Goal: Task Accomplishment & Management: Manage account settings

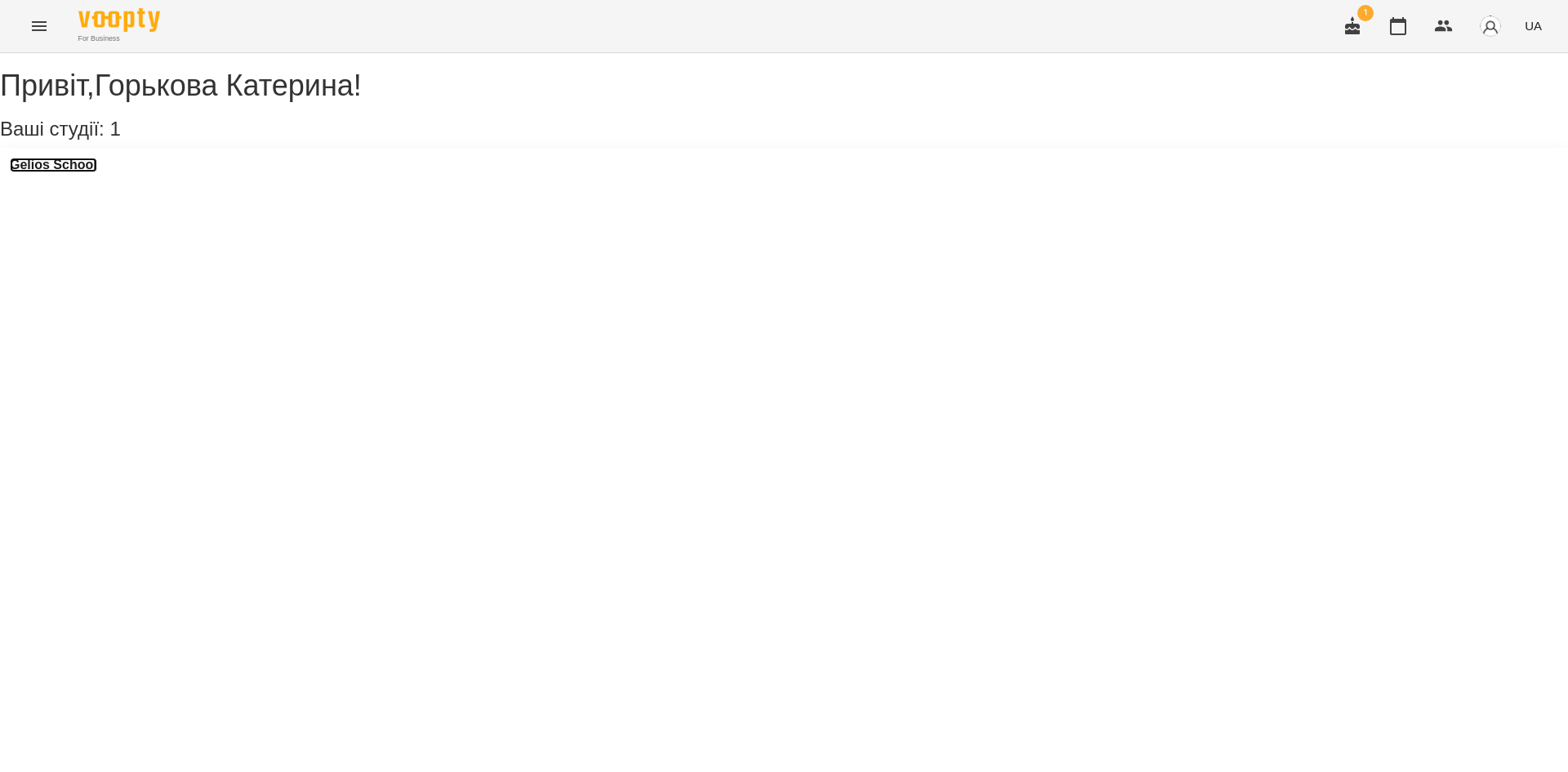
click at [76, 172] on h3 "Gelios School" at bounding box center [53, 165] width 87 height 15
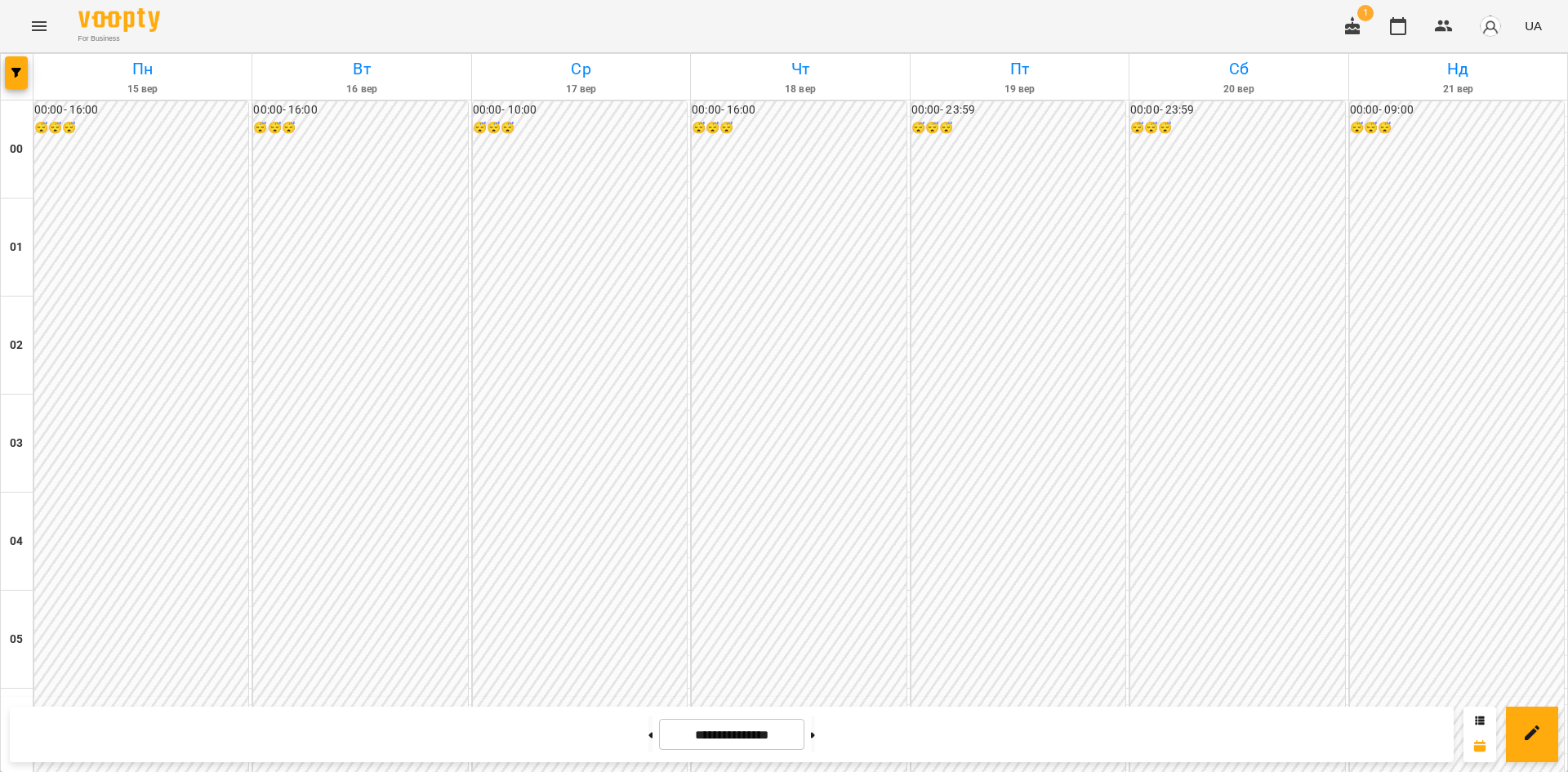
scroll to position [1552, 0]
click at [49, 28] on button "Menu" at bounding box center [39, 26] width 39 height 39
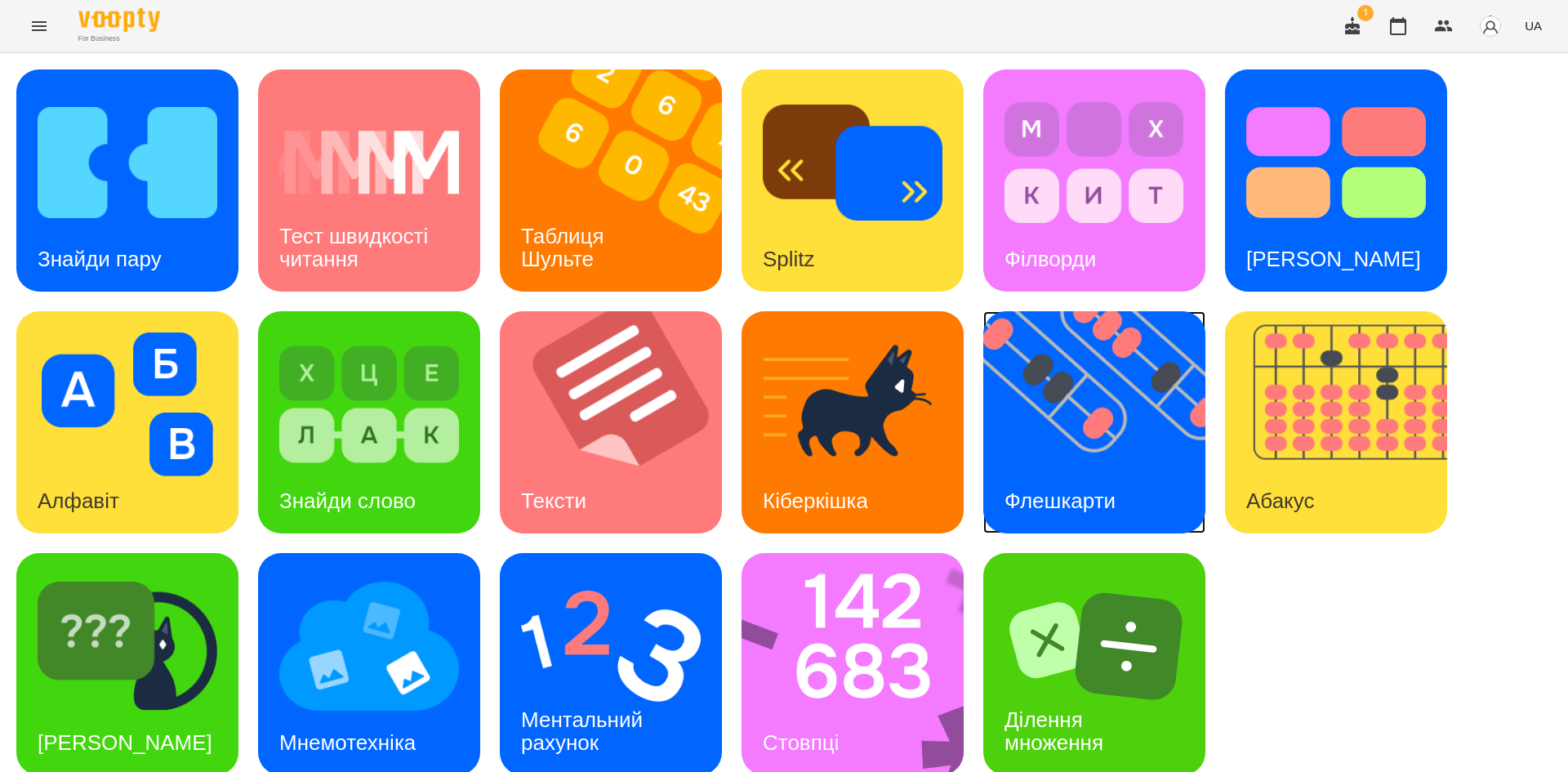
click at [1118, 411] on img at bounding box center [1104, 421] width 243 height 222
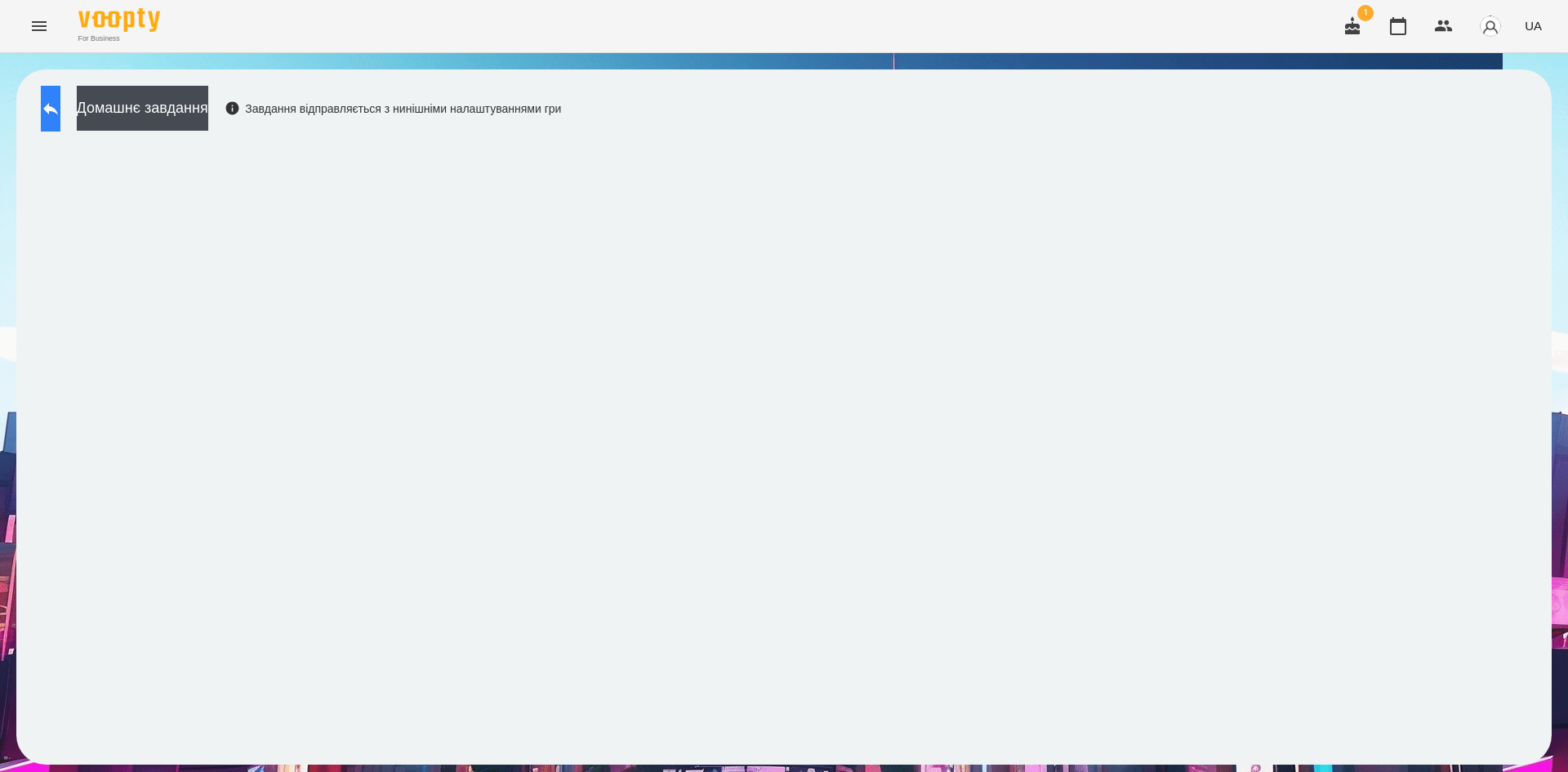
click at [59, 105] on icon at bounding box center [51, 109] width 20 height 20
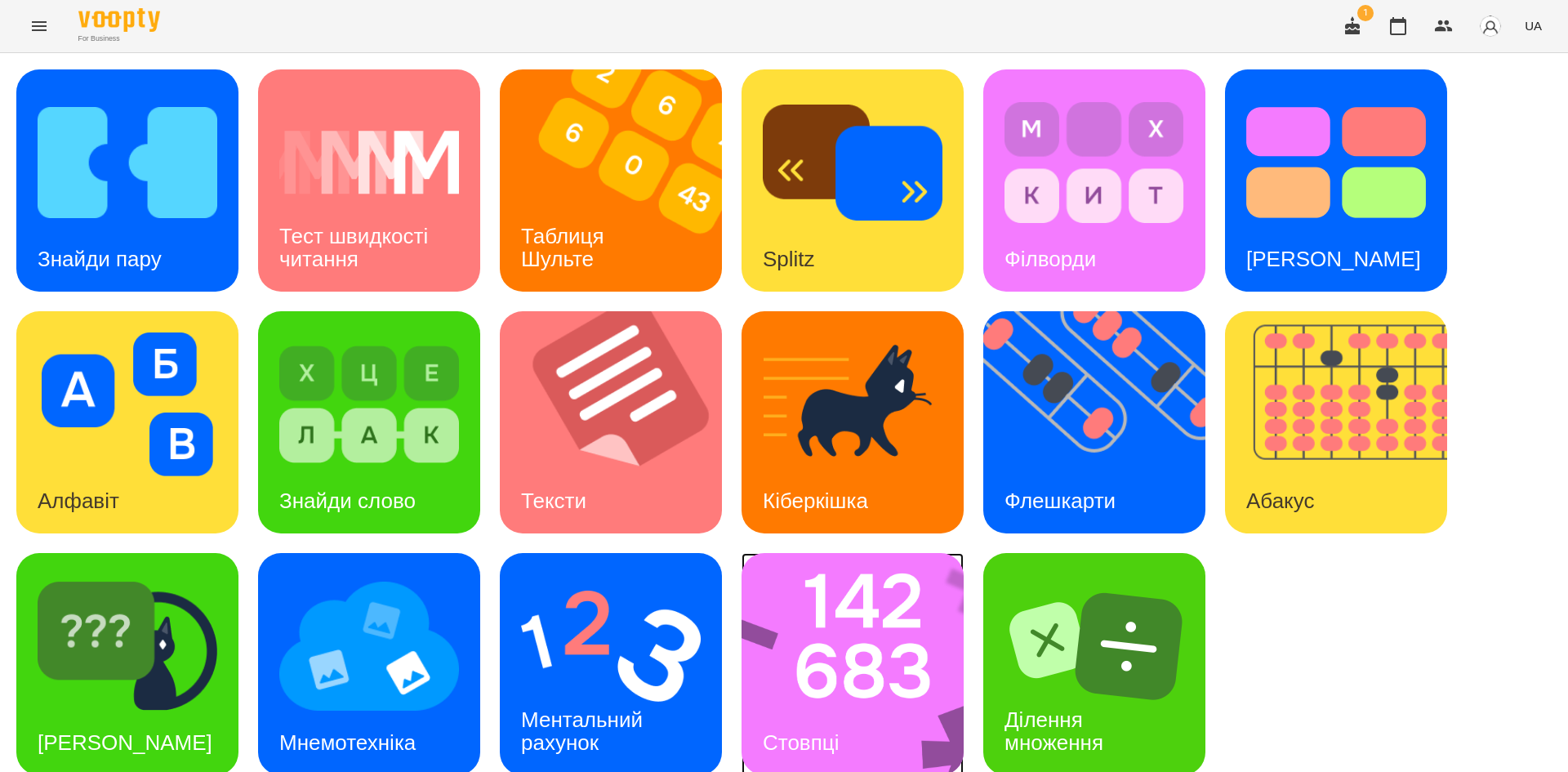
click at [823, 647] on img at bounding box center [863, 663] width 243 height 222
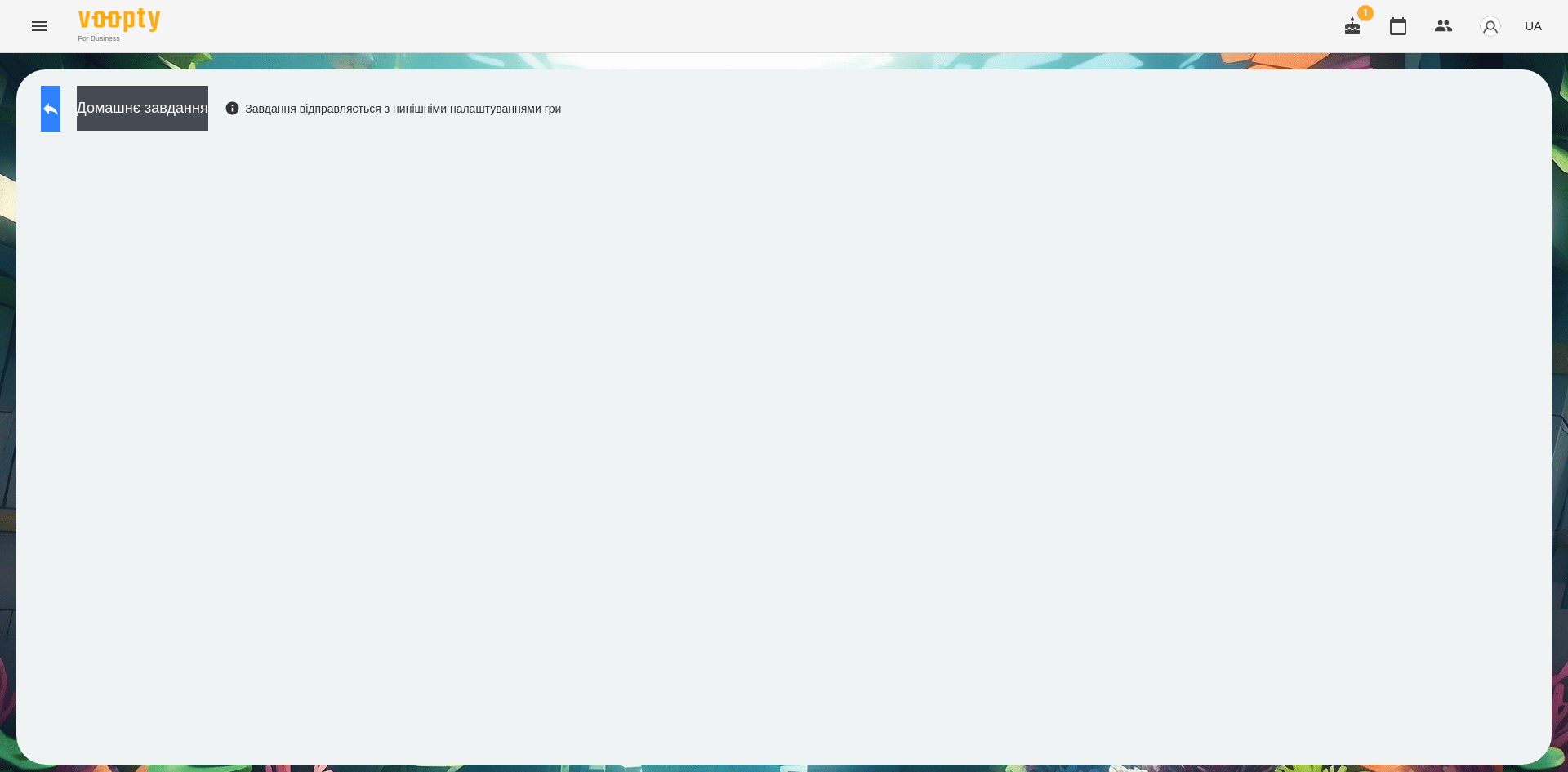
click at [58, 119] on button at bounding box center [51, 108] width 20 height 46
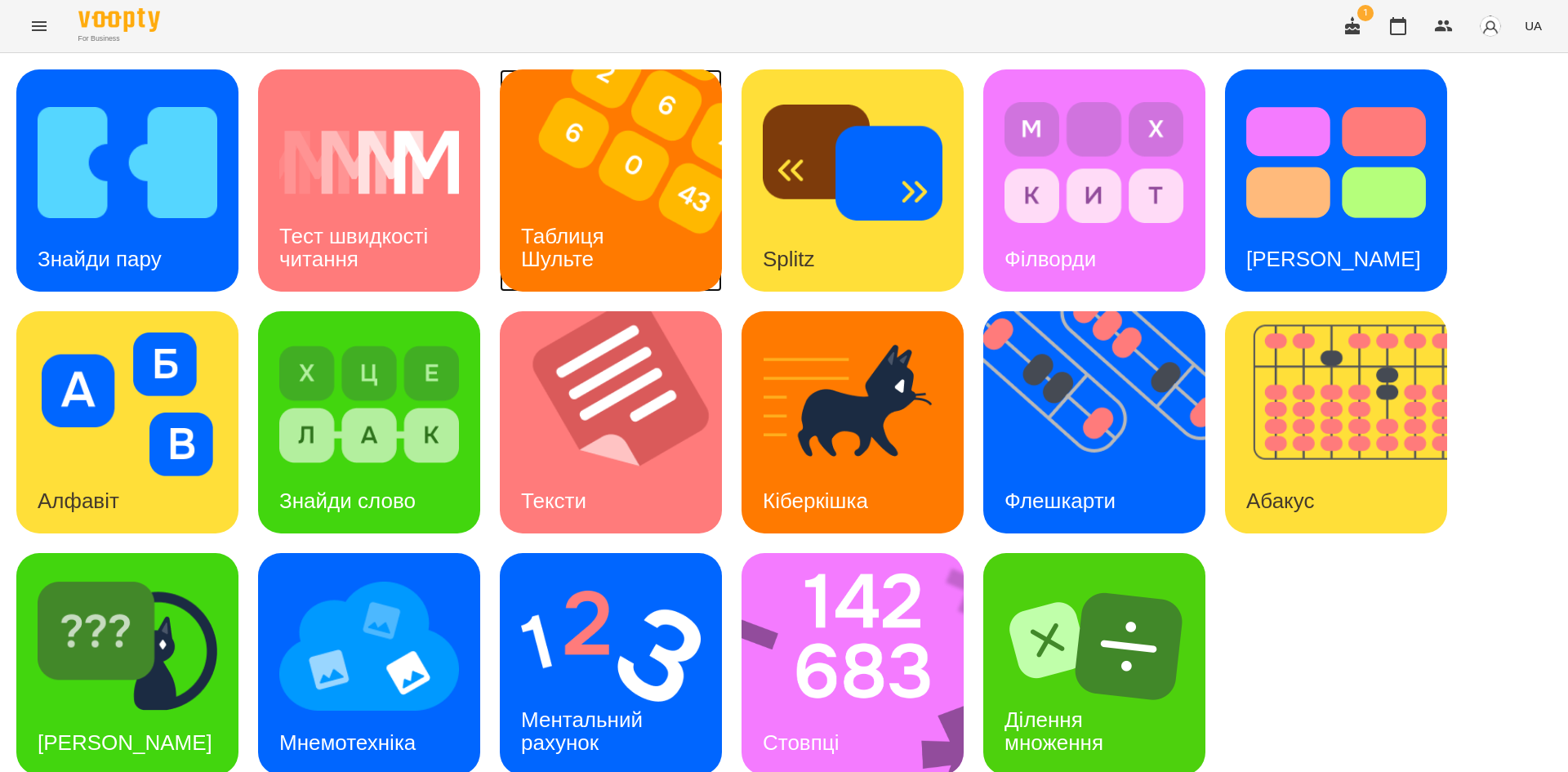
click at [652, 223] on img at bounding box center [622, 180] width 243 height 222
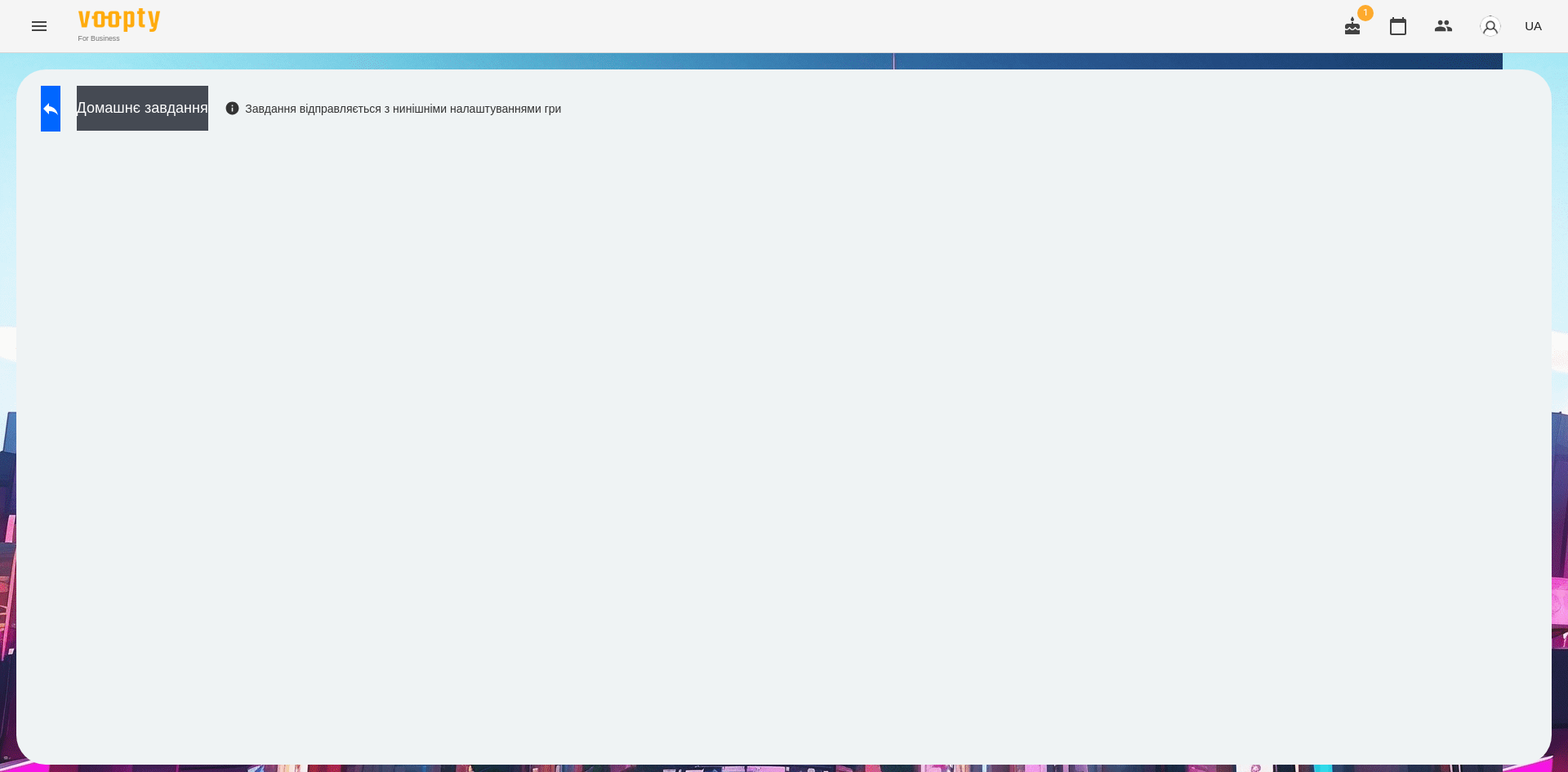
click at [686, 36] on div "For Business 1 UA" at bounding box center [784, 26] width 1568 height 52
click at [61, 117] on icon at bounding box center [51, 109] width 20 height 20
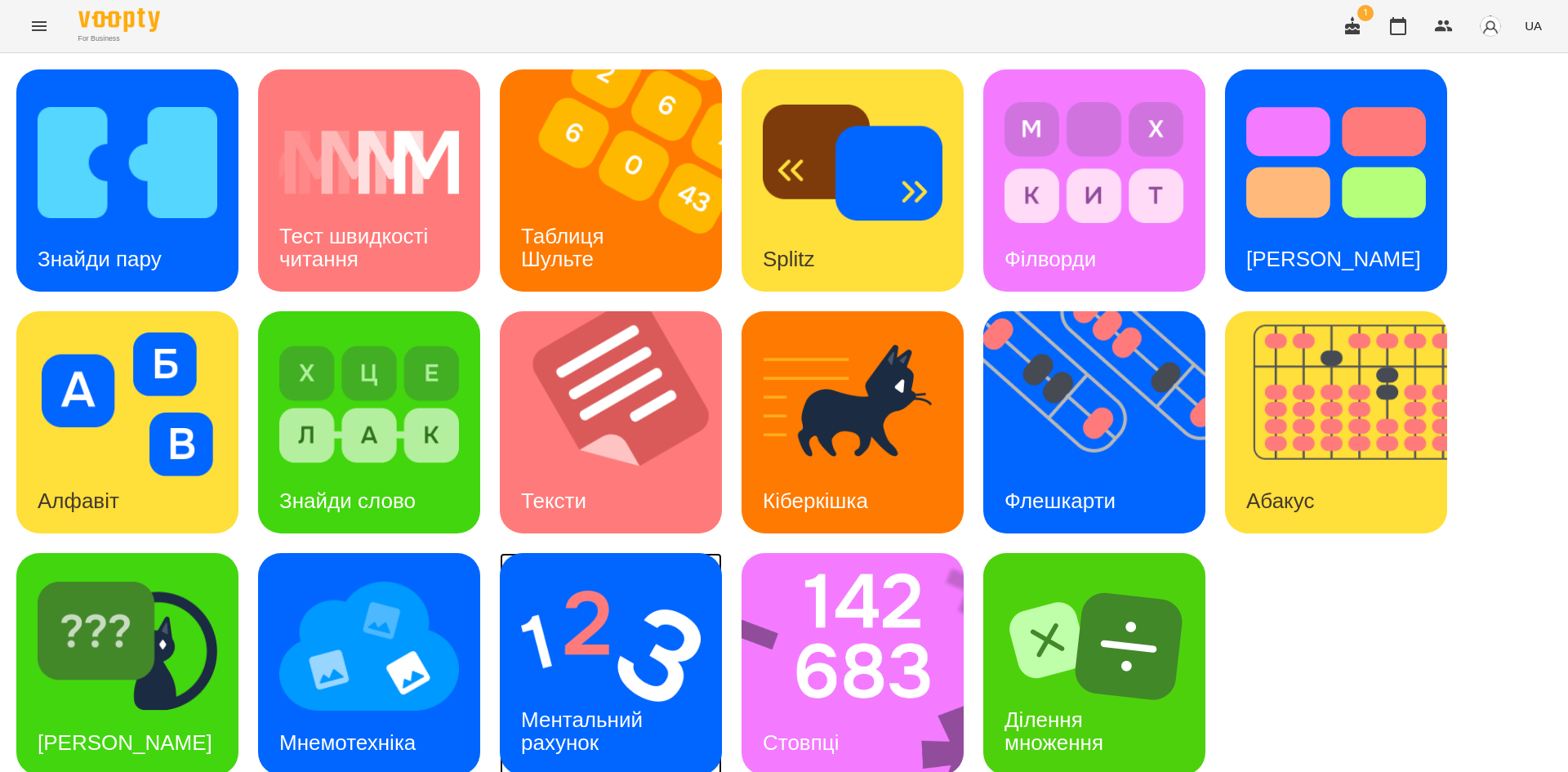
click at [606, 663] on img at bounding box center [611, 646] width 179 height 144
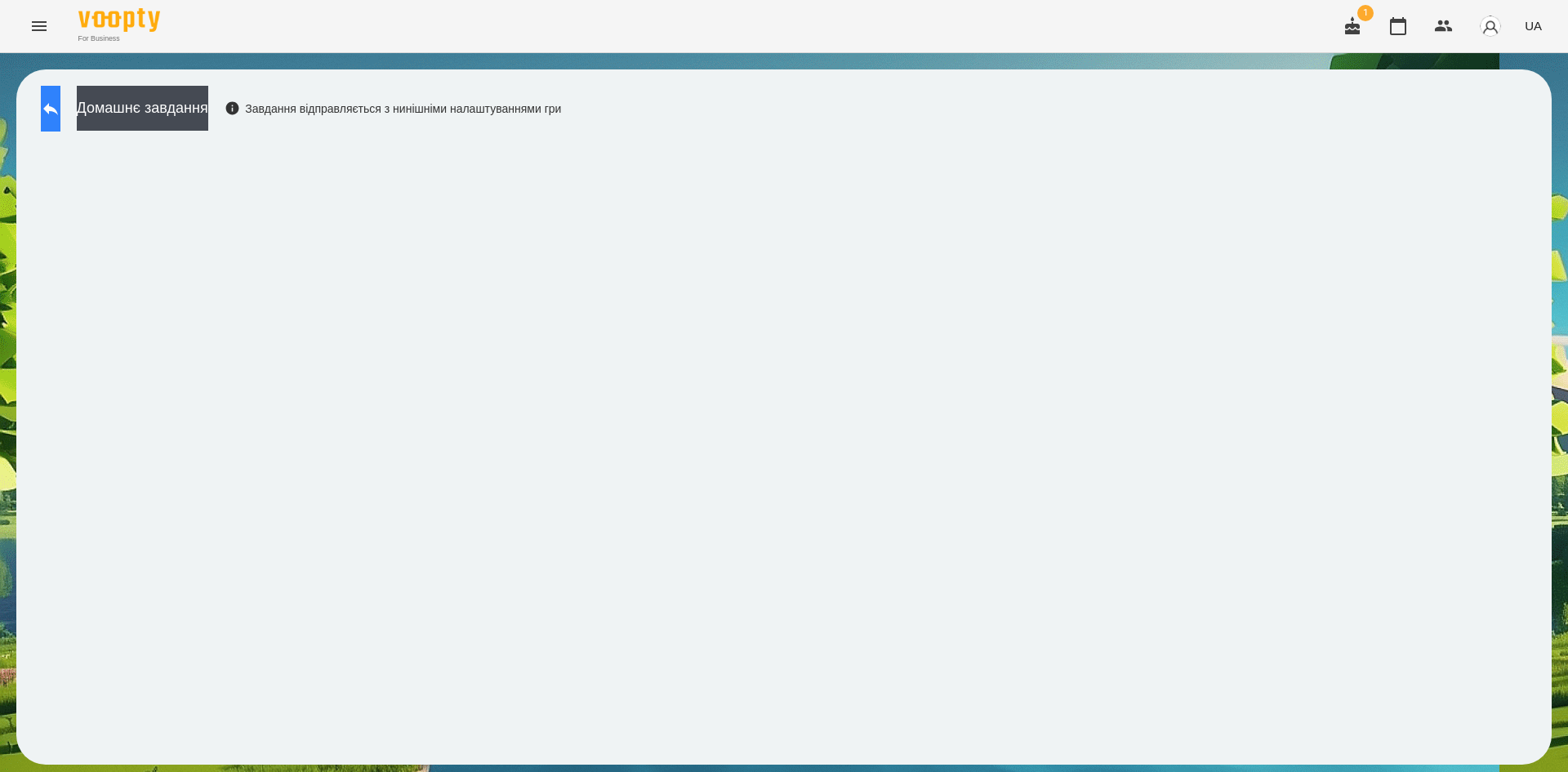
click at [61, 111] on icon at bounding box center [51, 109] width 20 height 20
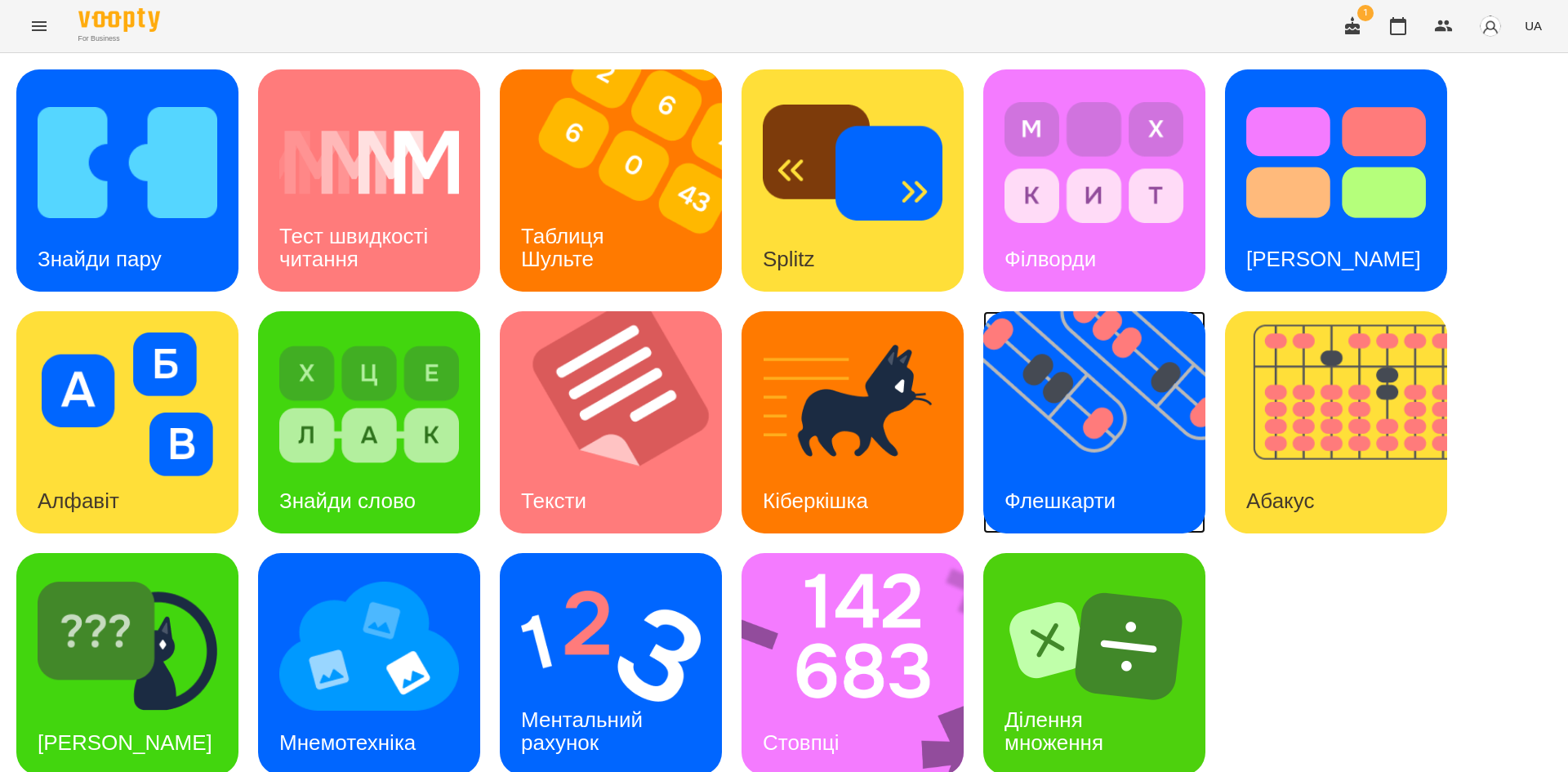
click at [1127, 414] on img at bounding box center [1104, 421] width 243 height 222
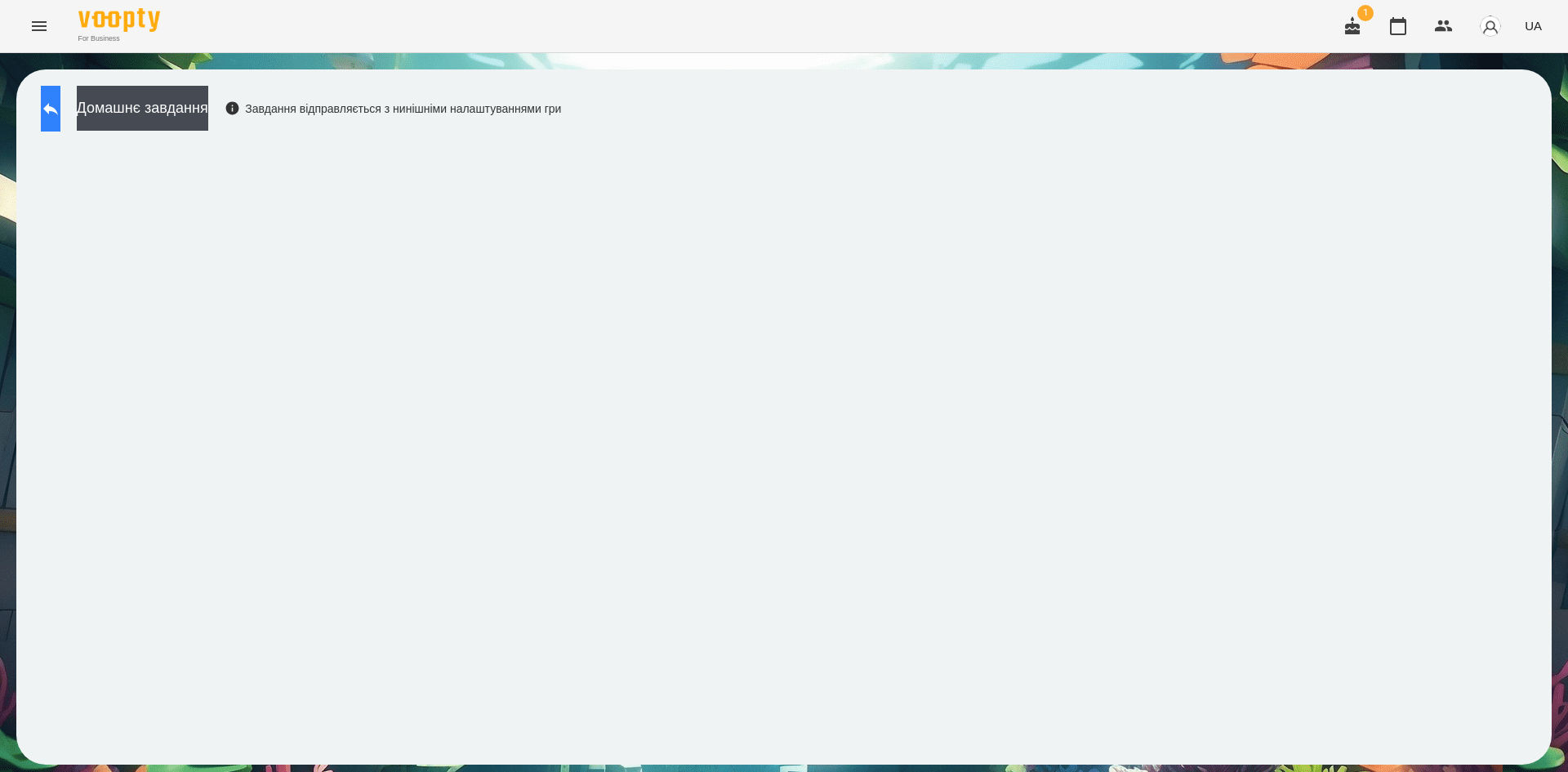
click at [61, 100] on icon at bounding box center [51, 109] width 20 height 20
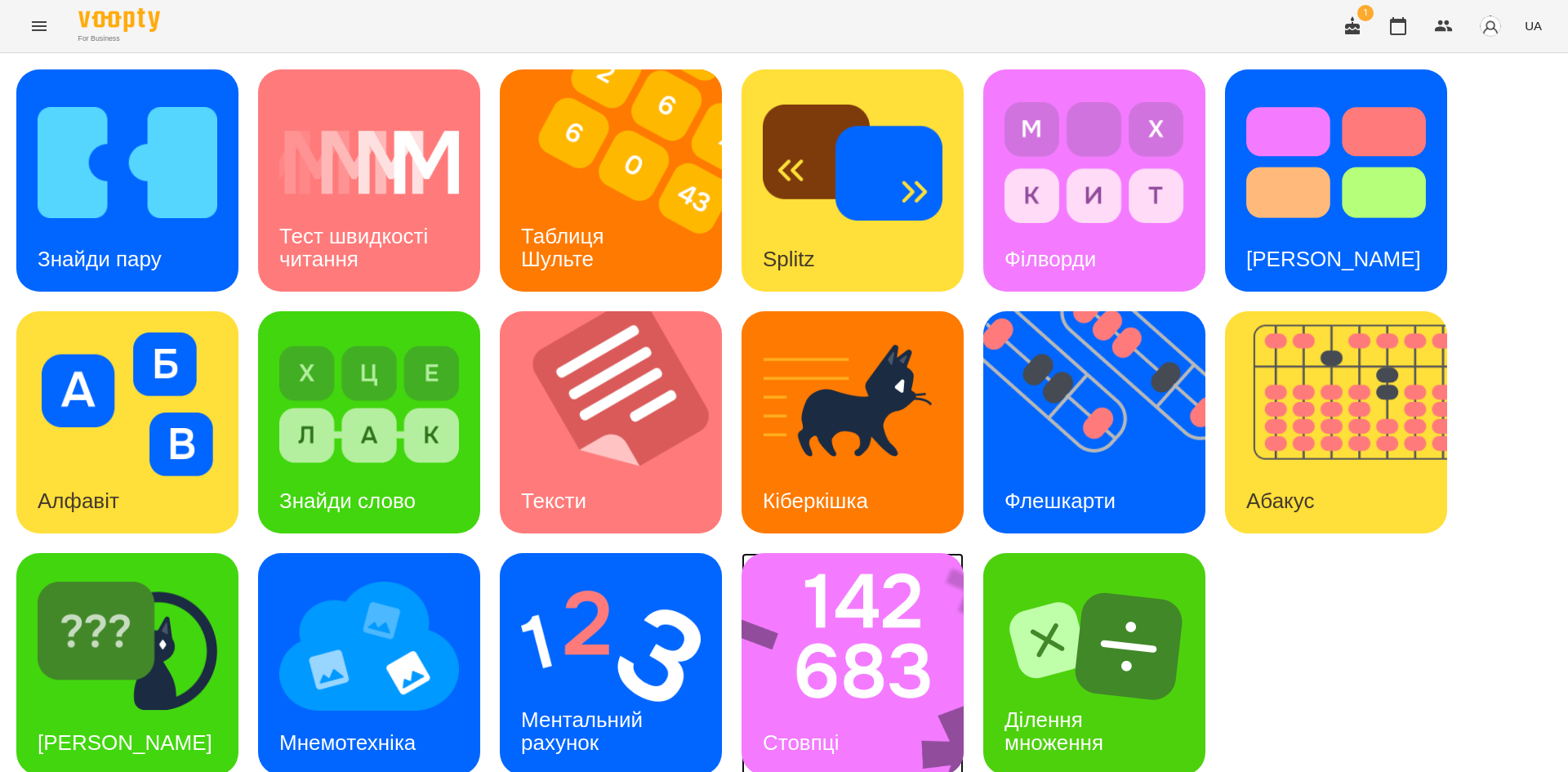
click at [881, 637] on img at bounding box center [863, 663] width 243 height 222
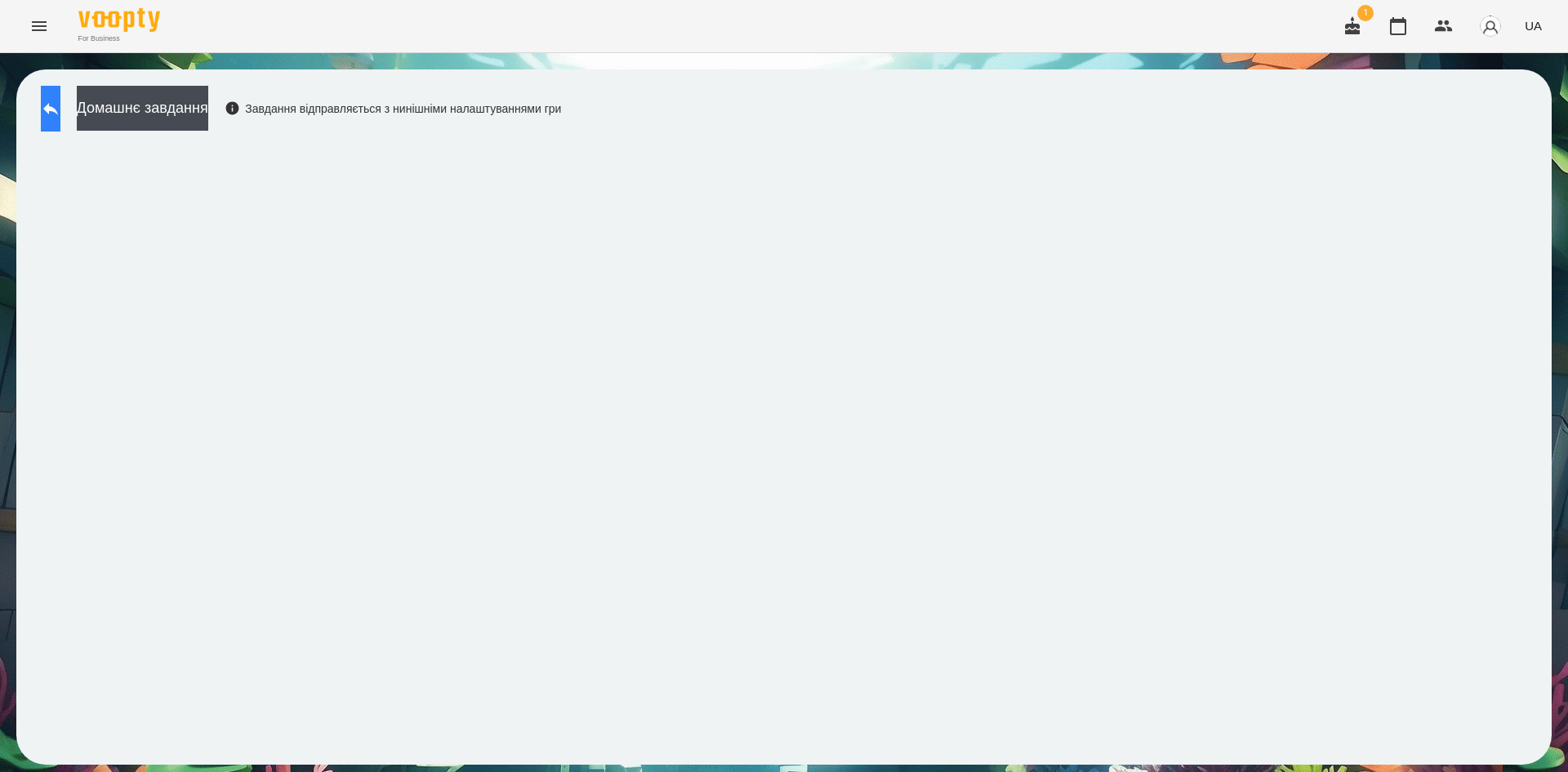
click at [58, 112] on icon at bounding box center [51, 109] width 15 height 12
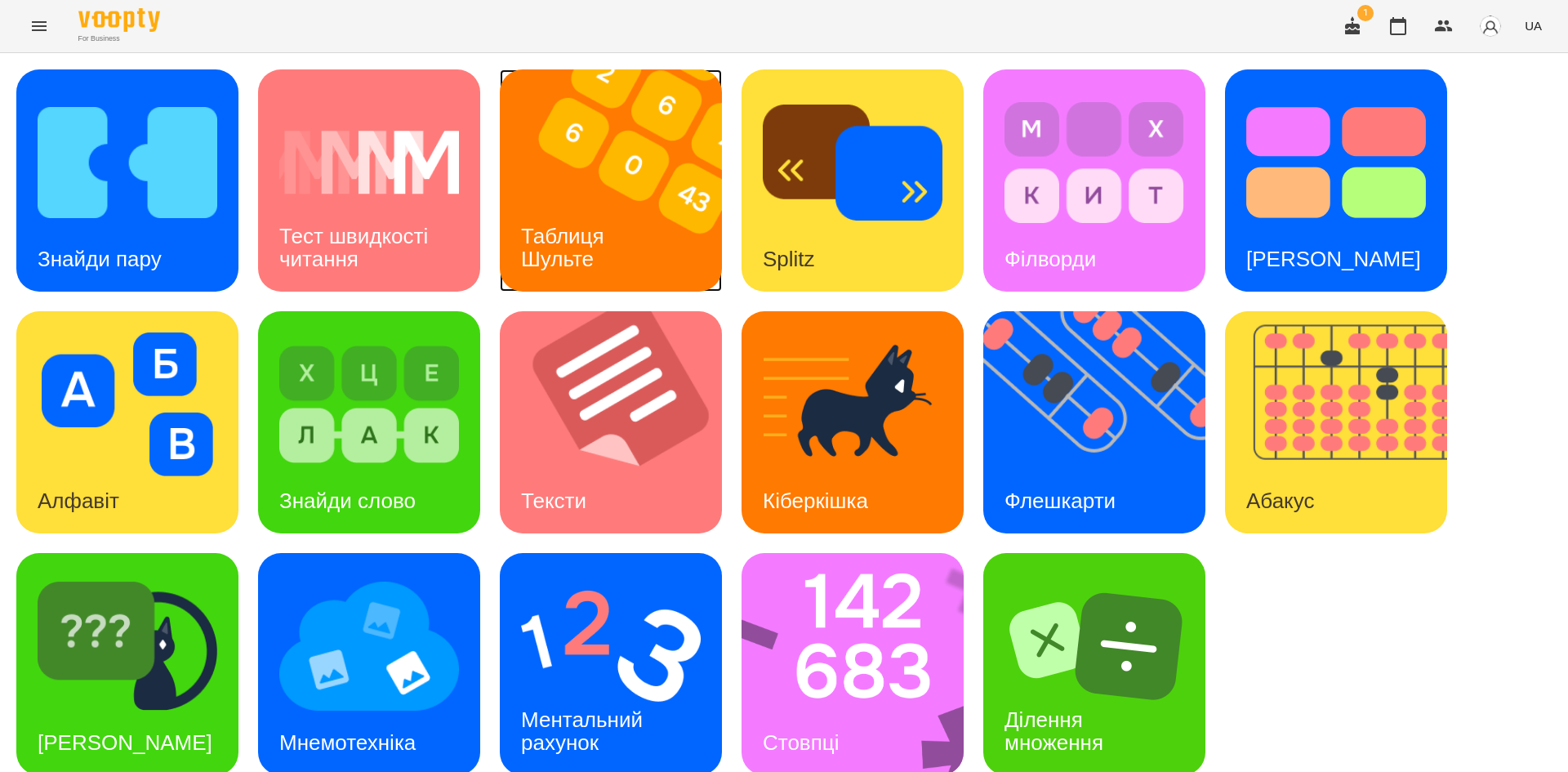
click at [638, 239] on img at bounding box center [622, 180] width 243 height 222
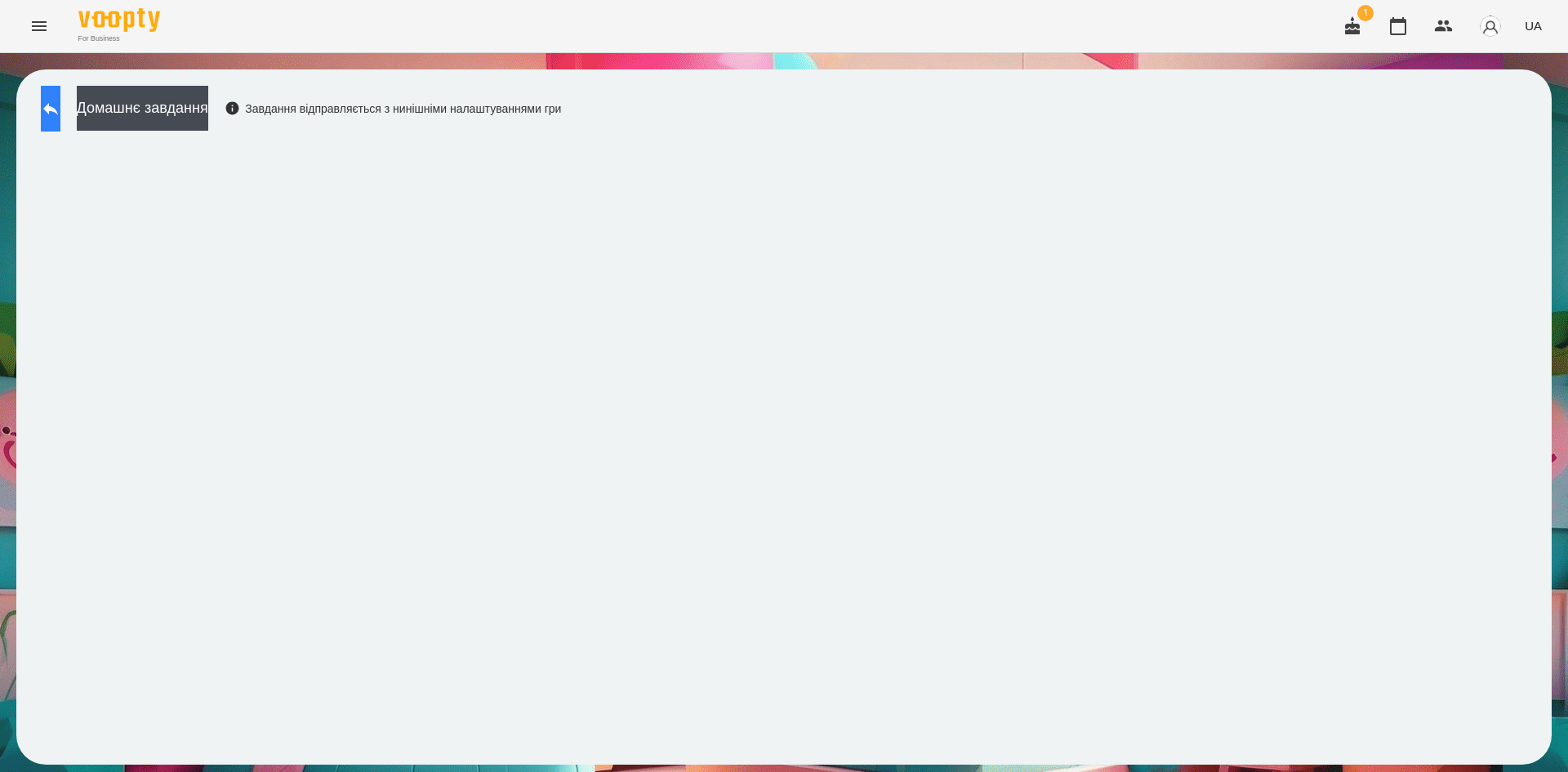
click at [61, 113] on icon at bounding box center [51, 109] width 20 height 20
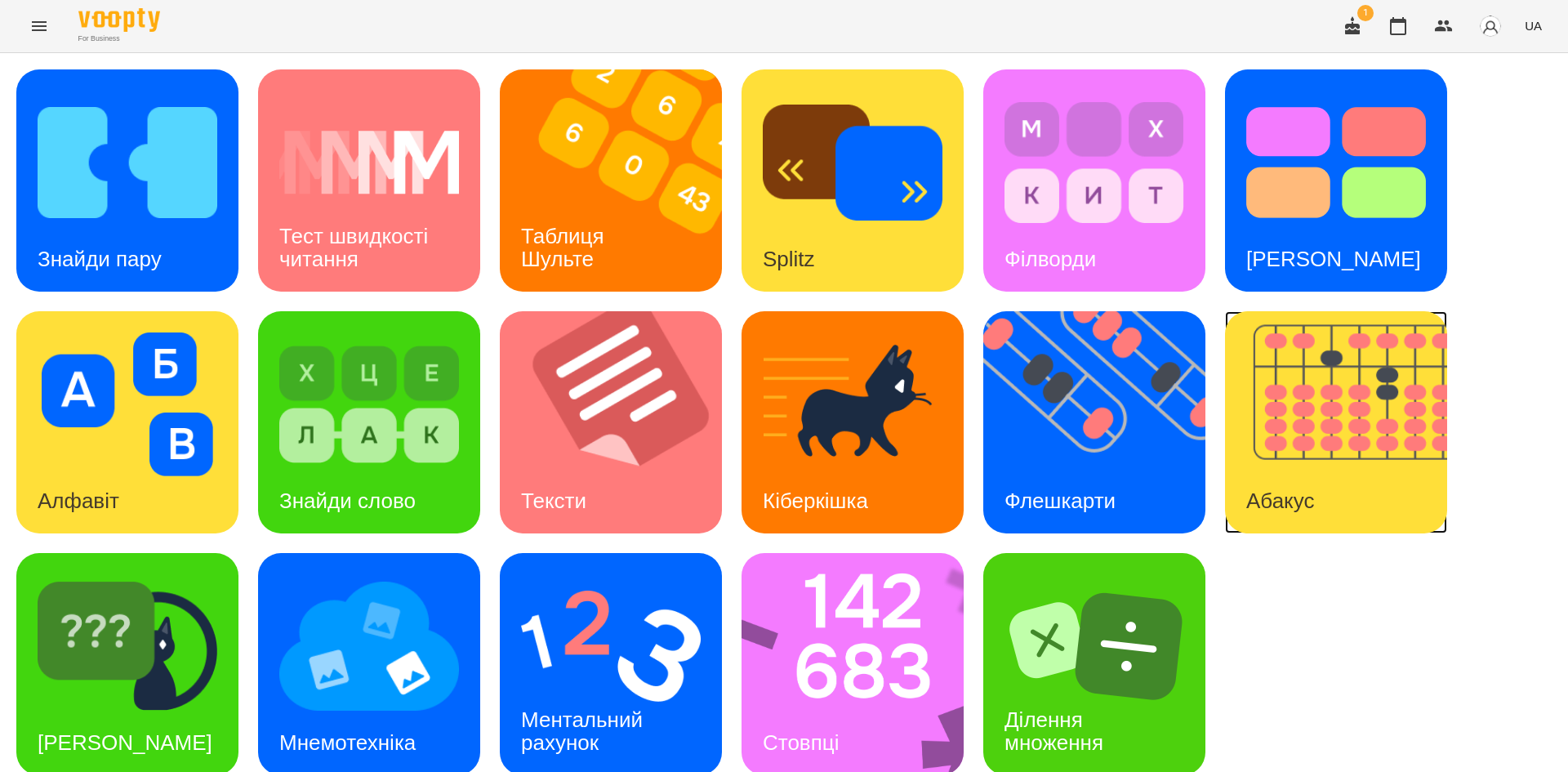
click at [1300, 439] on img at bounding box center [1346, 421] width 243 height 222
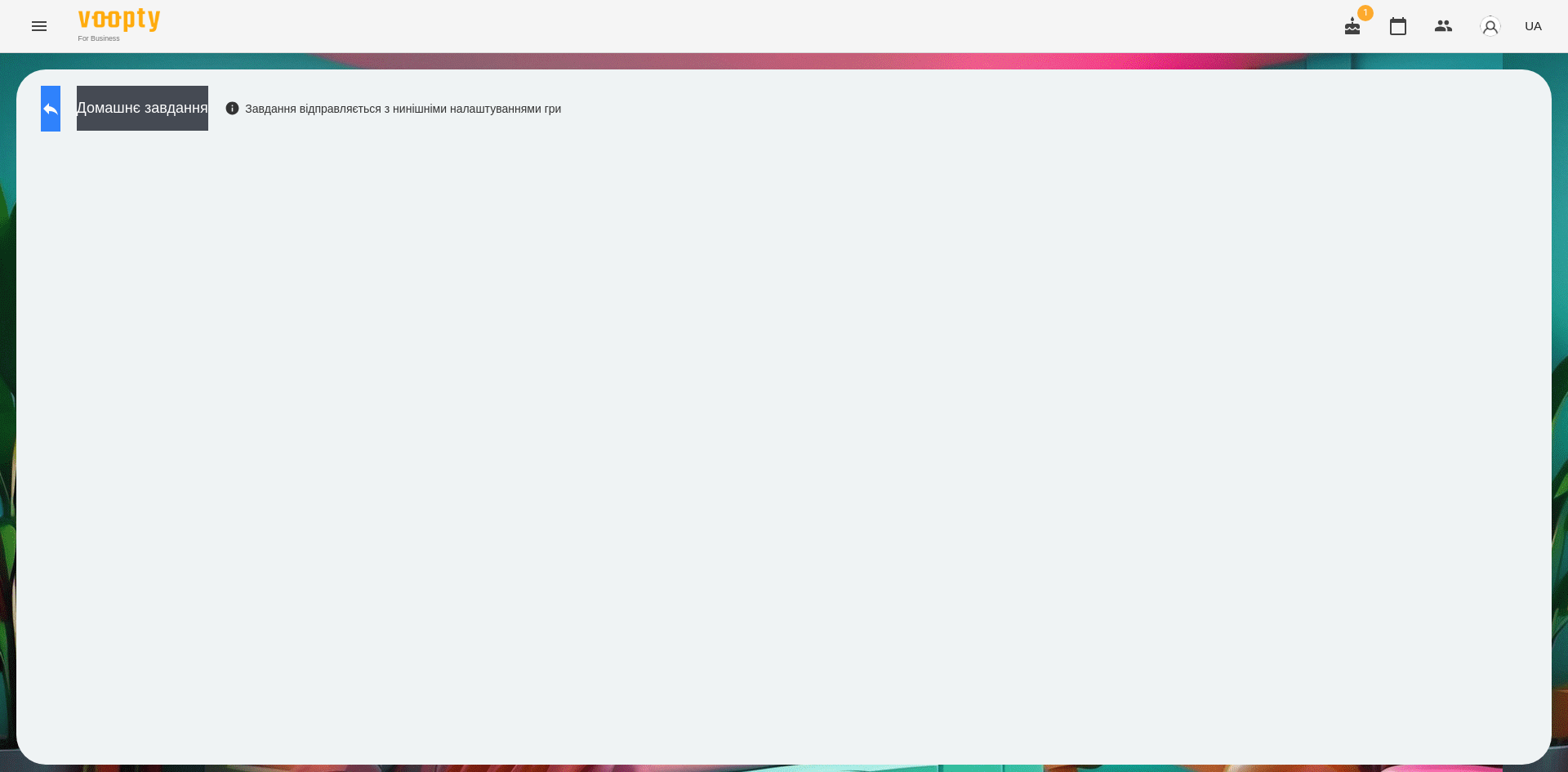
click at [61, 116] on button at bounding box center [51, 108] width 20 height 46
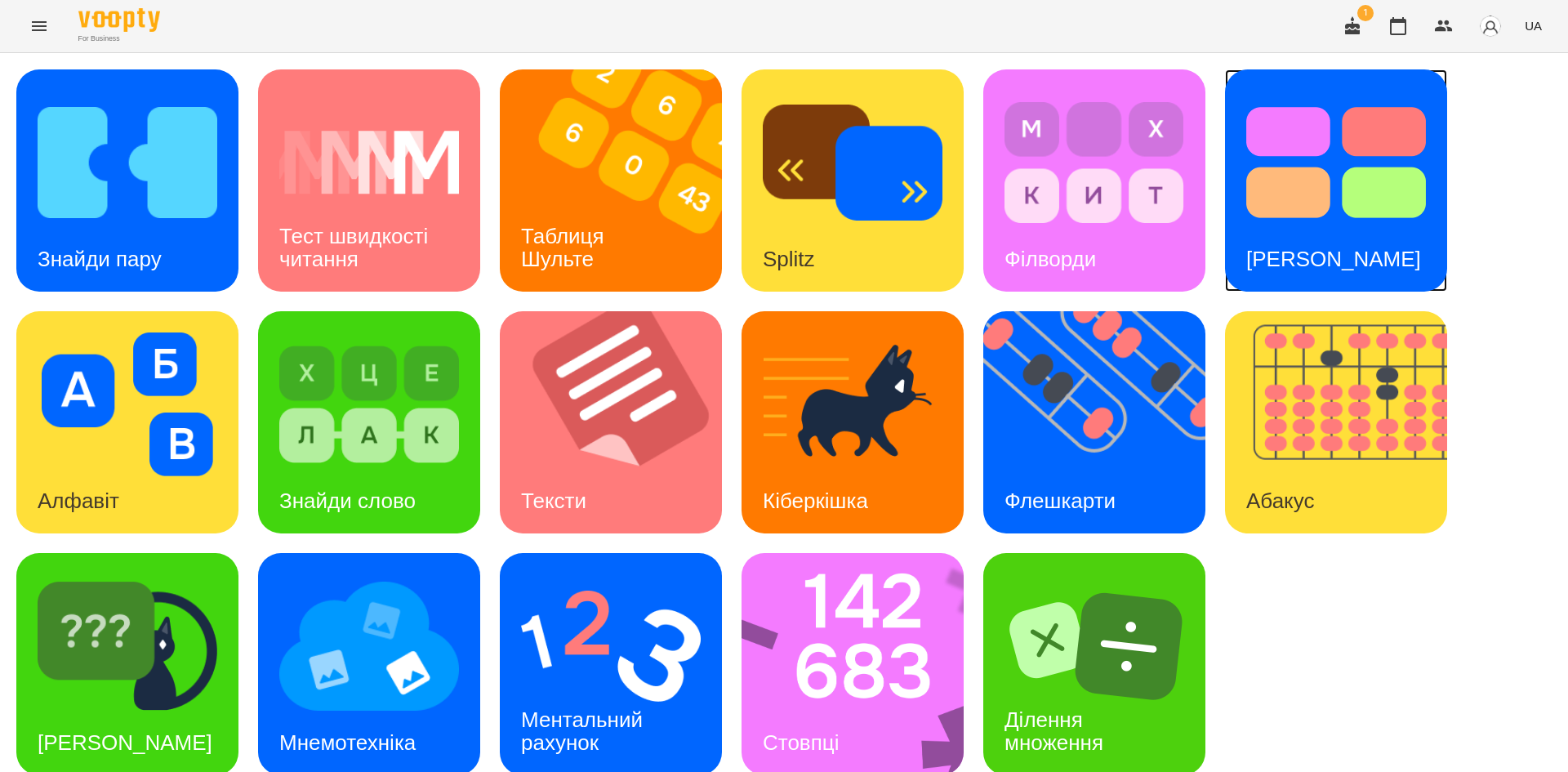
click at [1335, 211] on img at bounding box center [1336, 162] width 179 height 144
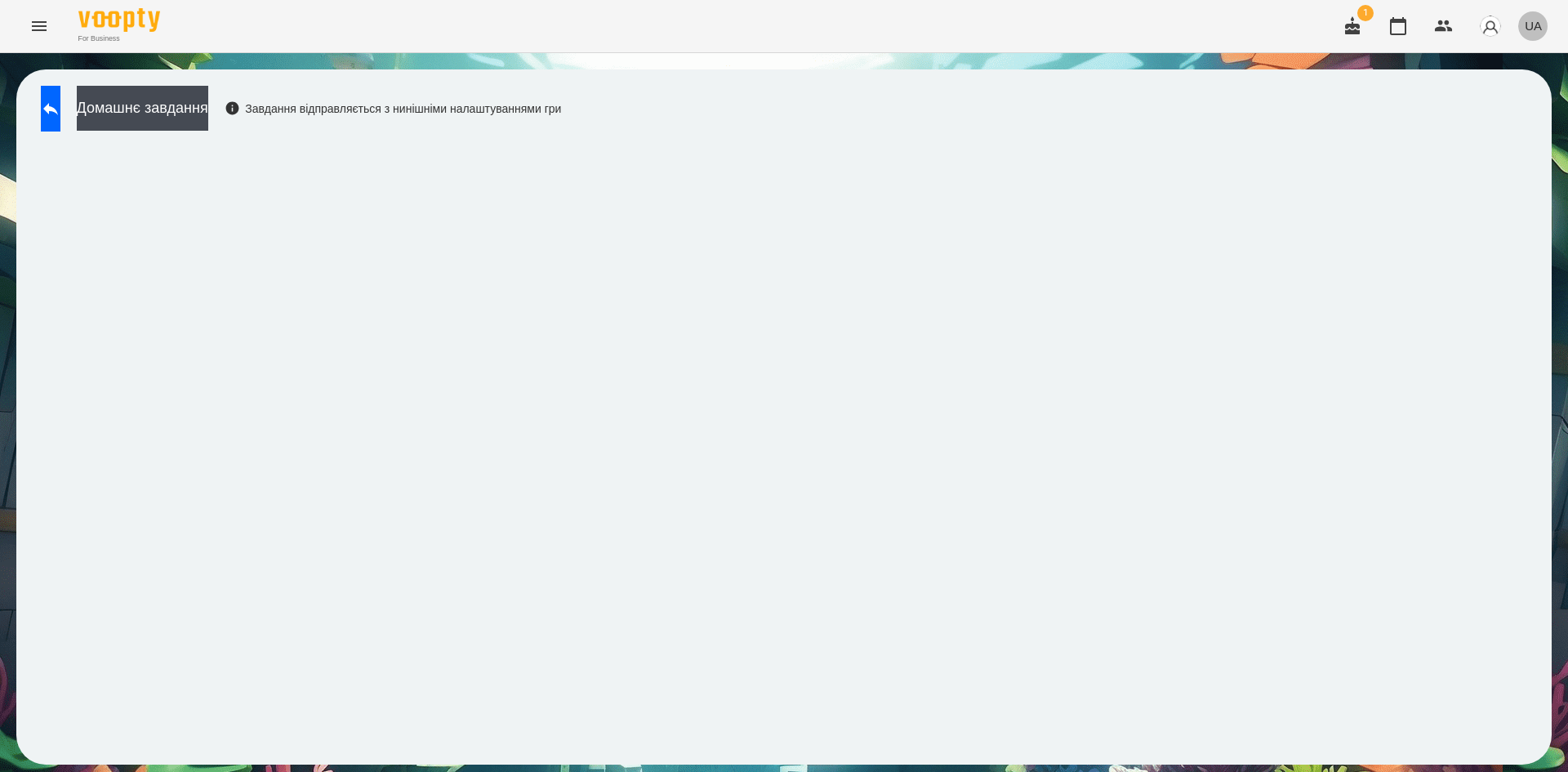
click at [1531, 29] on span "UA" at bounding box center [1533, 26] width 17 height 17
click at [1482, 130] on div "Русский" at bounding box center [1502, 121] width 83 height 29
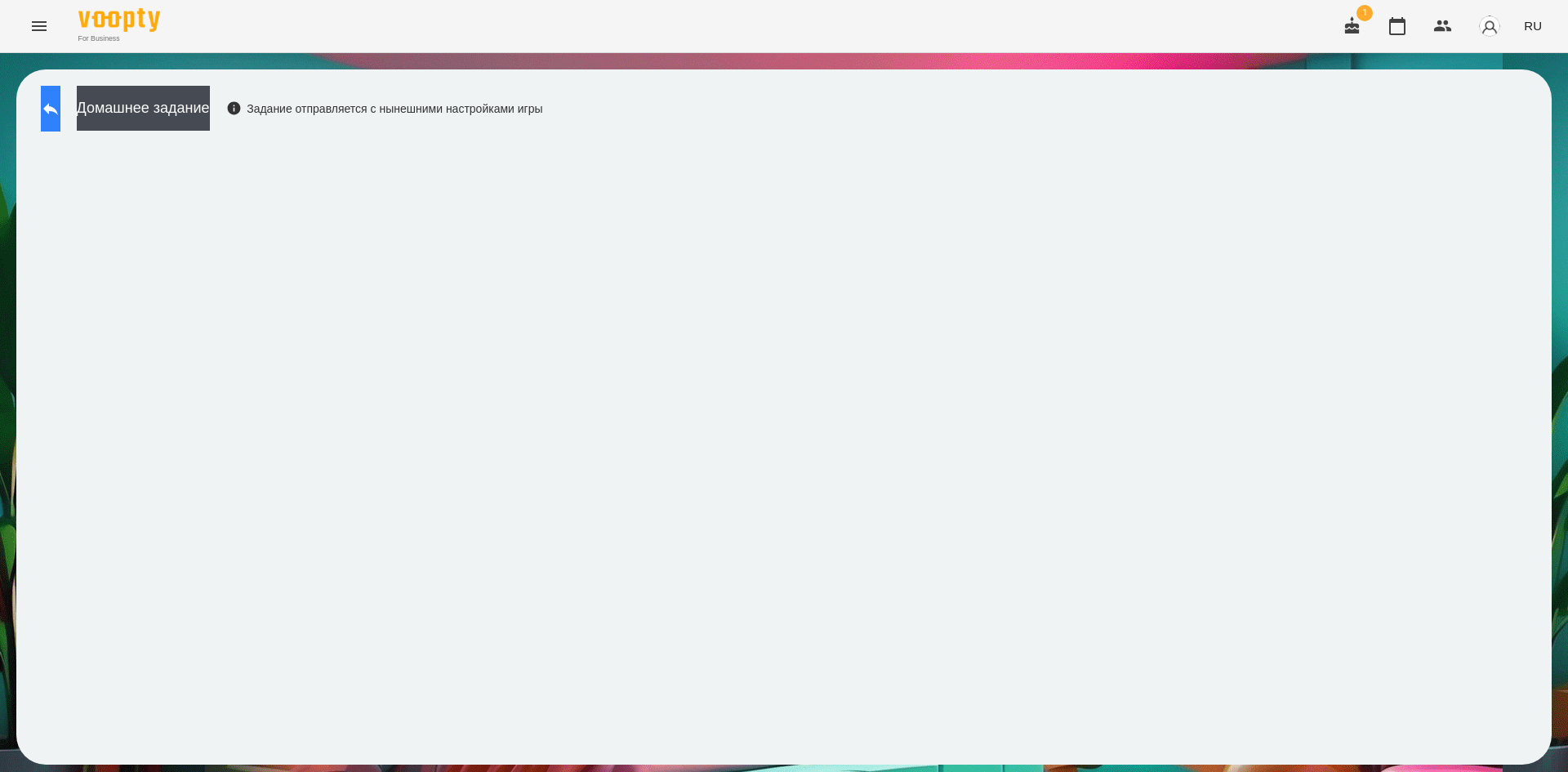
click at [57, 118] on icon at bounding box center [51, 109] width 20 height 20
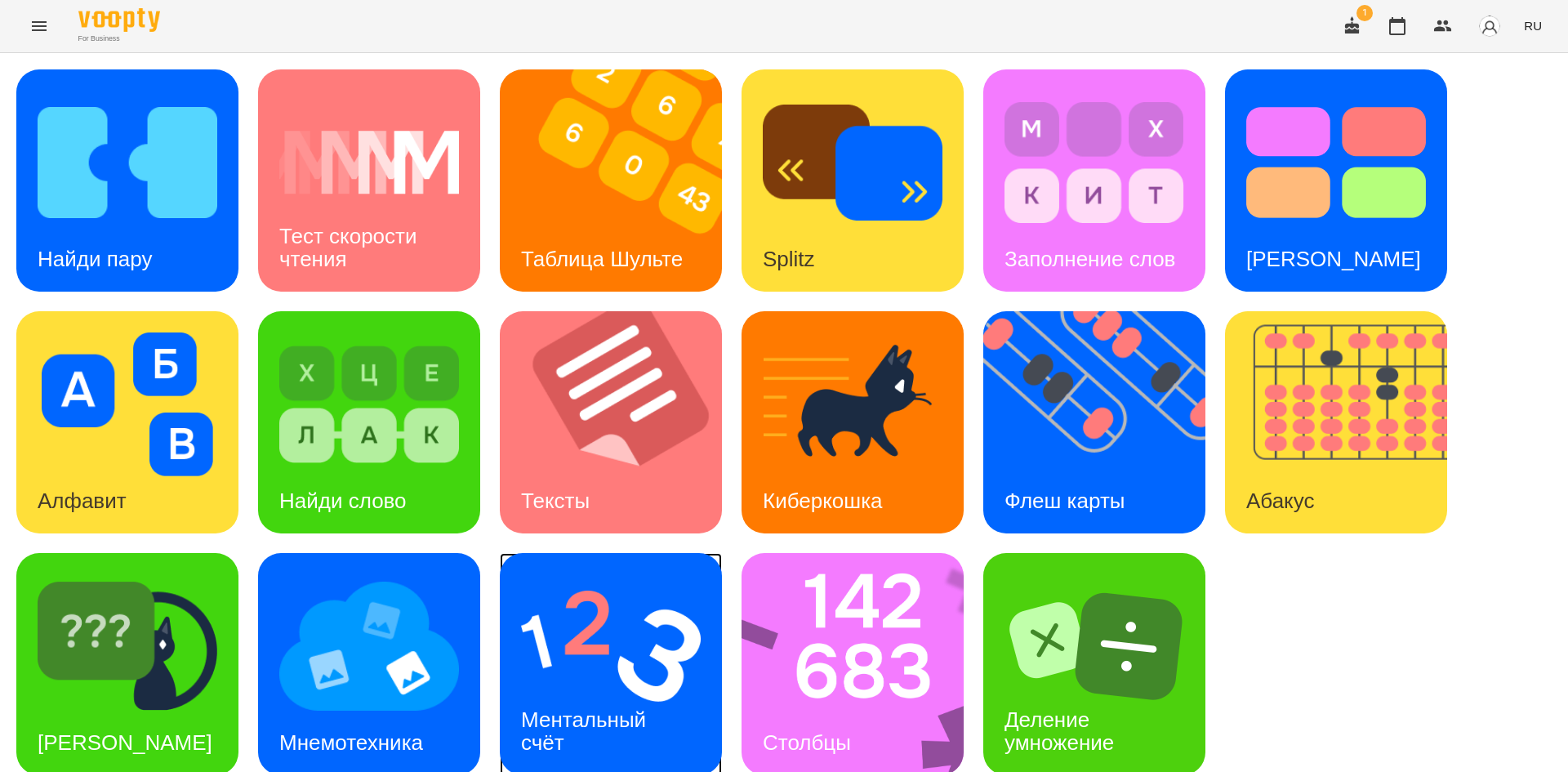
click at [641, 711] on h3 "Ментальный счёт" at bounding box center [586, 730] width 130 height 47
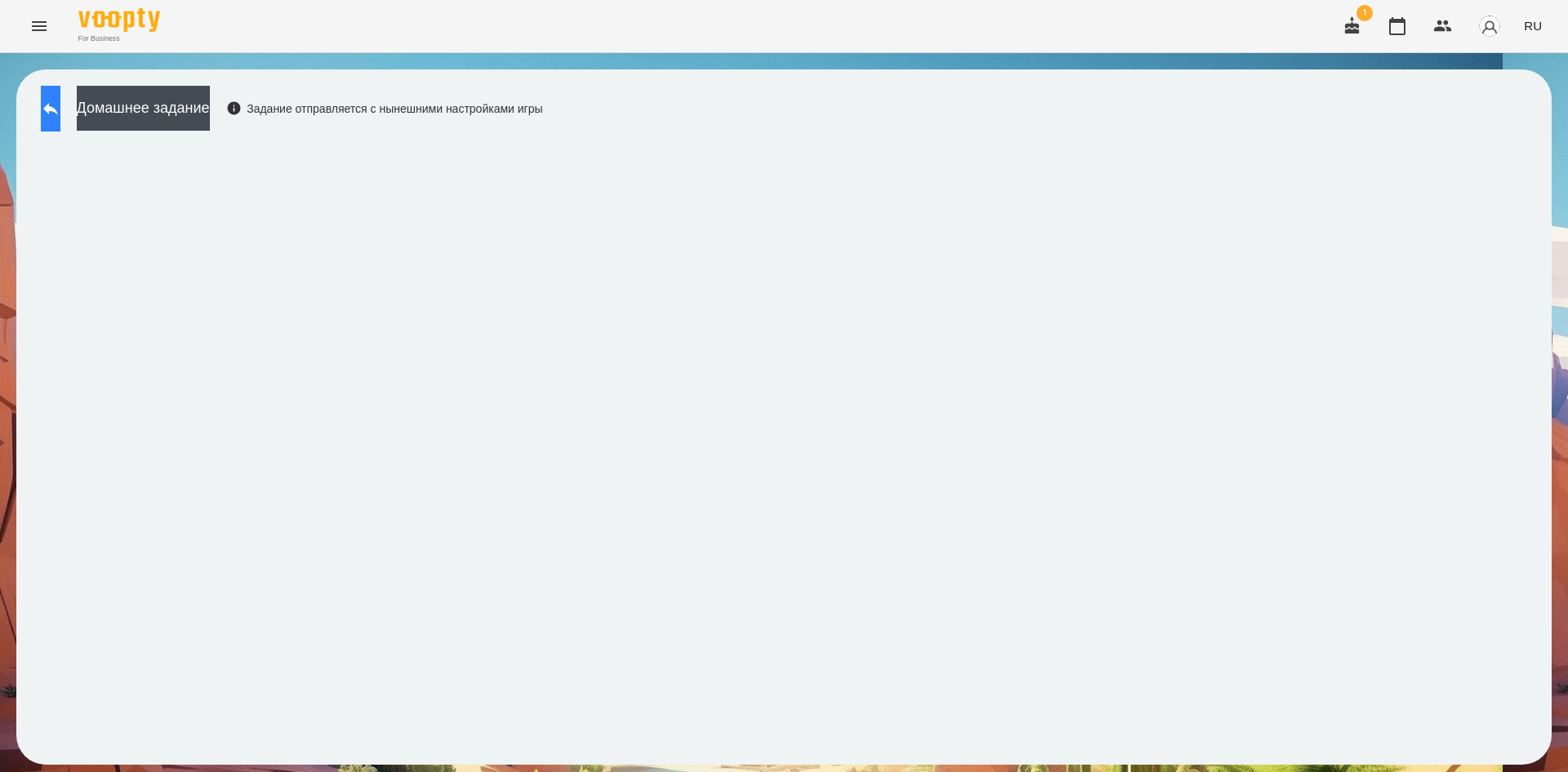
click at [61, 104] on icon at bounding box center [51, 109] width 20 height 20
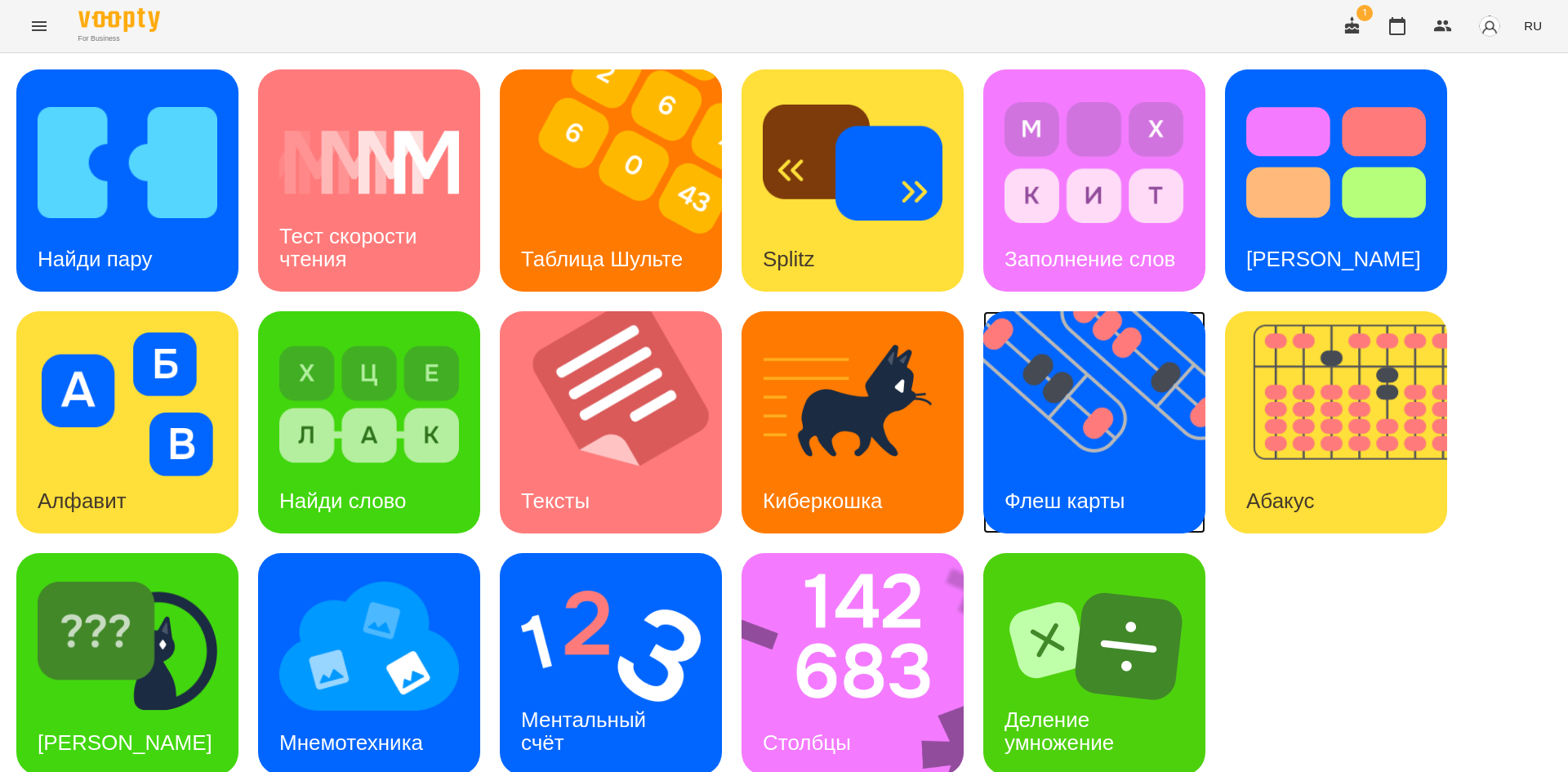
click at [1108, 436] on img at bounding box center [1104, 421] width 243 height 222
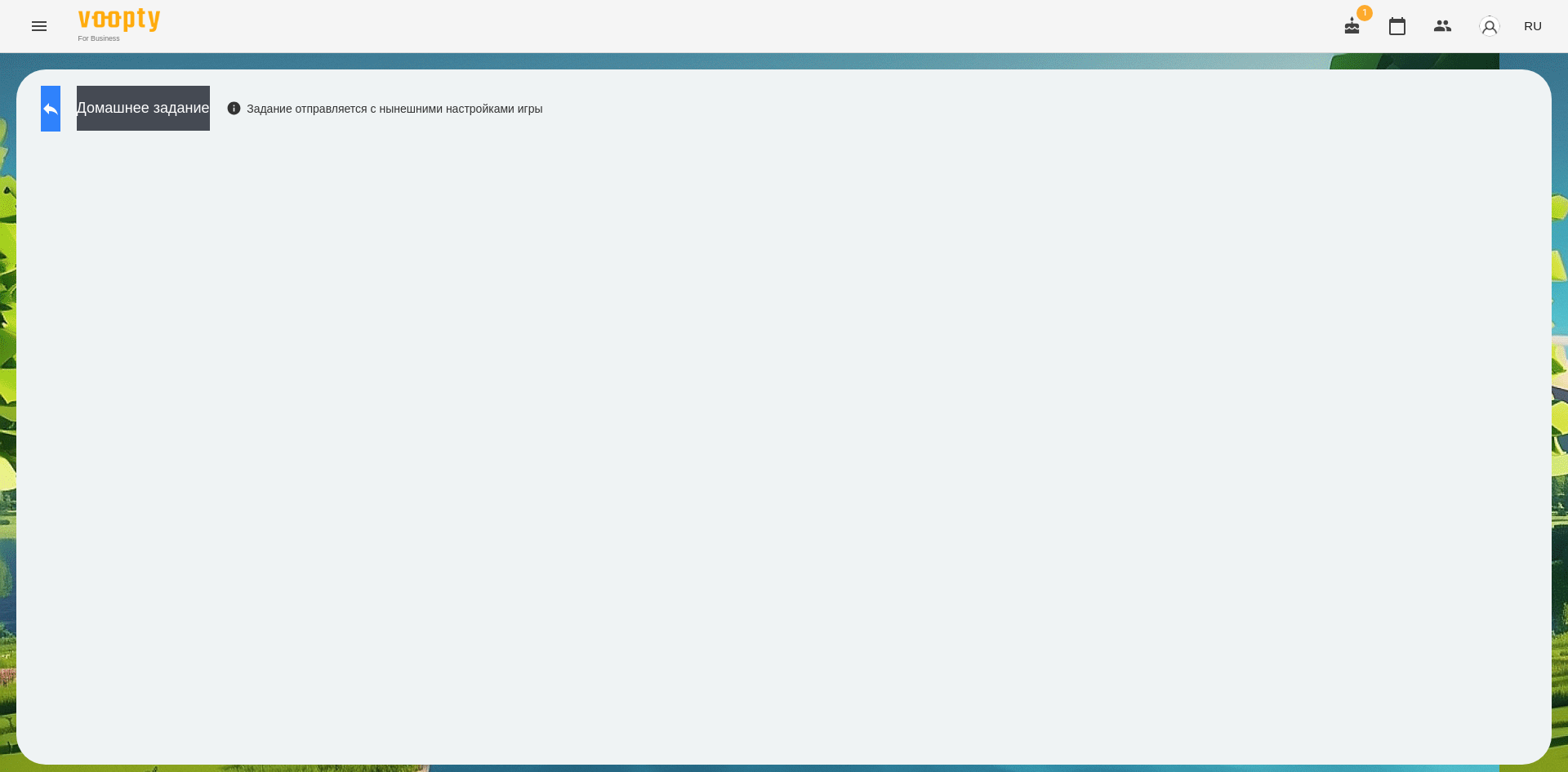
click at [61, 128] on button at bounding box center [51, 108] width 20 height 46
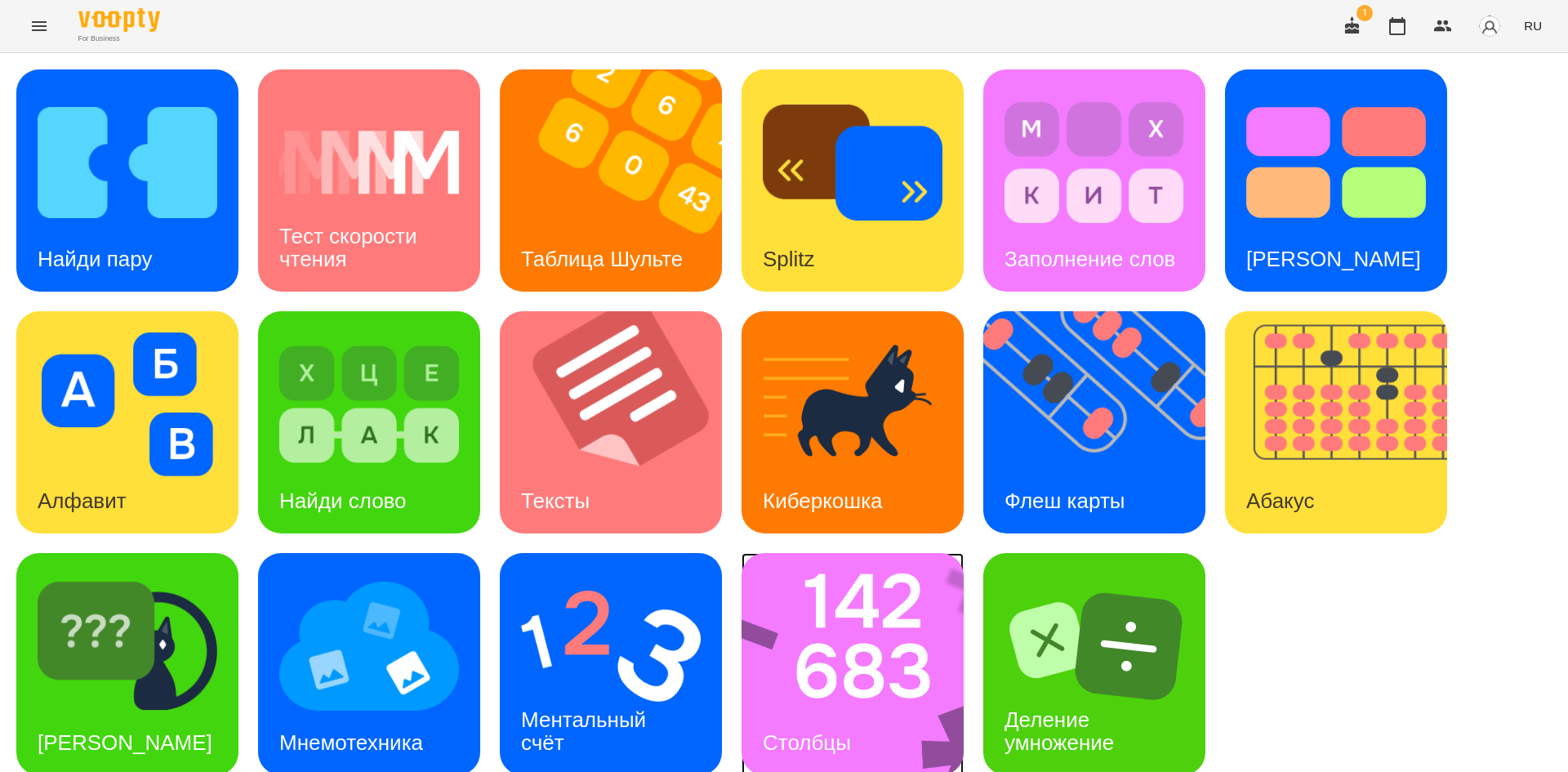
click at [842, 665] on img at bounding box center [863, 663] width 243 height 222
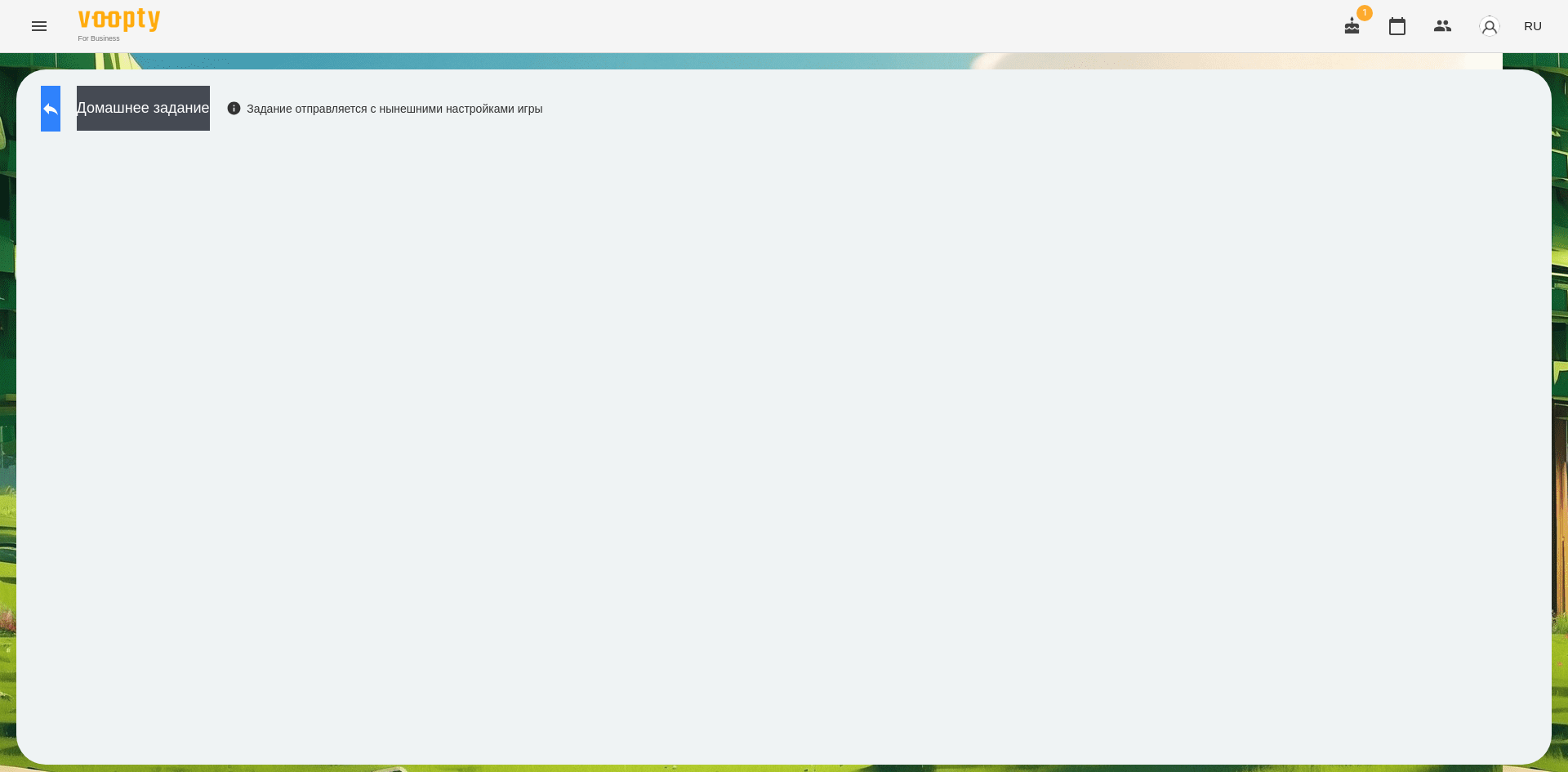
click at [61, 89] on button at bounding box center [51, 108] width 20 height 46
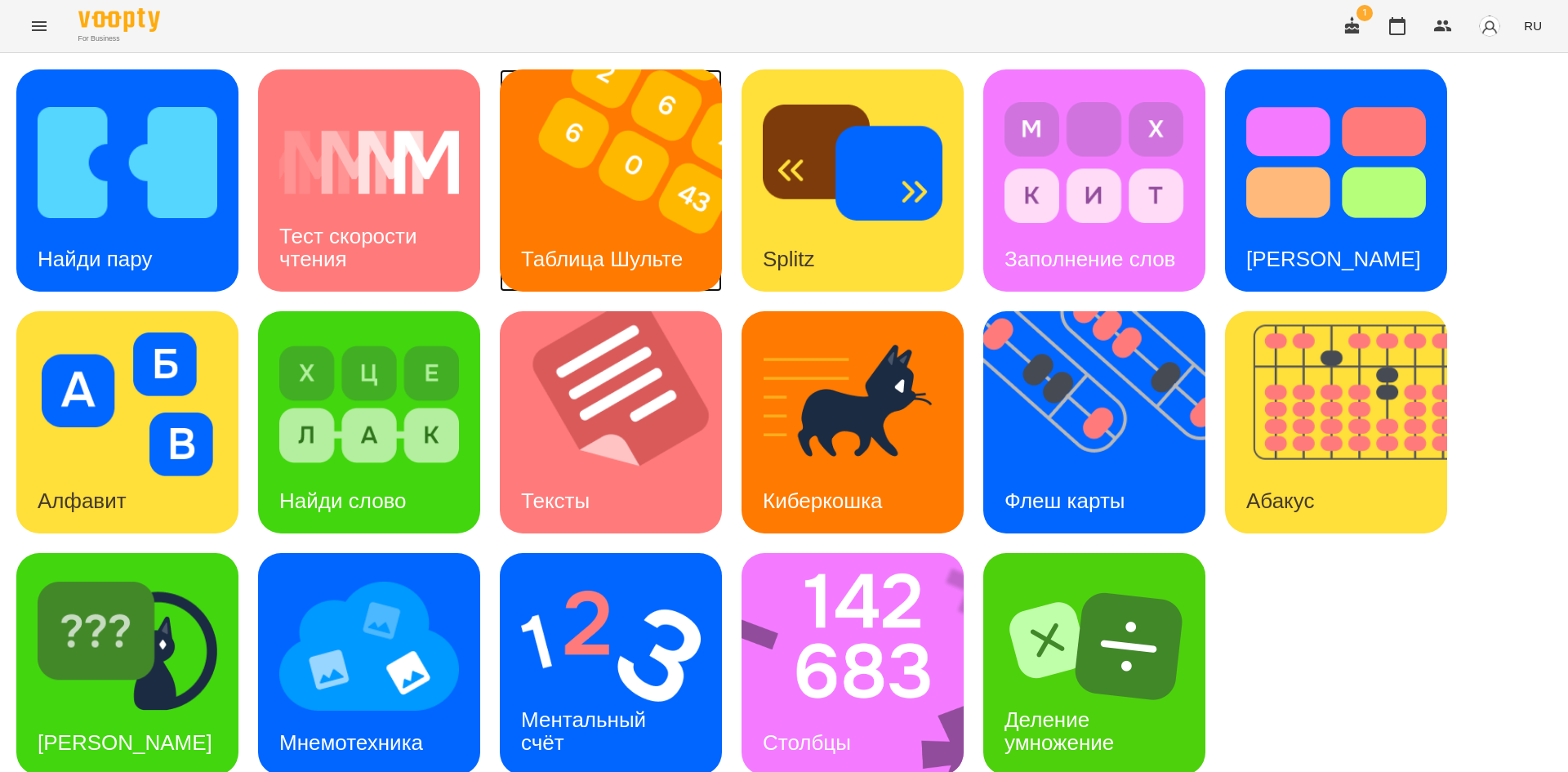
click at [593, 228] on div "Таблица Шульте" at bounding box center [602, 259] width 204 height 65
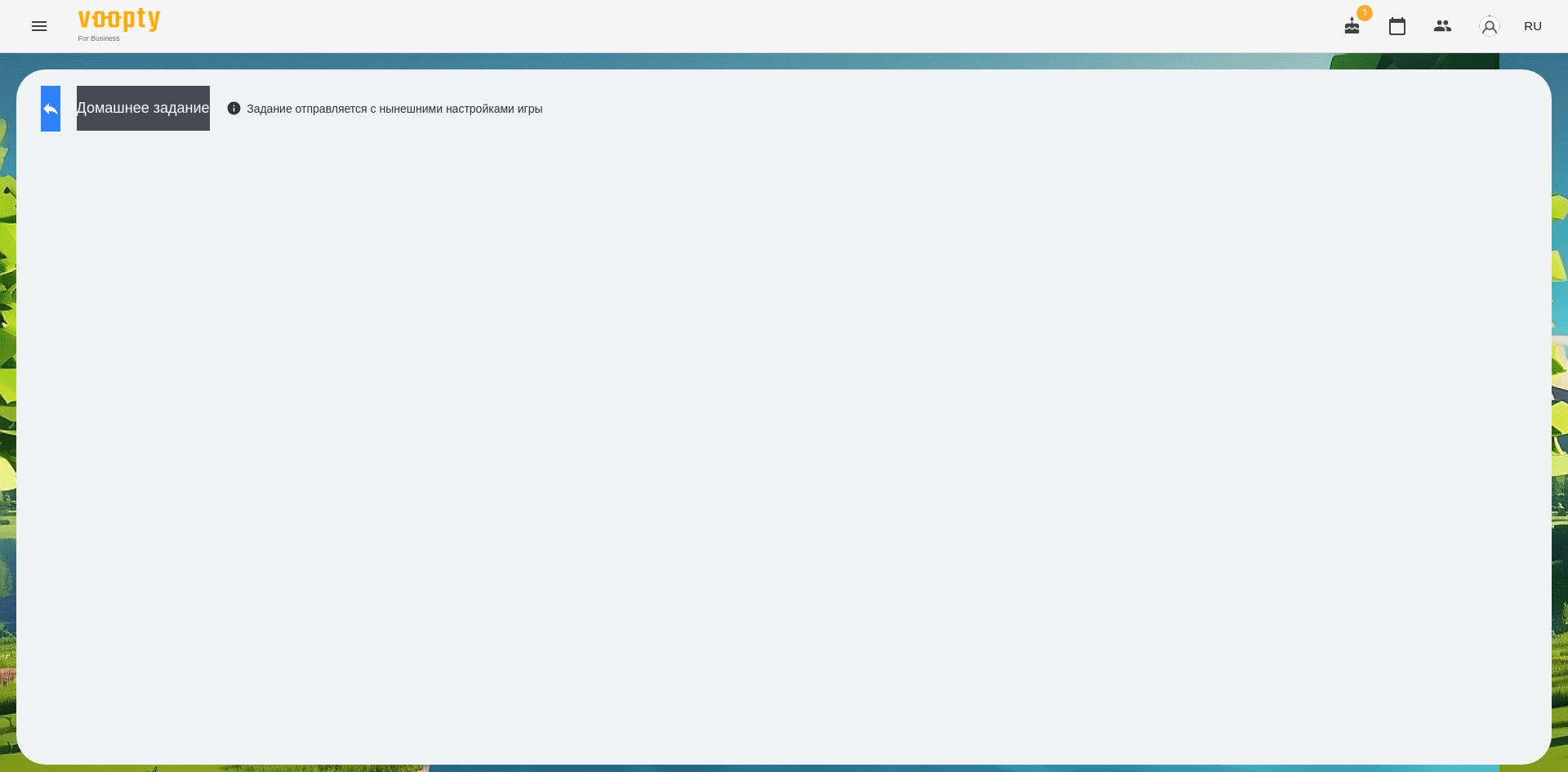
click at [58, 107] on icon at bounding box center [51, 109] width 15 height 12
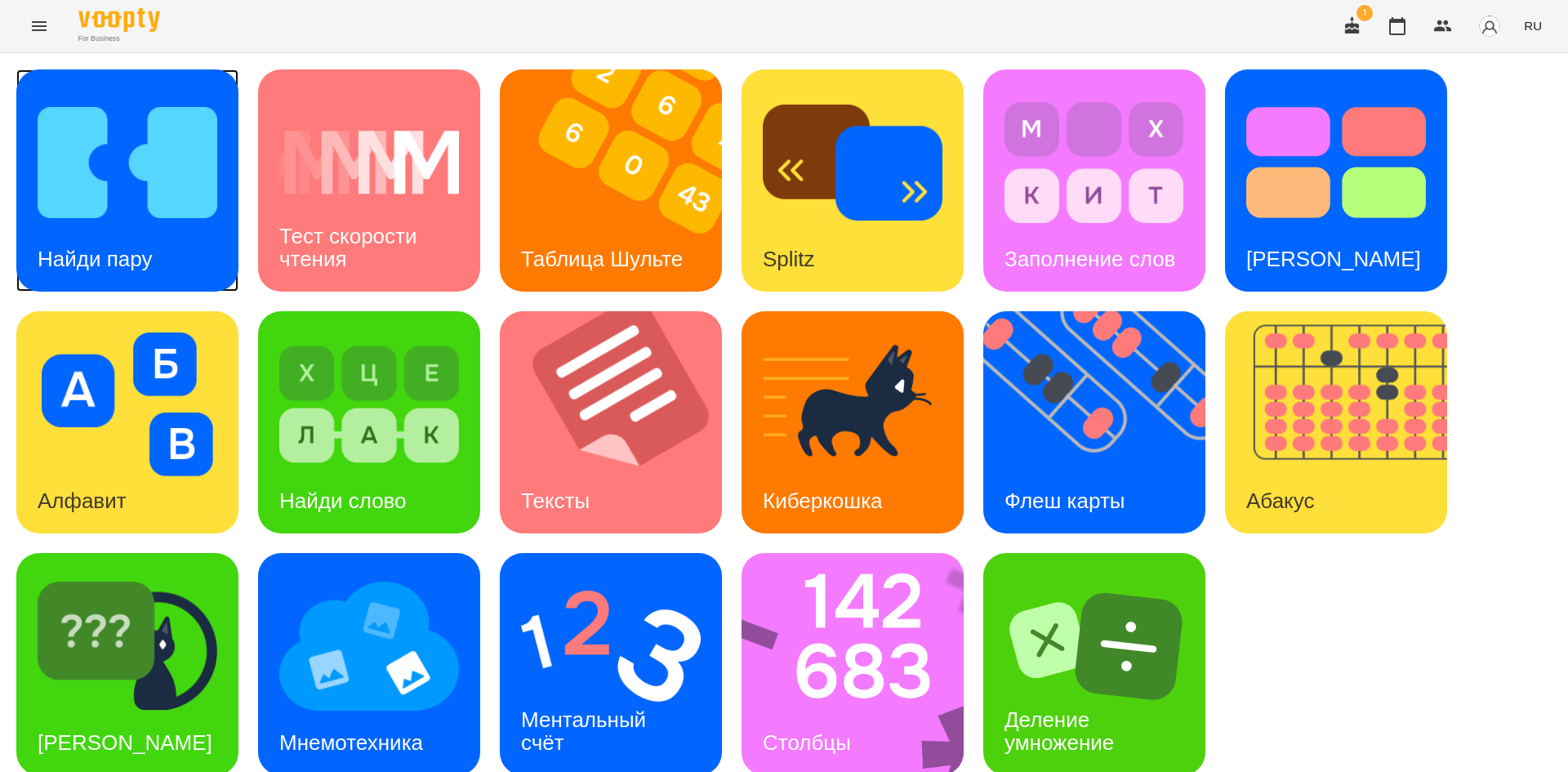
click at [133, 234] on div "Найди пару" at bounding box center [95, 259] width 157 height 65
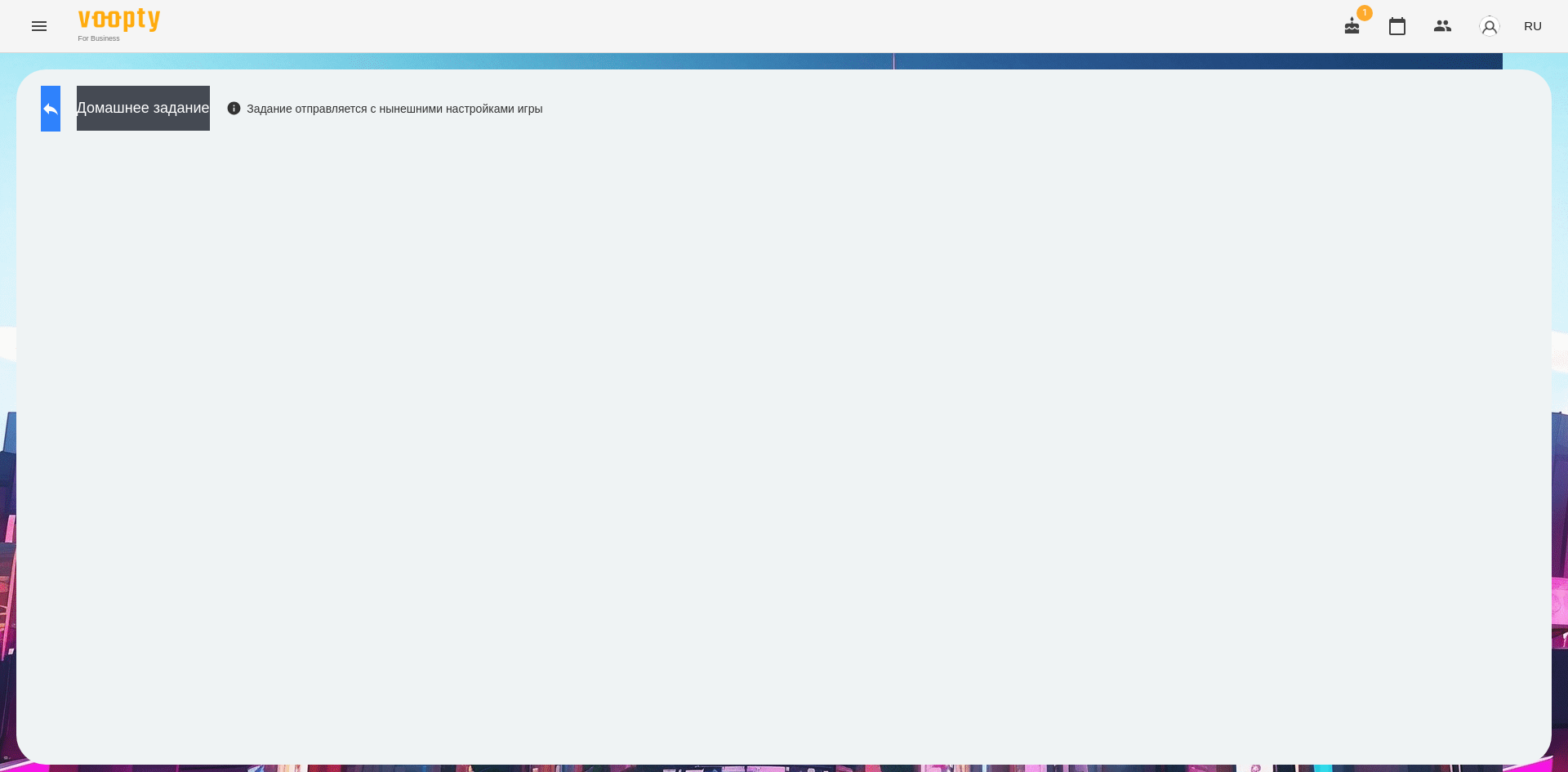
click at [61, 115] on icon at bounding box center [51, 109] width 20 height 20
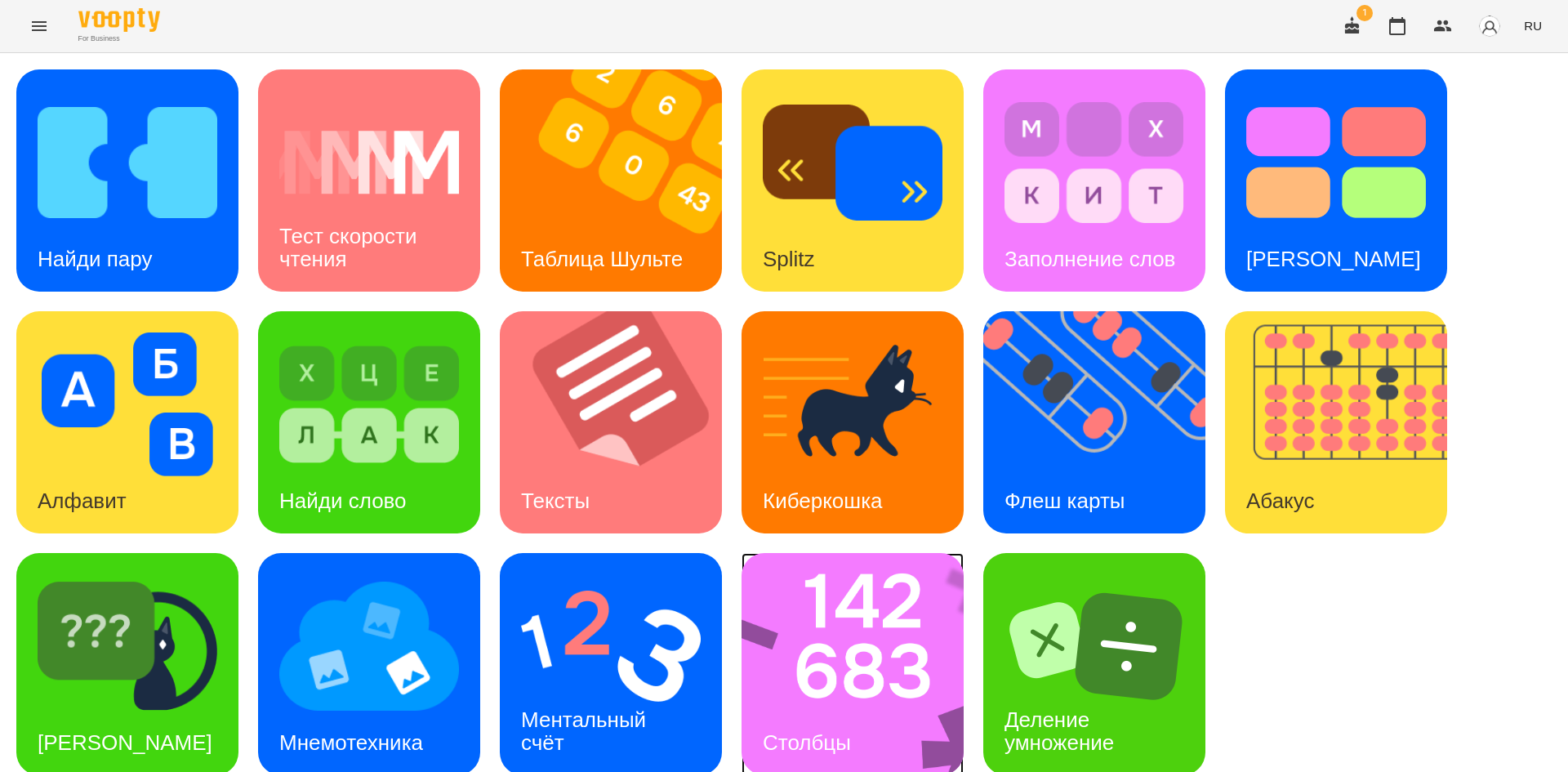
click at [829, 666] on img at bounding box center [863, 663] width 243 height 222
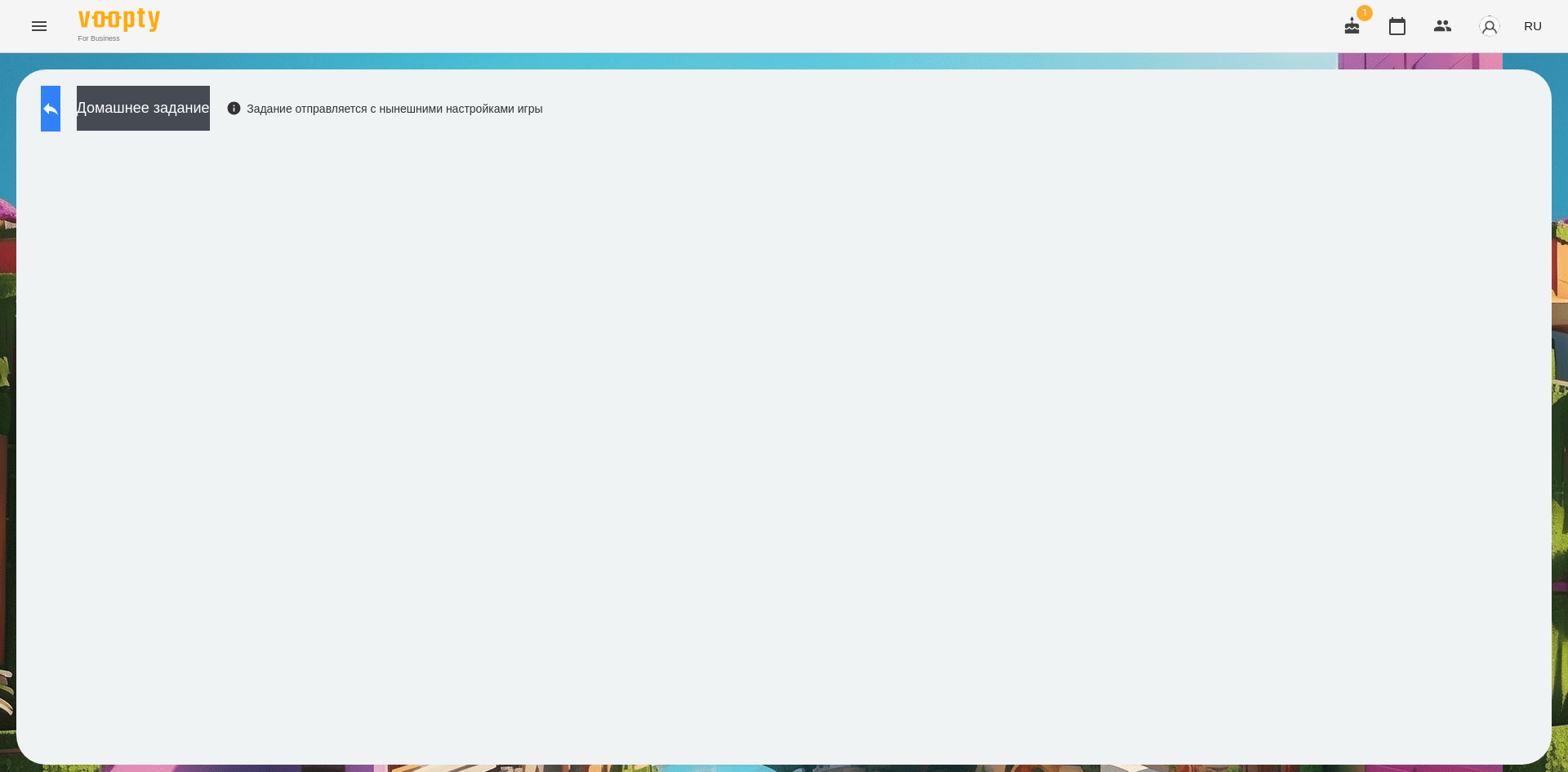
click at [61, 108] on button at bounding box center [51, 108] width 20 height 46
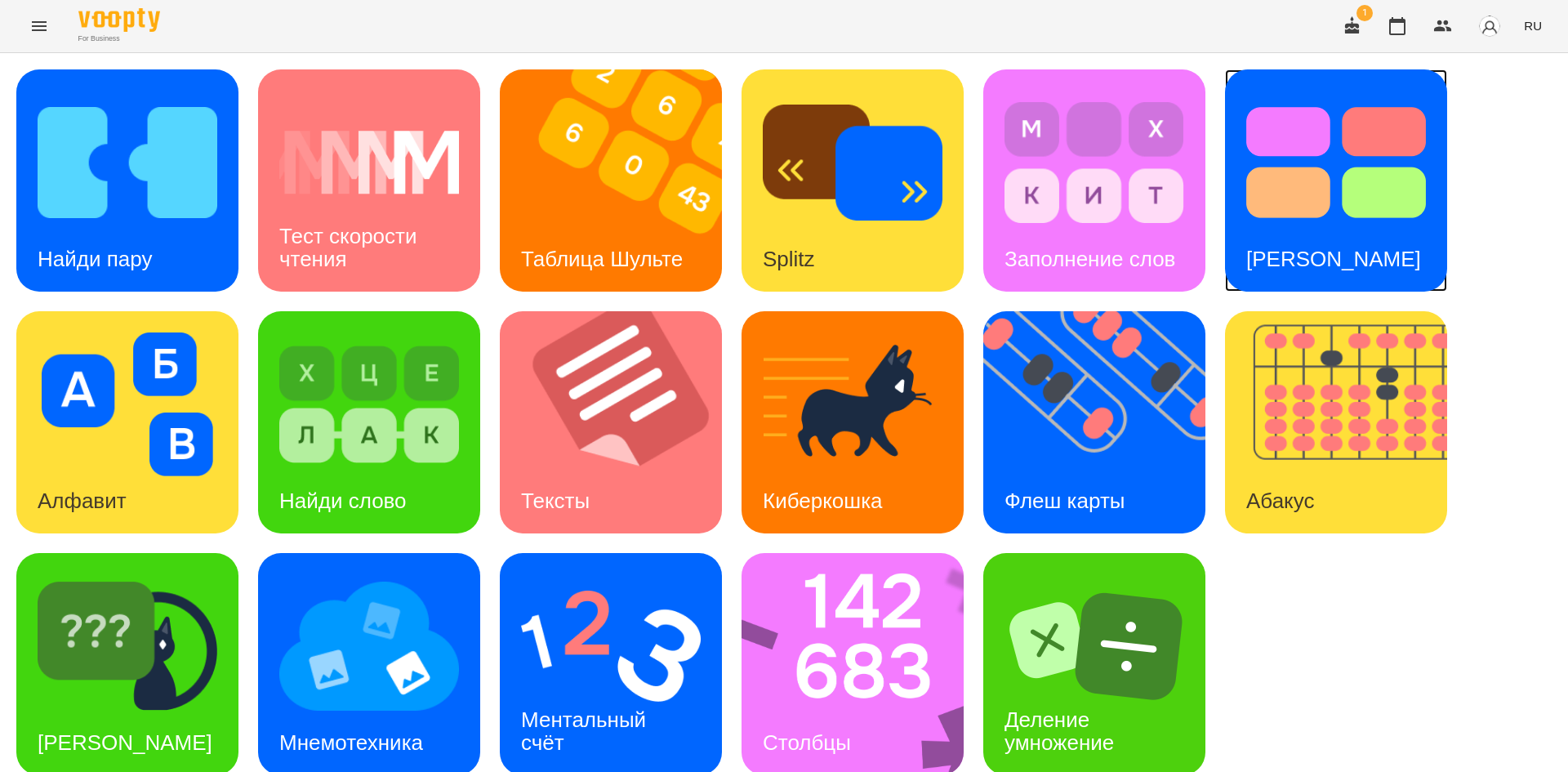
click at [1276, 243] on div "Тест Струпа" at bounding box center [1333, 259] width 217 height 65
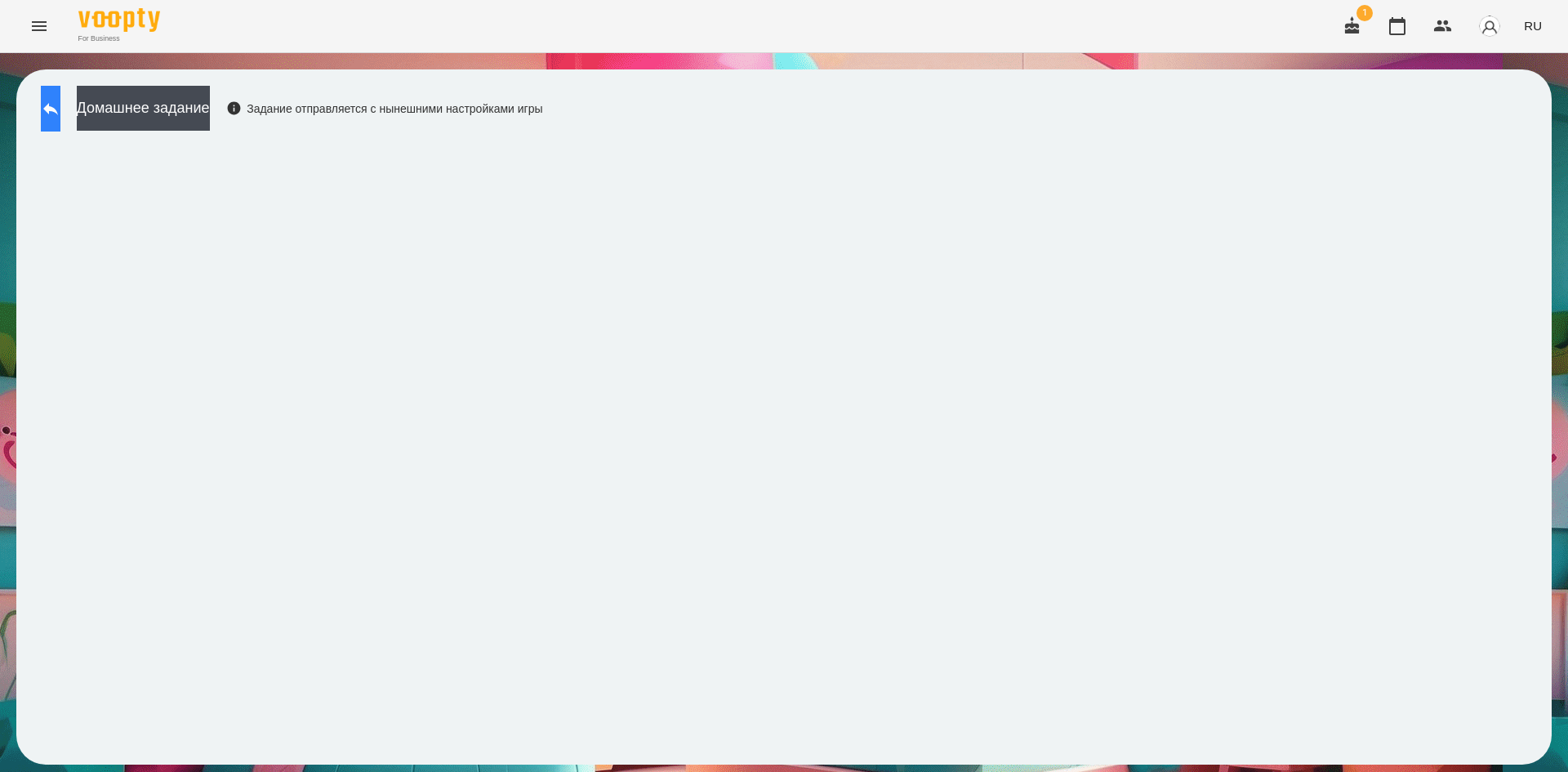
click at [57, 120] on button at bounding box center [51, 108] width 20 height 46
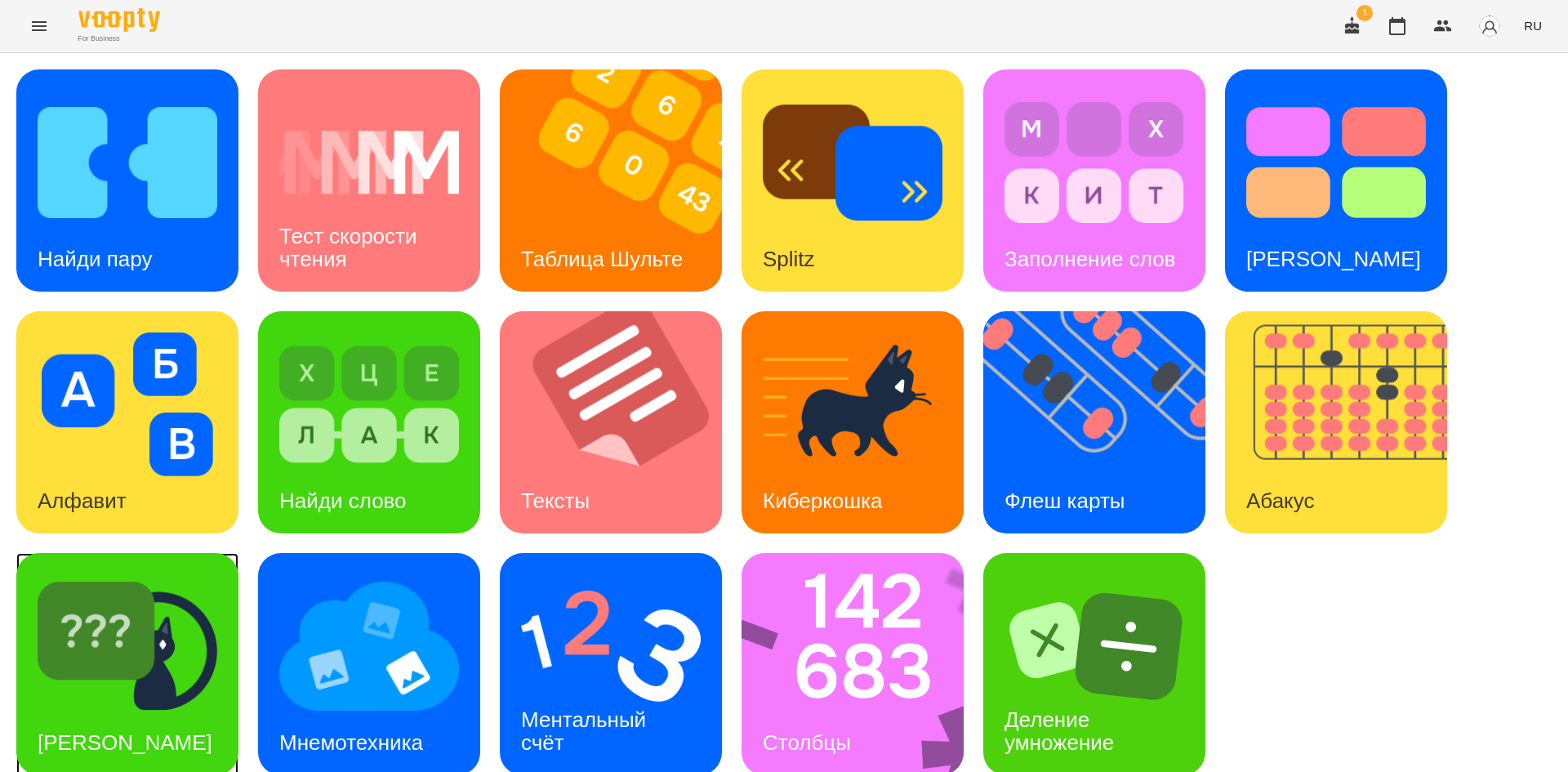
click at [146, 659] on img at bounding box center [127, 646] width 179 height 144
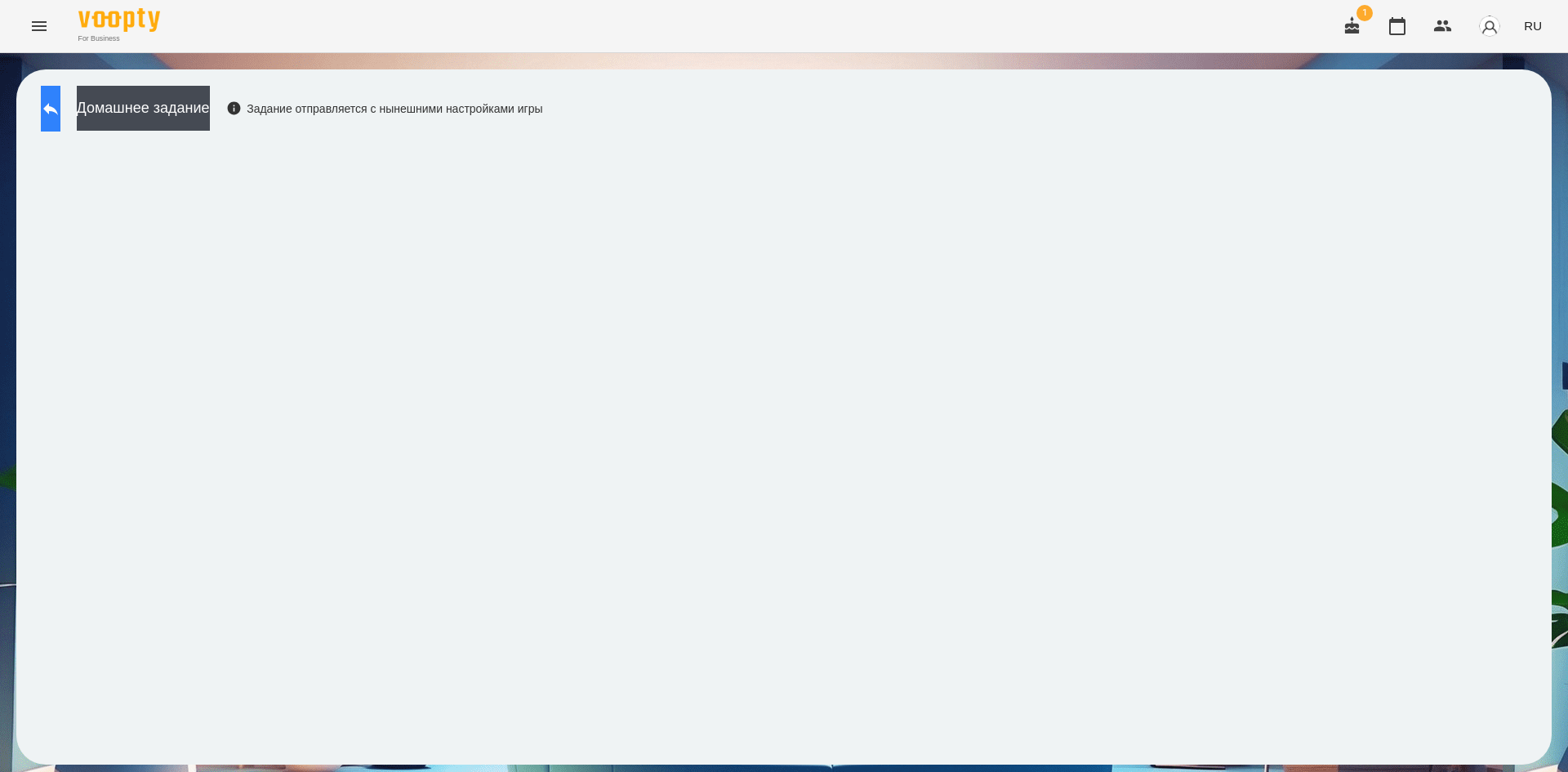
click at [58, 115] on icon at bounding box center [51, 109] width 20 height 20
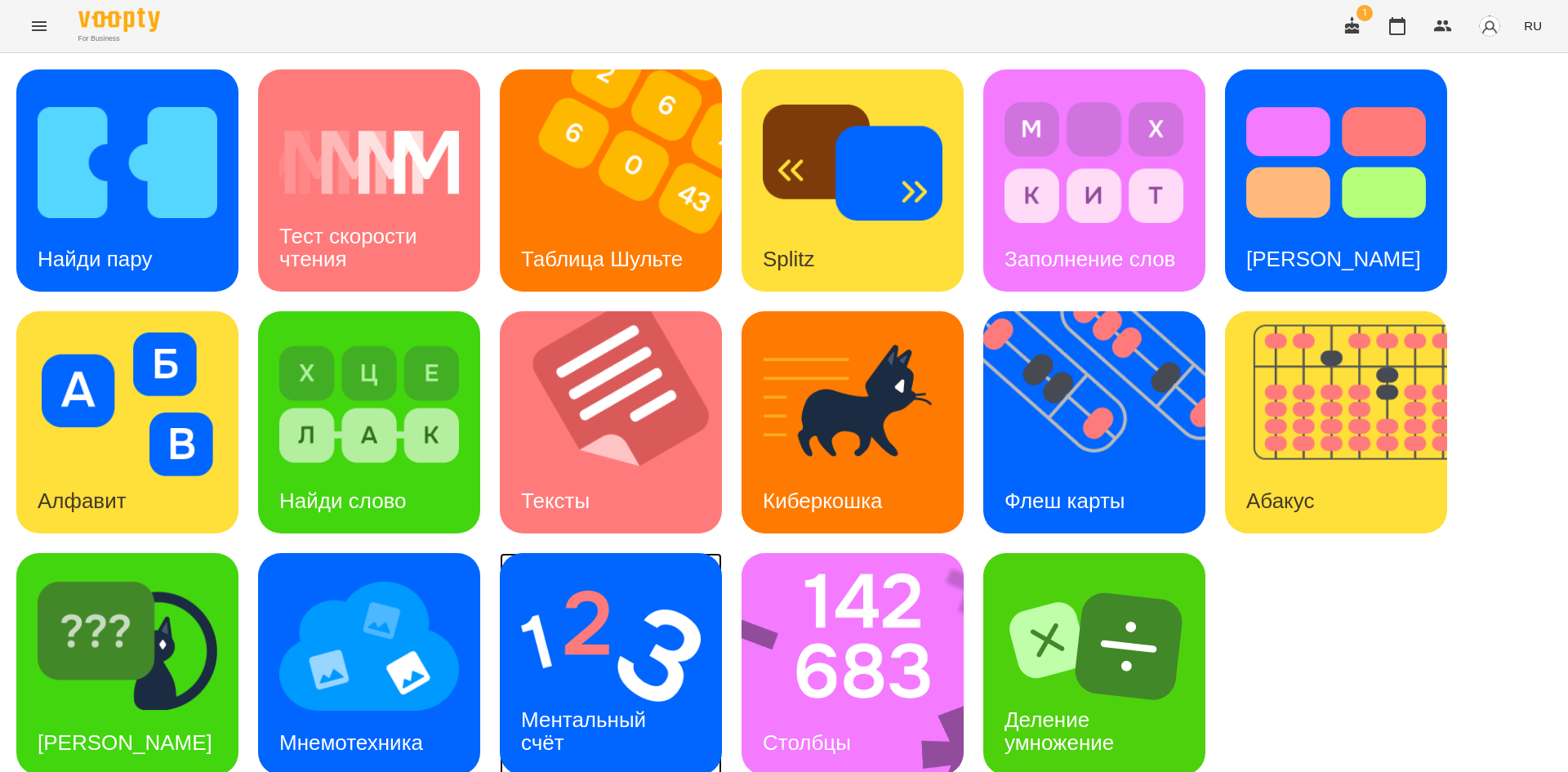
click at [614, 677] on img at bounding box center [611, 646] width 179 height 144
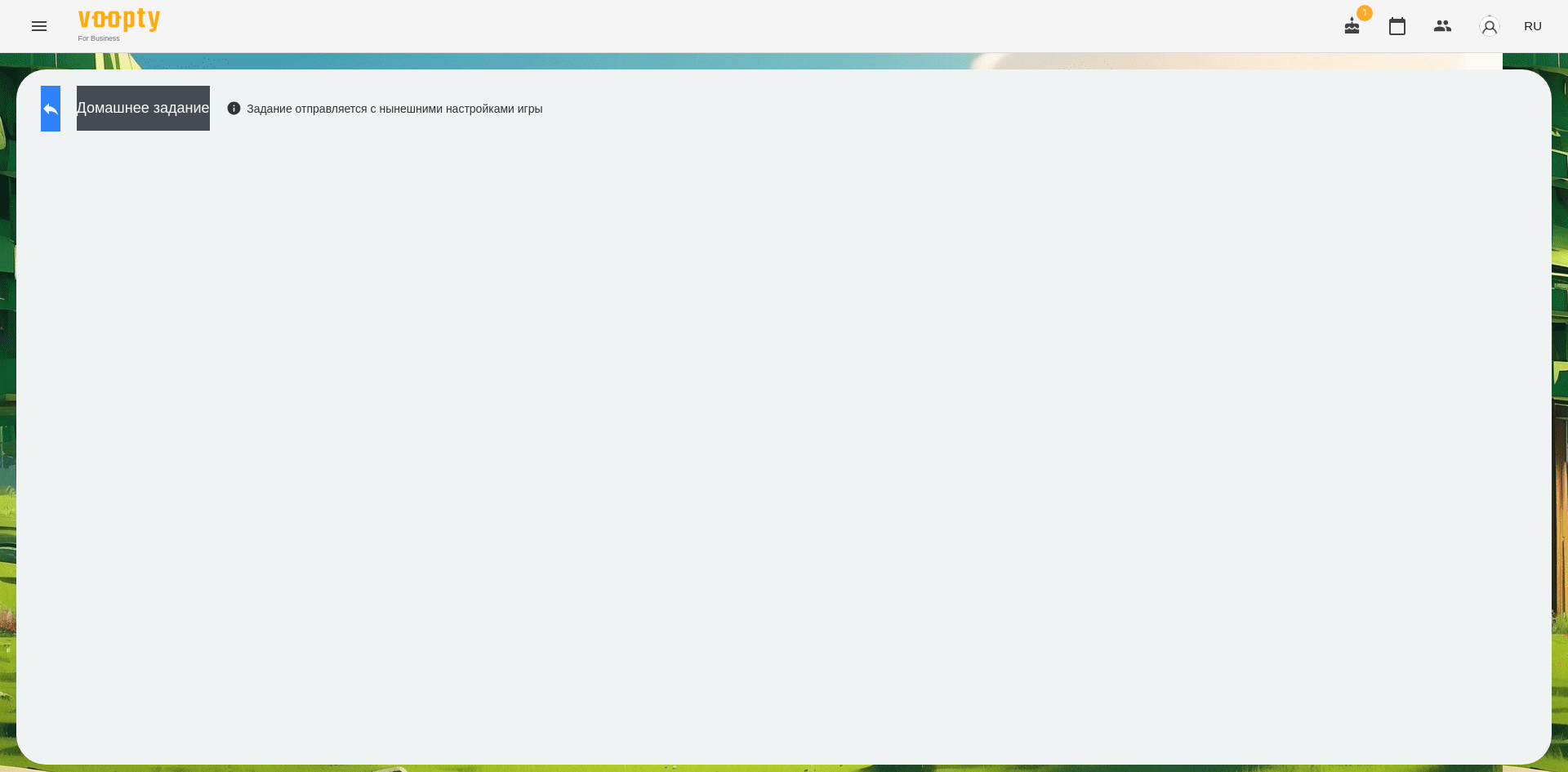
click at [61, 122] on button at bounding box center [51, 108] width 20 height 46
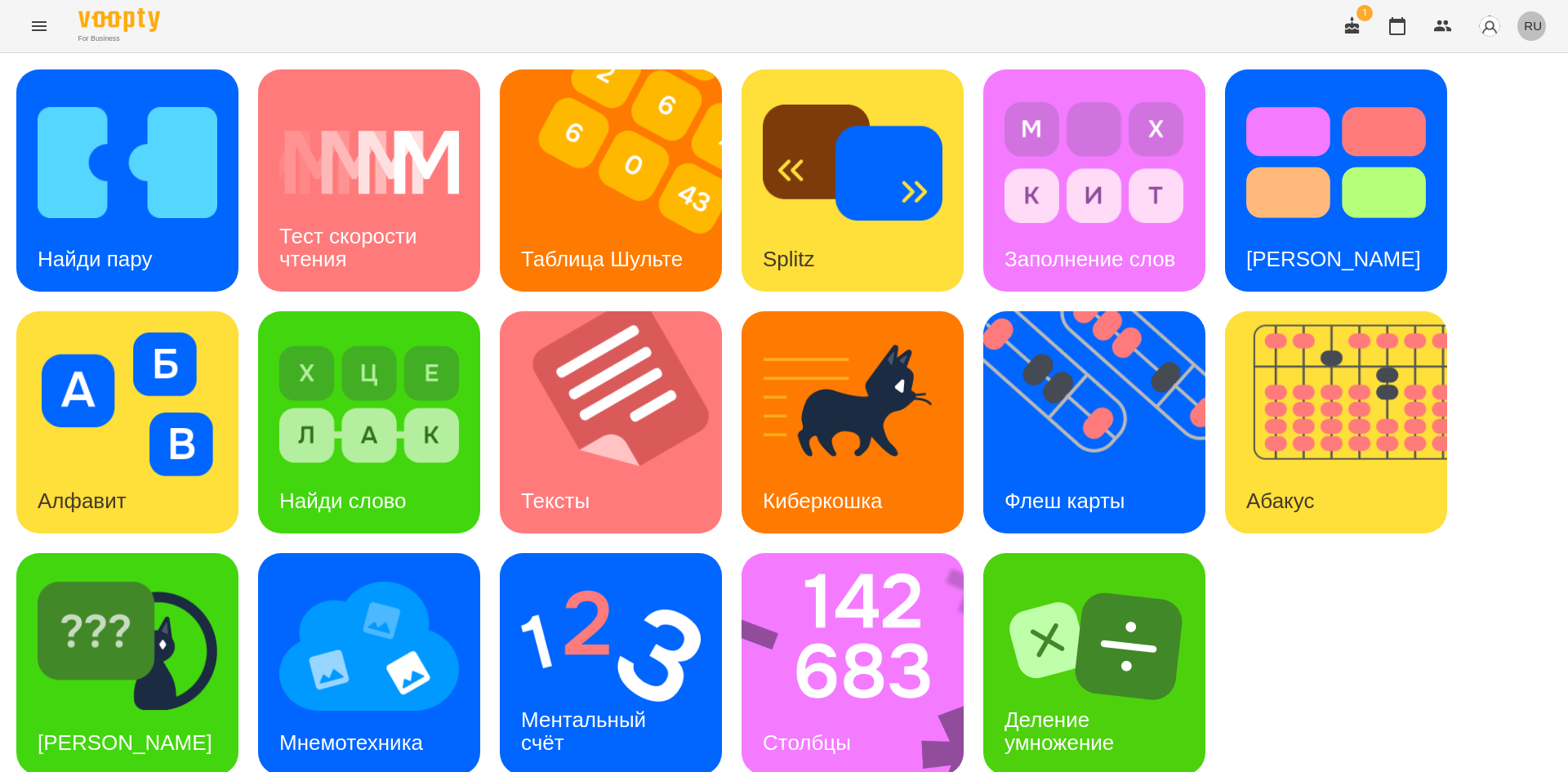
click at [1538, 20] on span "RU" at bounding box center [1533, 26] width 18 height 17
click at [1512, 85] on div "Українська" at bounding box center [1502, 91] width 83 height 29
click at [1065, 455] on img at bounding box center [1104, 421] width 243 height 222
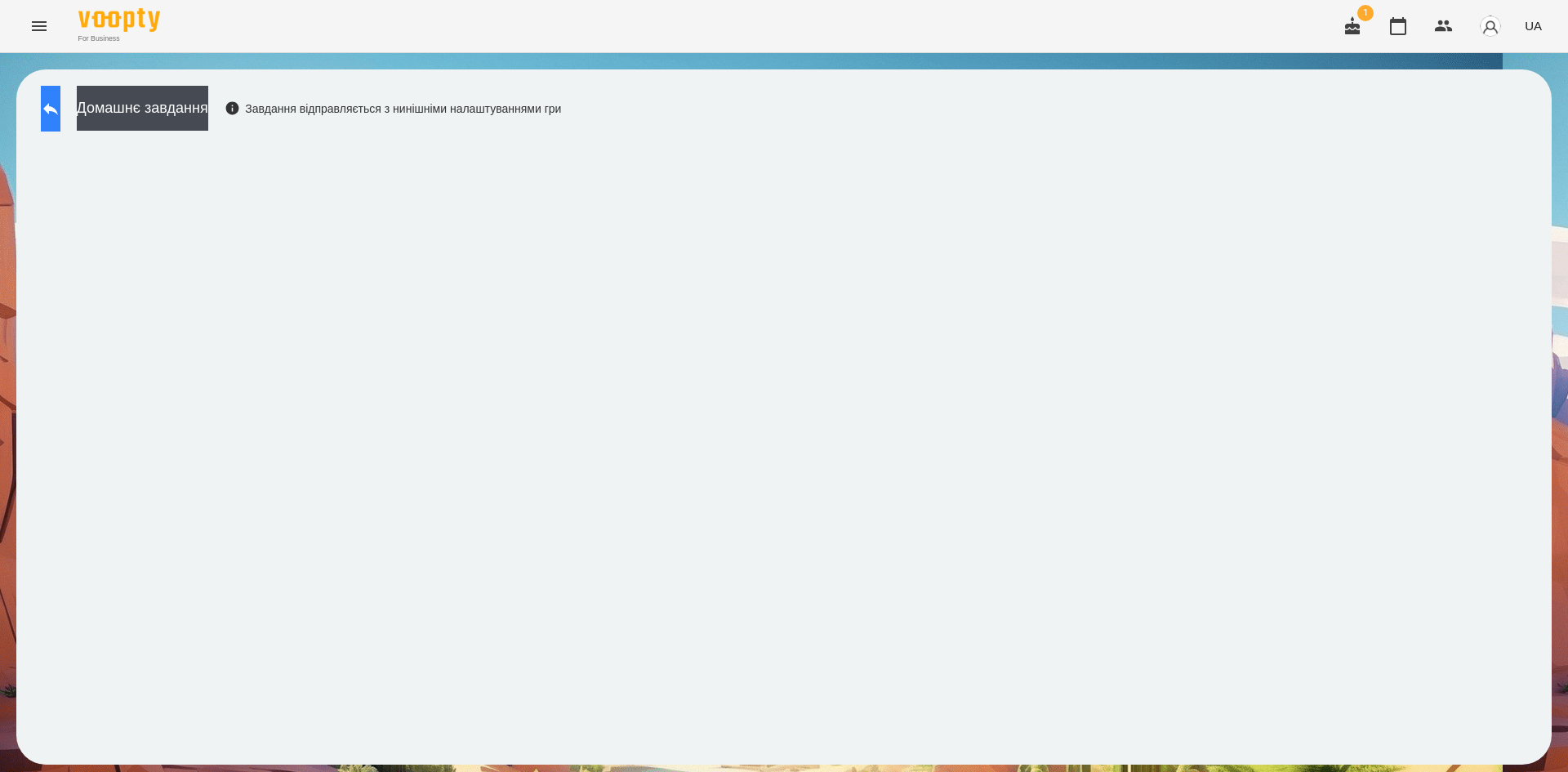
click at [61, 116] on icon at bounding box center [51, 109] width 20 height 20
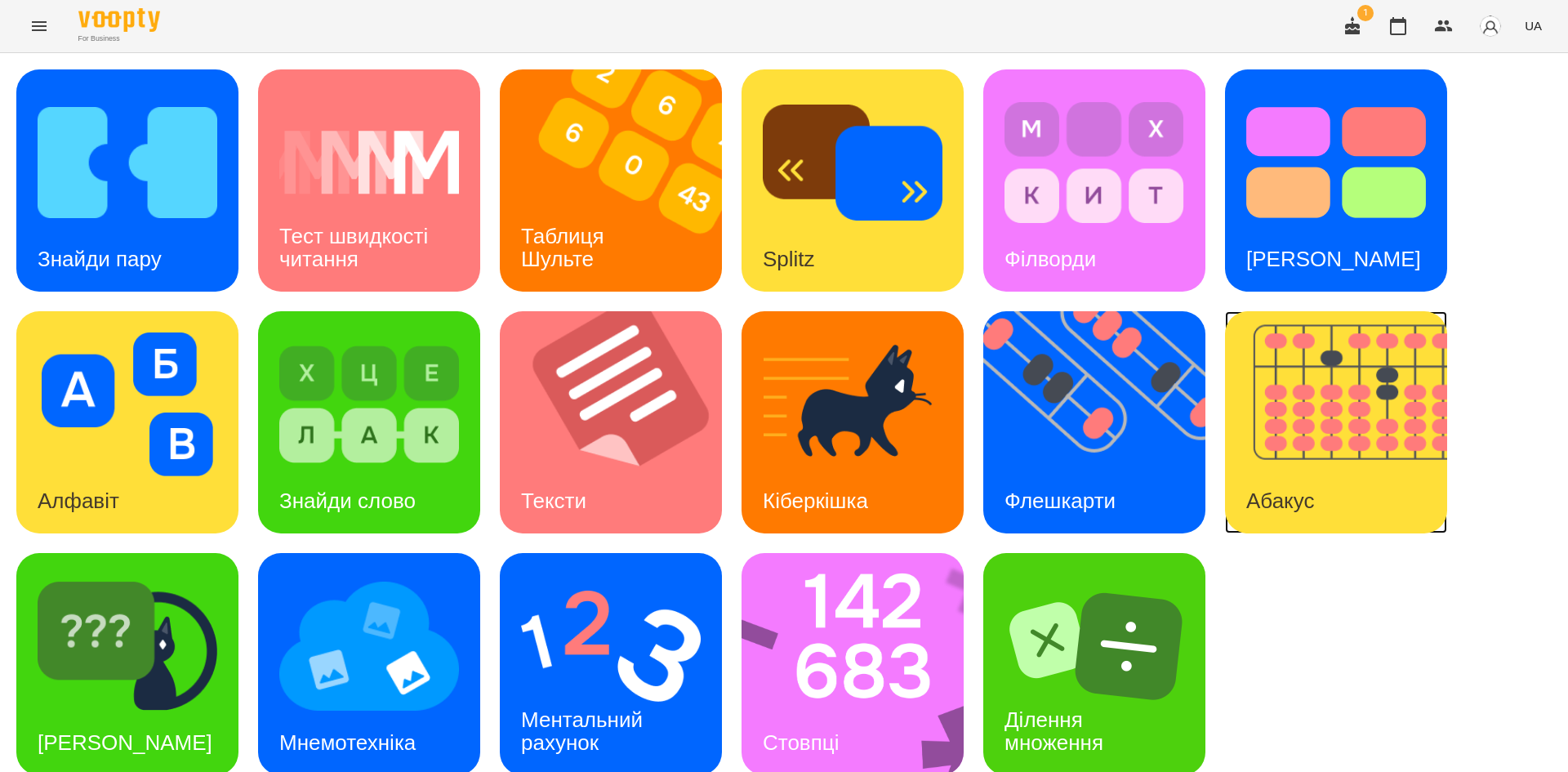
click at [1310, 393] on img at bounding box center [1346, 421] width 243 height 222
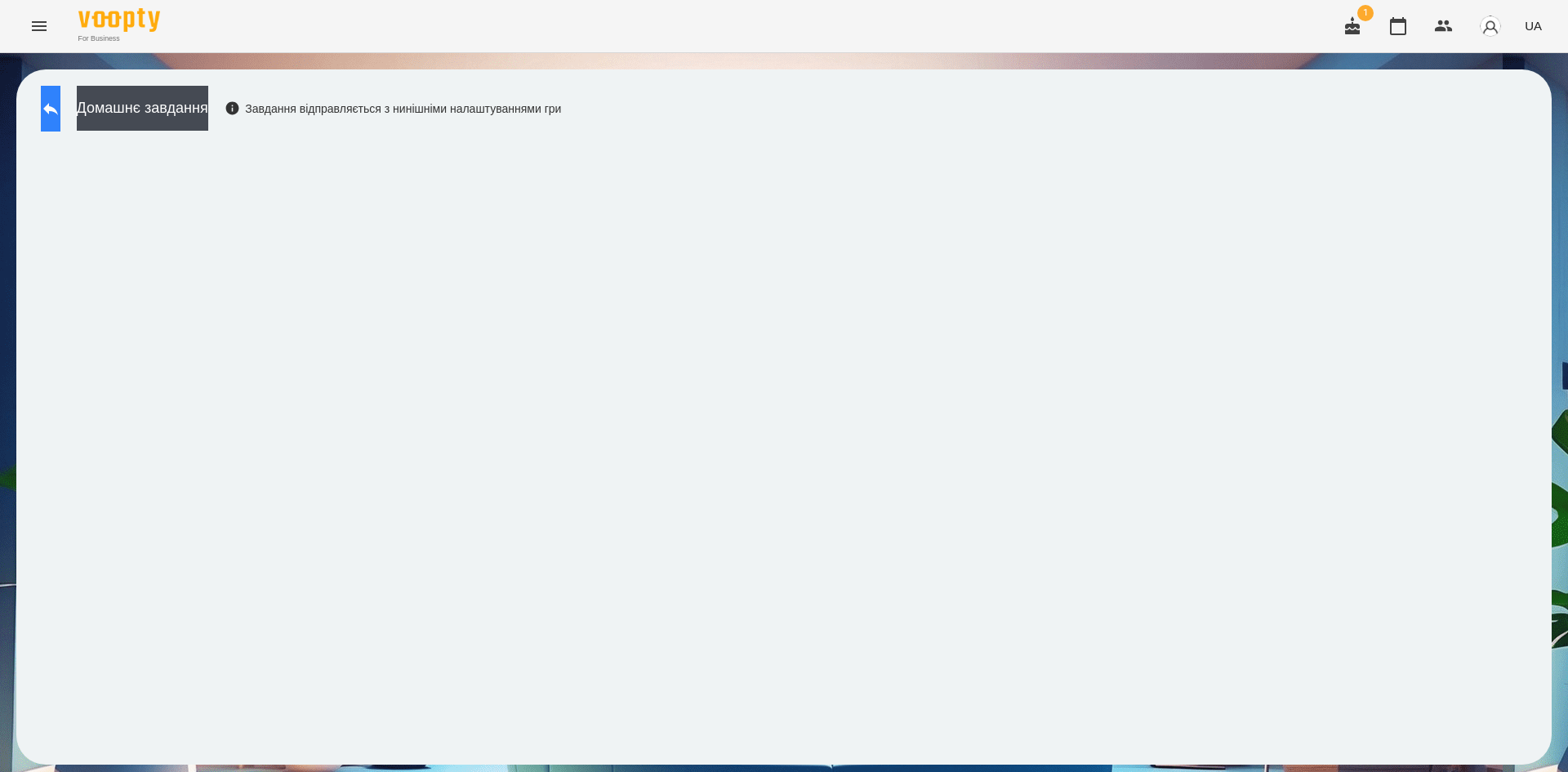
click at [61, 109] on button at bounding box center [51, 108] width 20 height 46
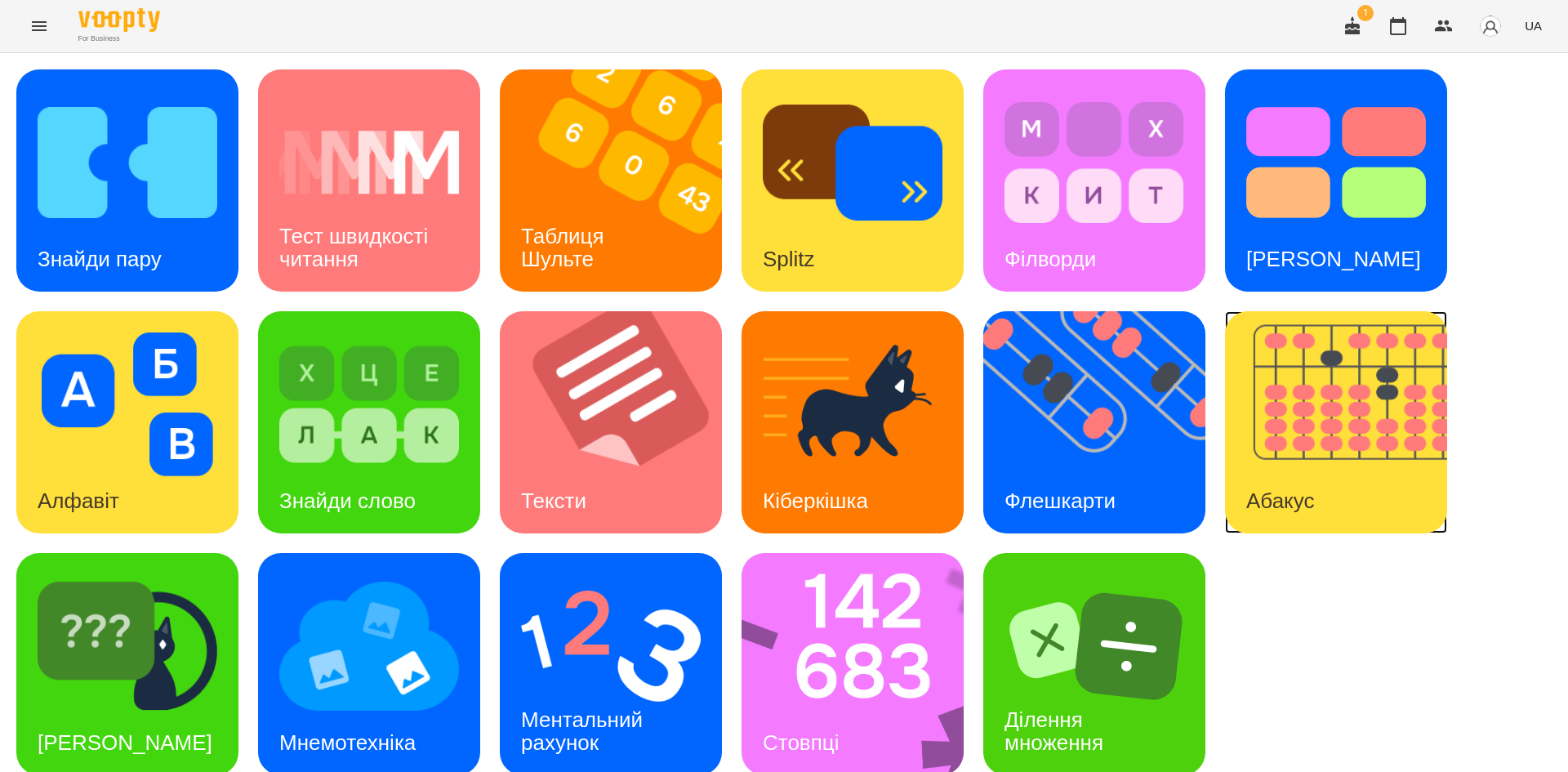
click at [1297, 470] on div "Абакус" at bounding box center [1280, 501] width 111 height 65
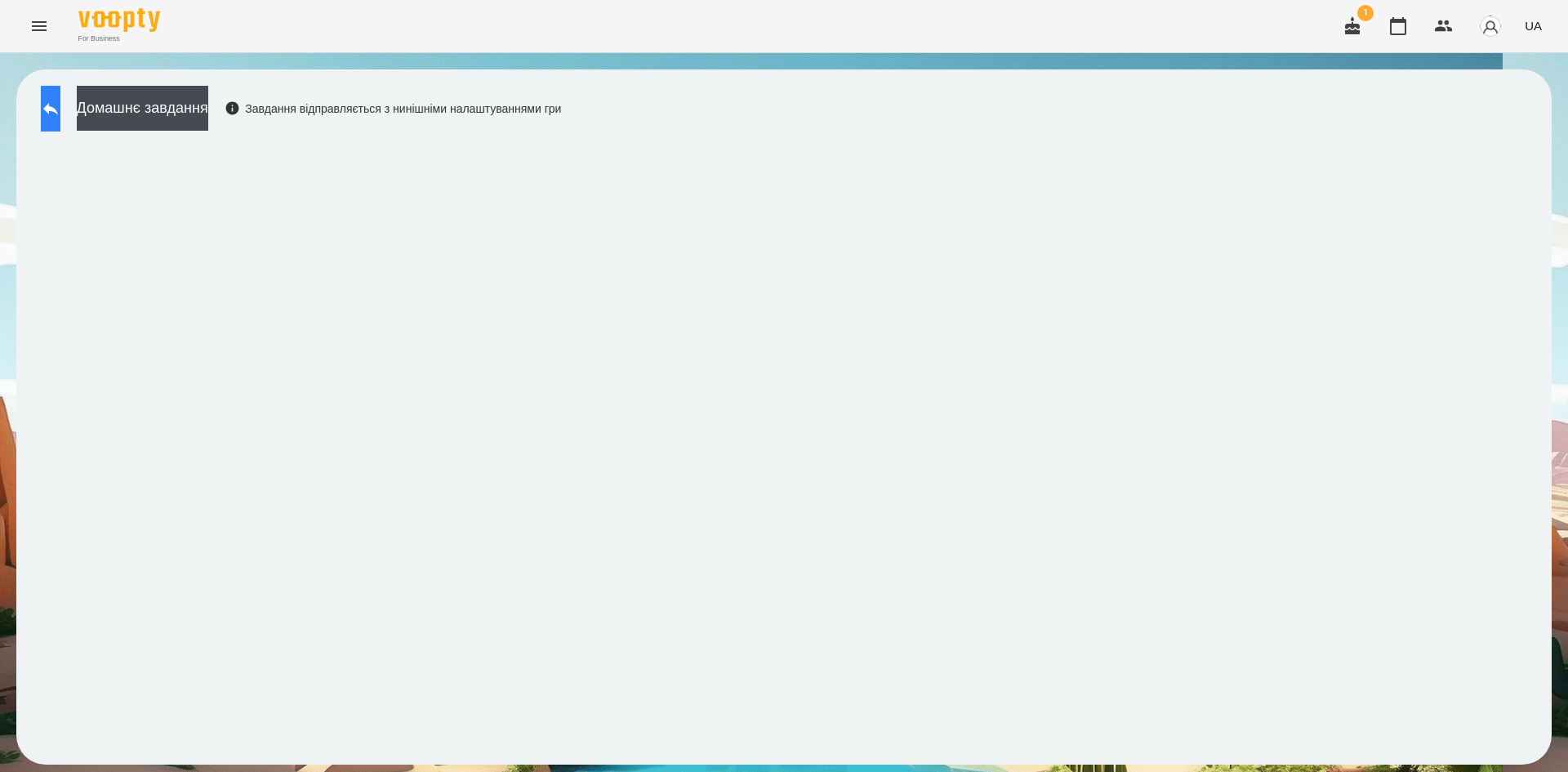
click at [61, 120] on button at bounding box center [51, 108] width 20 height 46
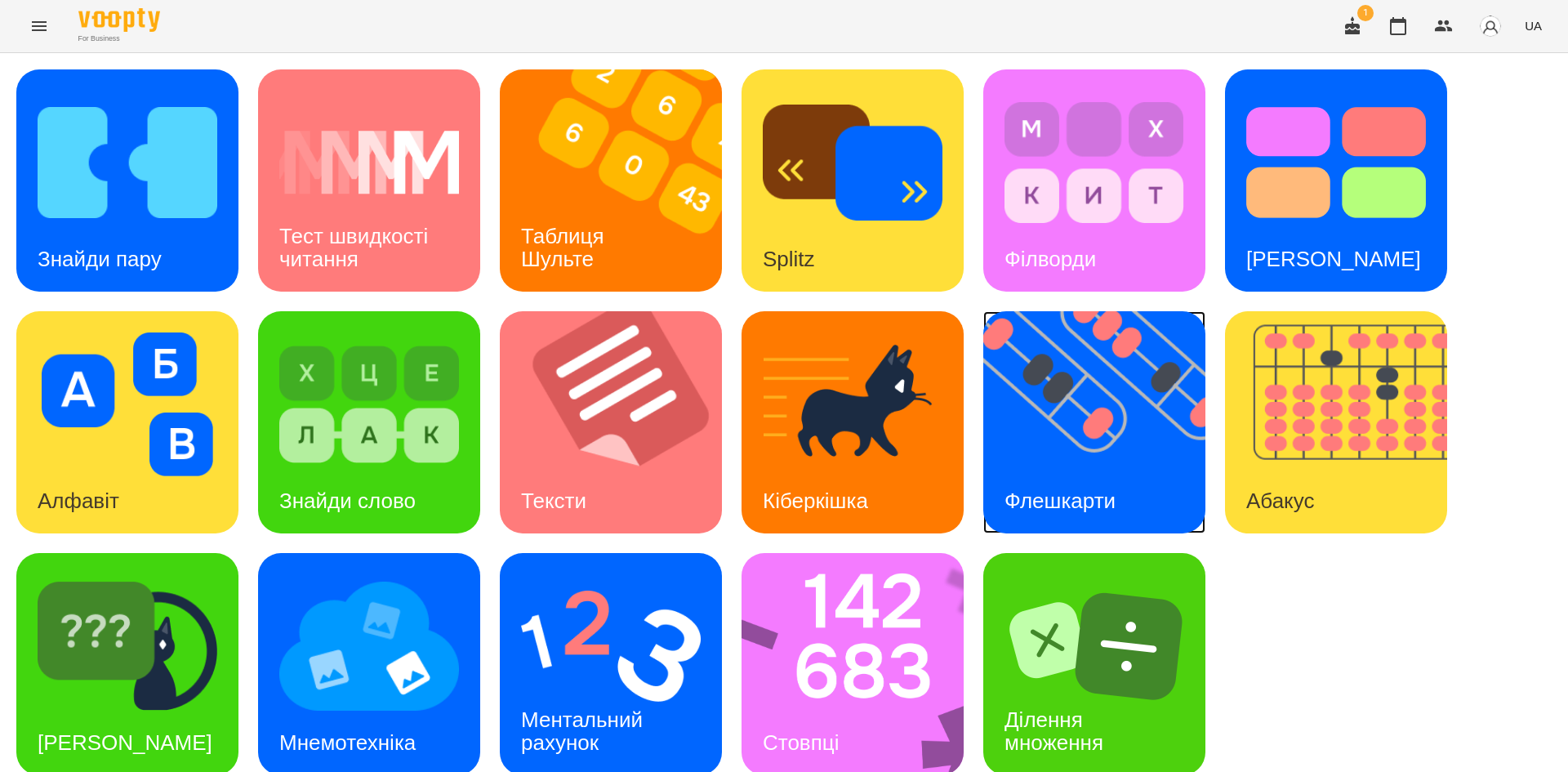
click at [1062, 489] on h3 "Флешкарти" at bounding box center [1060, 500] width 111 height 24
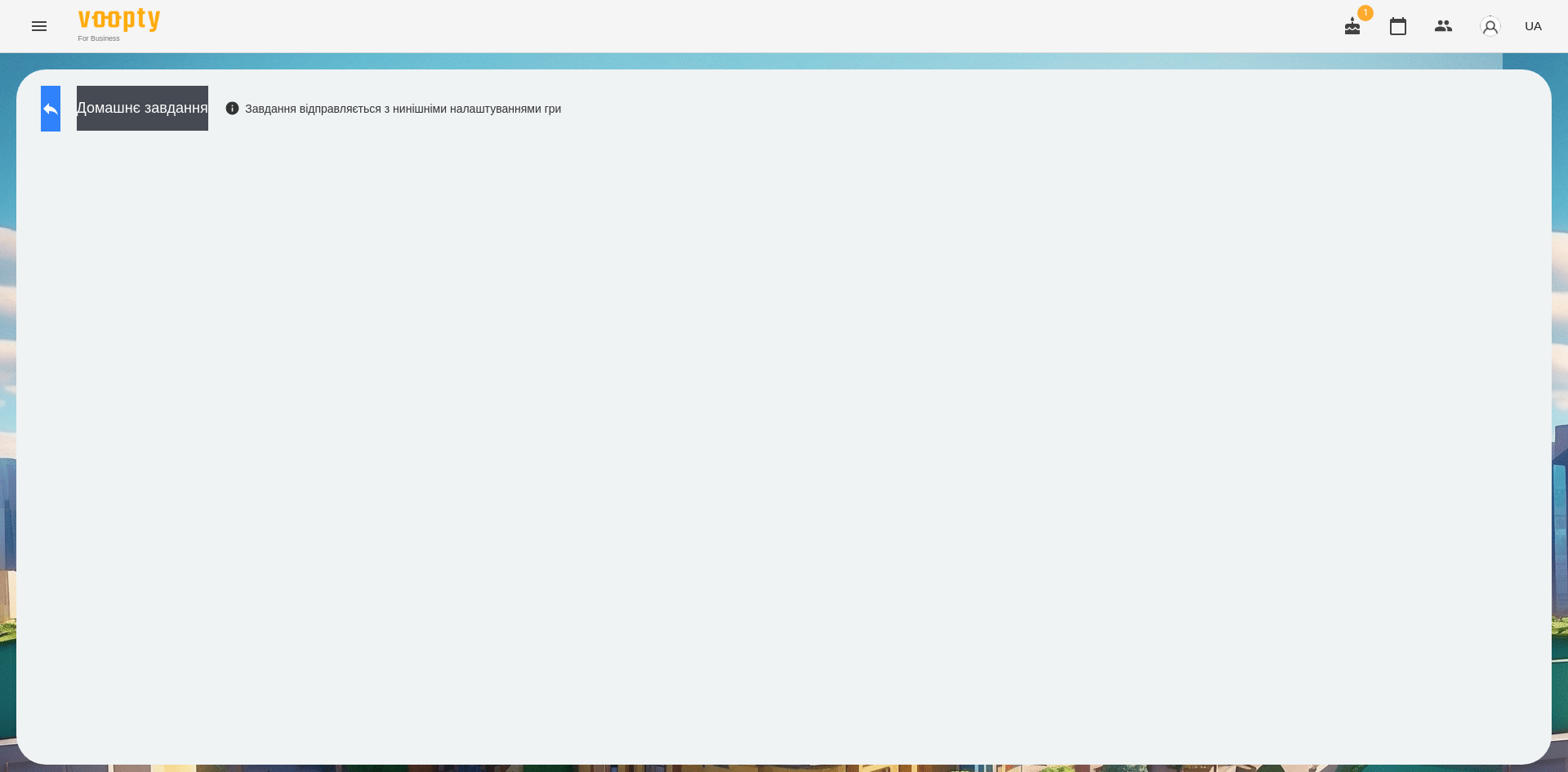
click at [58, 128] on button at bounding box center [51, 108] width 20 height 46
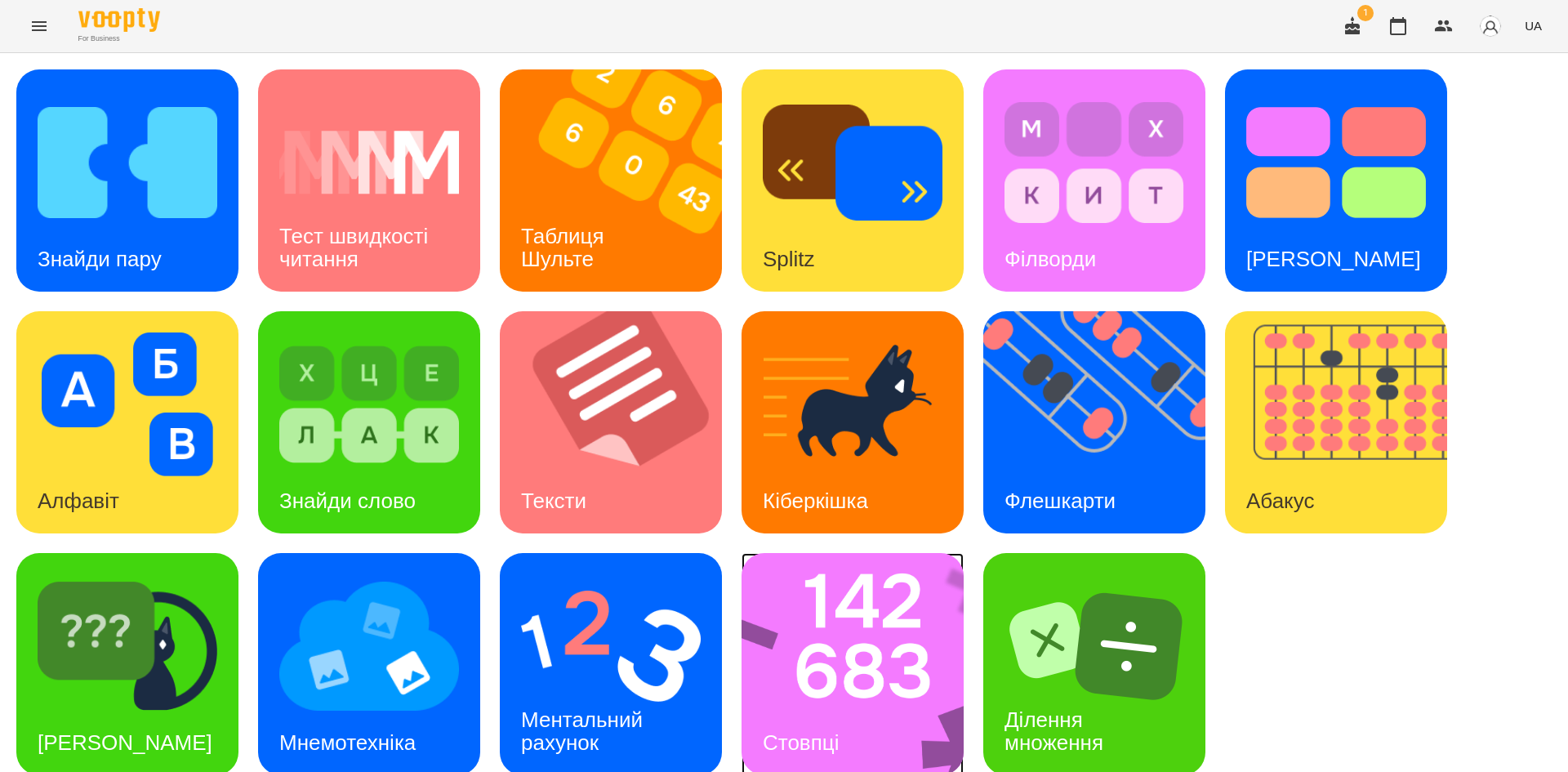
click at [865, 681] on img at bounding box center [863, 663] width 243 height 222
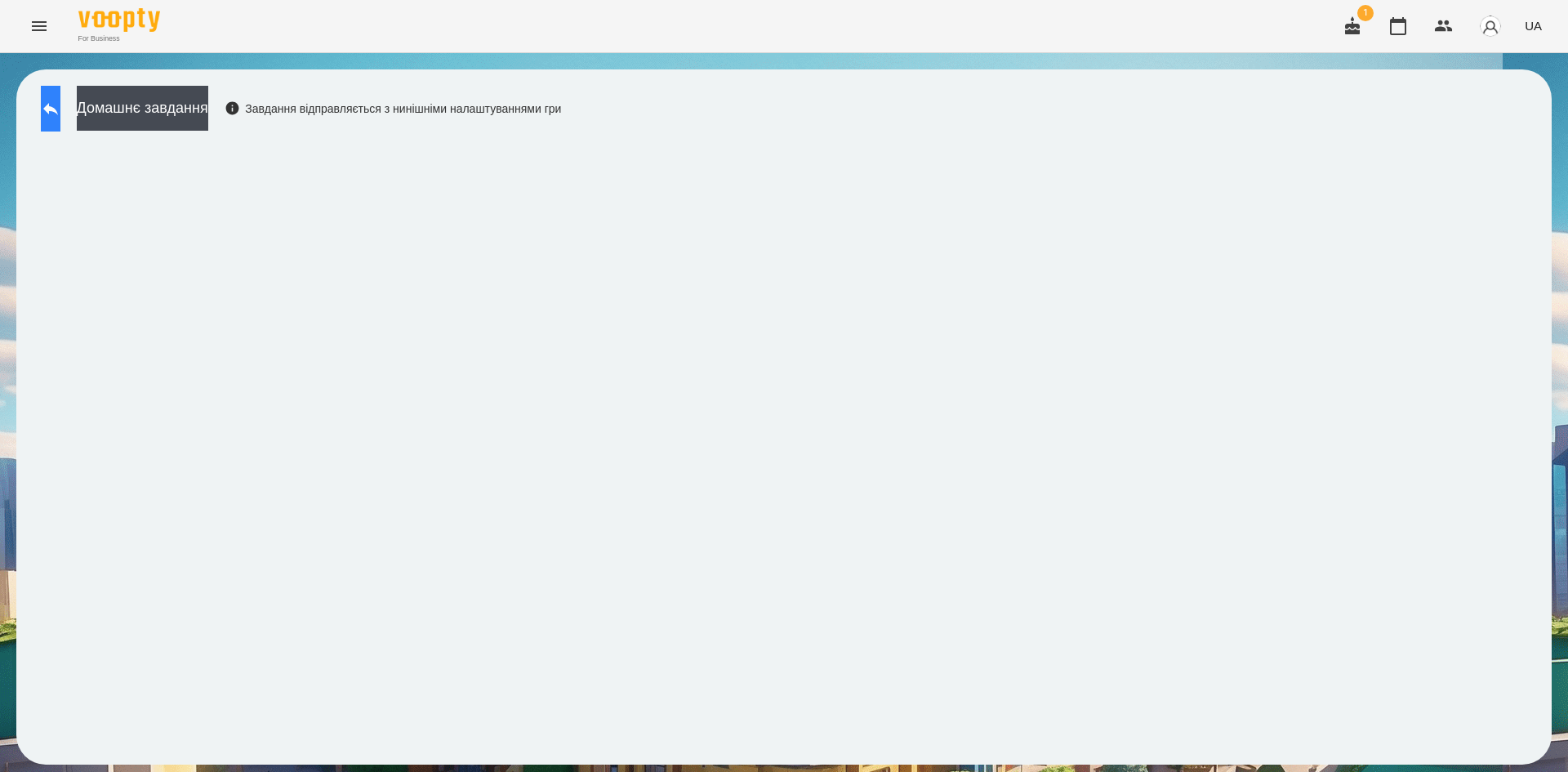
click at [52, 122] on button at bounding box center [51, 108] width 20 height 46
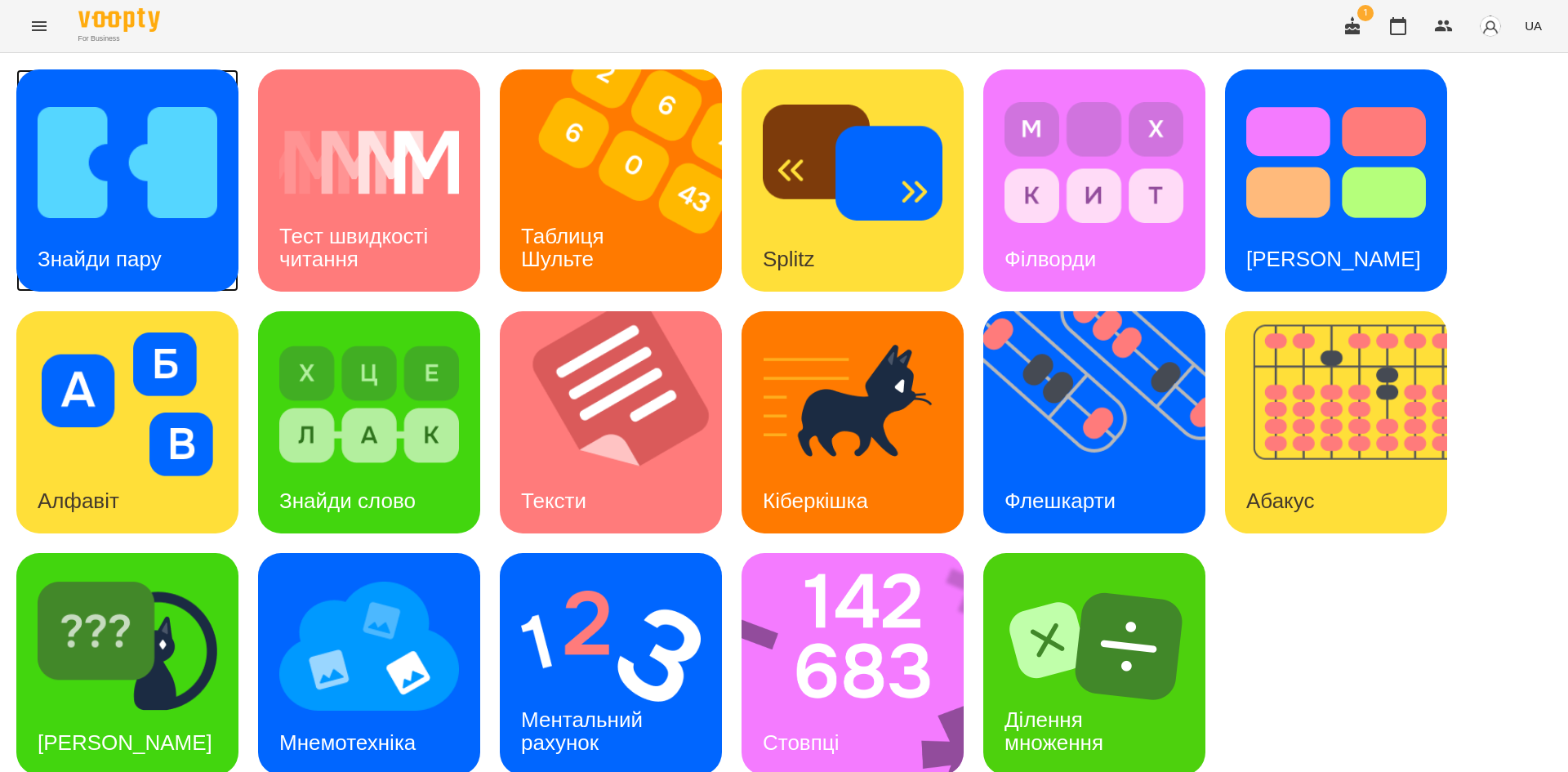
click at [127, 199] on img at bounding box center [127, 162] width 179 height 144
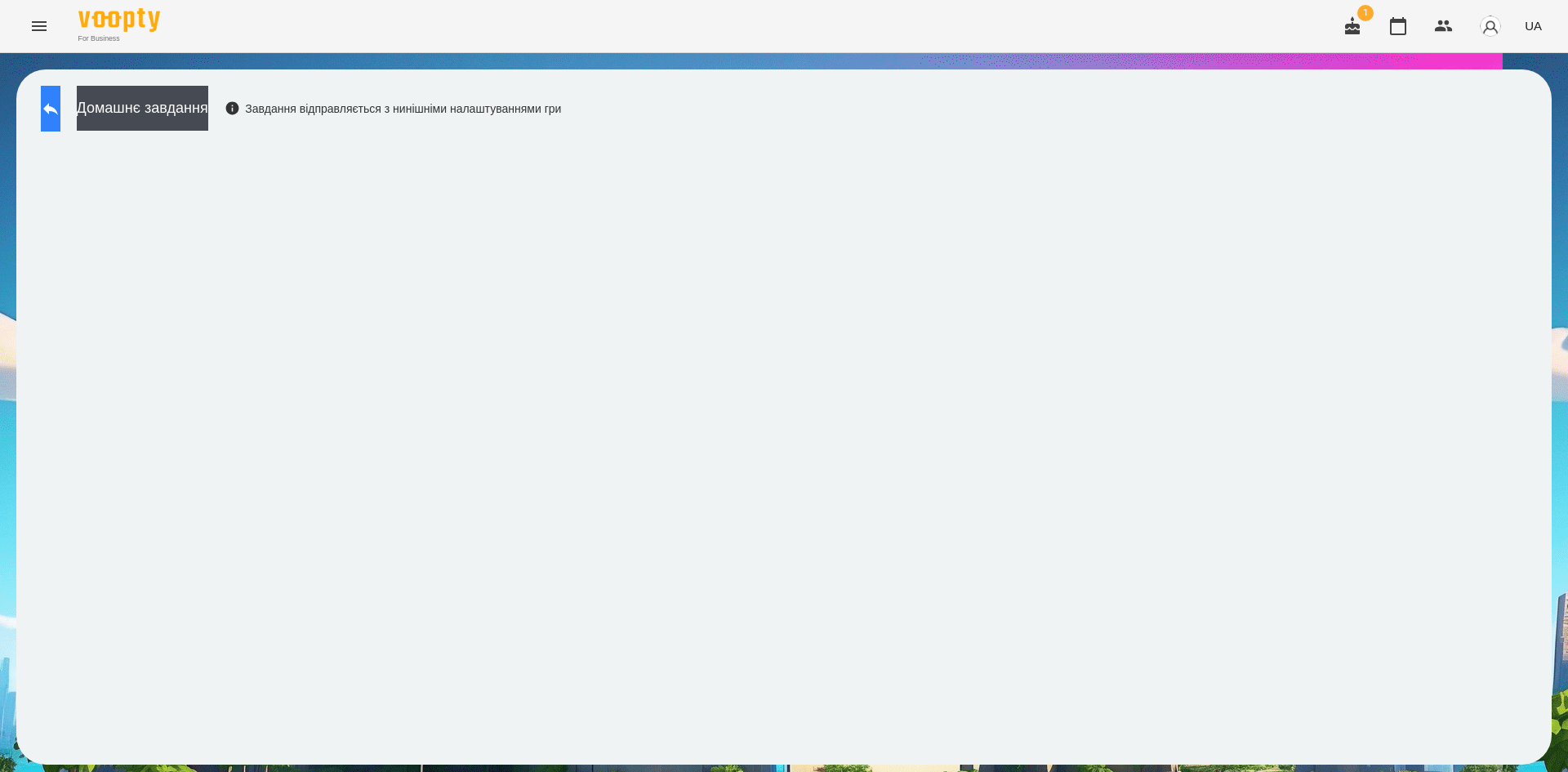
click at [61, 100] on icon at bounding box center [51, 109] width 20 height 20
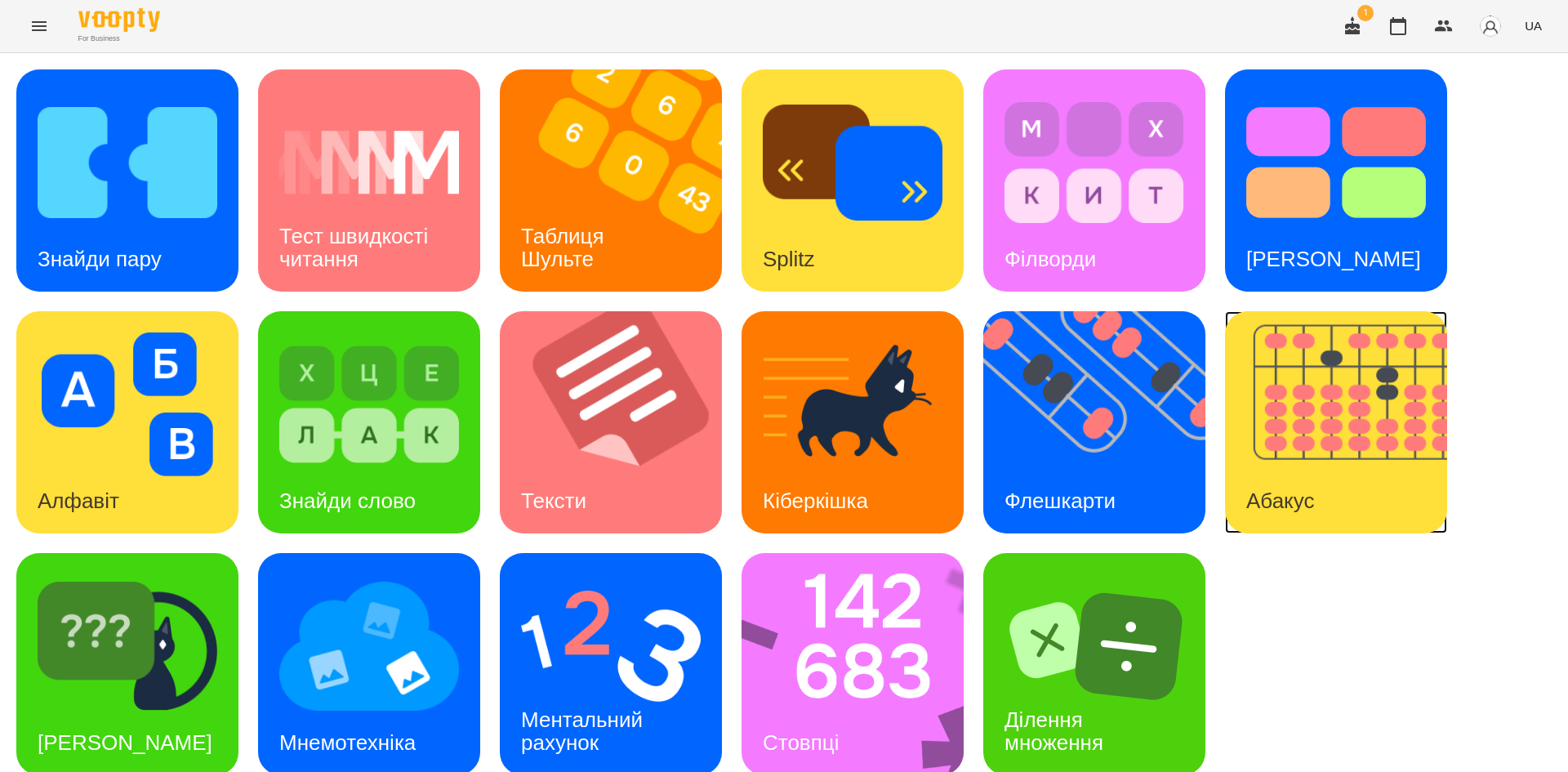
click at [1335, 384] on img at bounding box center [1346, 421] width 243 height 222
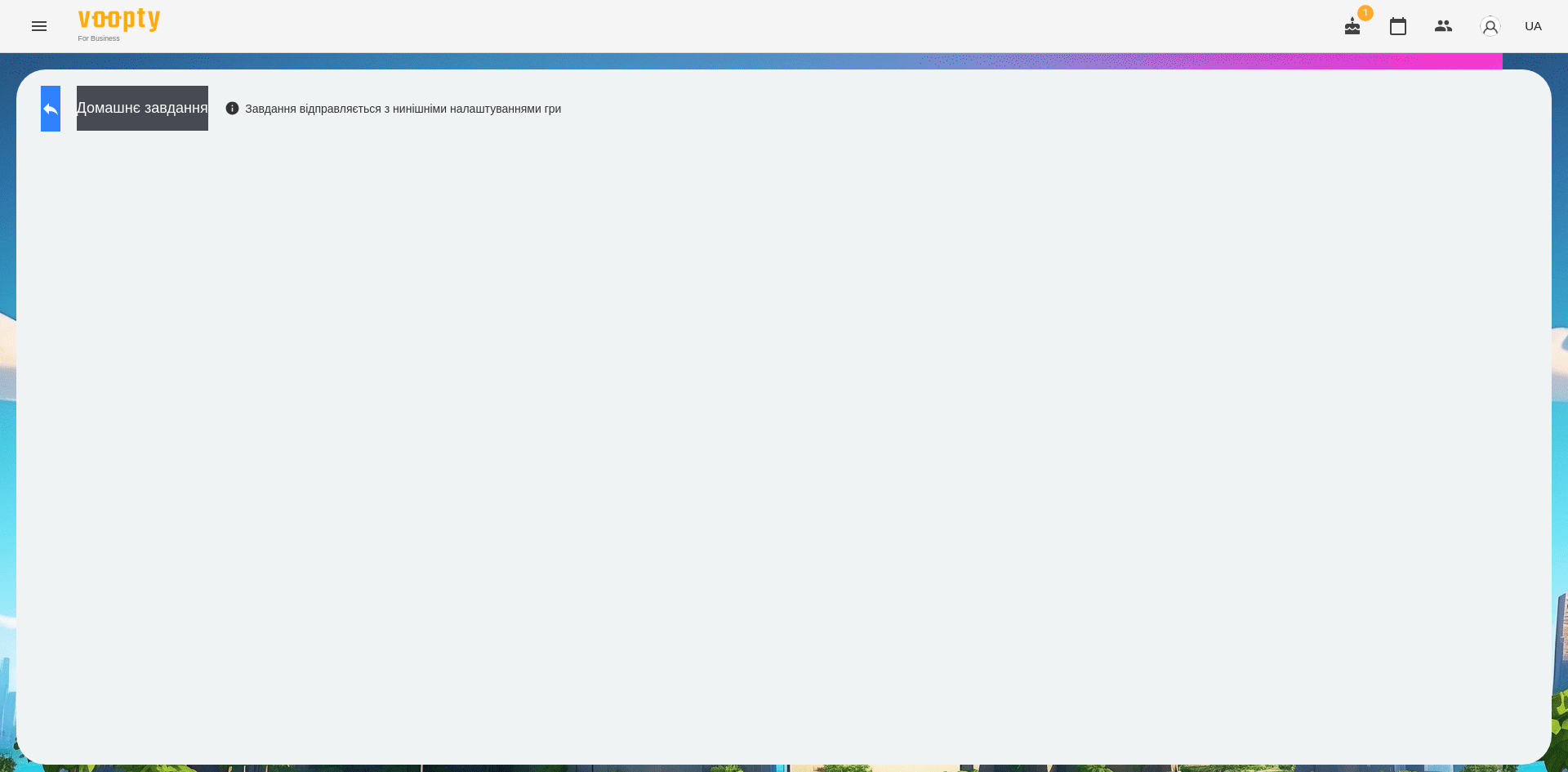
click at [58, 109] on icon at bounding box center [51, 109] width 15 height 12
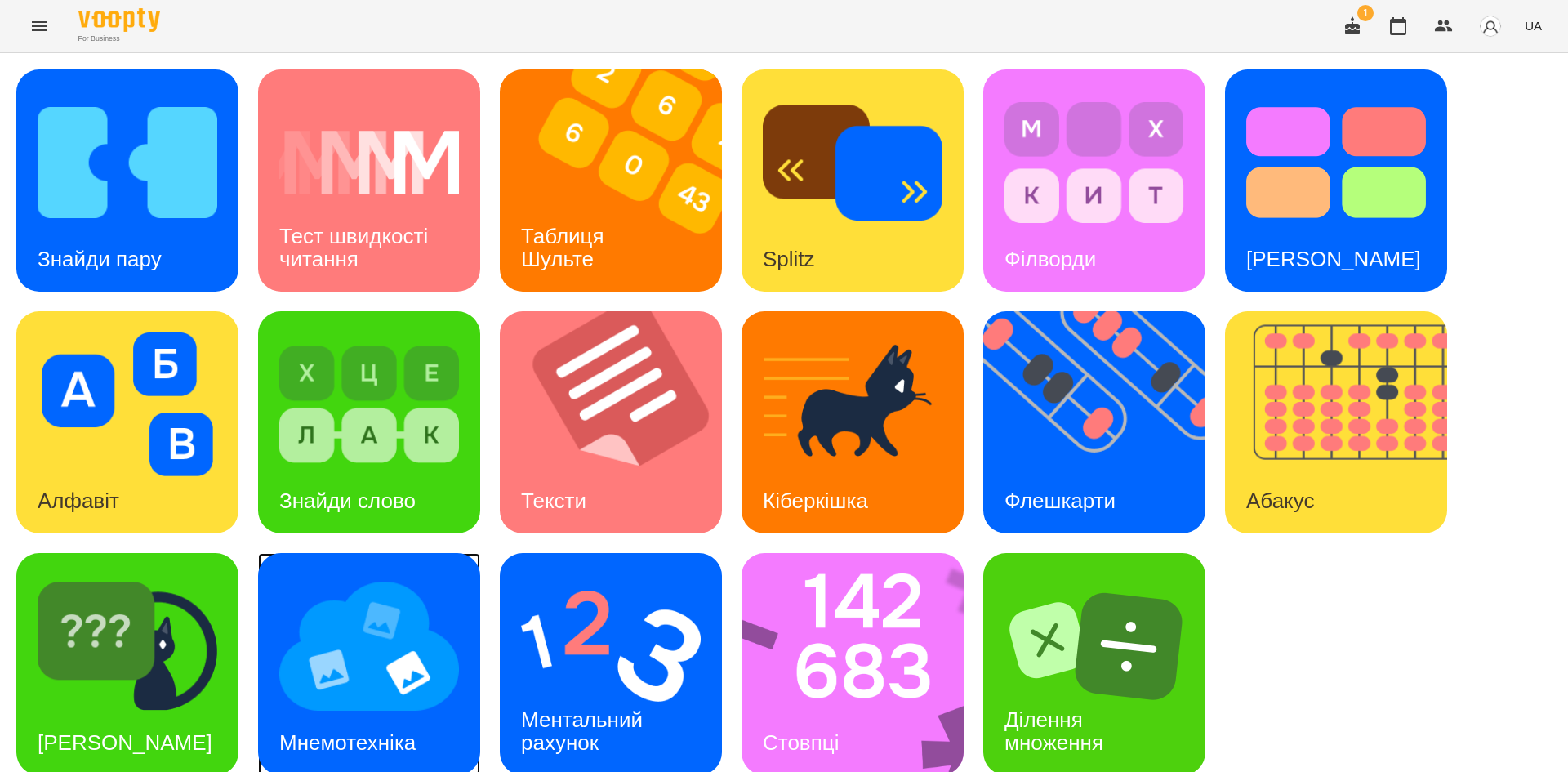
click at [388, 740] on h3 "Мнемотехніка" at bounding box center [347, 742] width 136 height 24
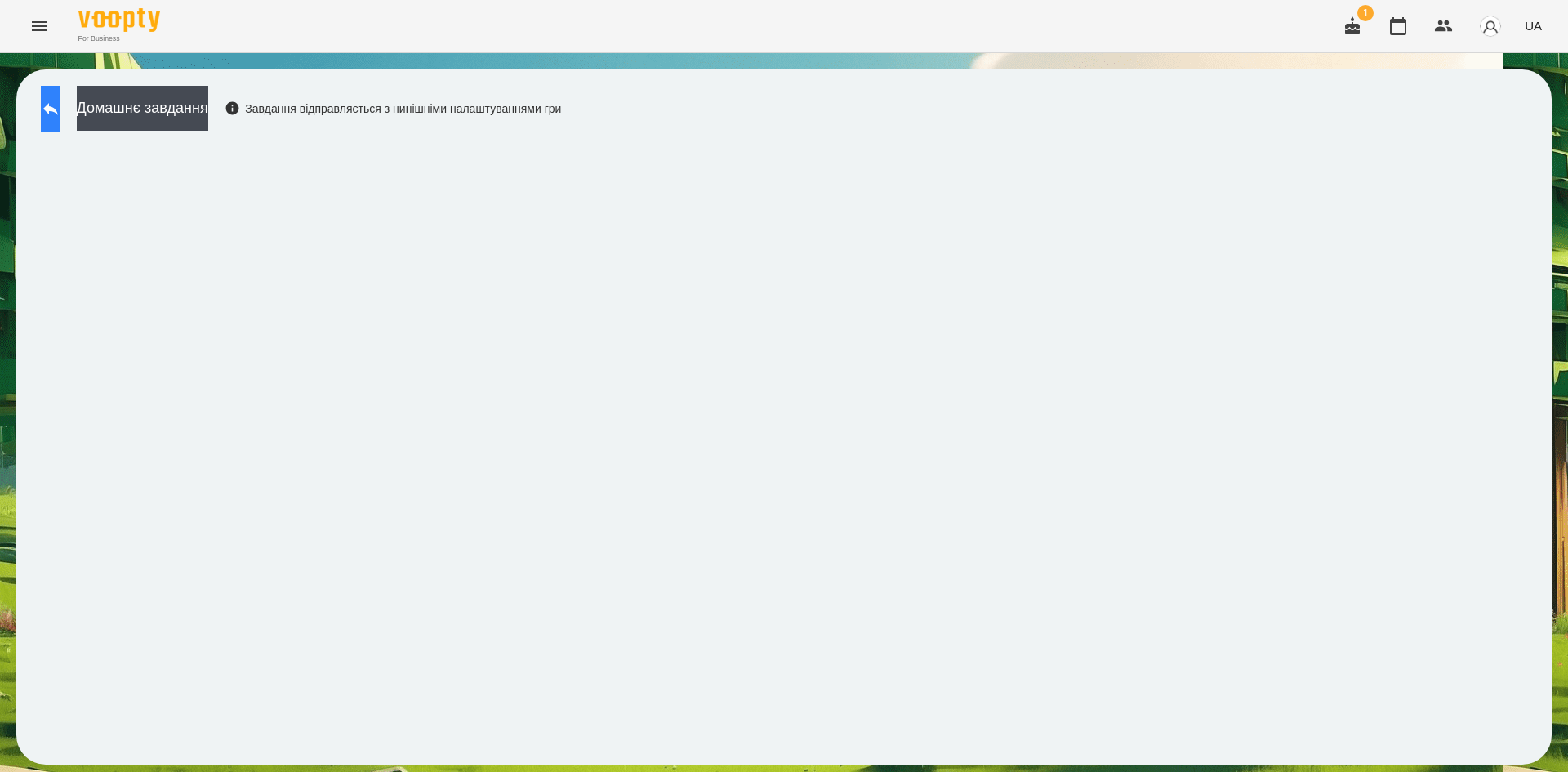
drag, startPoint x: 37, startPoint y: 122, endPoint x: 64, endPoint y: 119, distance: 27.2
click at [64, 119] on div "Домашнє завдання Завдання відправляється з нинішніми налаштуваннями гри" at bounding box center [297, 112] width 528 height 54
click at [61, 119] on button at bounding box center [51, 108] width 20 height 46
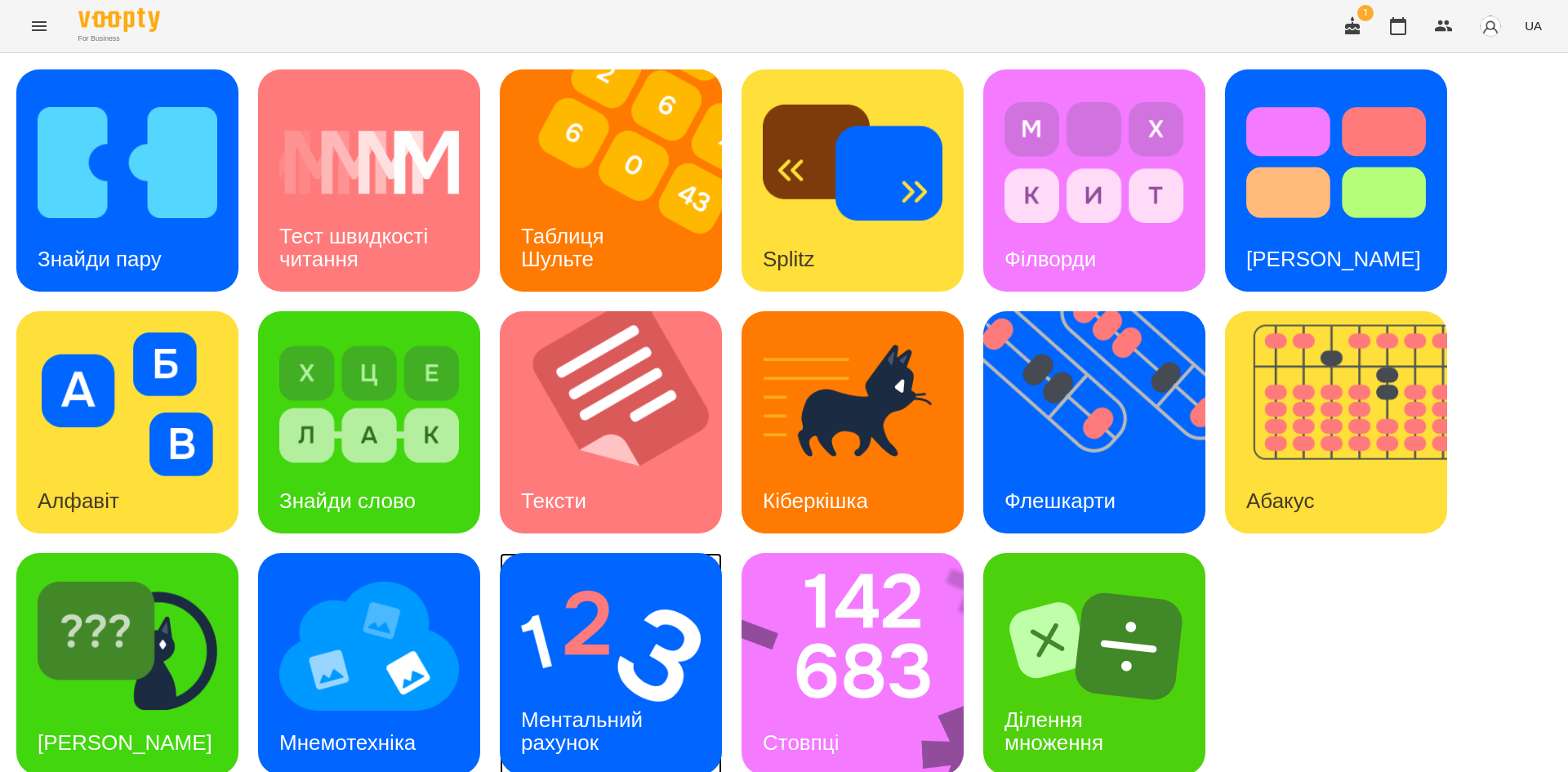
click at [666, 702] on div "Ментальний рахунок" at bounding box center [585, 731] width 170 height 87
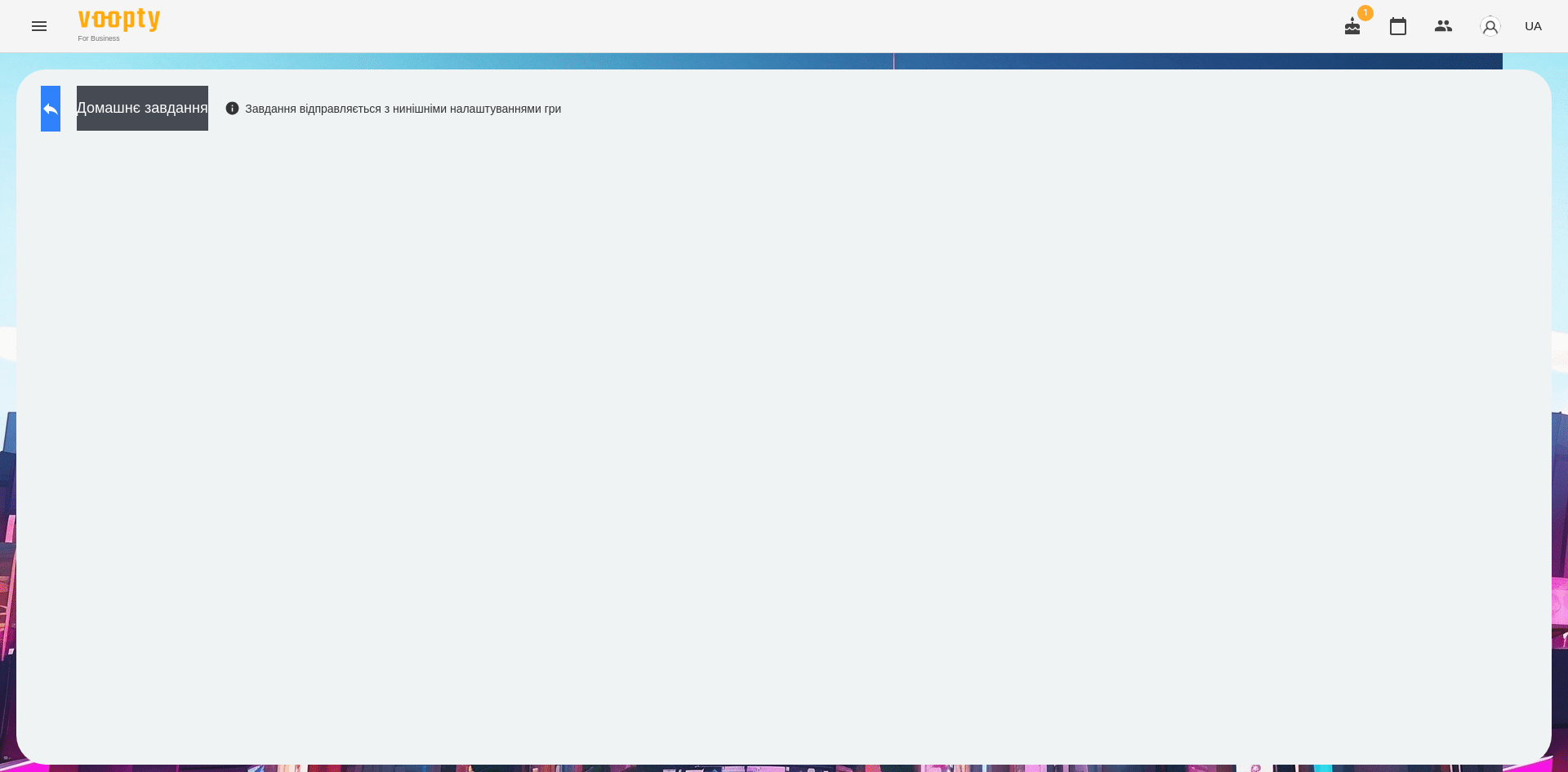
click at [61, 97] on button at bounding box center [51, 108] width 20 height 46
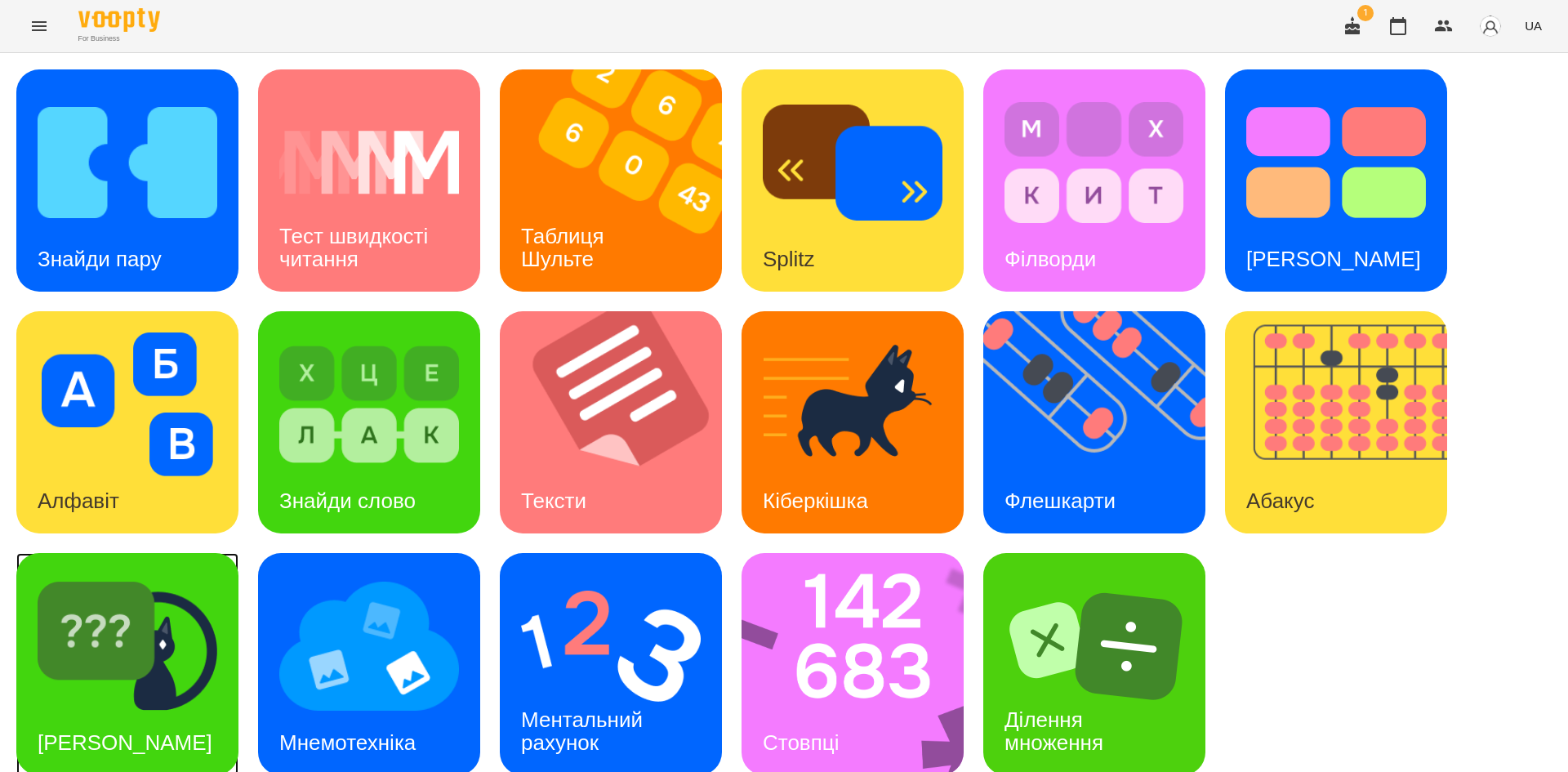
click at [80, 671] on img at bounding box center [127, 646] width 179 height 144
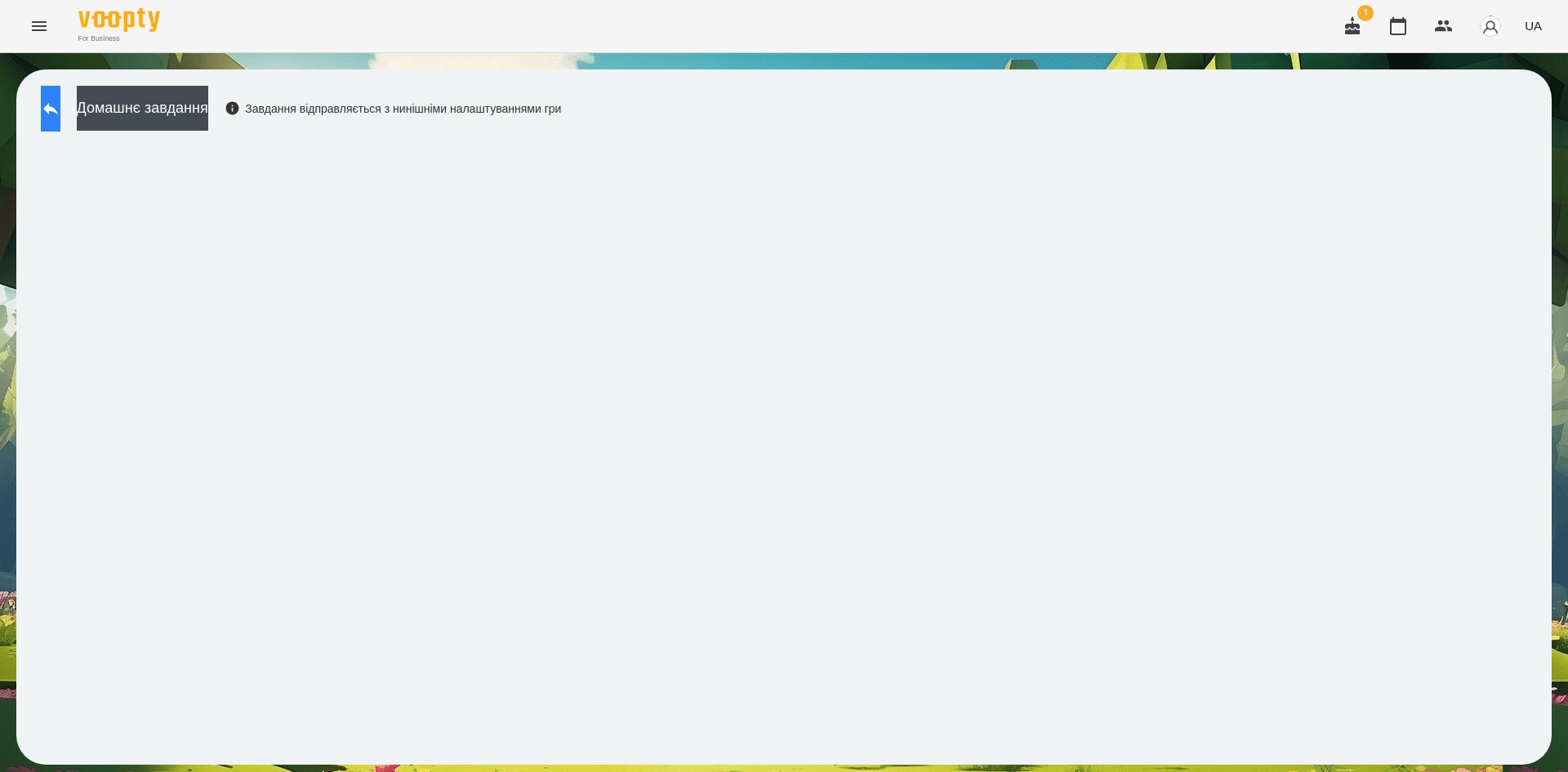
click at [61, 106] on icon at bounding box center [51, 109] width 20 height 20
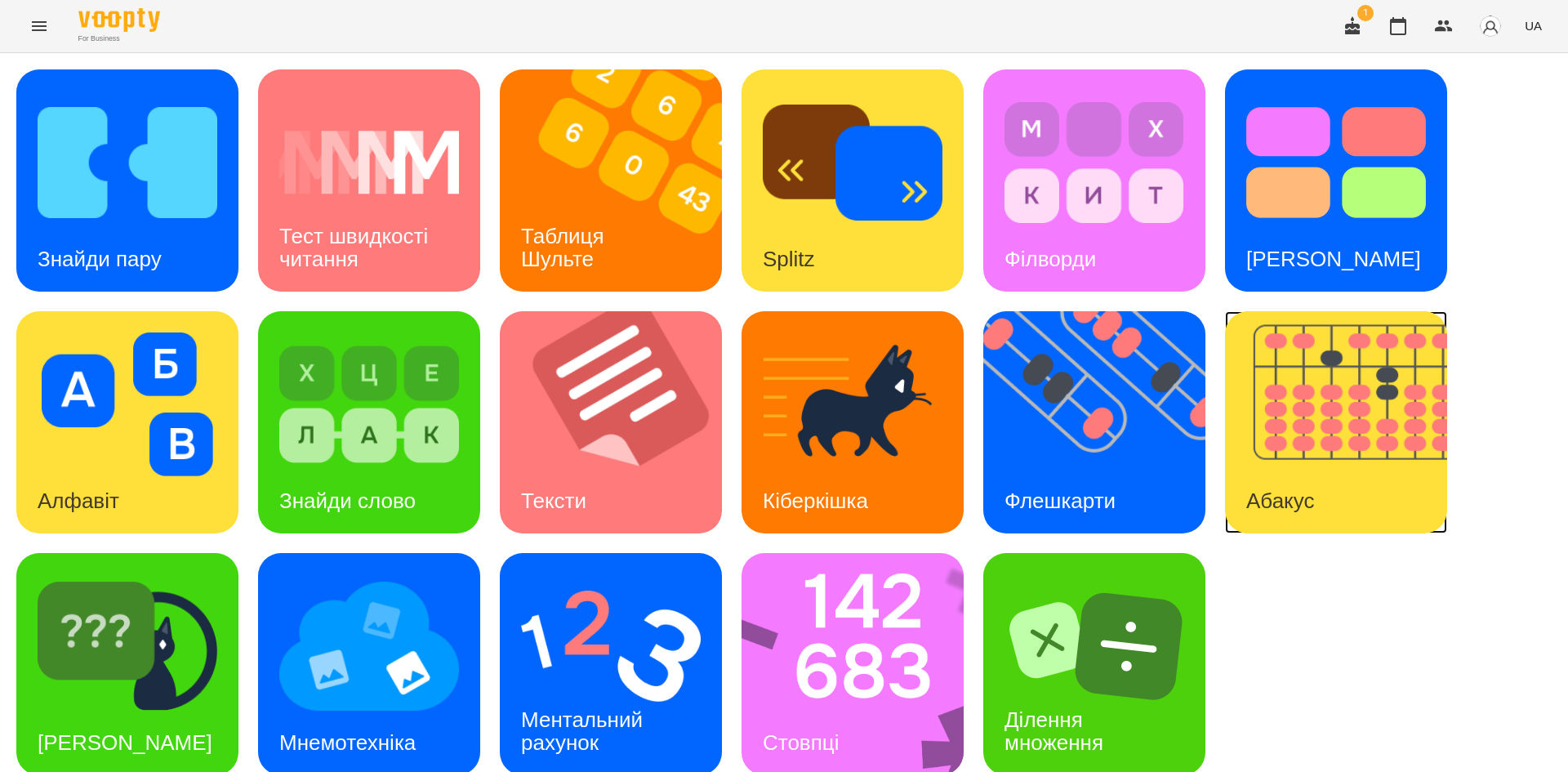
click at [1235, 464] on img at bounding box center [1346, 421] width 243 height 222
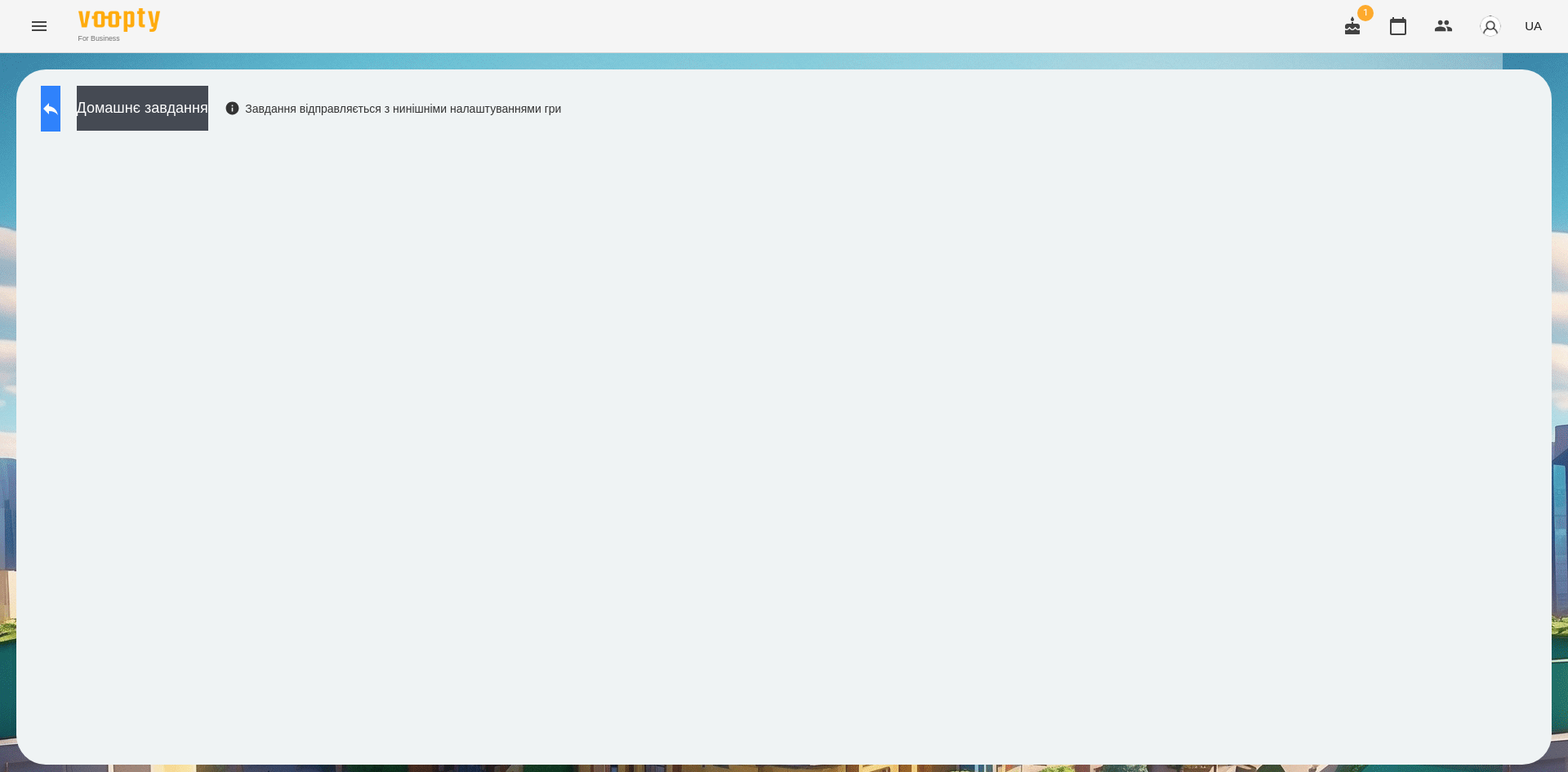
click at [58, 111] on icon at bounding box center [51, 109] width 15 height 12
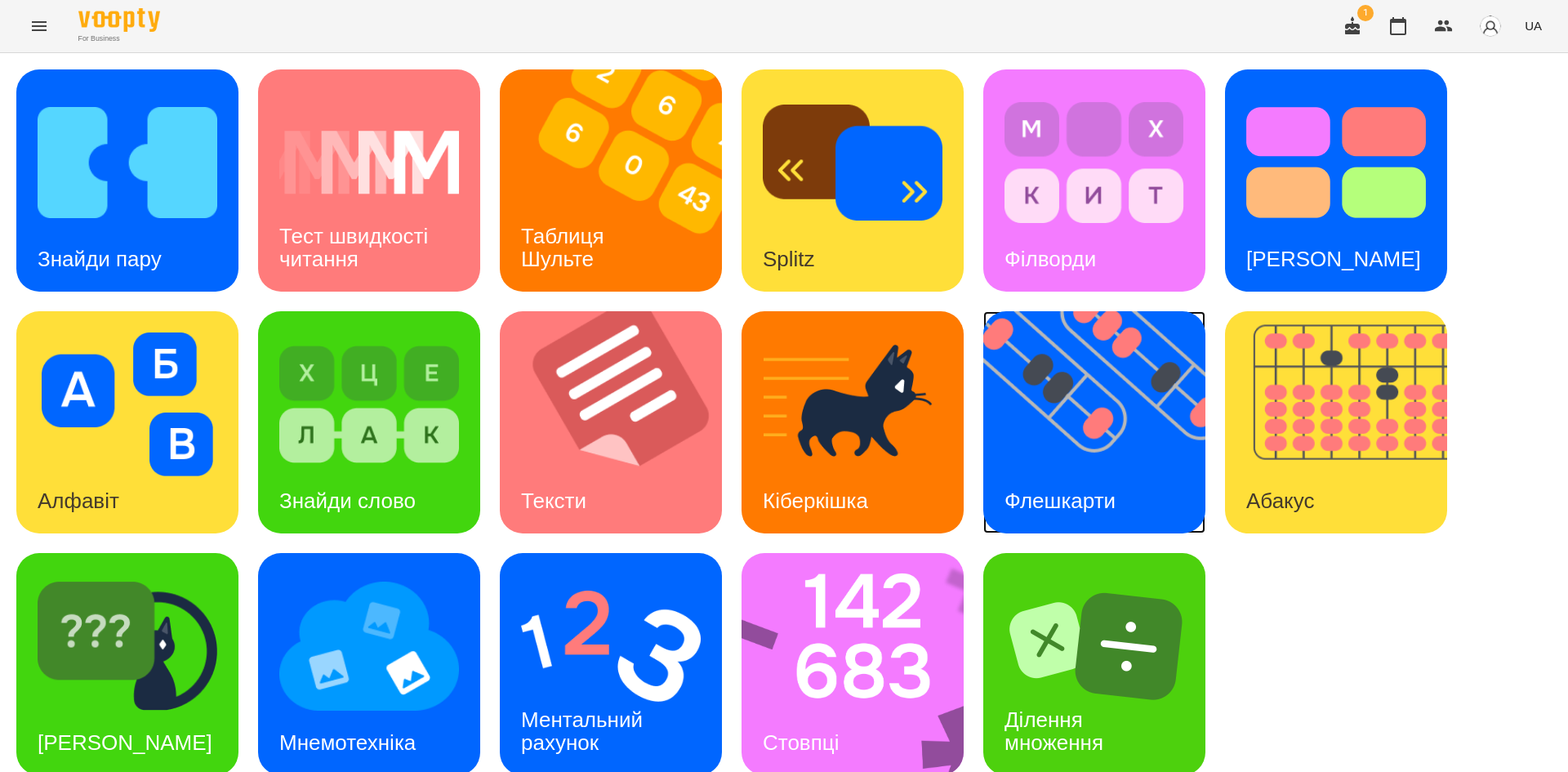
click at [1056, 442] on img at bounding box center [1104, 421] width 243 height 222
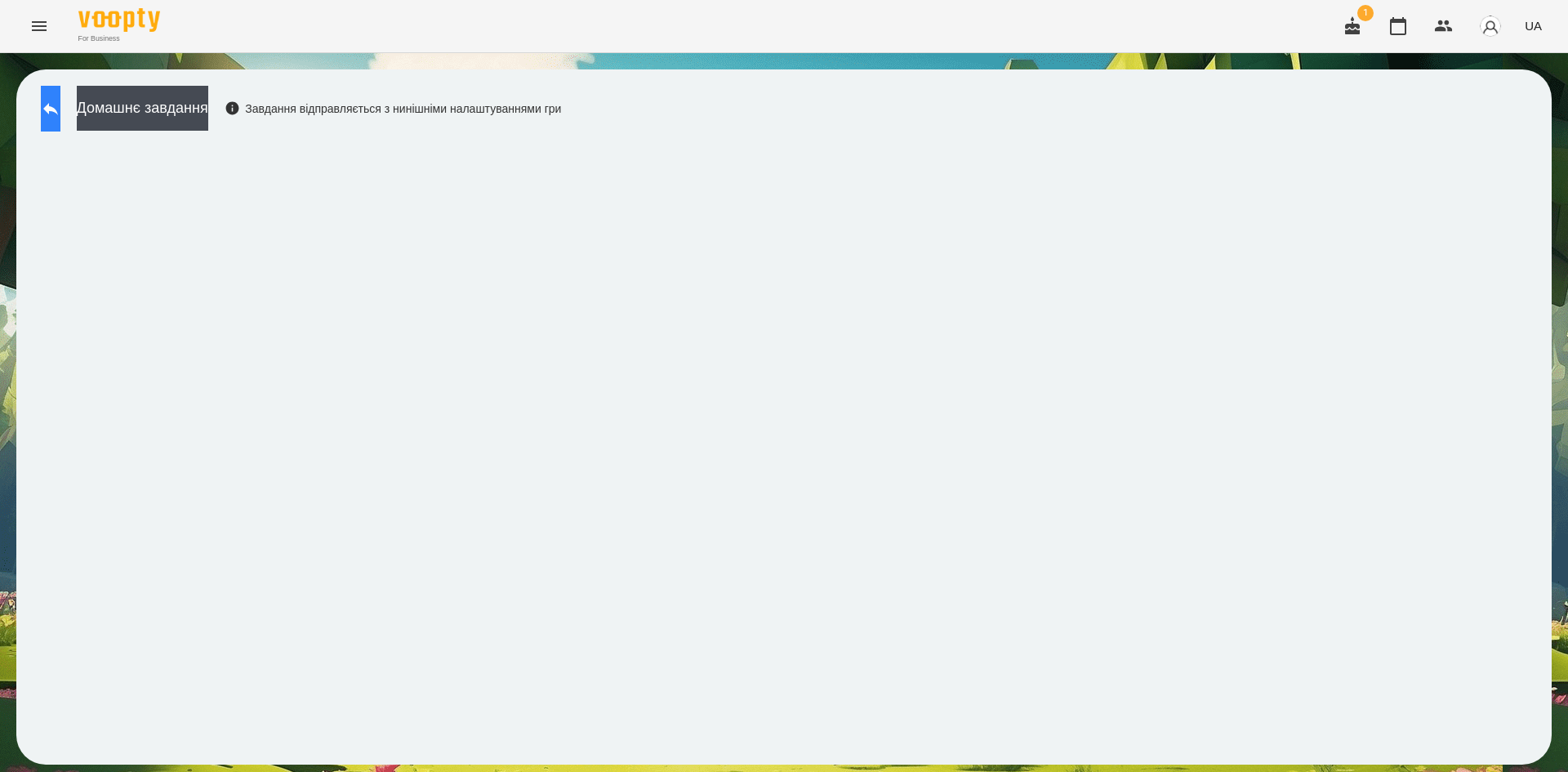
click at [61, 122] on button at bounding box center [51, 108] width 20 height 46
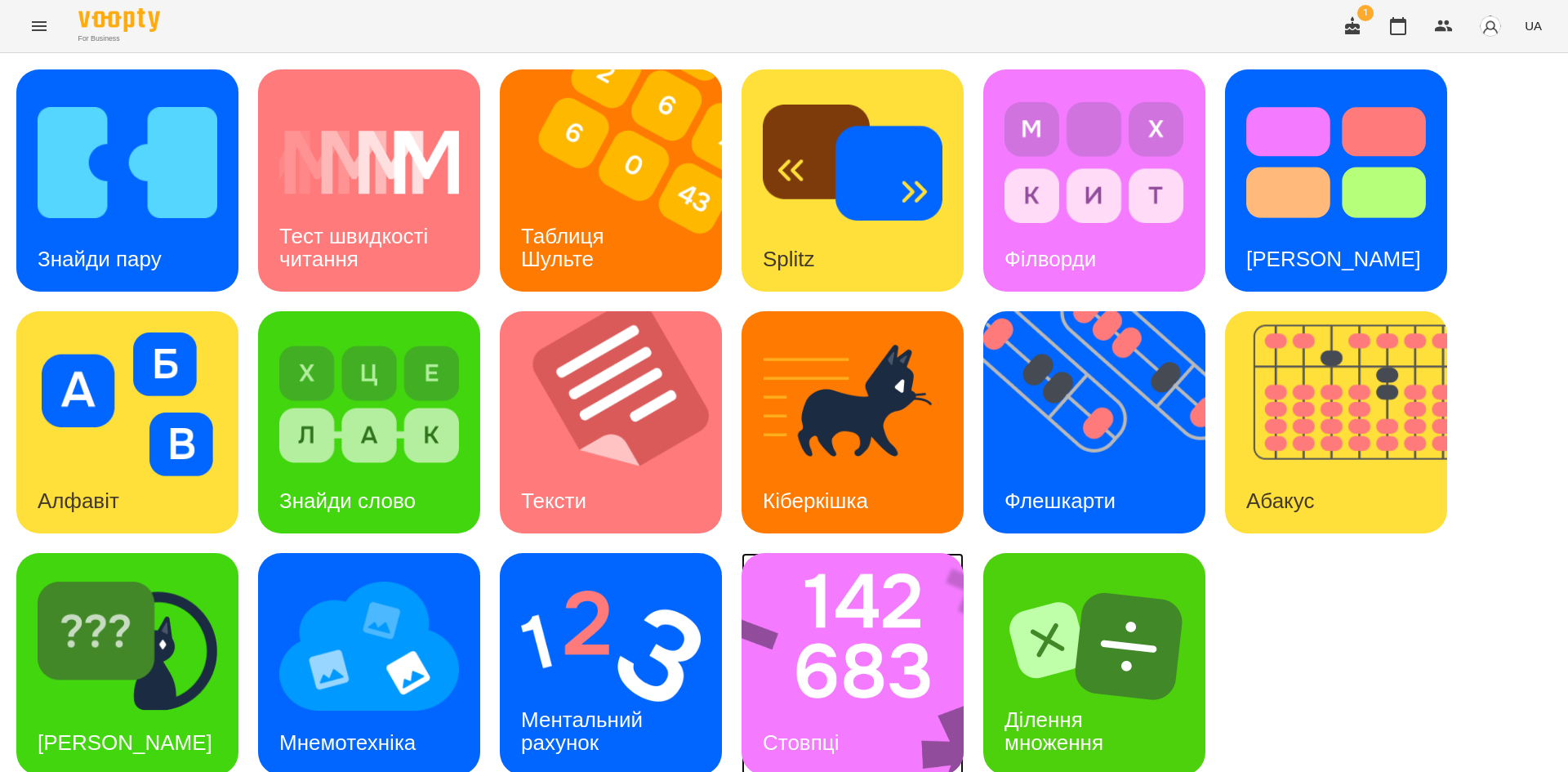
click at [900, 648] on img at bounding box center [863, 663] width 243 height 222
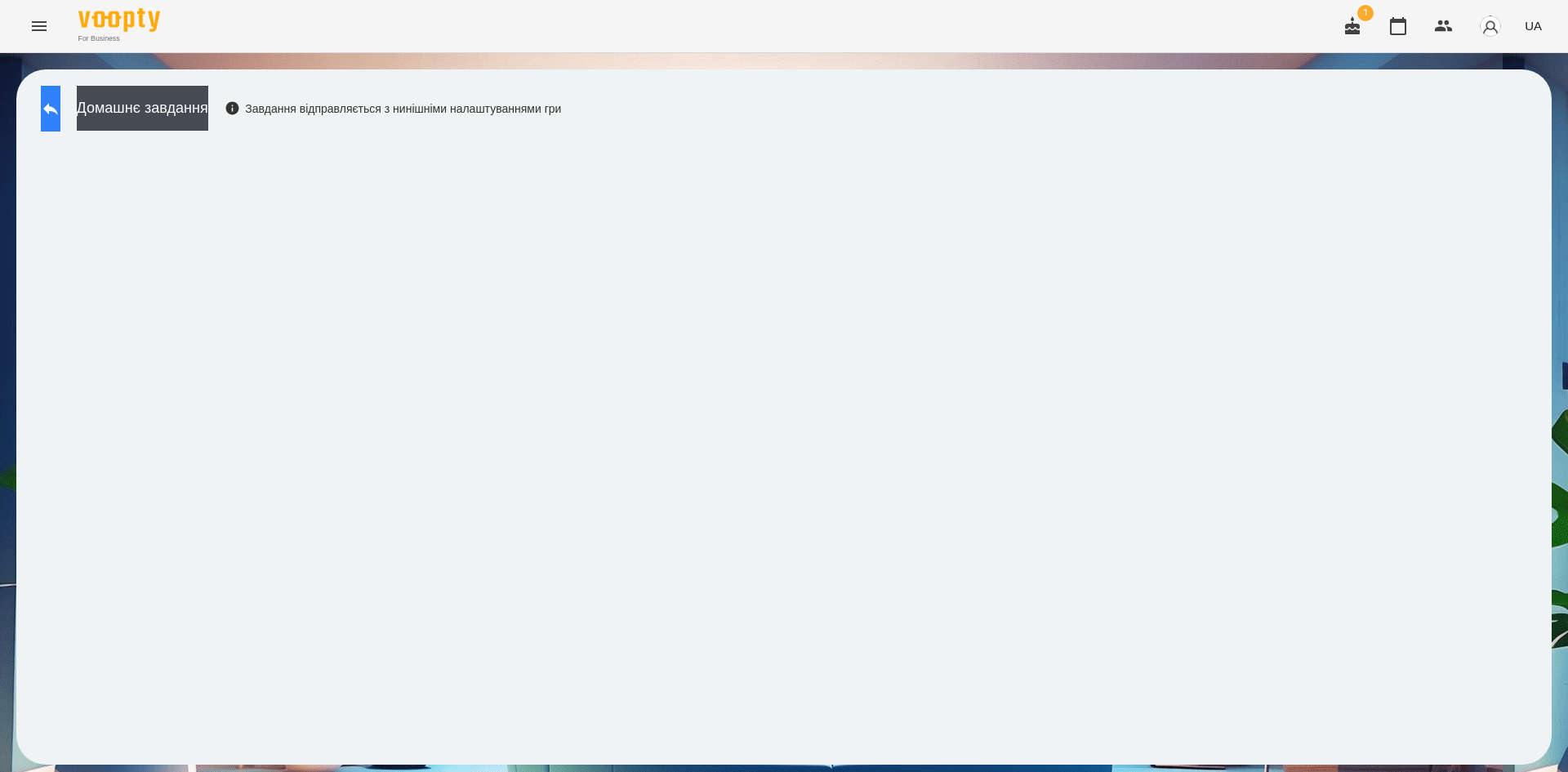
click at [55, 113] on button at bounding box center [51, 108] width 20 height 46
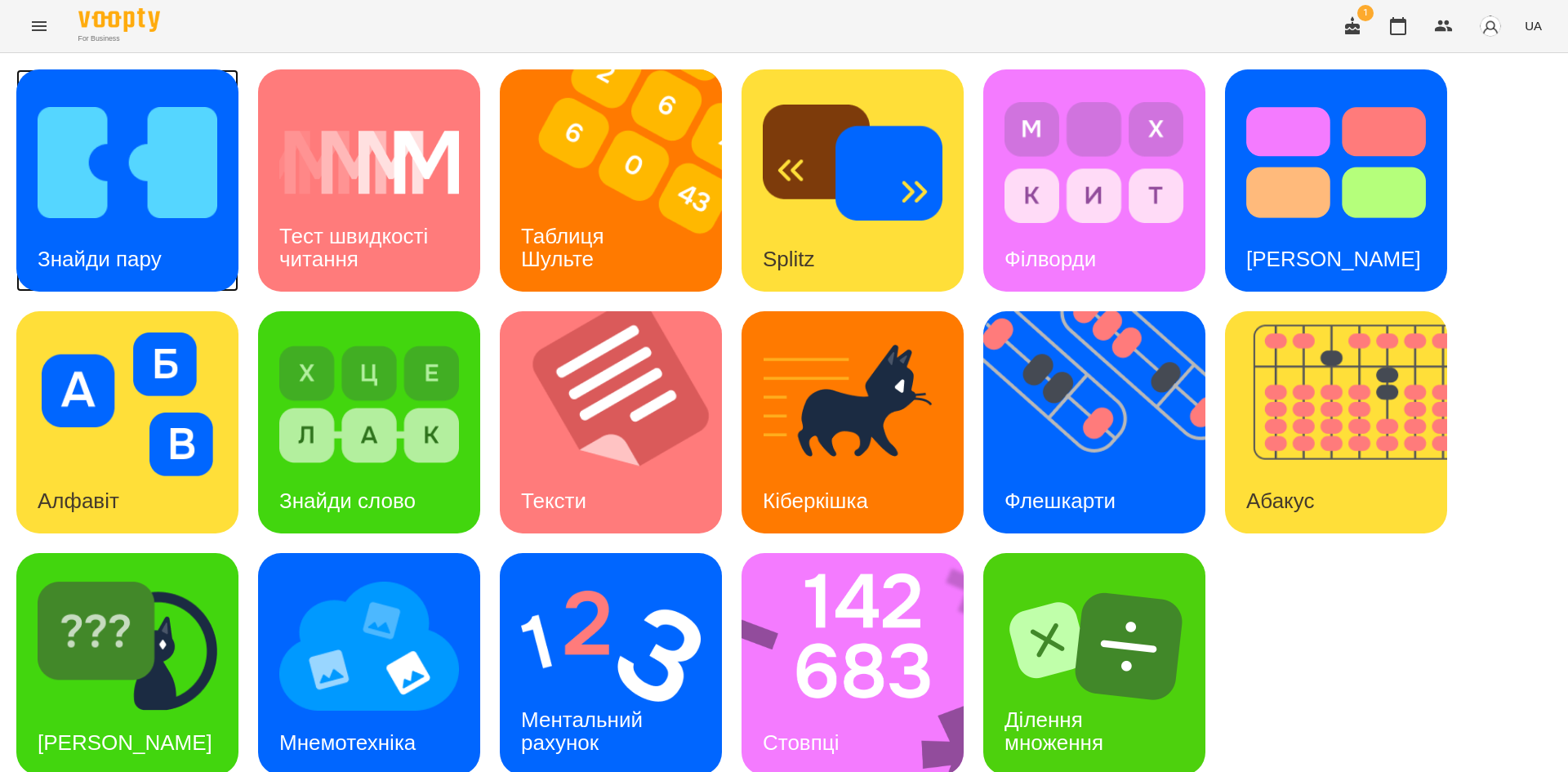
click at [169, 253] on div "Знайди пару" at bounding box center [100, 259] width 167 height 65
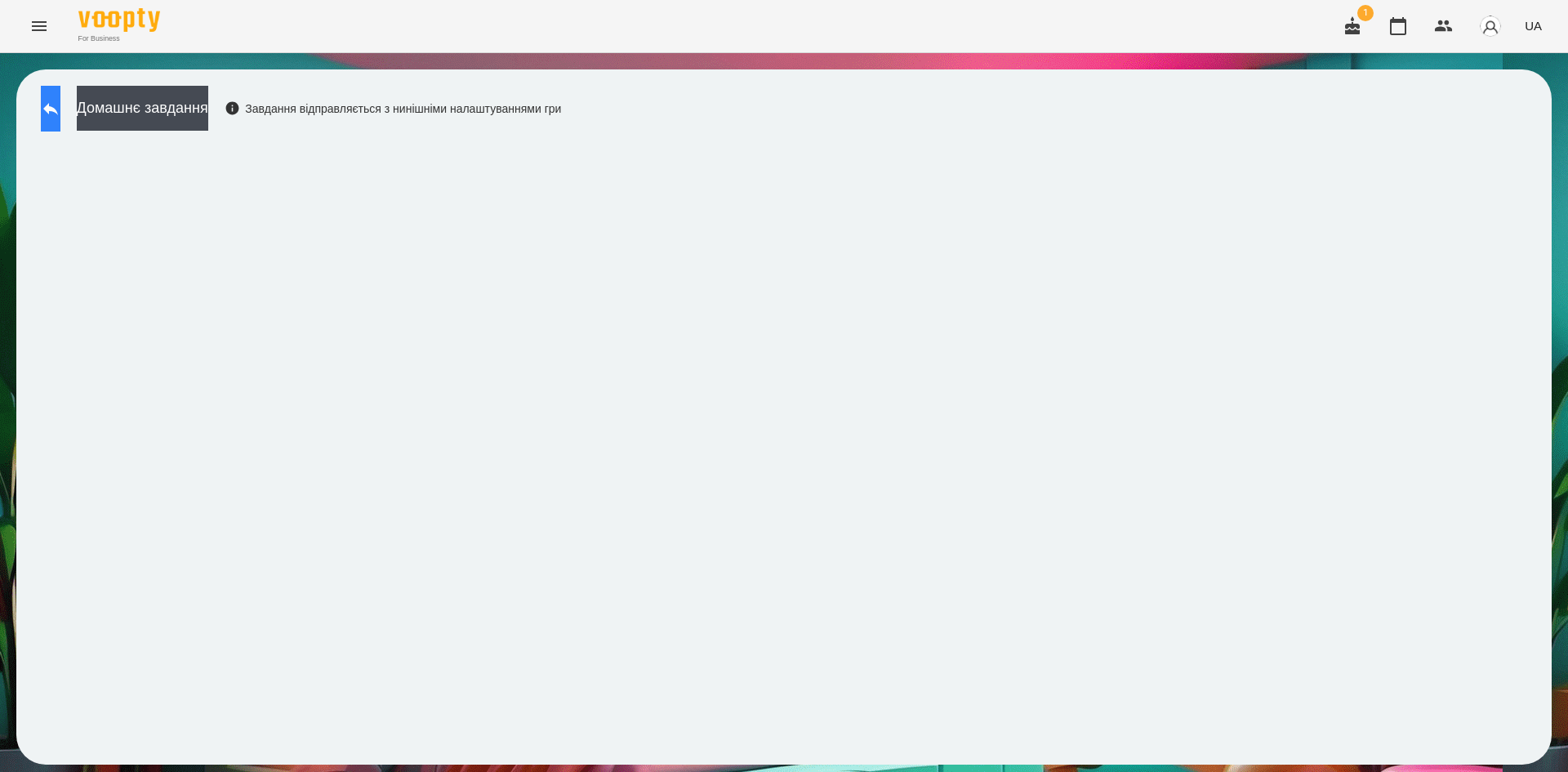
click at [61, 123] on button at bounding box center [51, 108] width 20 height 46
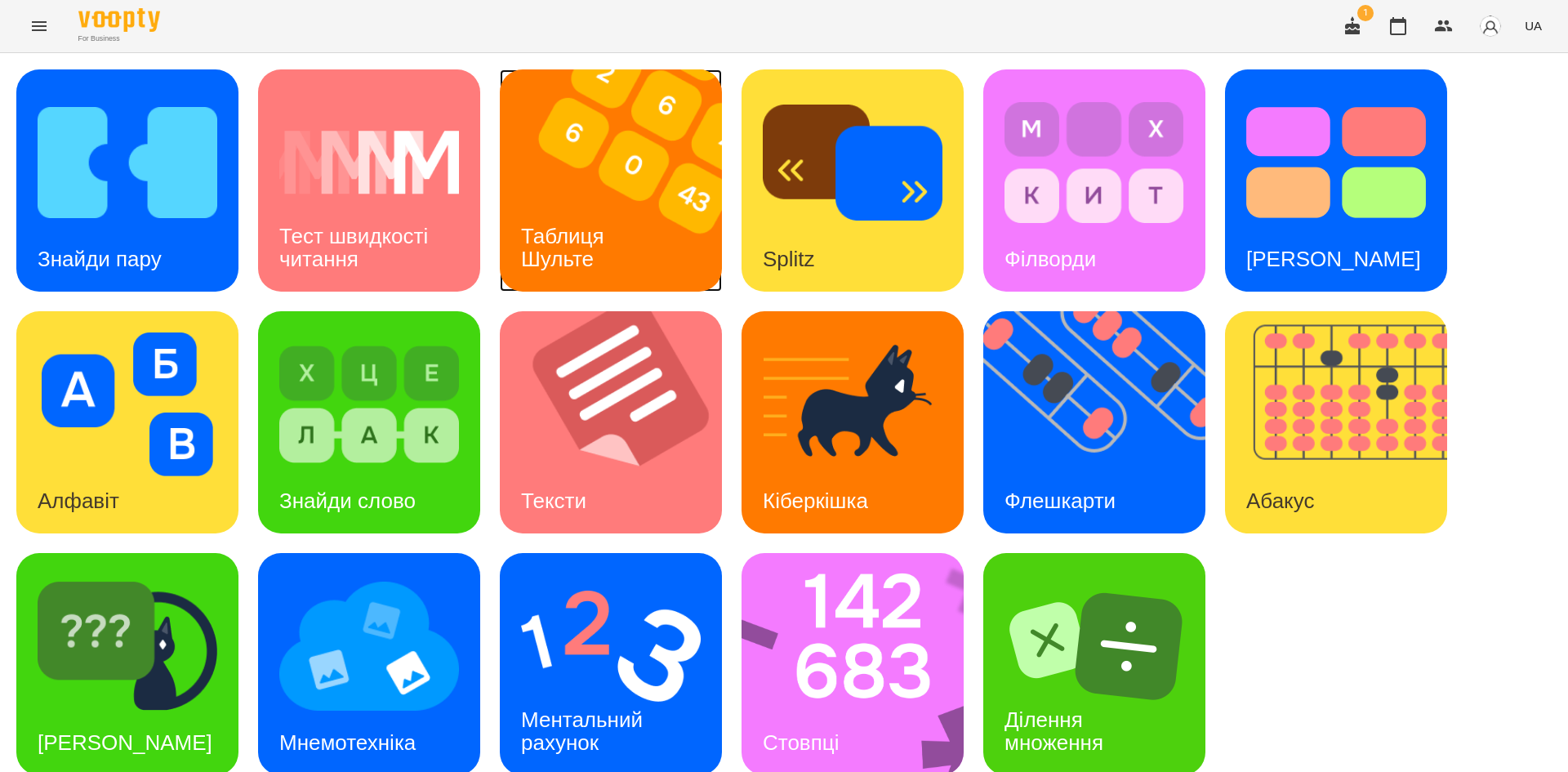
click at [601, 230] on h3 "Таблиця Шульте" at bounding box center [565, 247] width 89 height 47
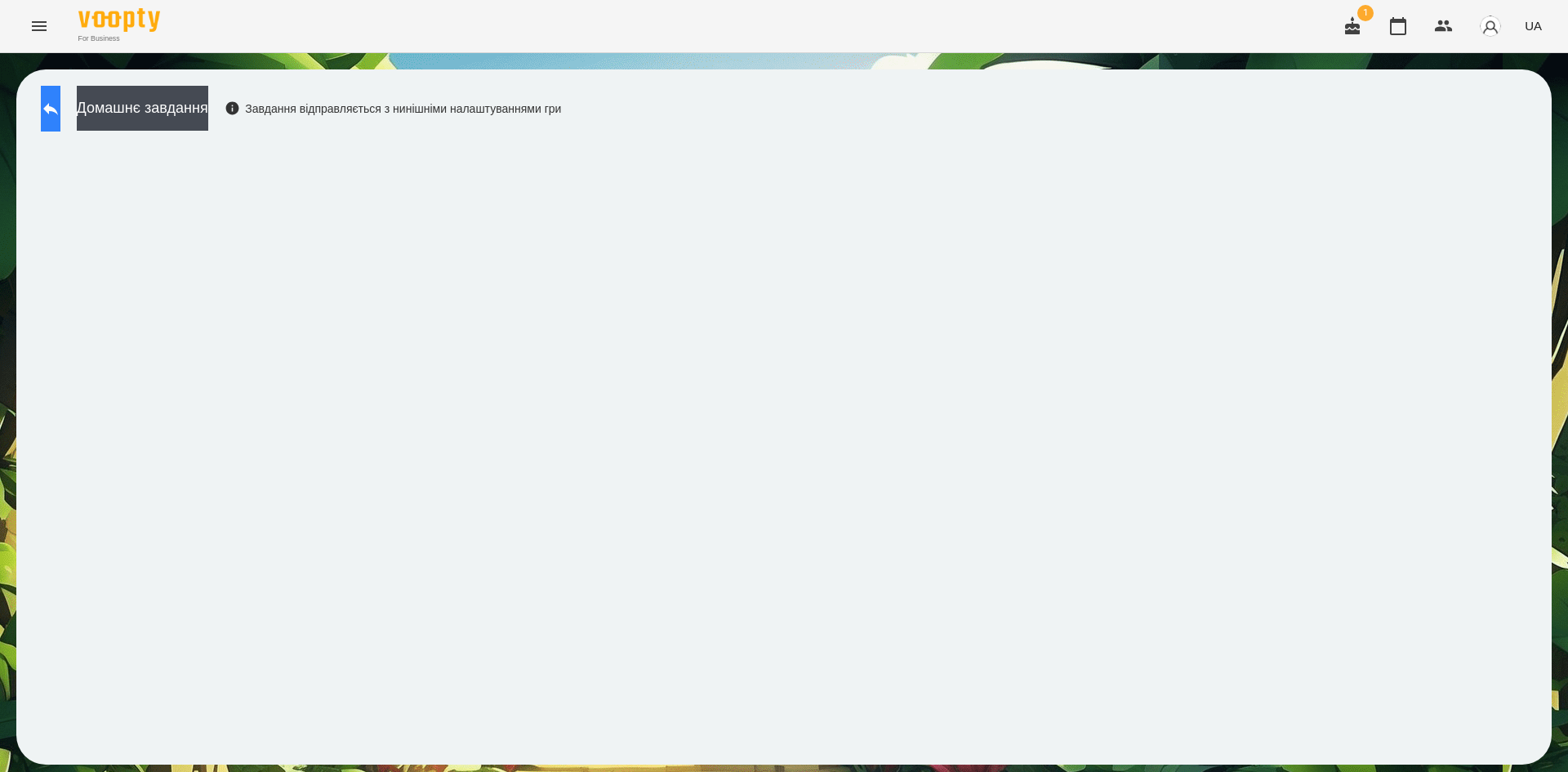
click at [61, 116] on icon at bounding box center [51, 109] width 20 height 20
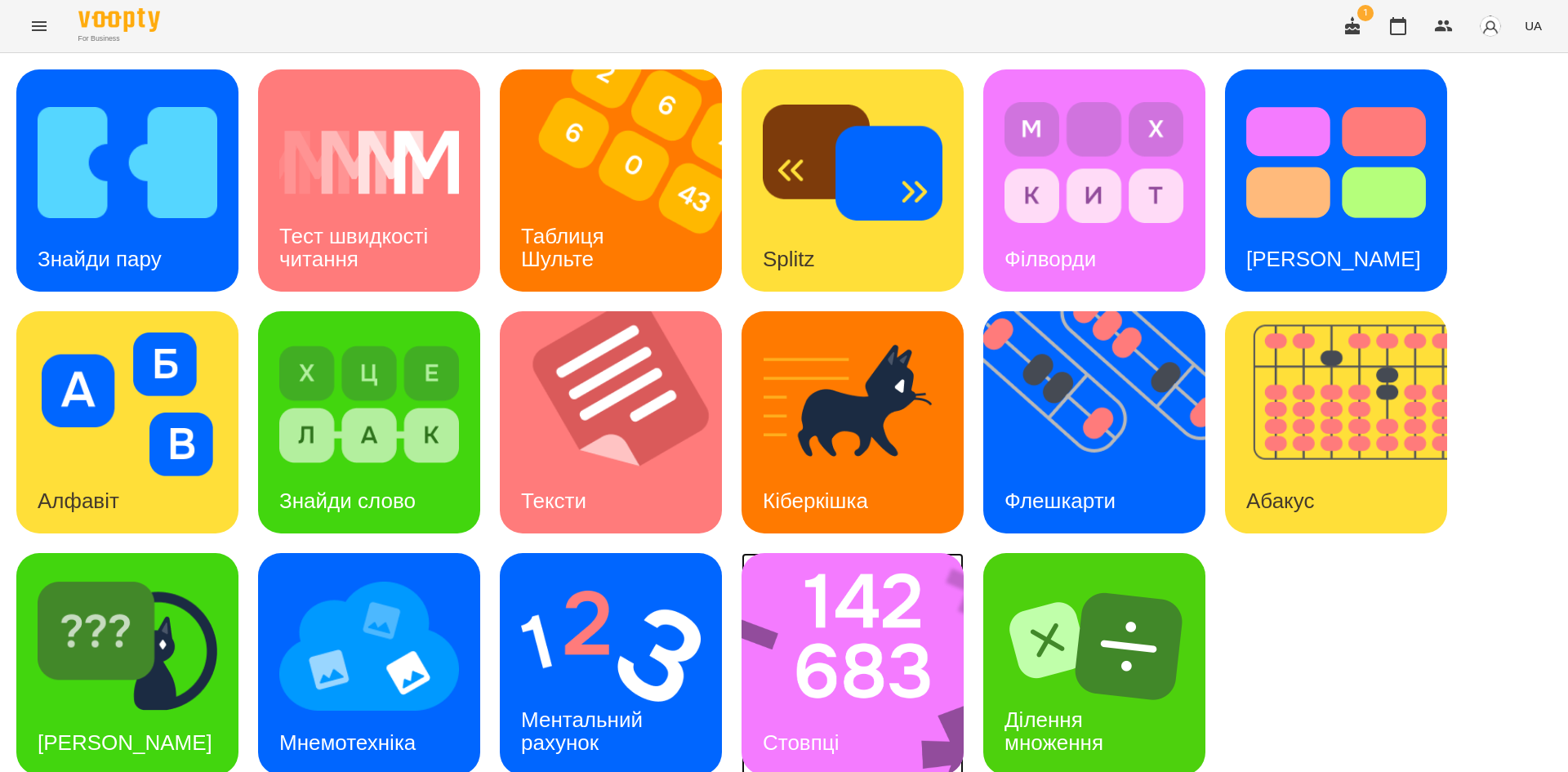
click at [877, 663] on img at bounding box center [863, 663] width 243 height 222
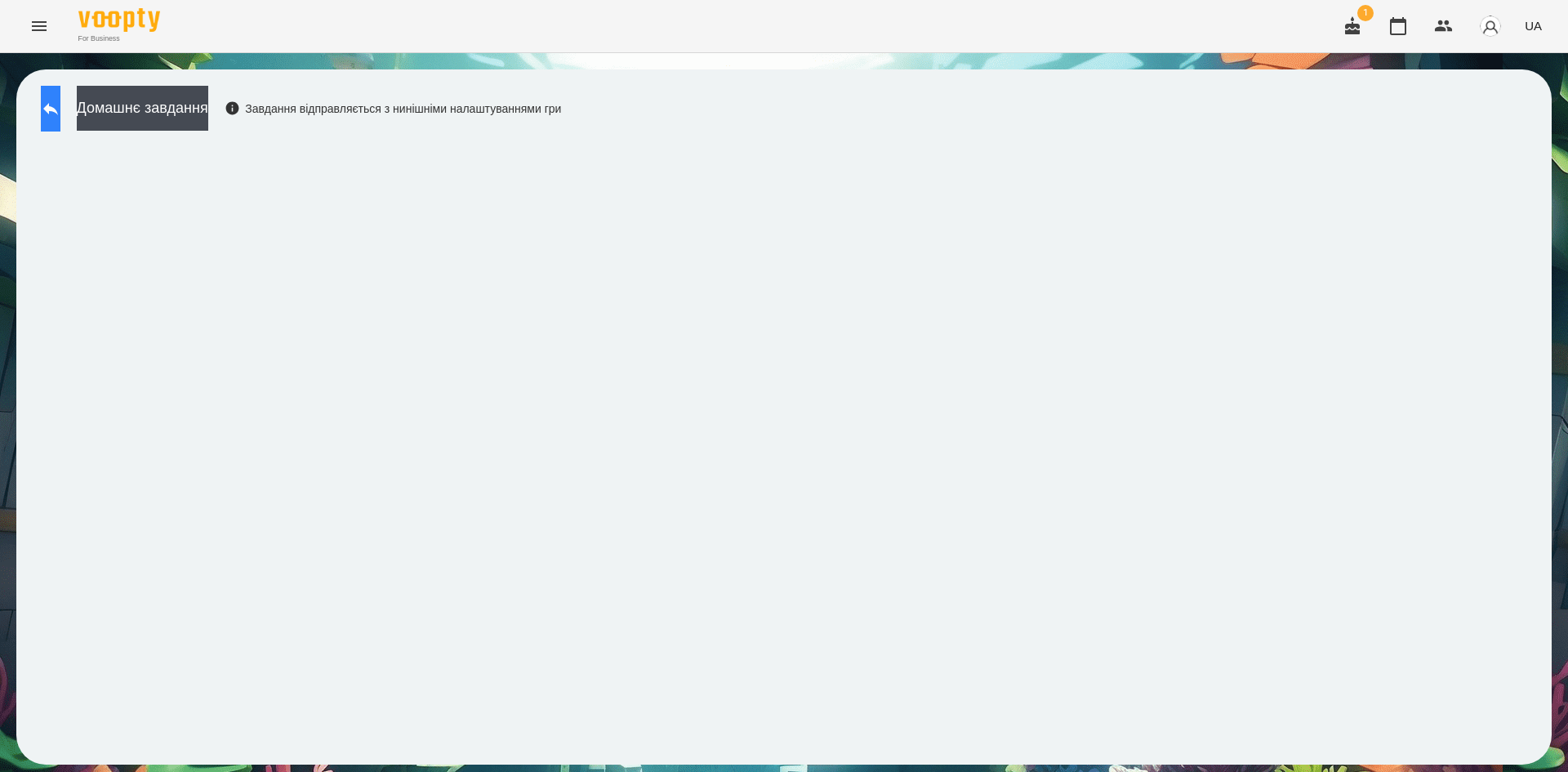
click at [56, 124] on button at bounding box center [51, 108] width 20 height 46
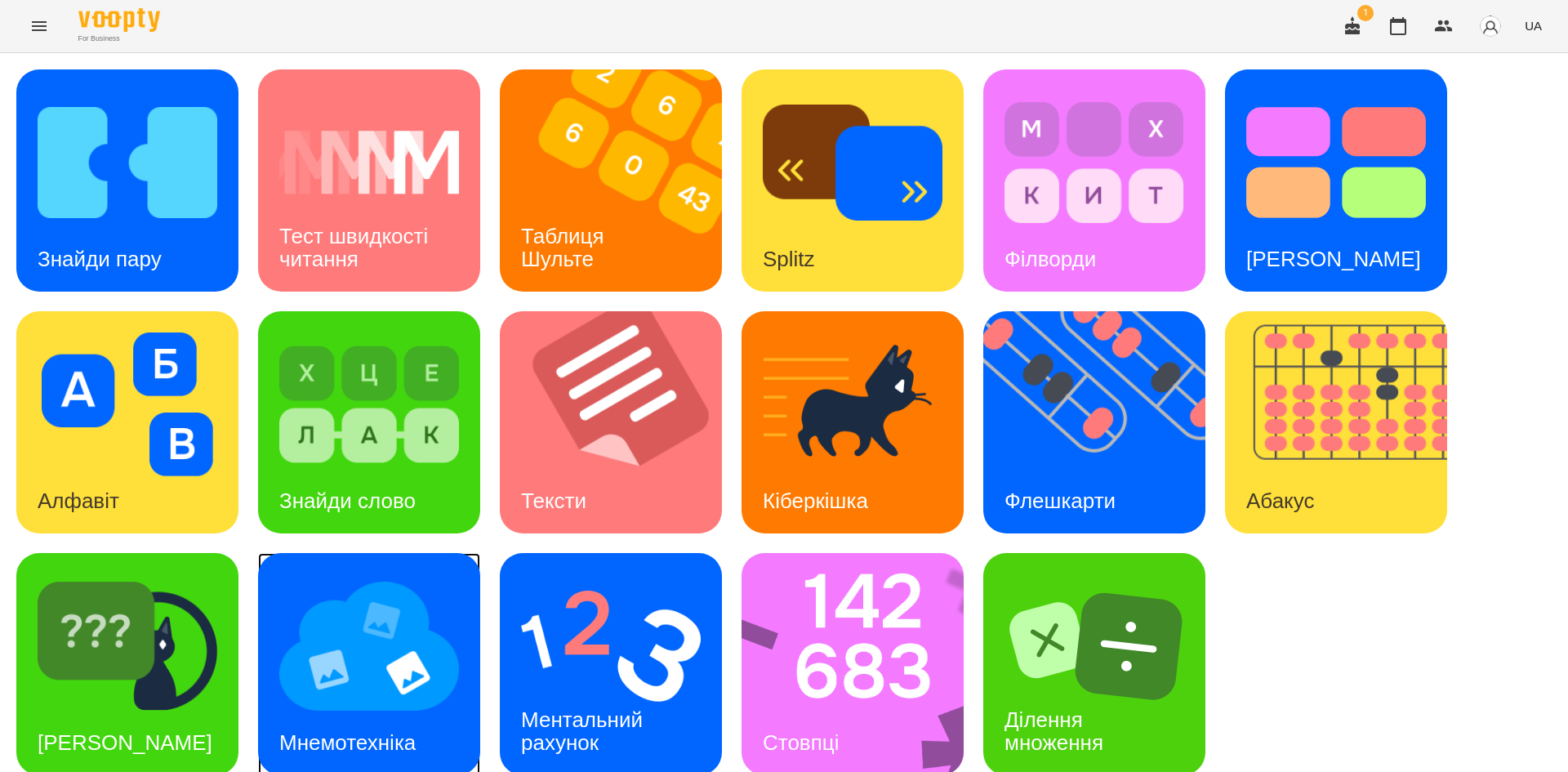
click at [442, 696] on img at bounding box center [369, 646] width 179 height 144
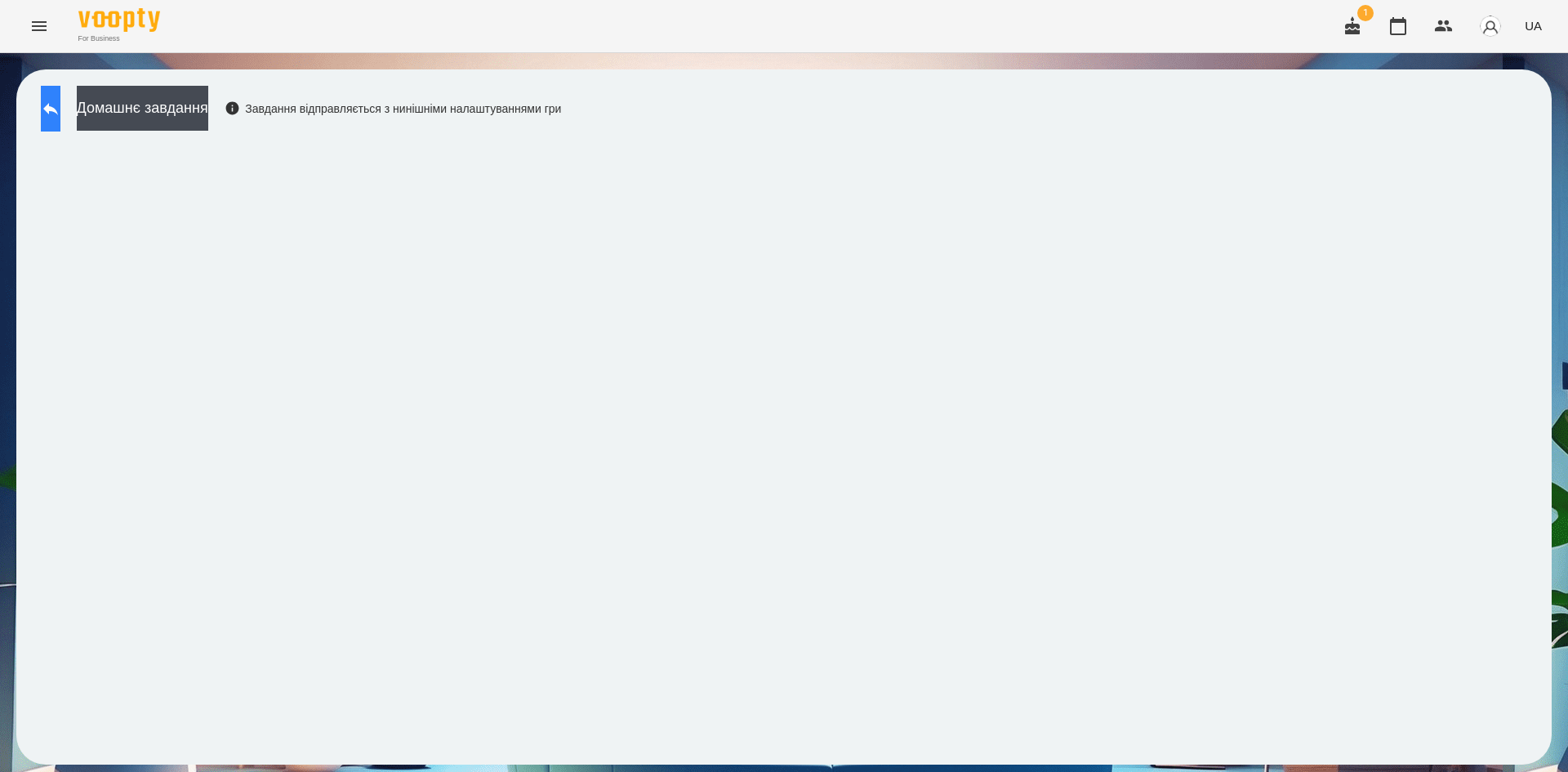
click at [60, 109] on icon at bounding box center [51, 109] width 20 height 20
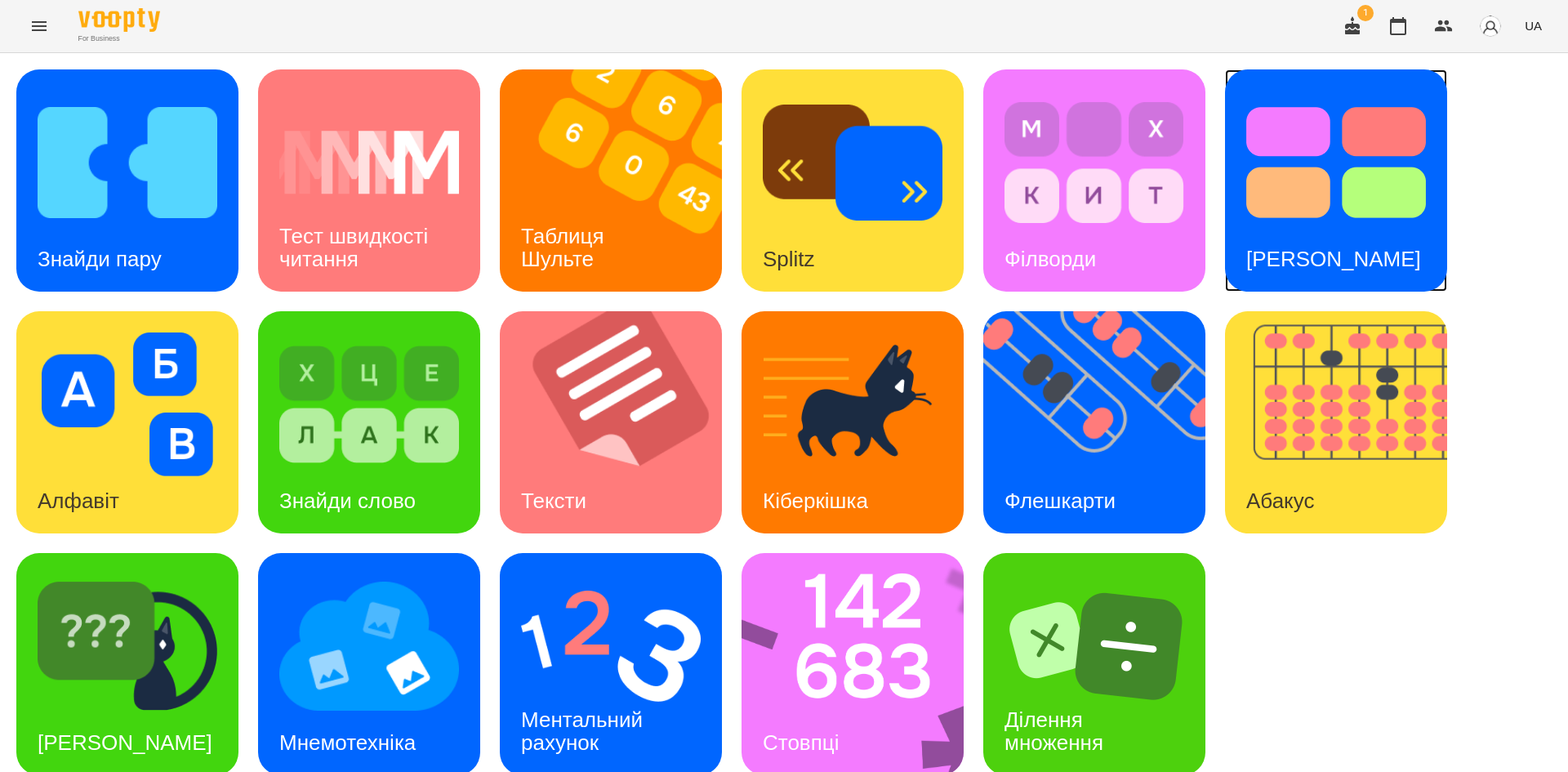
click at [1300, 224] on img at bounding box center [1336, 162] width 179 height 144
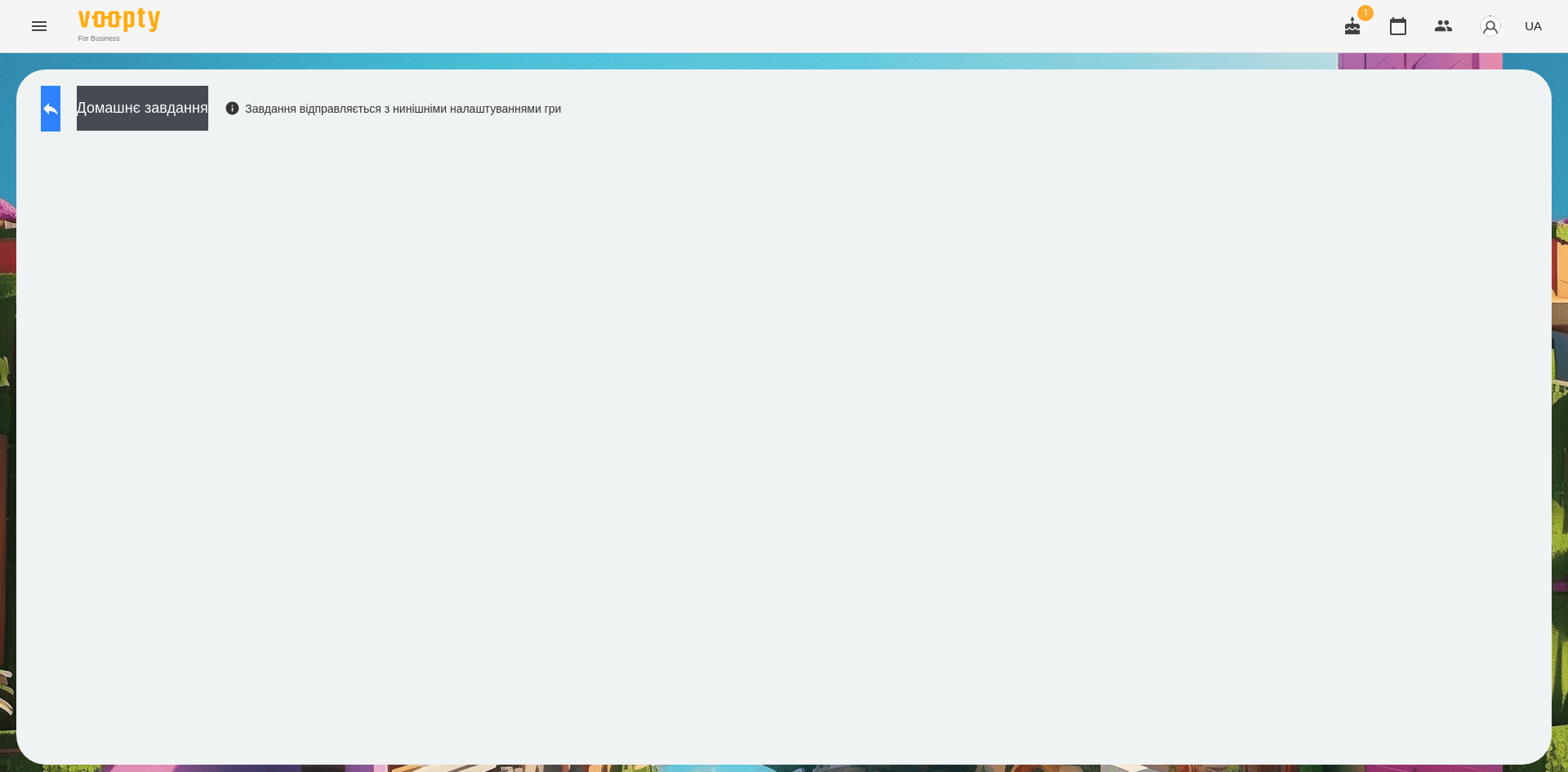
click at [61, 119] on button at bounding box center [51, 108] width 20 height 46
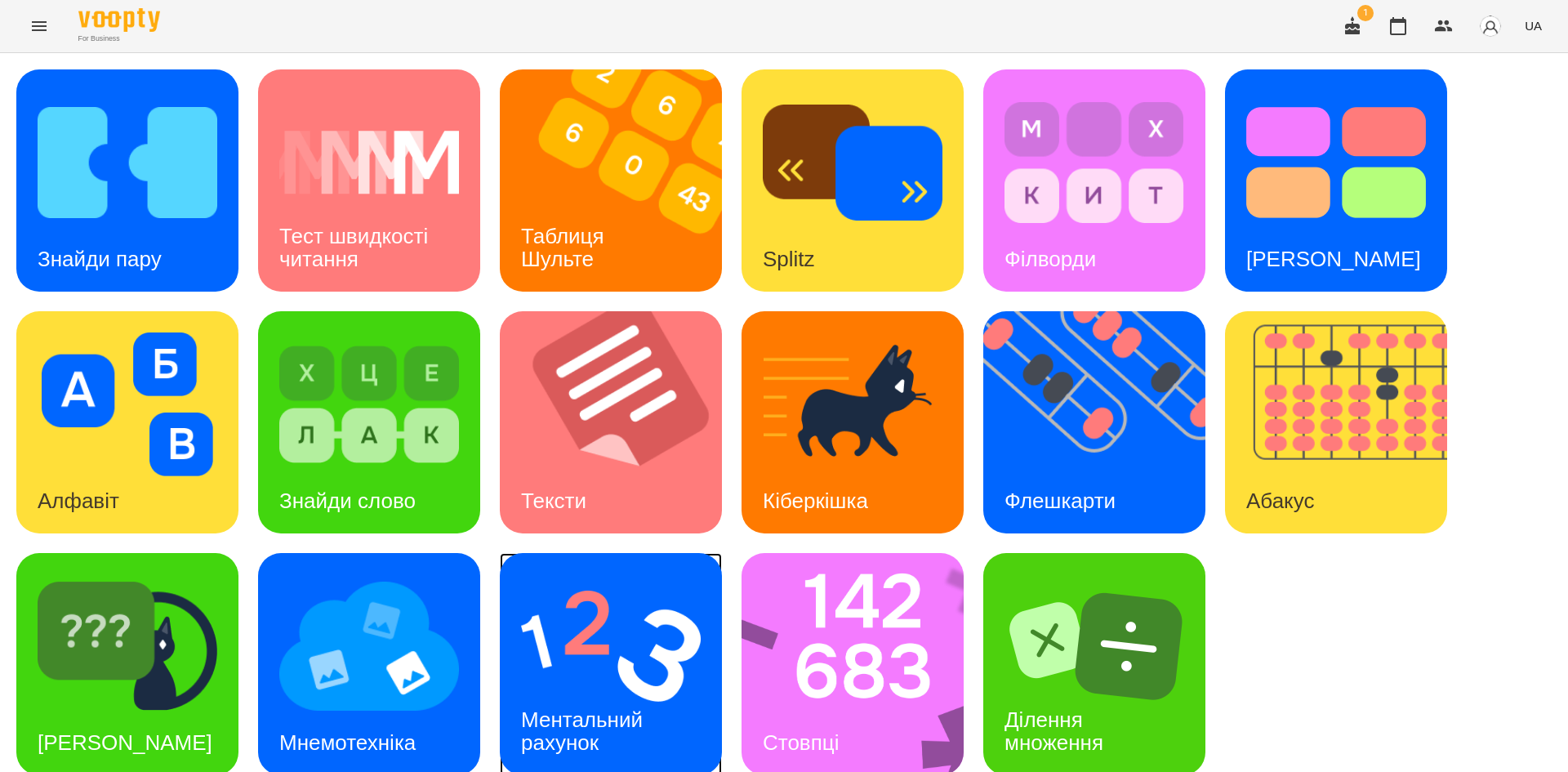
click at [612, 698] on div "Ментальний рахунок" at bounding box center [585, 731] width 170 height 87
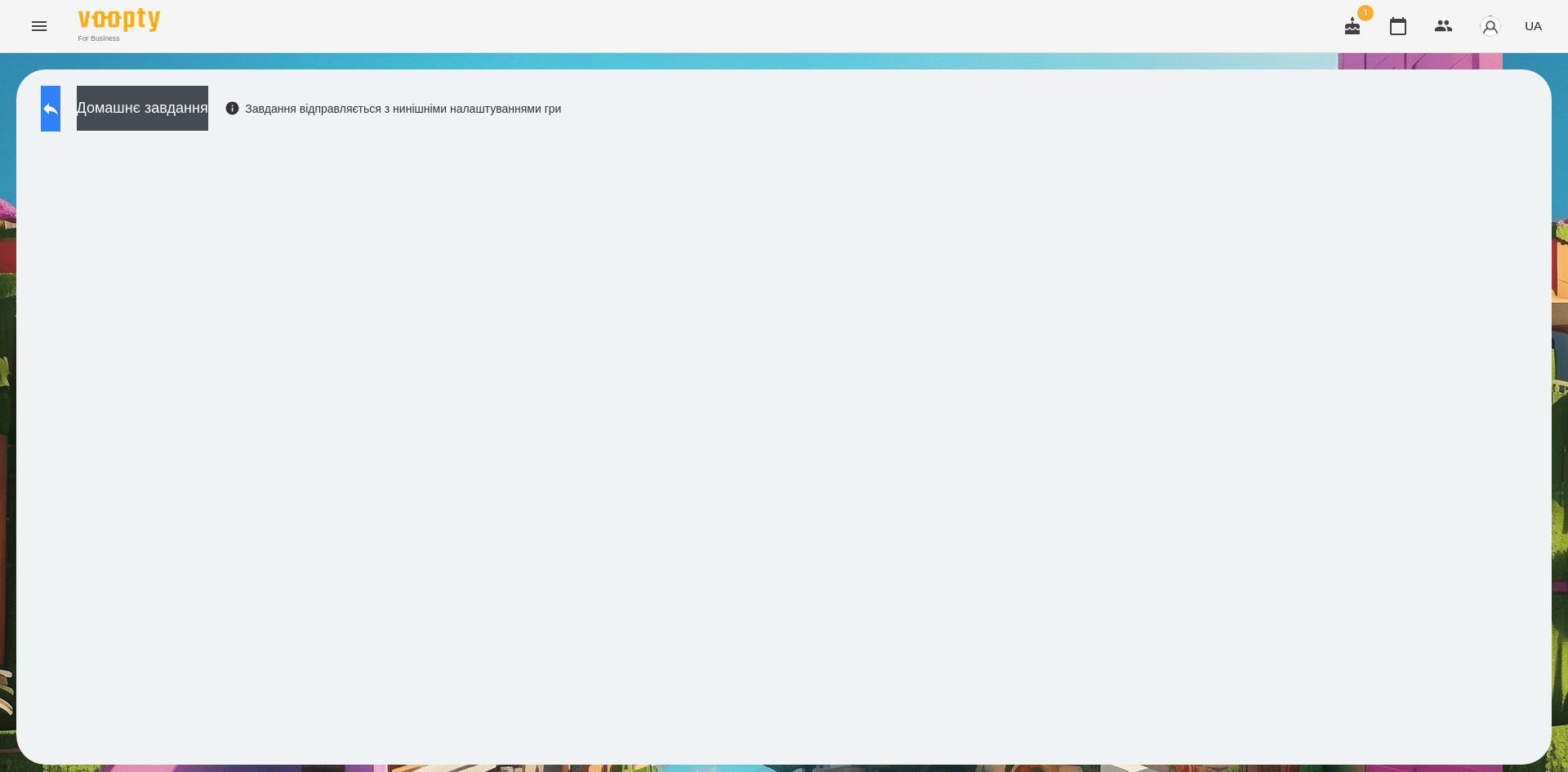
click at [58, 111] on icon at bounding box center [51, 109] width 15 height 12
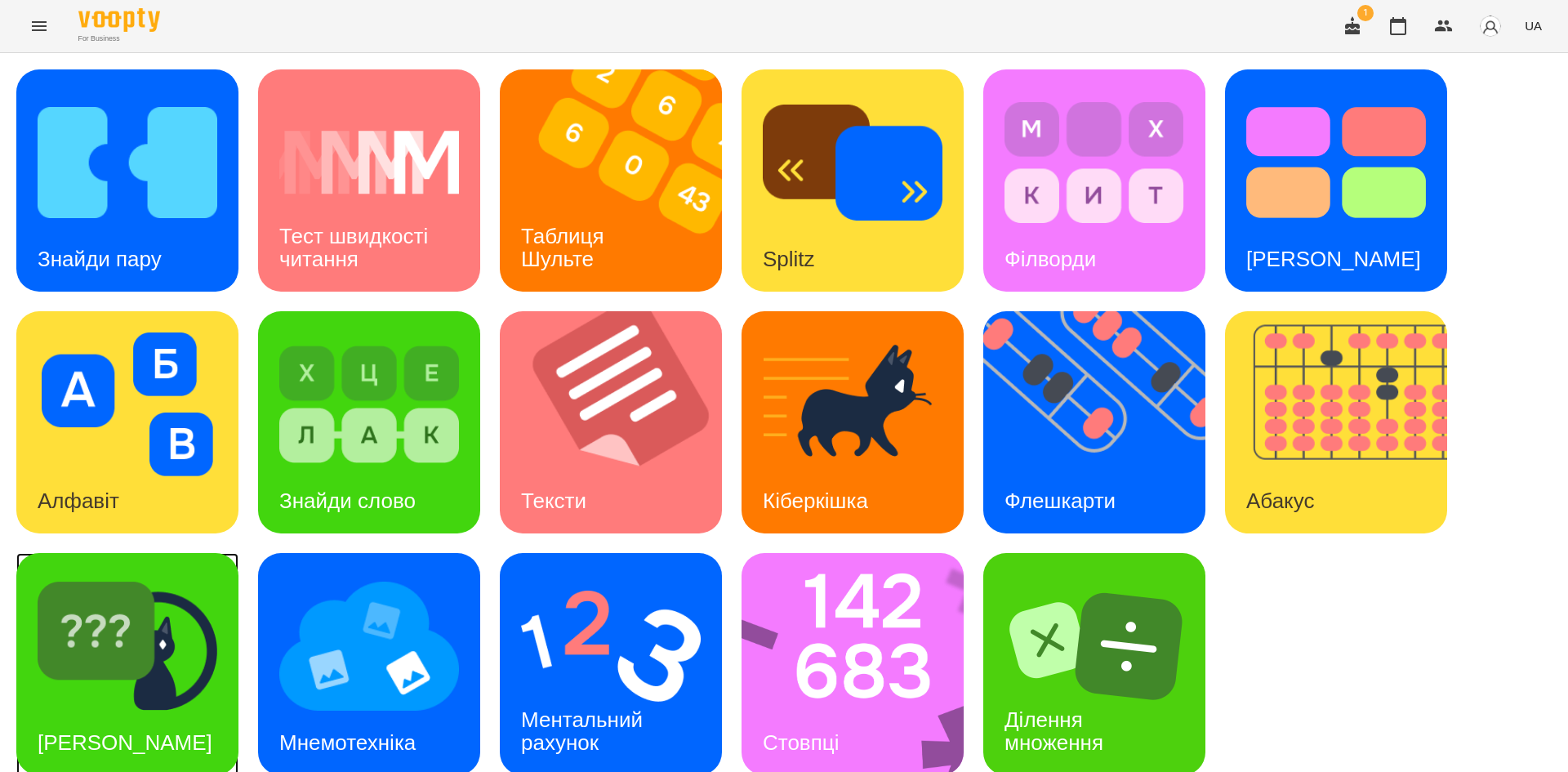
click at [67, 711] on div "Знайди Кіберкішку" at bounding box center [125, 743] width 217 height 65
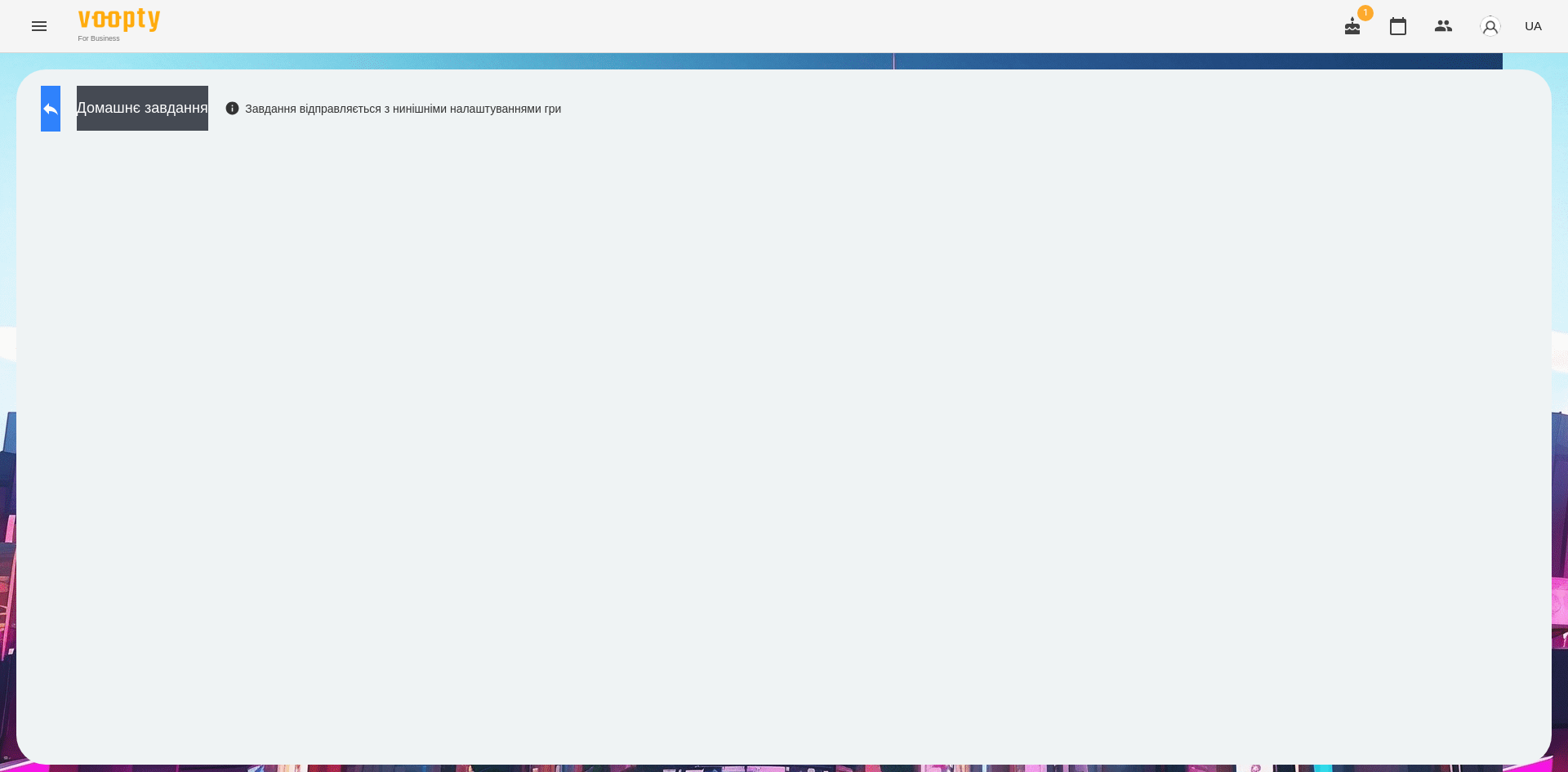
click at [61, 117] on icon at bounding box center [51, 109] width 20 height 20
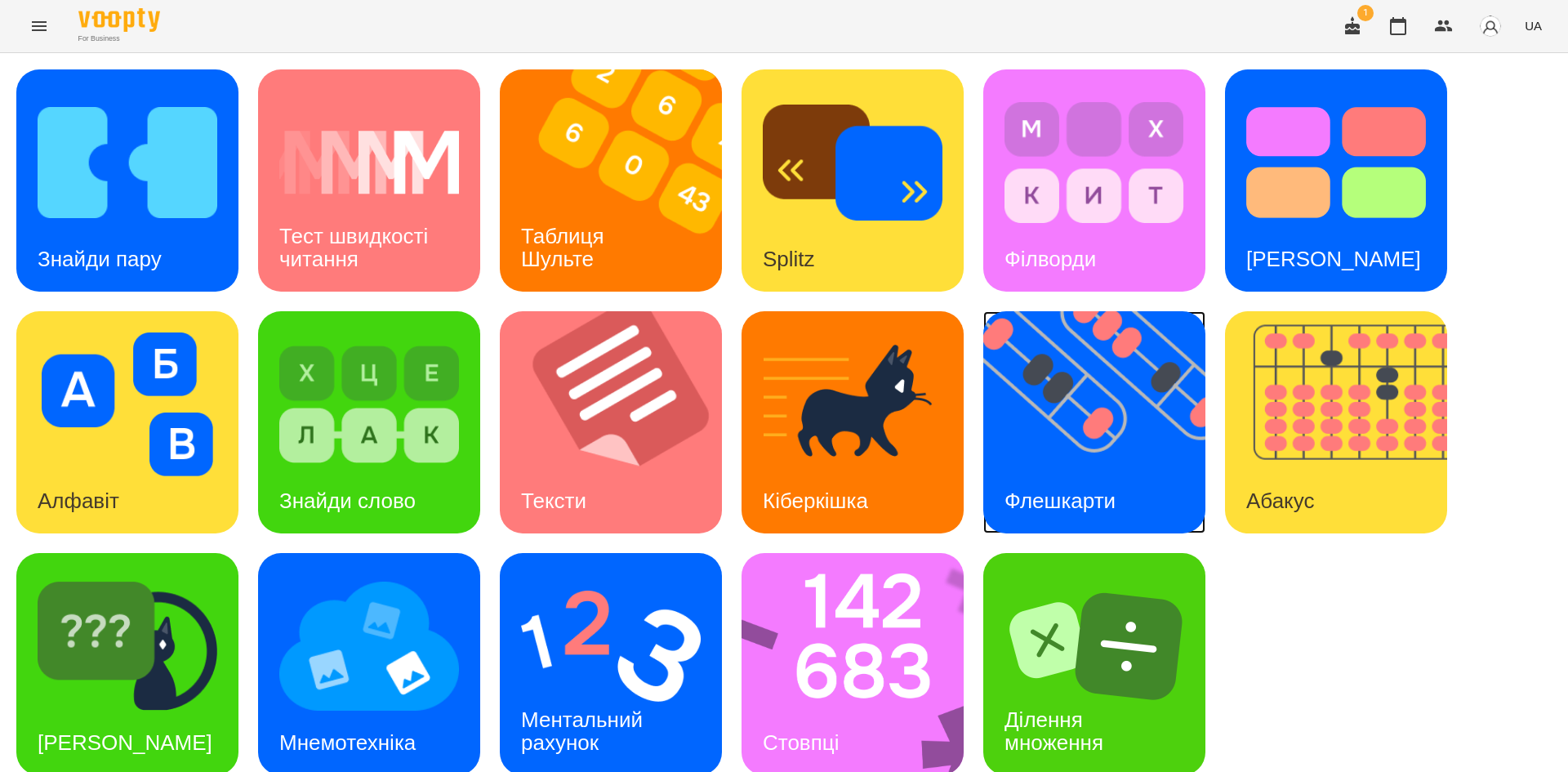
click at [1122, 453] on img at bounding box center [1104, 421] width 243 height 222
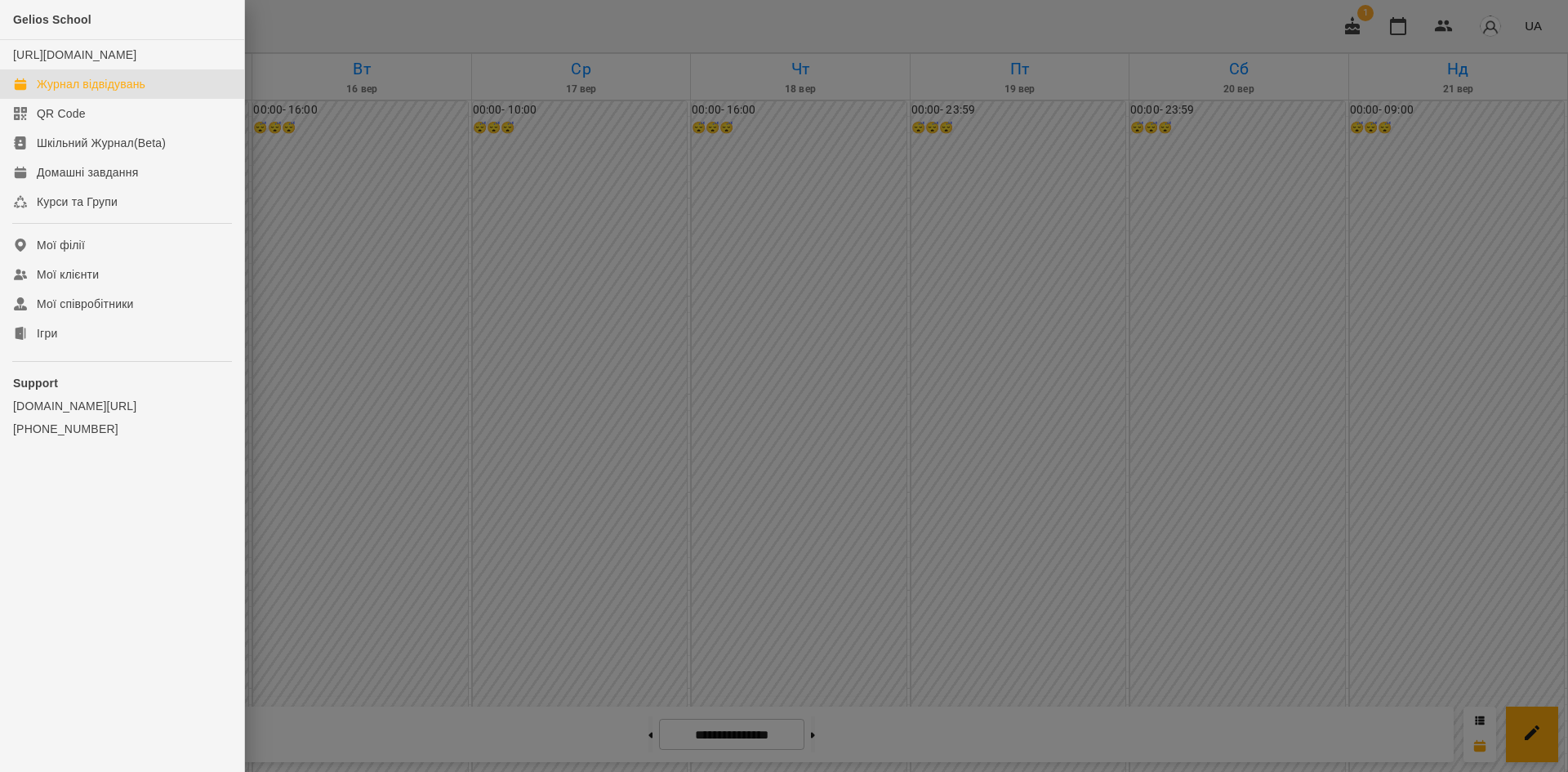
click at [1081, 319] on div at bounding box center [784, 386] width 1568 height 772
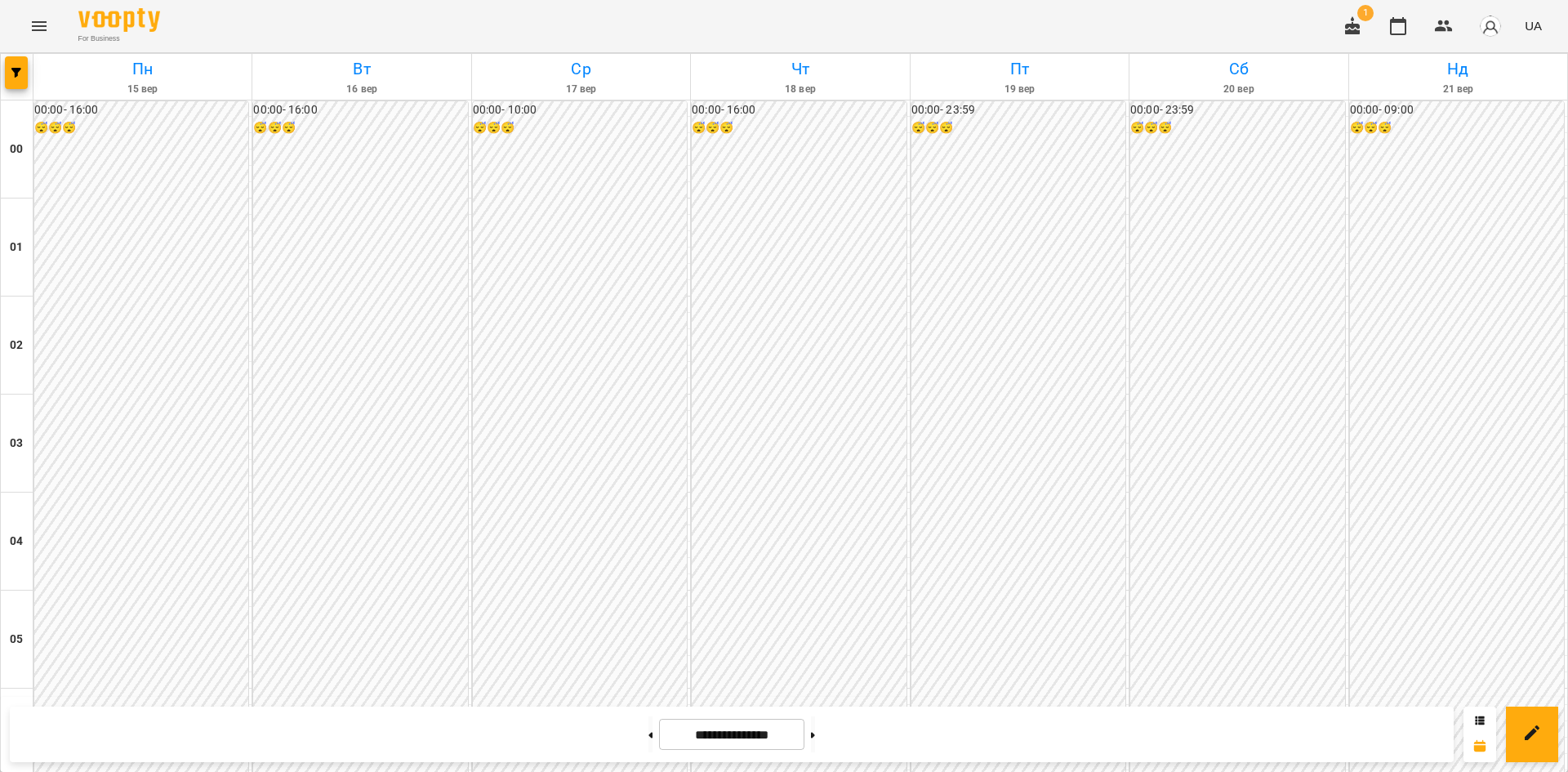
scroll to position [765, 0]
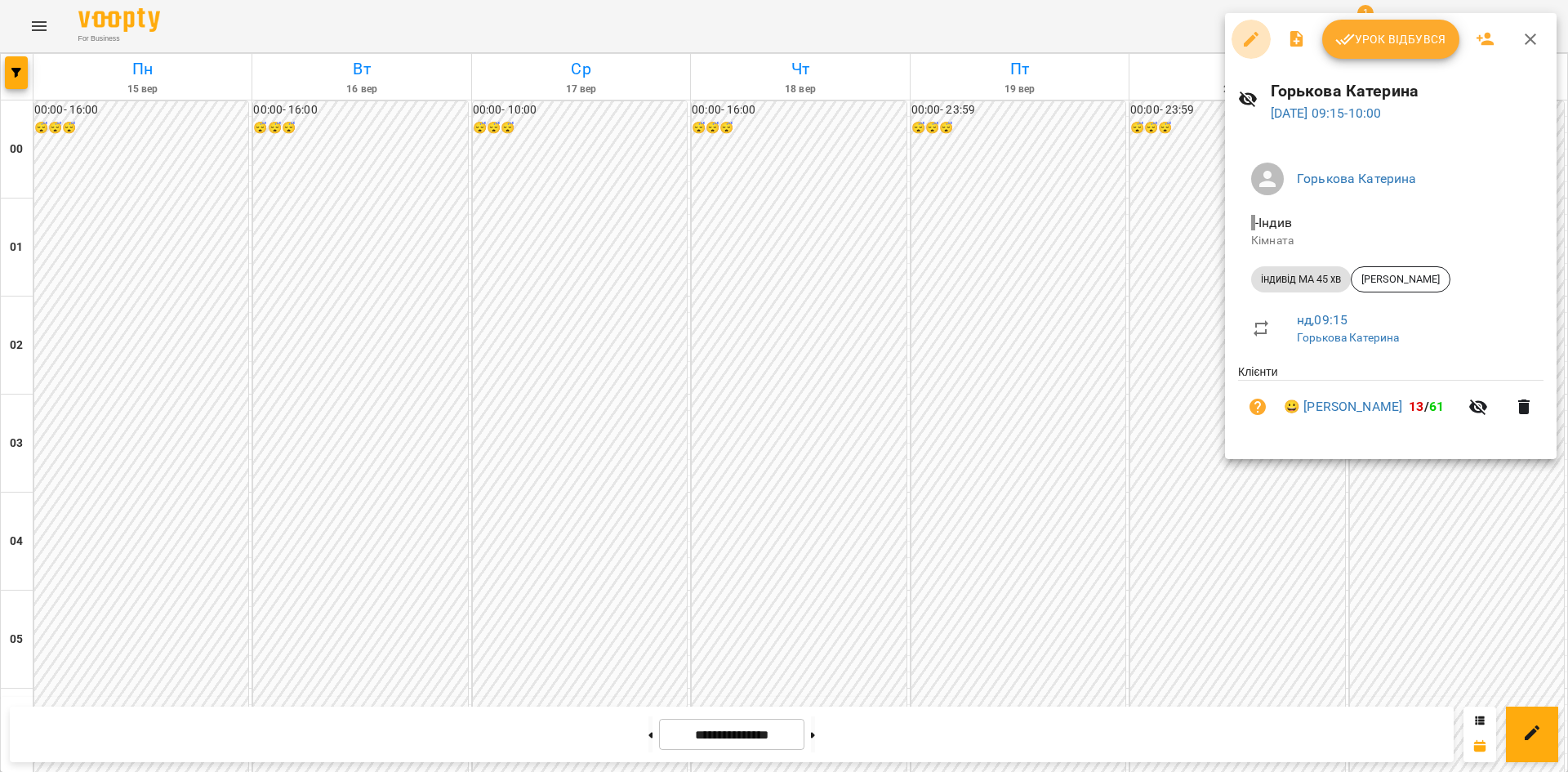
click at [1245, 42] on icon "button" at bounding box center [1251, 39] width 20 height 20
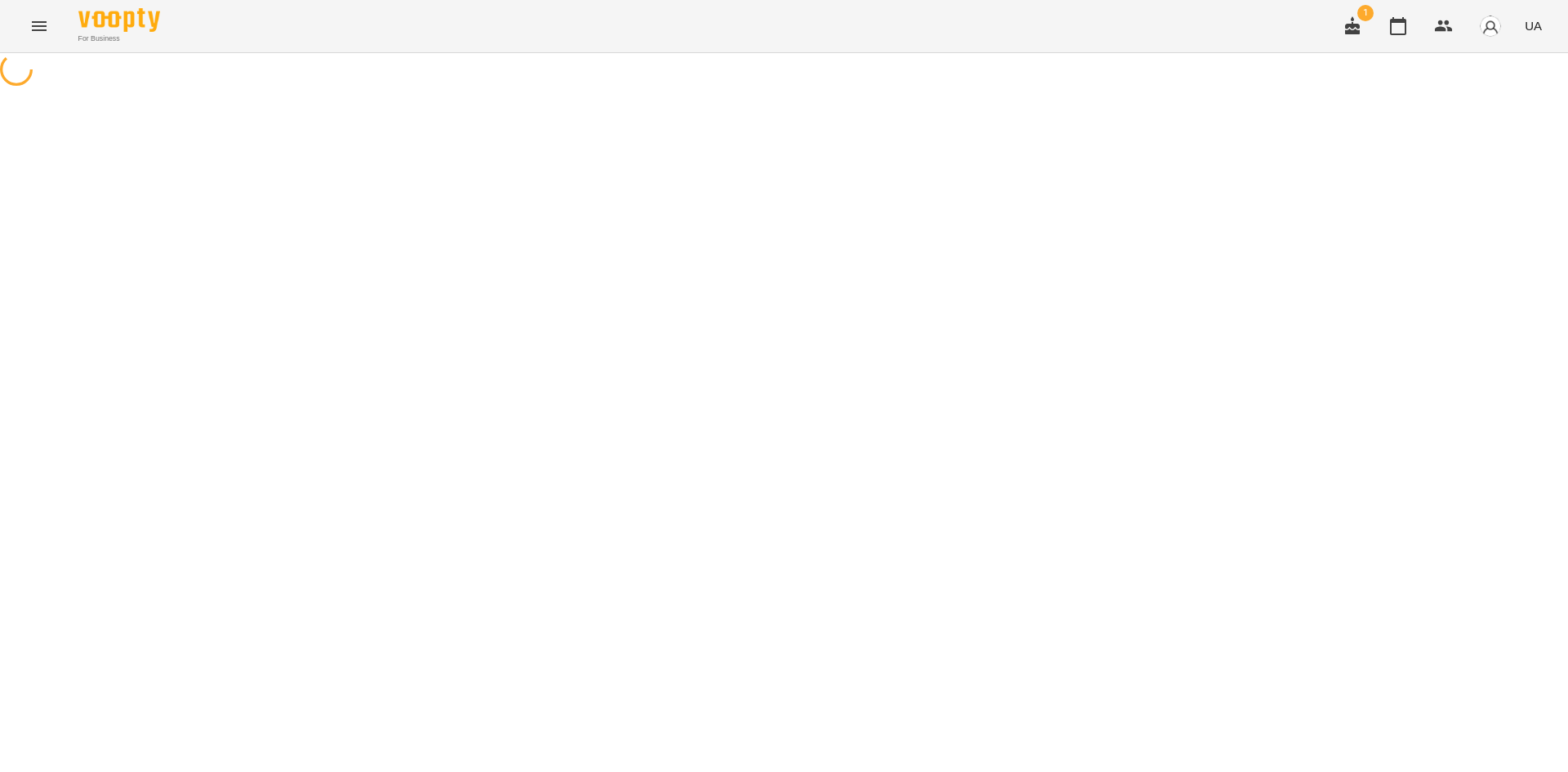
select select "**********"
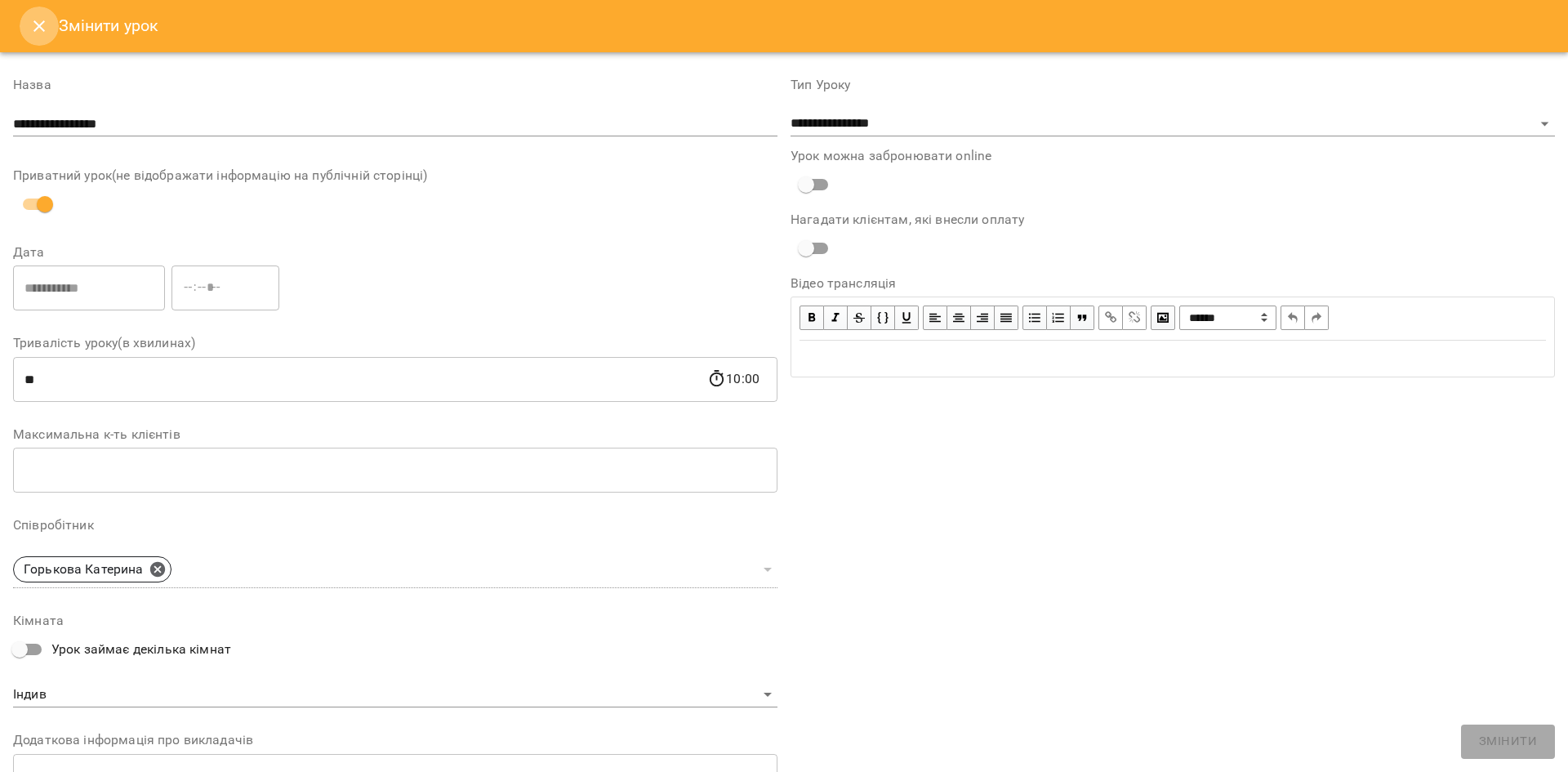
click at [43, 34] on icon "Close" at bounding box center [39, 27] width 20 height 20
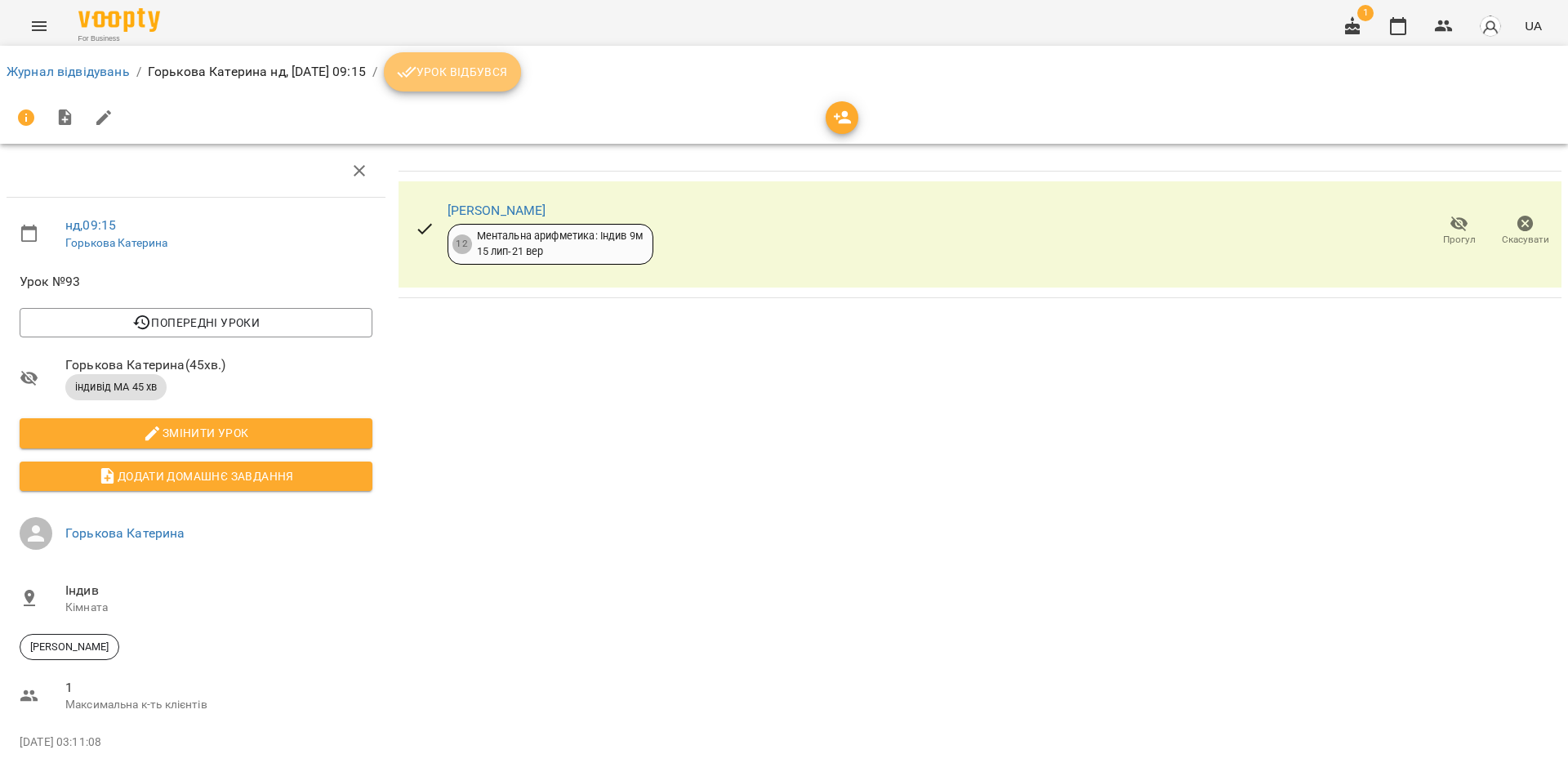
click at [481, 71] on span "Урок відбувся" at bounding box center [453, 72] width 111 height 20
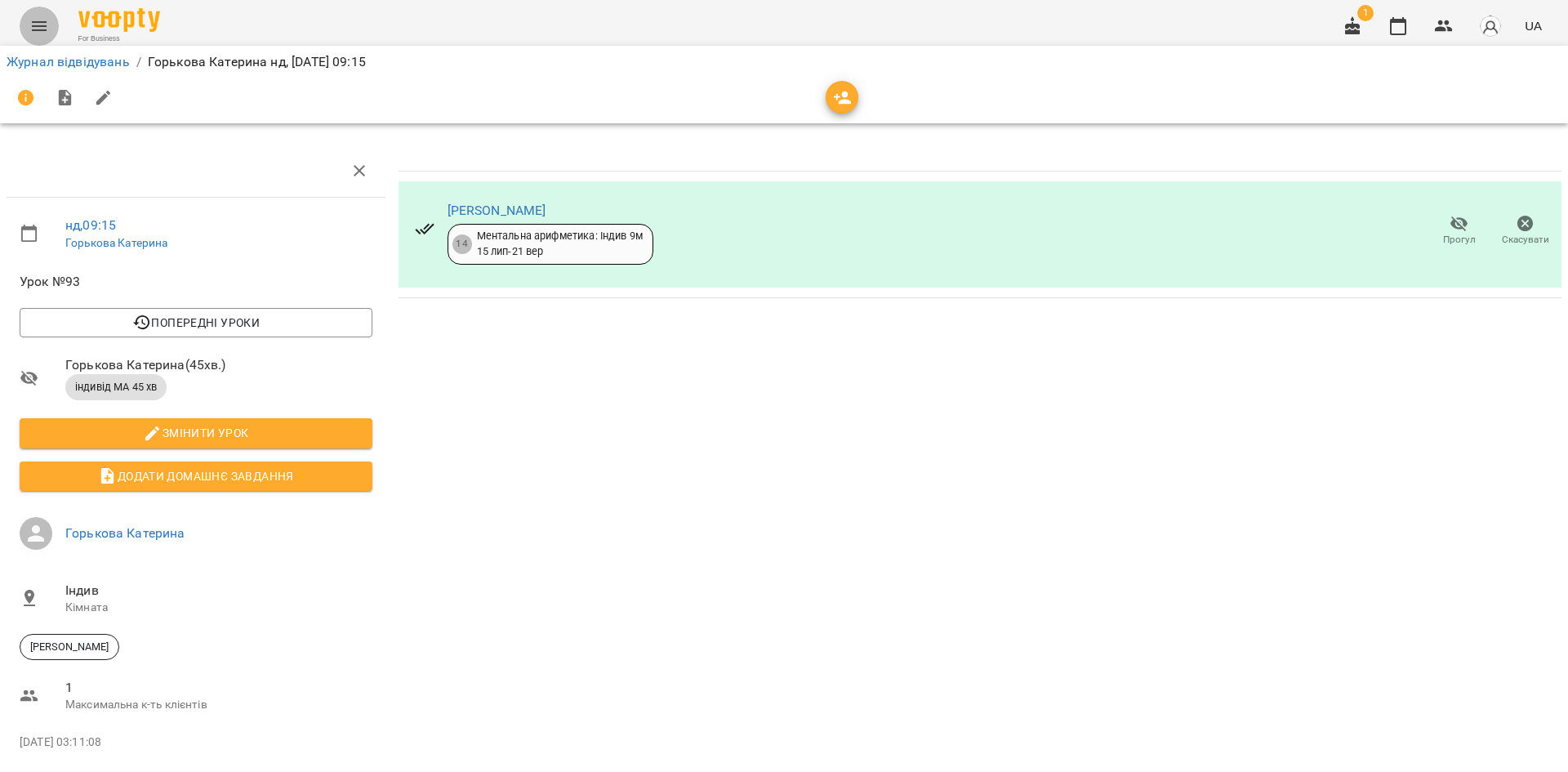
click at [41, 28] on icon "Menu" at bounding box center [39, 27] width 20 height 20
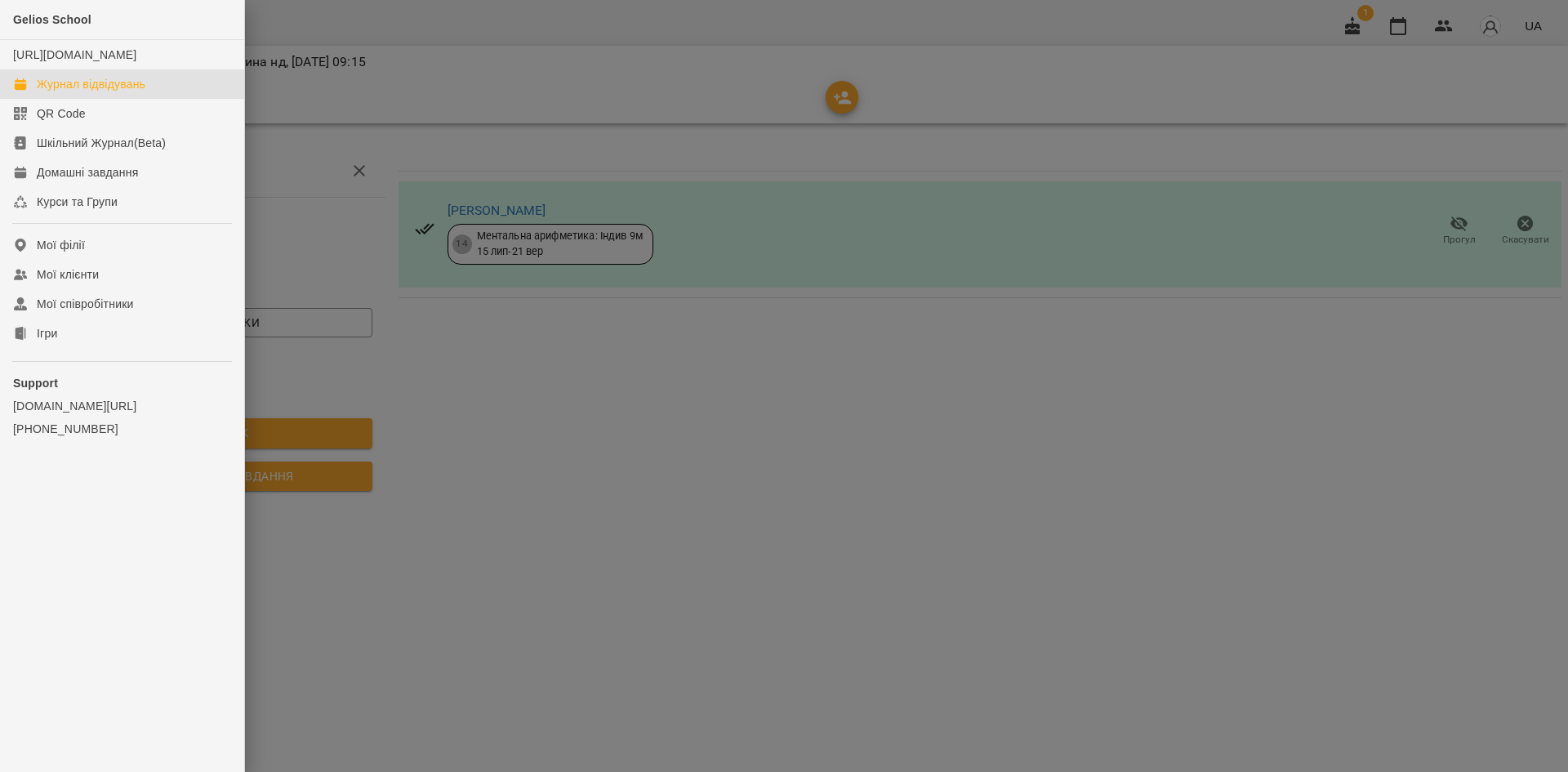
click at [55, 92] on div "Журнал відвідувань" at bounding box center [91, 84] width 109 height 17
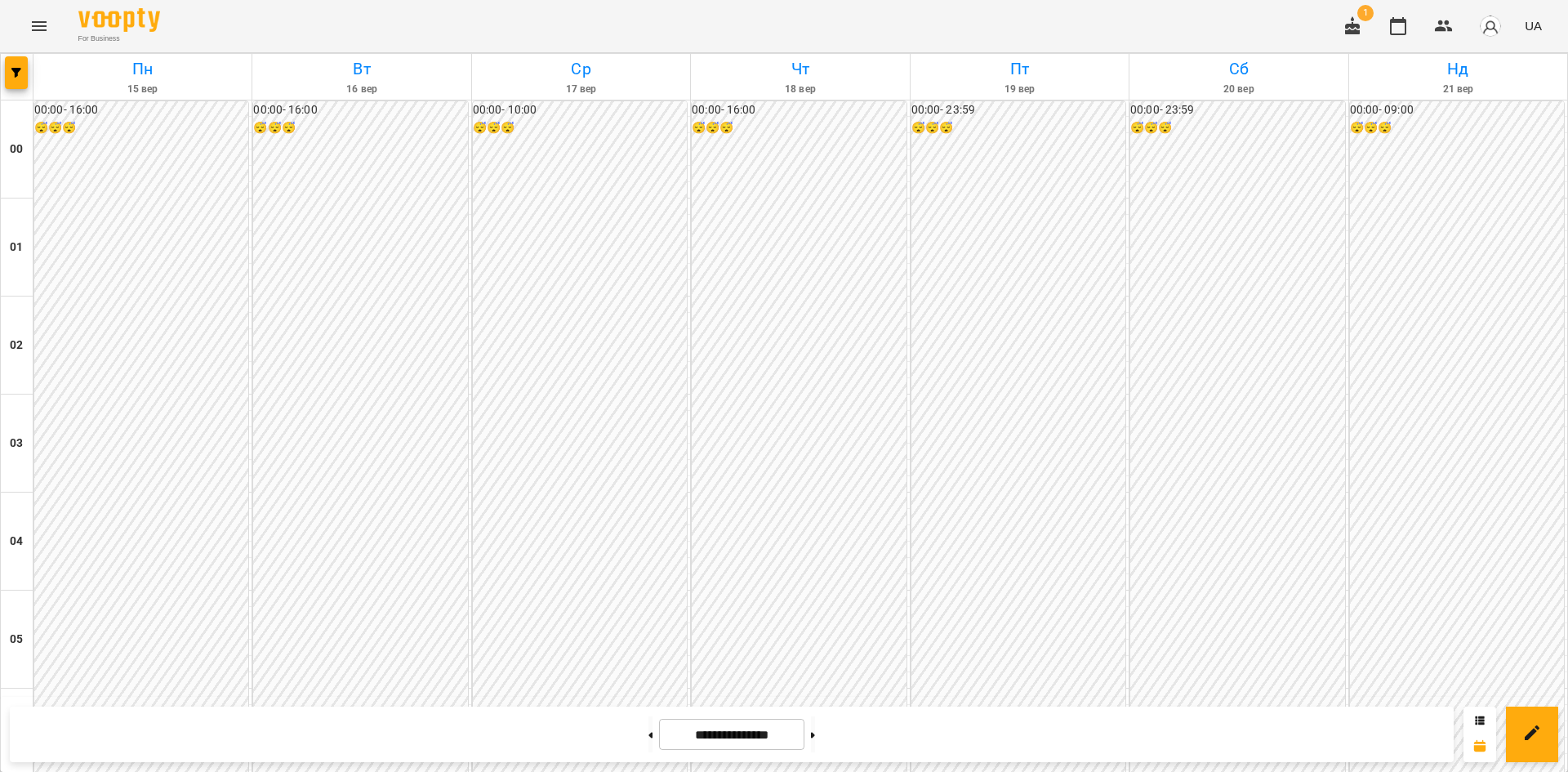
scroll to position [768, 0]
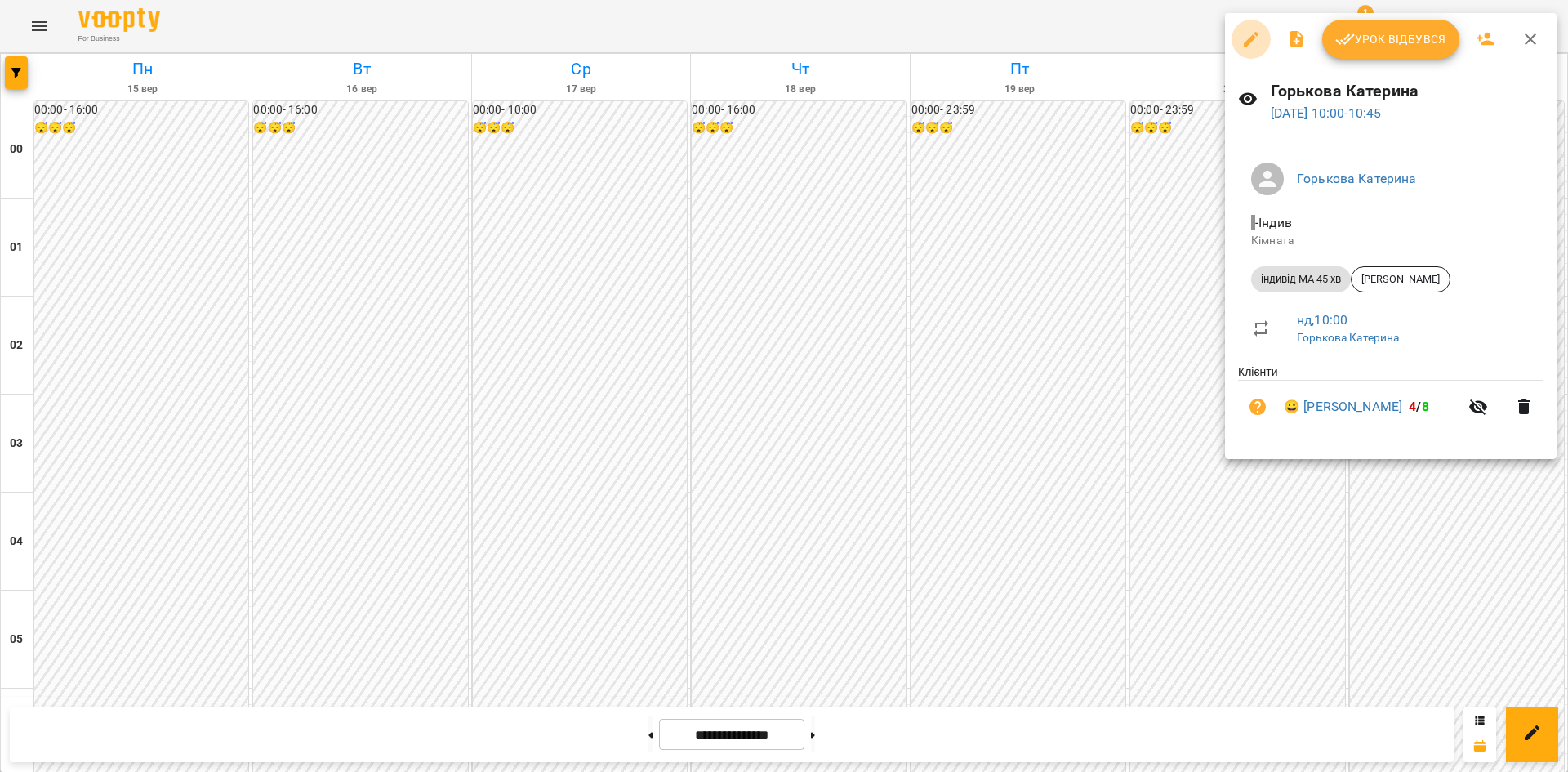
click at [1250, 39] on icon "button" at bounding box center [1251, 39] width 15 height 15
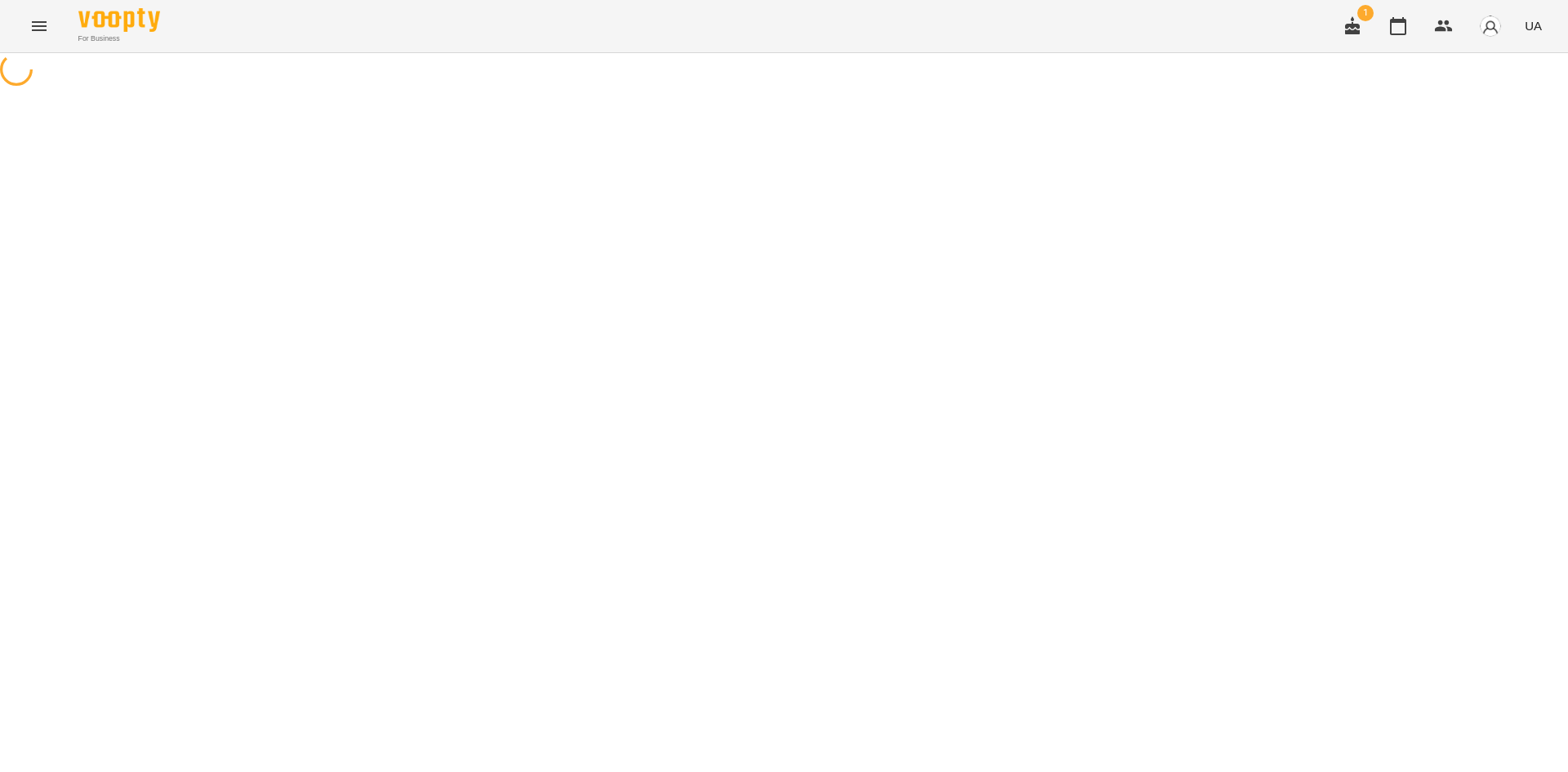
select select "**********"
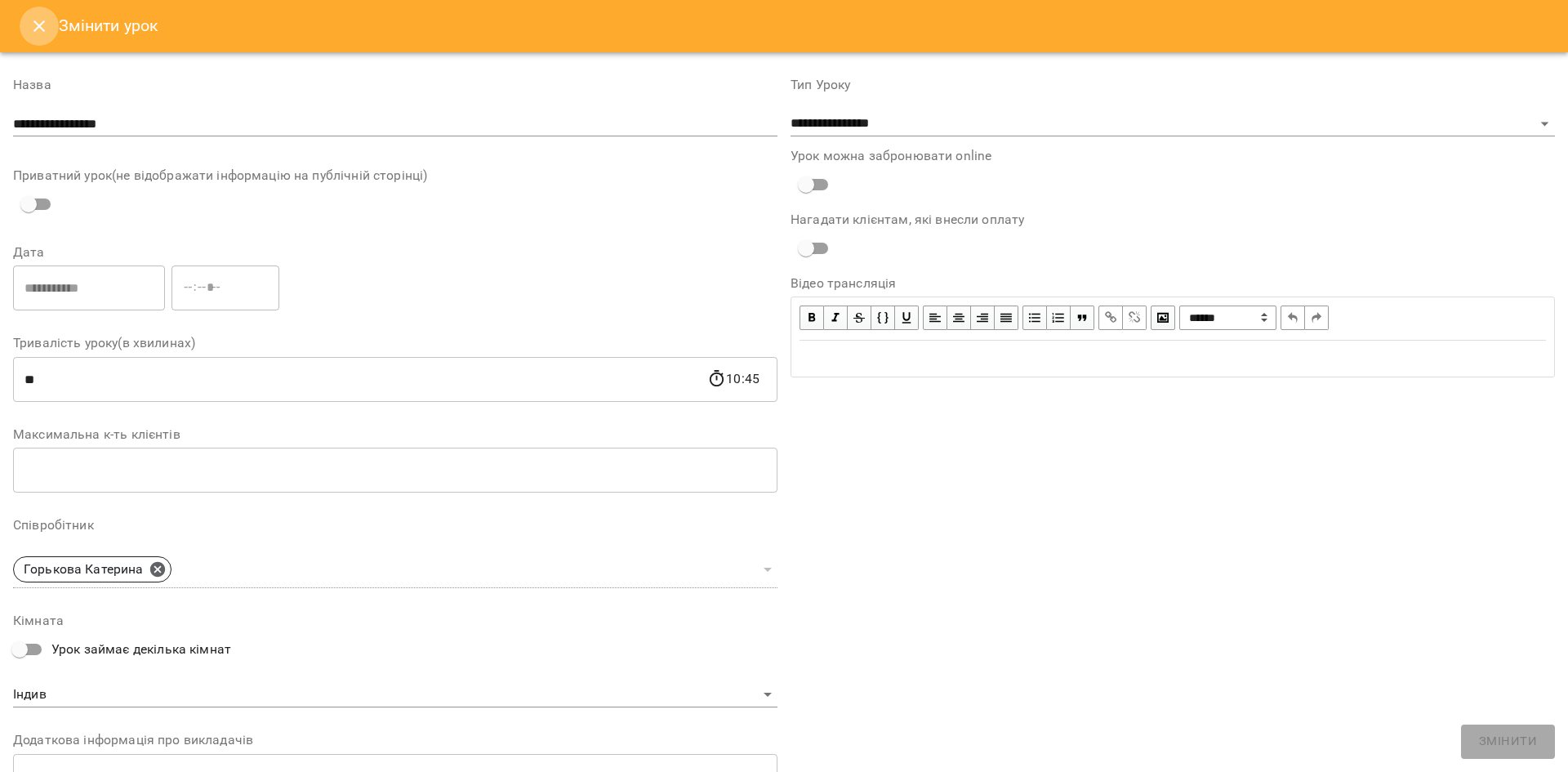
click at [43, 25] on icon "Close" at bounding box center [39, 27] width 20 height 20
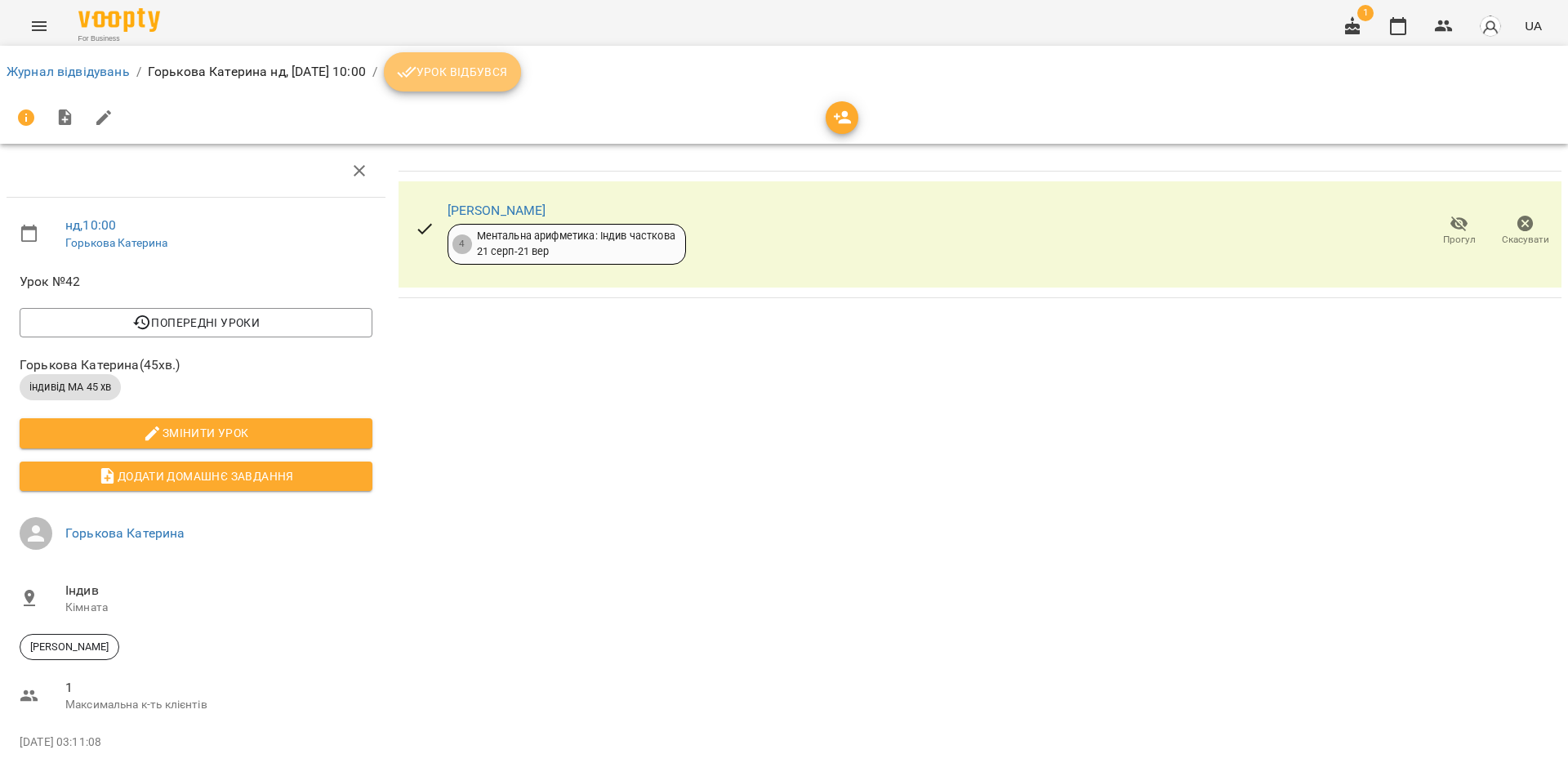
click at [488, 64] on span "Урок відбувся" at bounding box center [453, 72] width 111 height 20
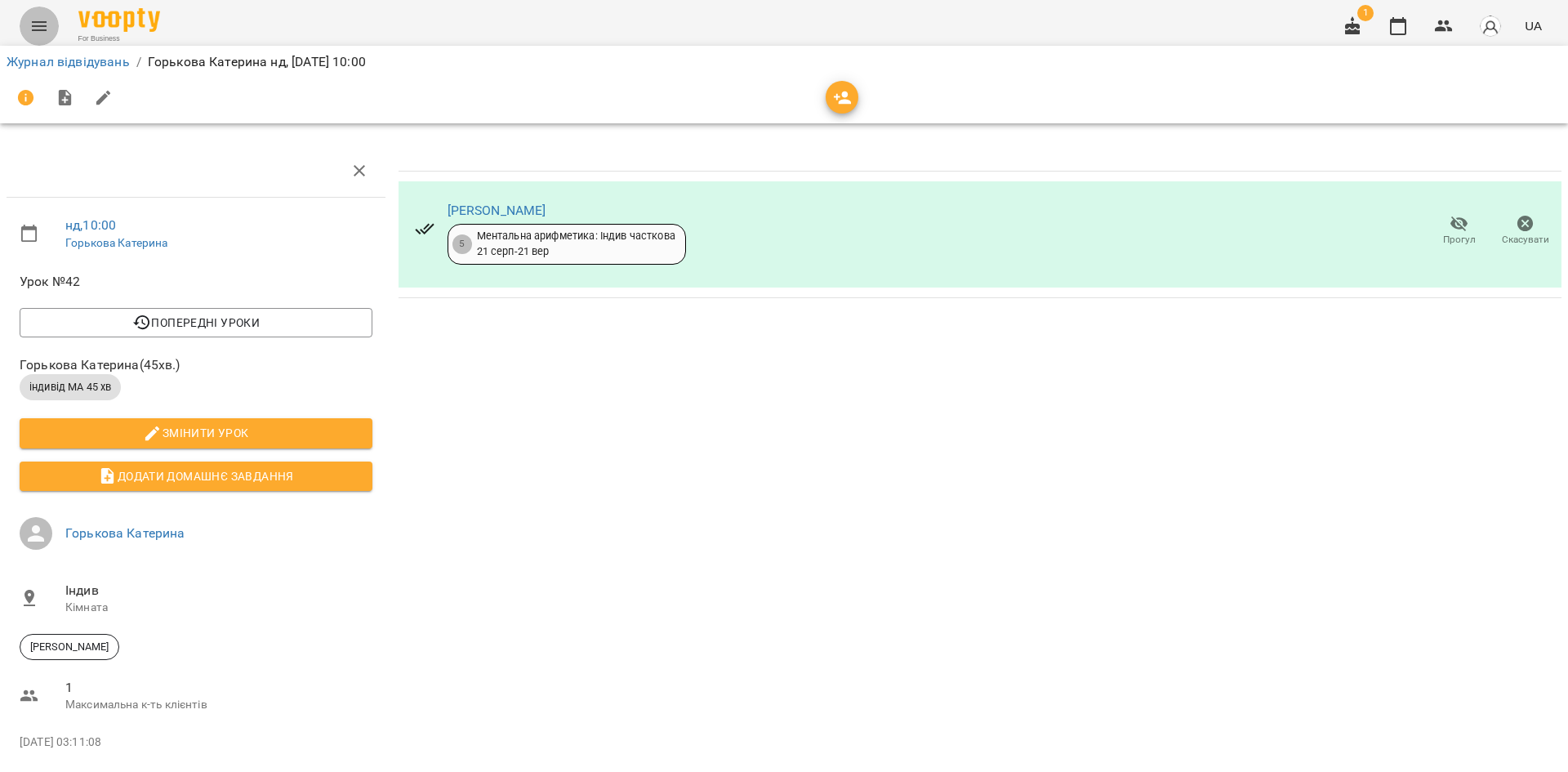
click at [31, 32] on icon "Menu" at bounding box center [39, 27] width 20 height 20
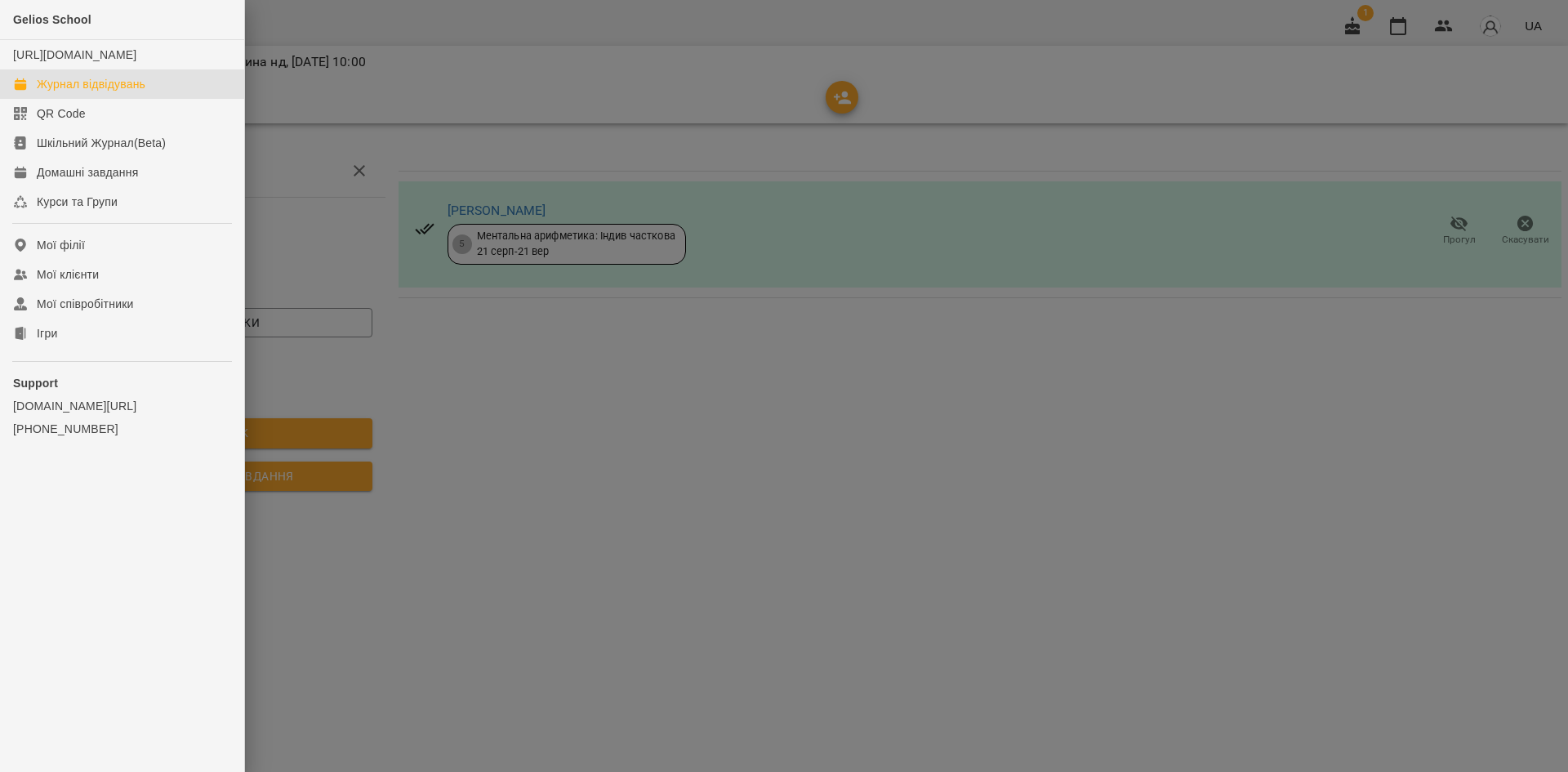
click at [70, 92] on div "Журнал відвідувань" at bounding box center [91, 84] width 109 height 17
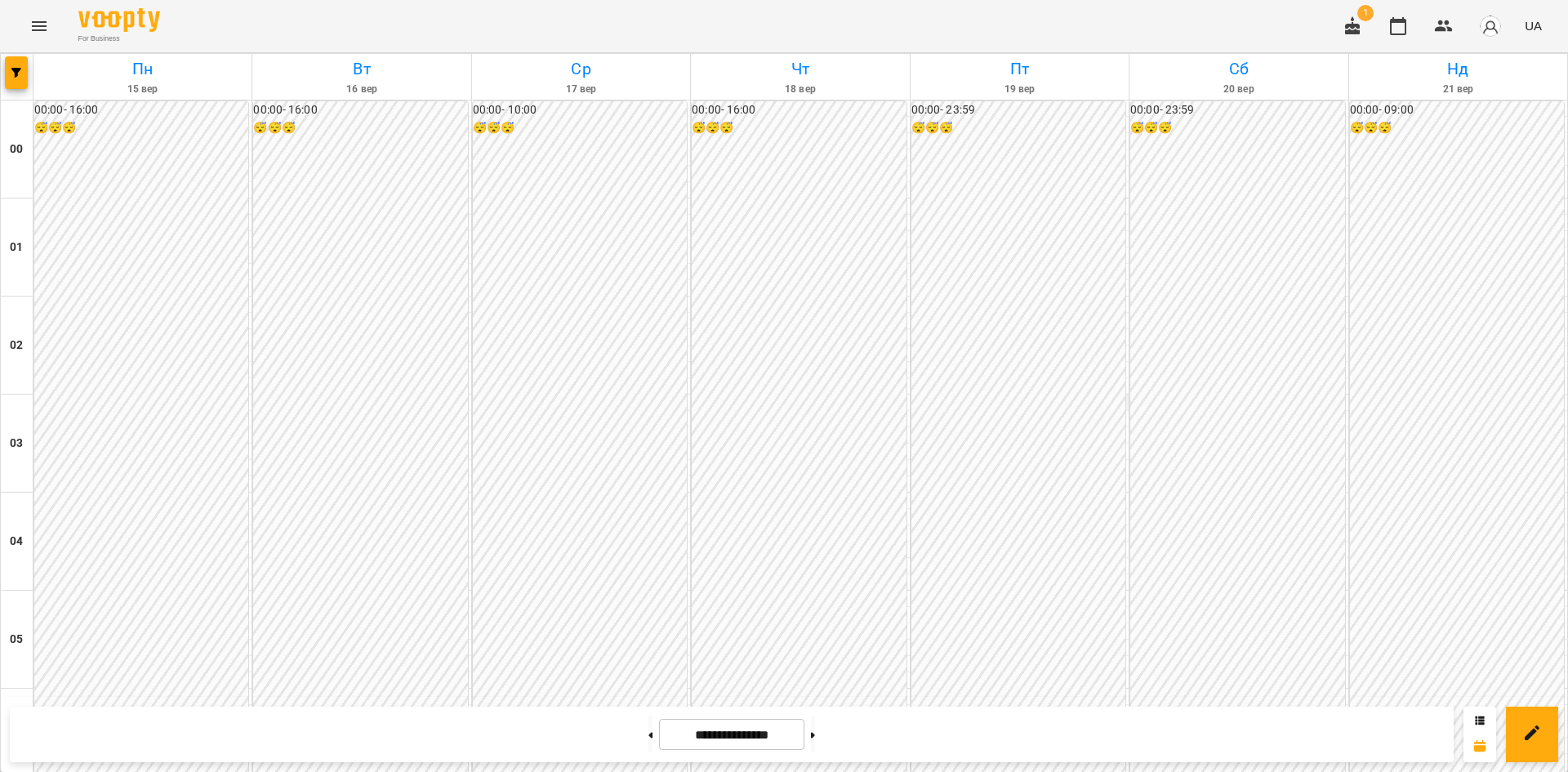
scroll to position [743, 0]
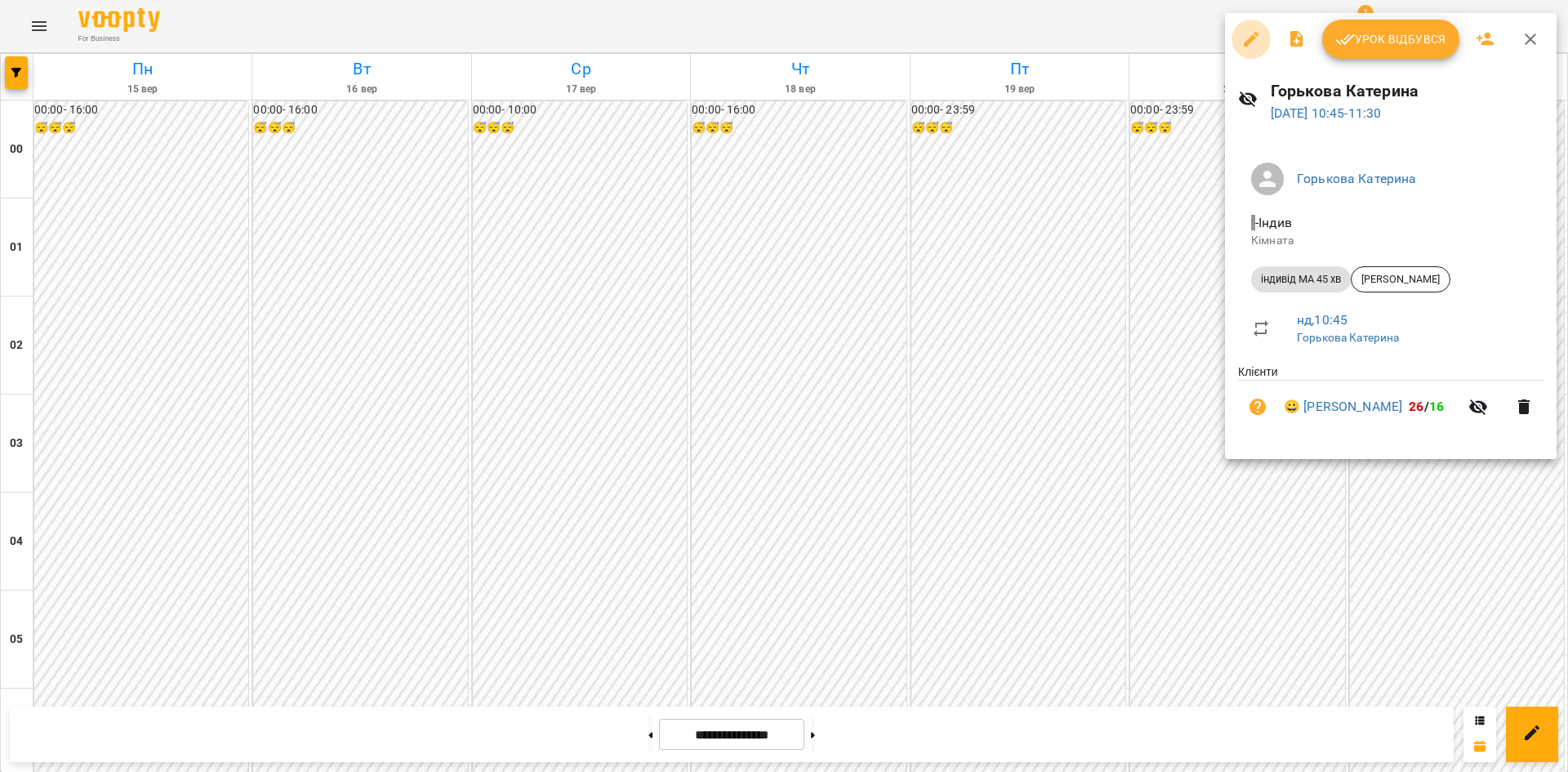
click at [1243, 37] on icon "button" at bounding box center [1251, 39] width 20 height 20
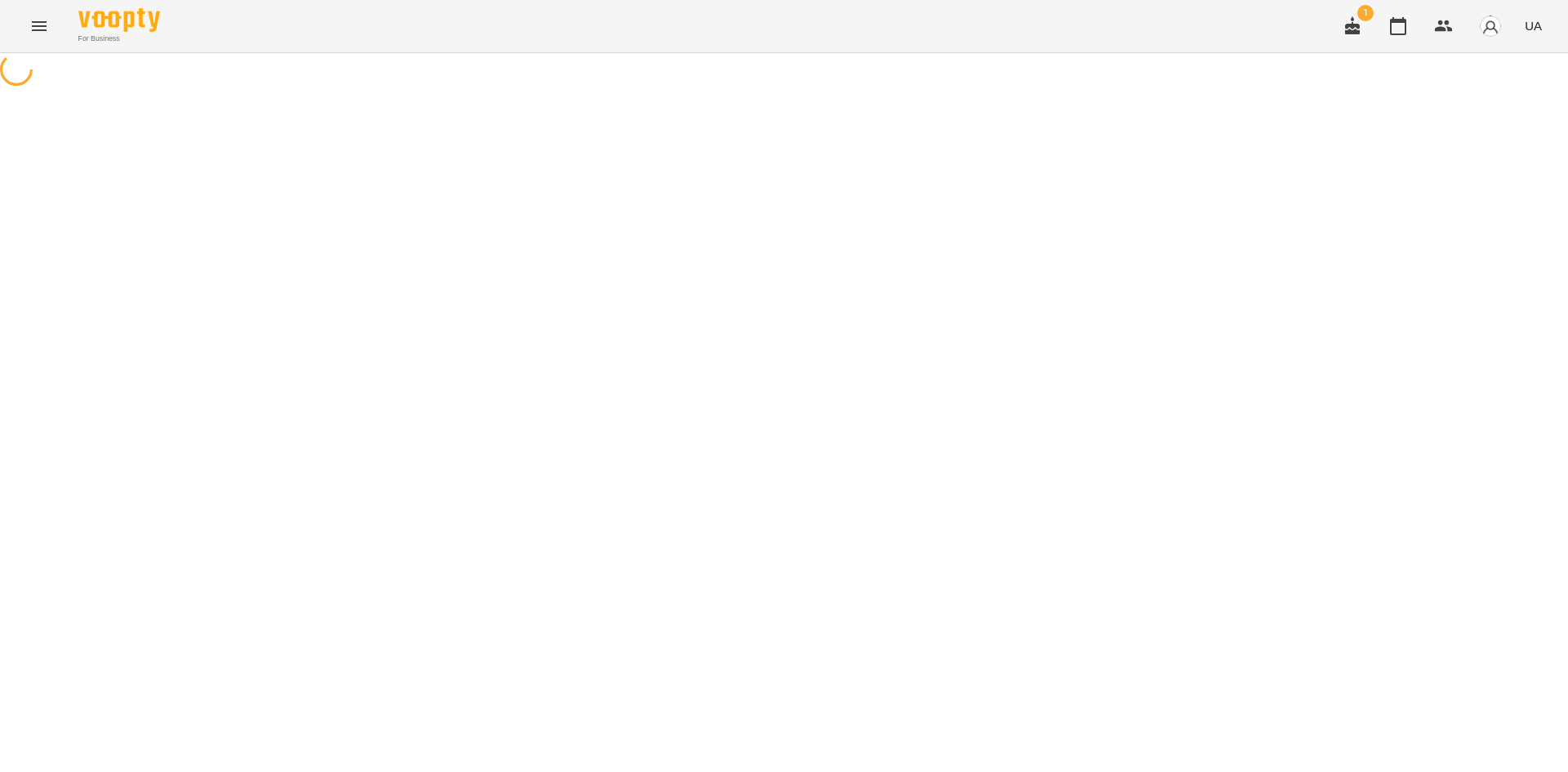
select select "**********"
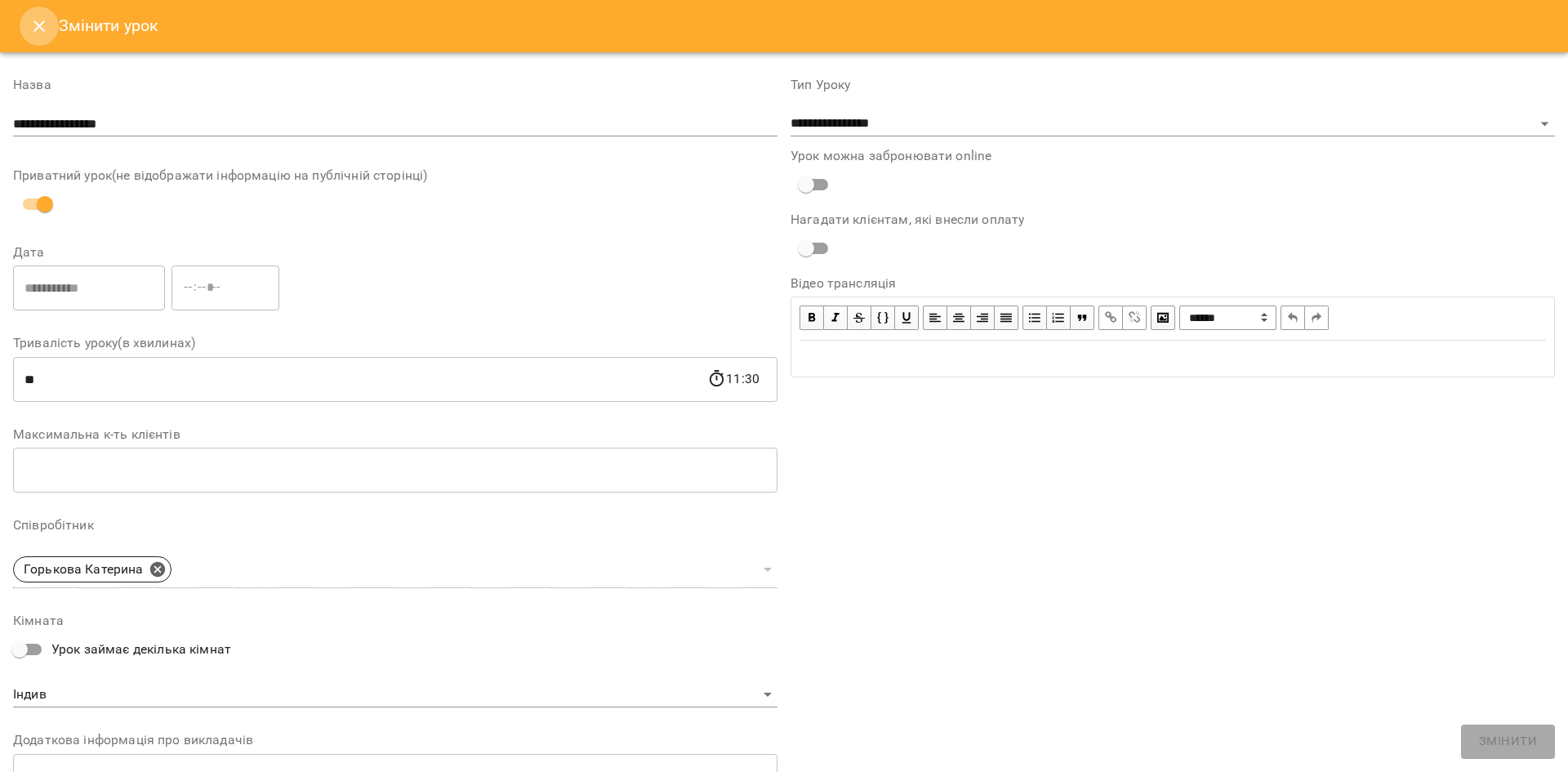
click at [42, 32] on icon "Close" at bounding box center [39, 27] width 20 height 20
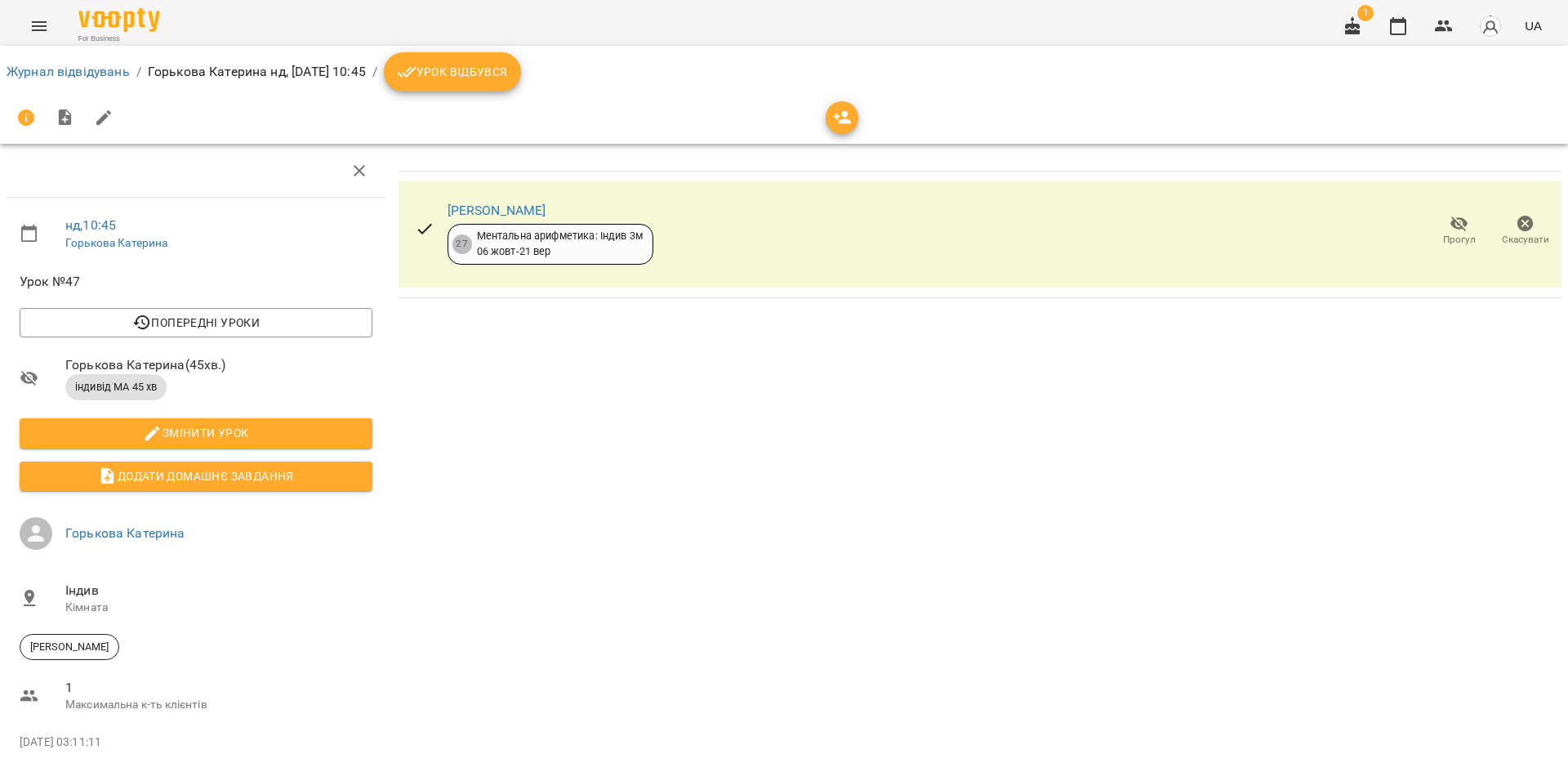
click at [465, 83] on button "Урок відбувся" at bounding box center [452, 71] width 137 height 39
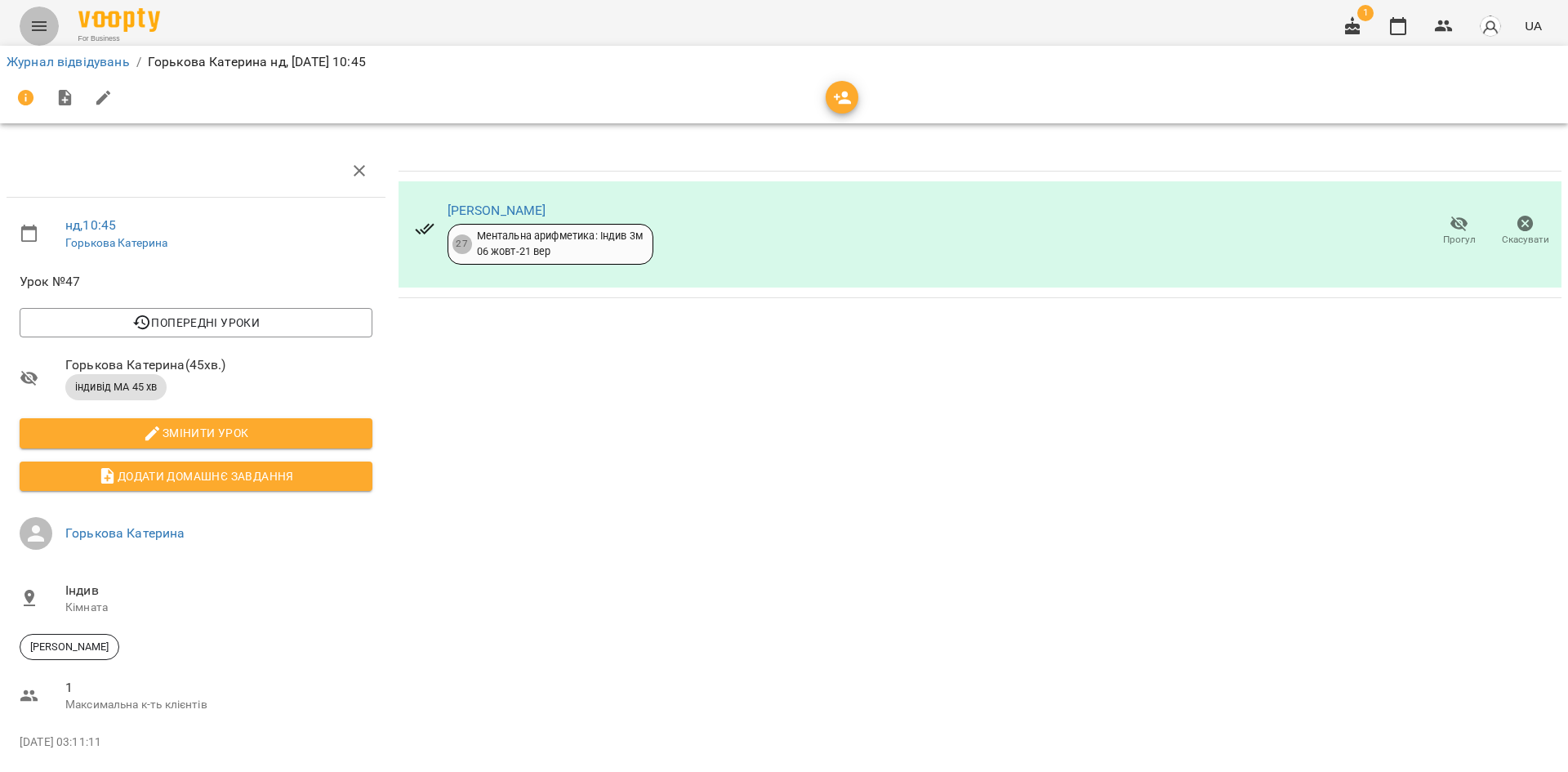
click at [38, 25] on icon "Menu" at bounding box center [39, 27] width 20 height 20
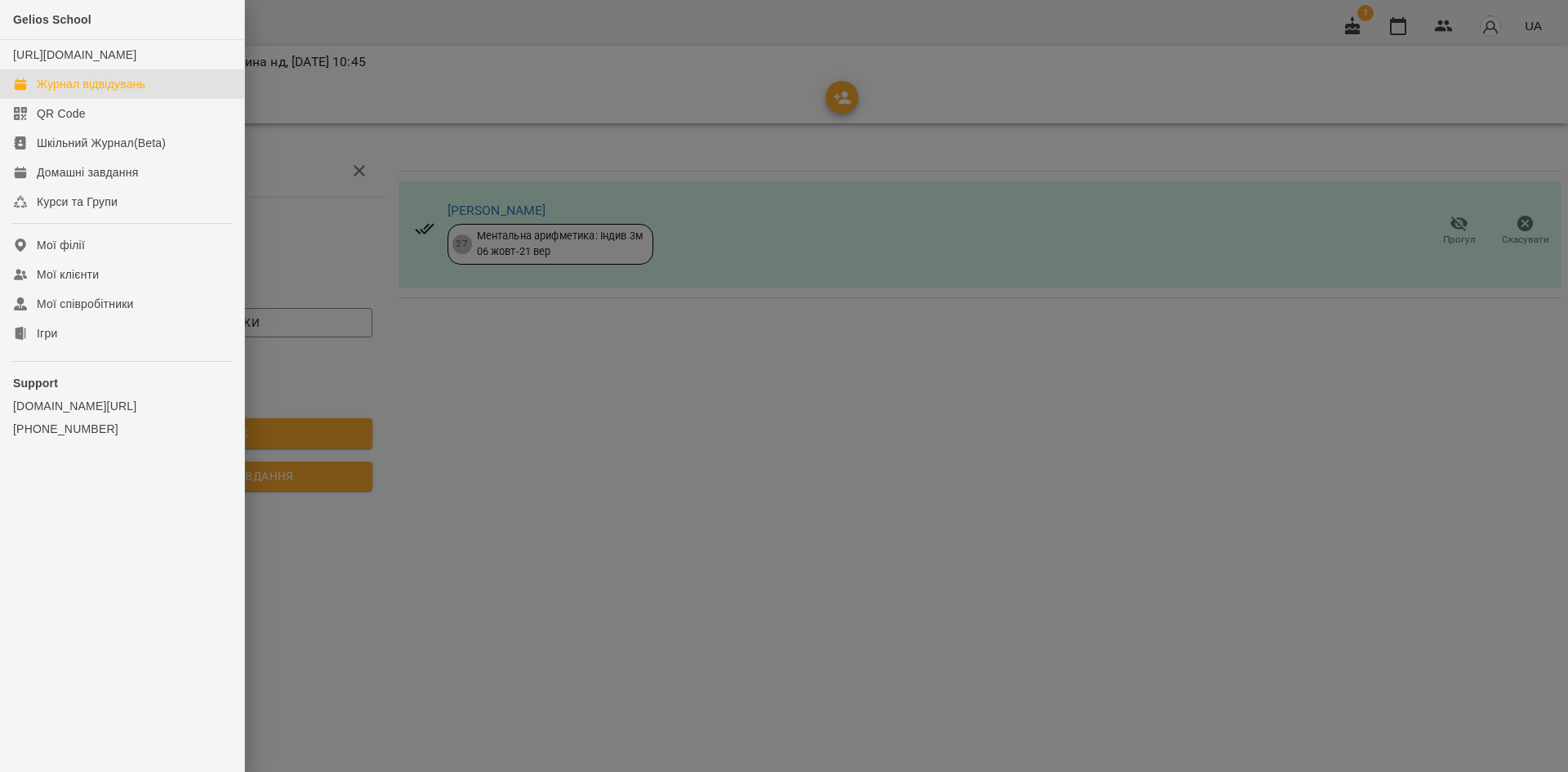
click at [101, 92] on div "Журнал відвідувань" at bounding box center [91, 84] width 109 height 17
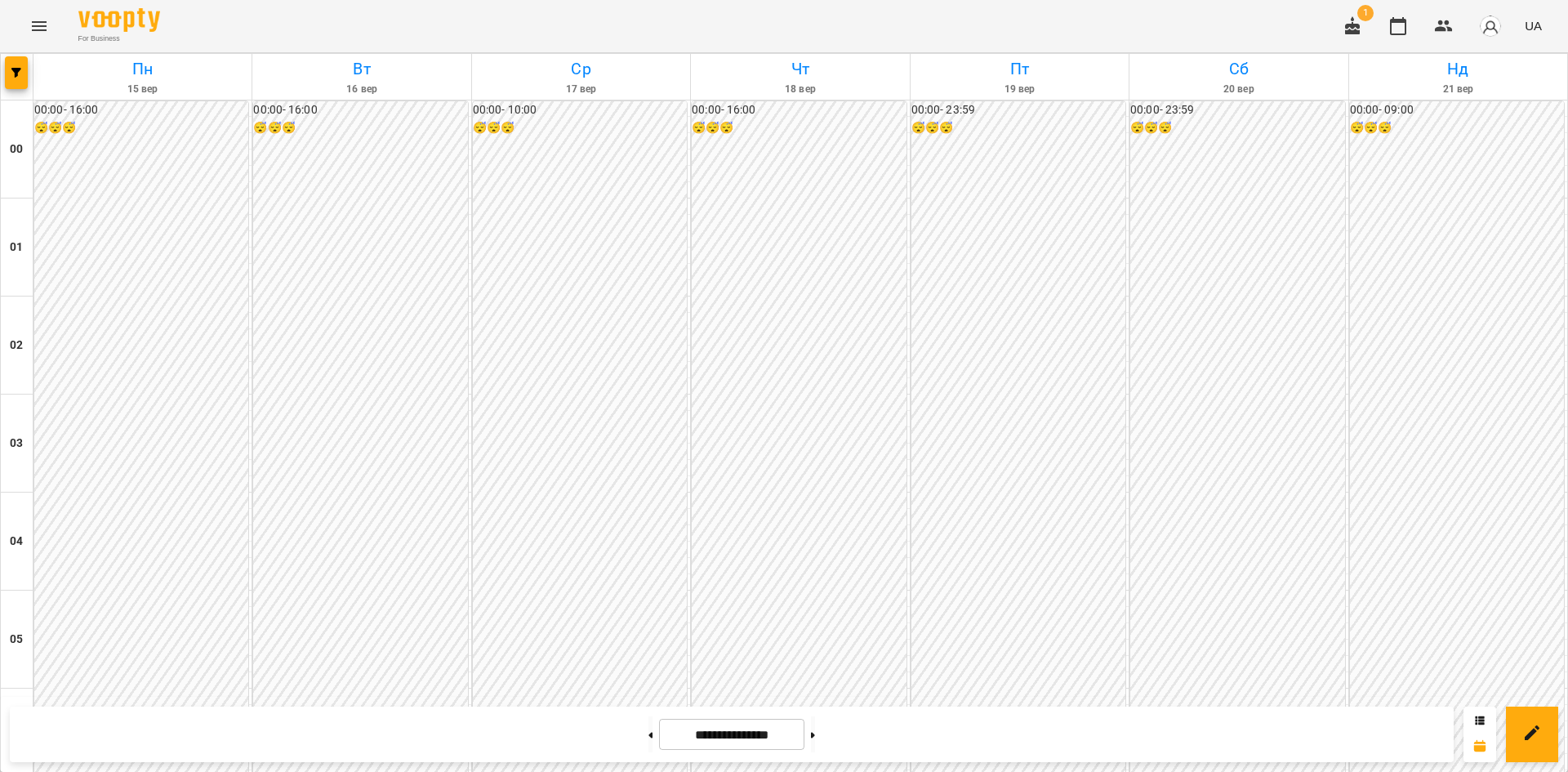
scroll to position [757, 0]
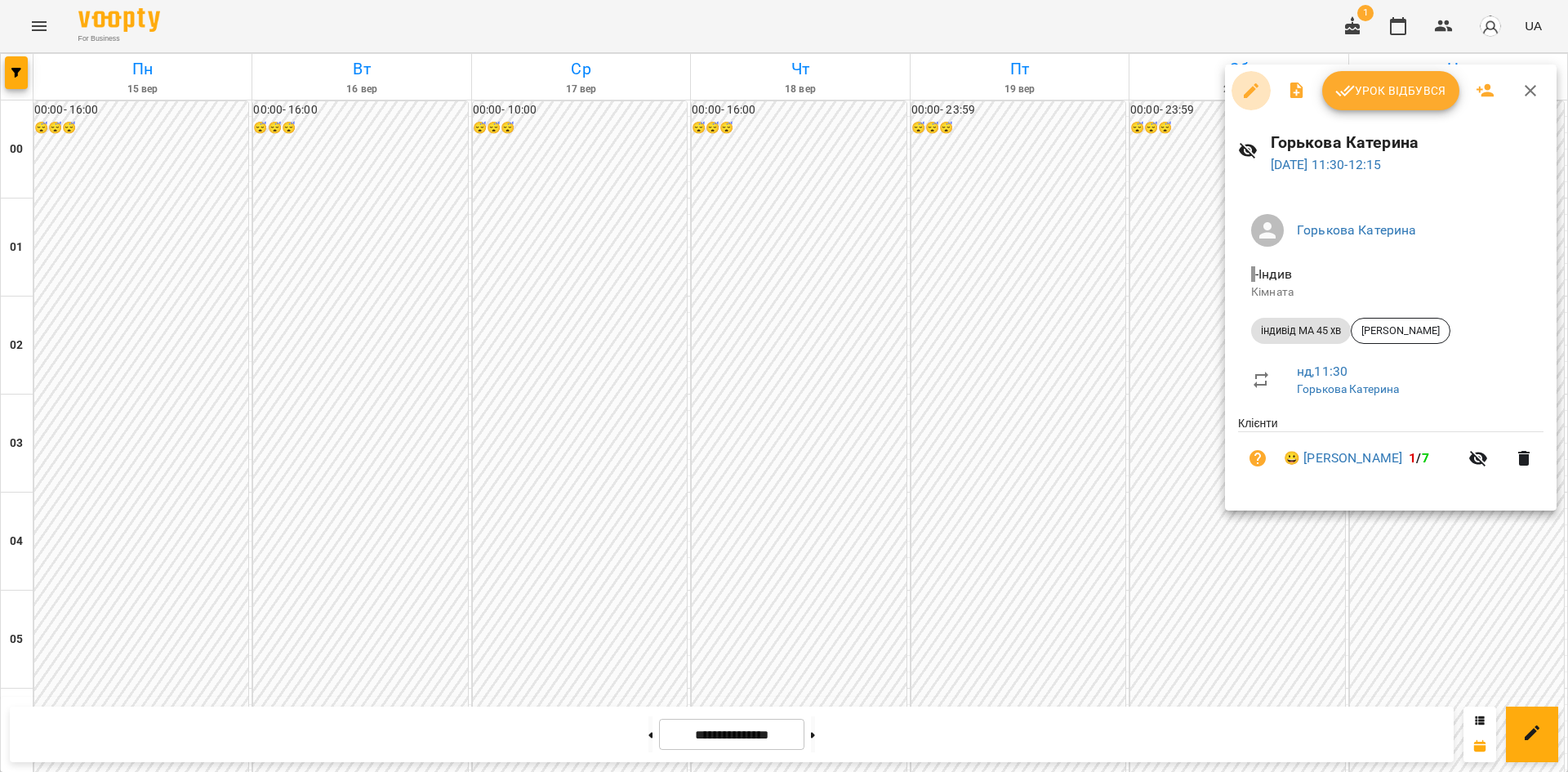
click at [1245, 97] on icon "button" at bounding box center [1251, 91] width 15 height 15
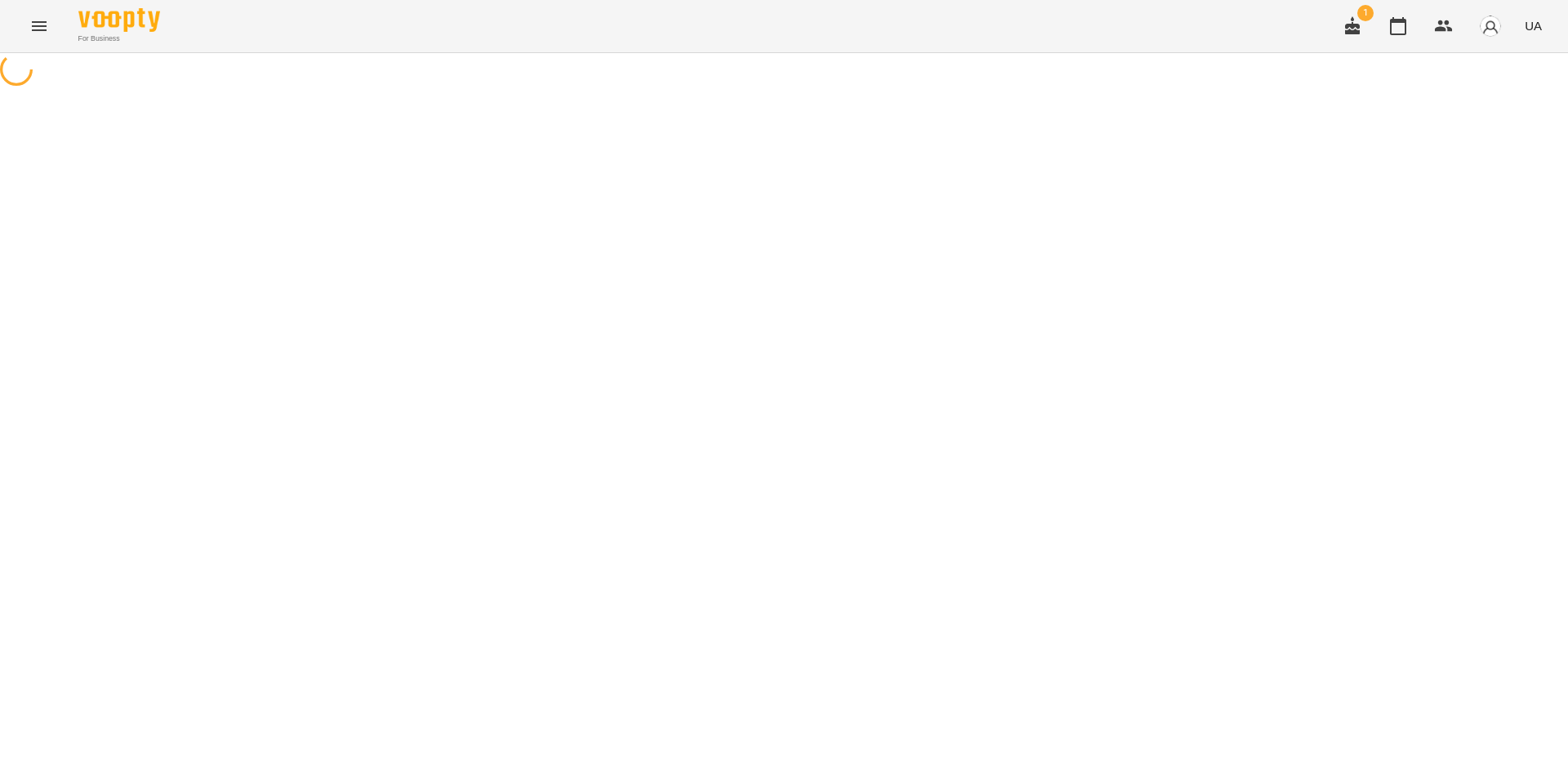
select select "**********"
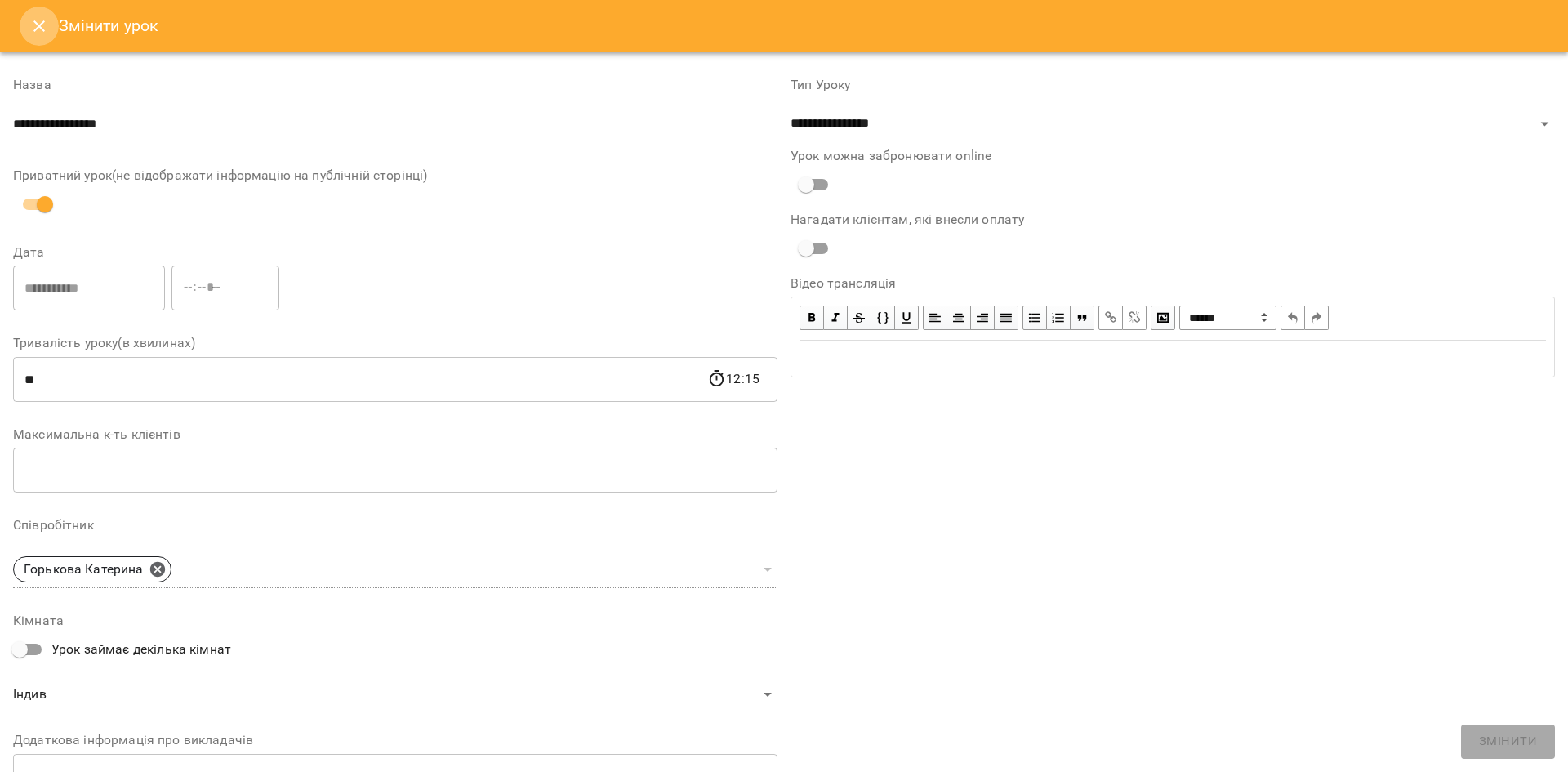
click at [42, 32] on icon "Close" at bounding box center [39, 27] width 20 height 20
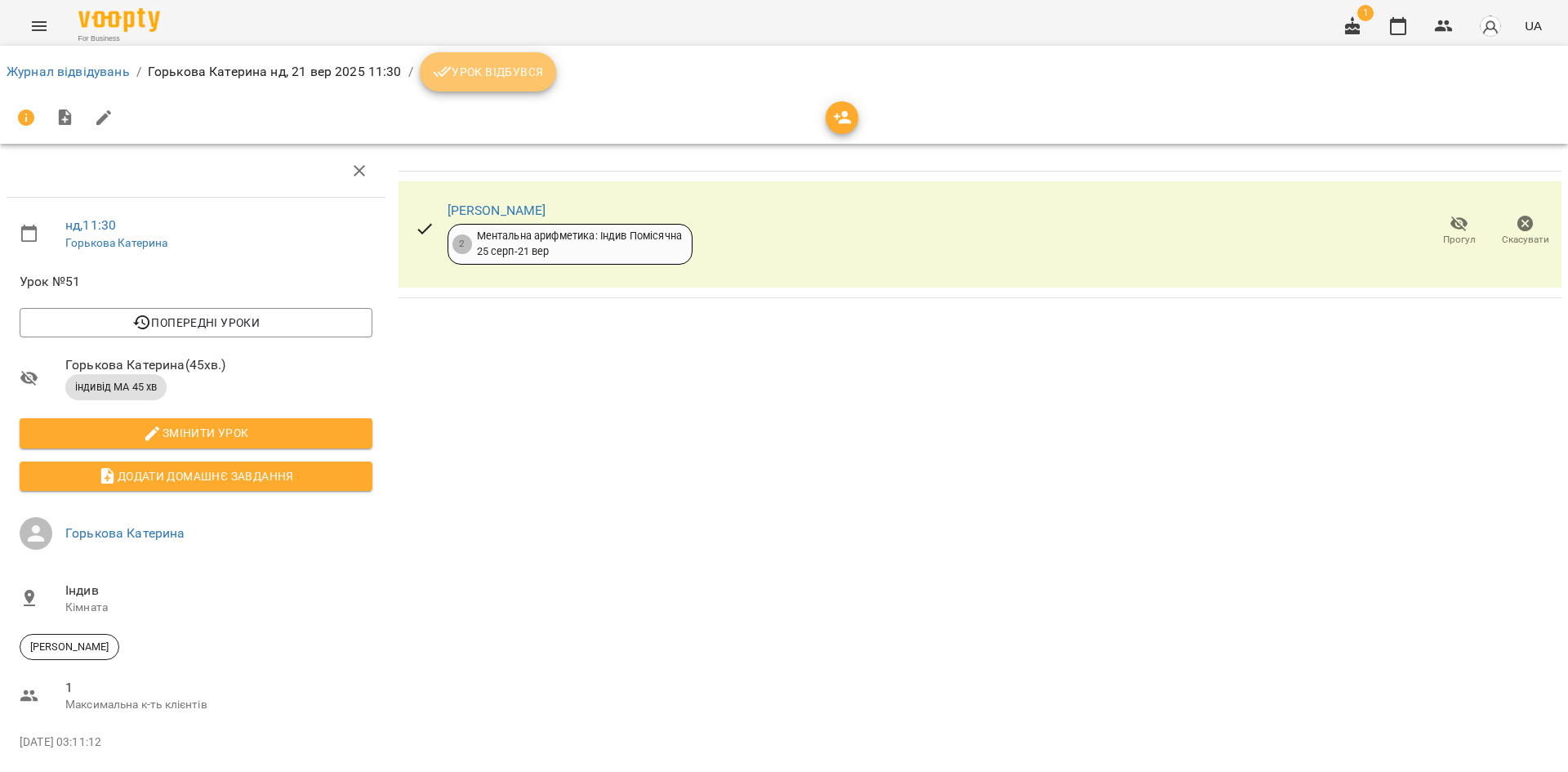
click at [464, 73] on span "Урок відбувся" at bounding box center [489, 72] width 111 height 20
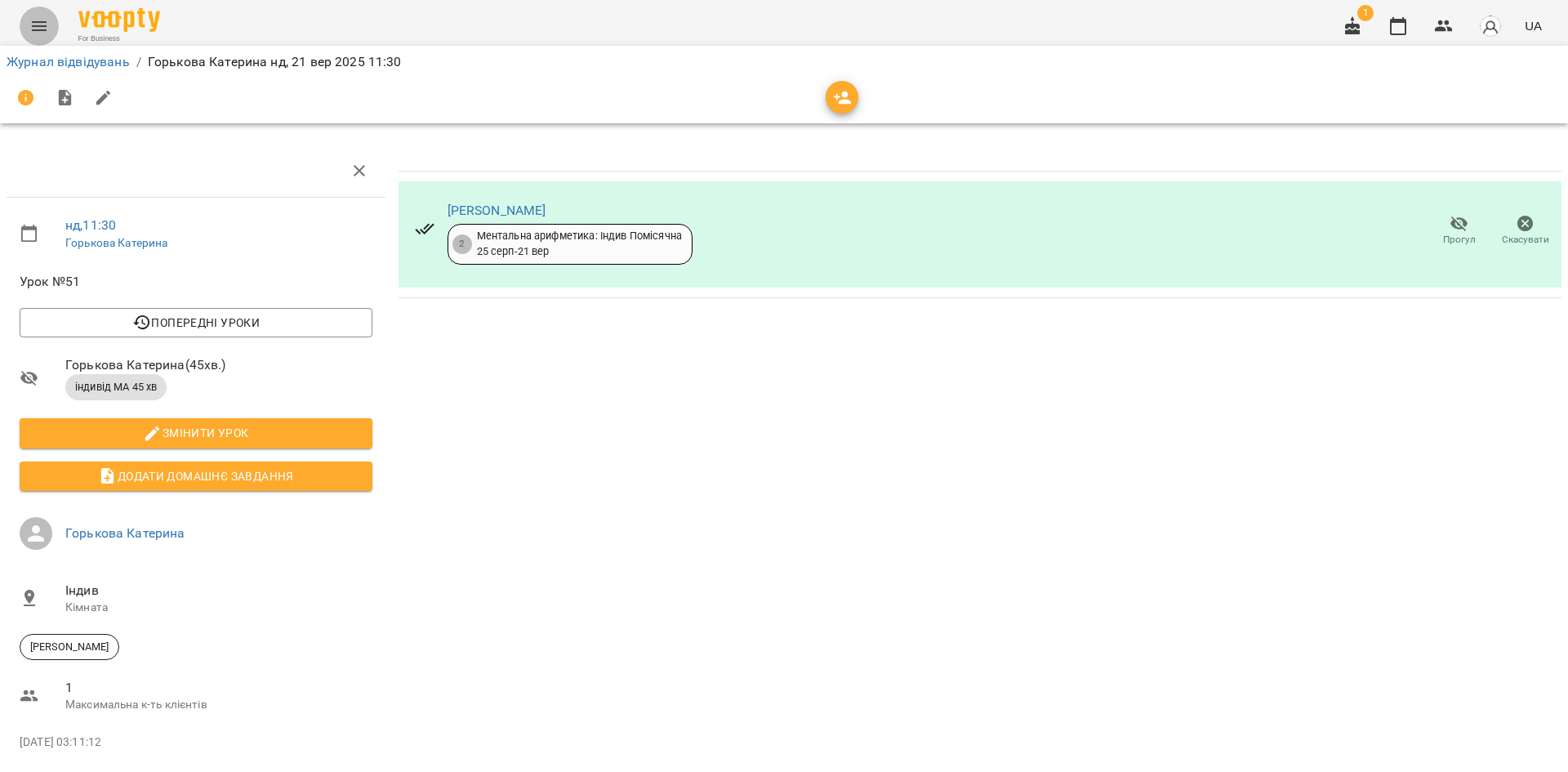
click at [33, 19] on icon "Menu" at bounding box center [39, 27] width 20 height 20
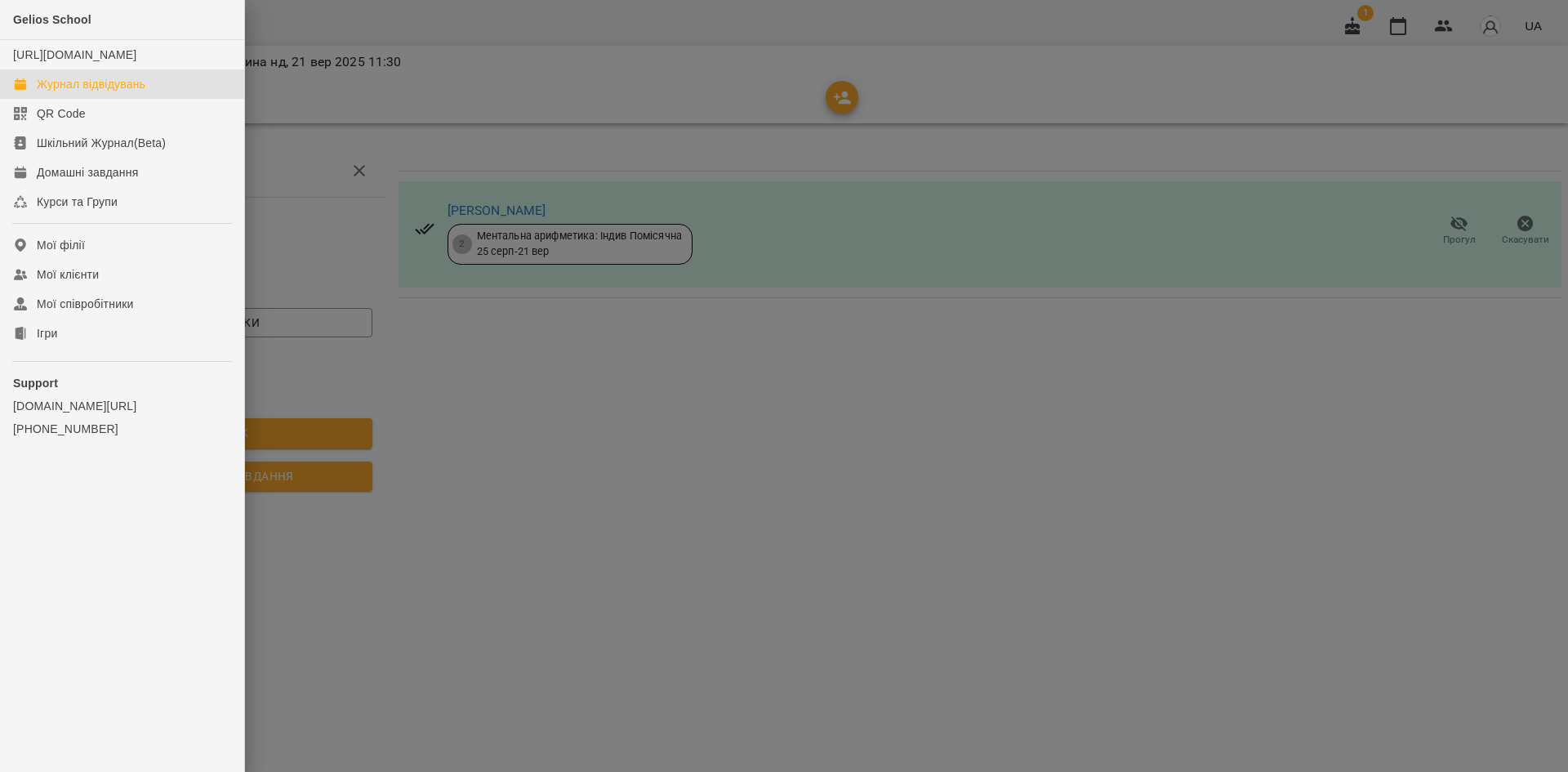
click at [64, 92] on div "Журнал відвідувань" at bounding box center [91, 84] width 109 height 17
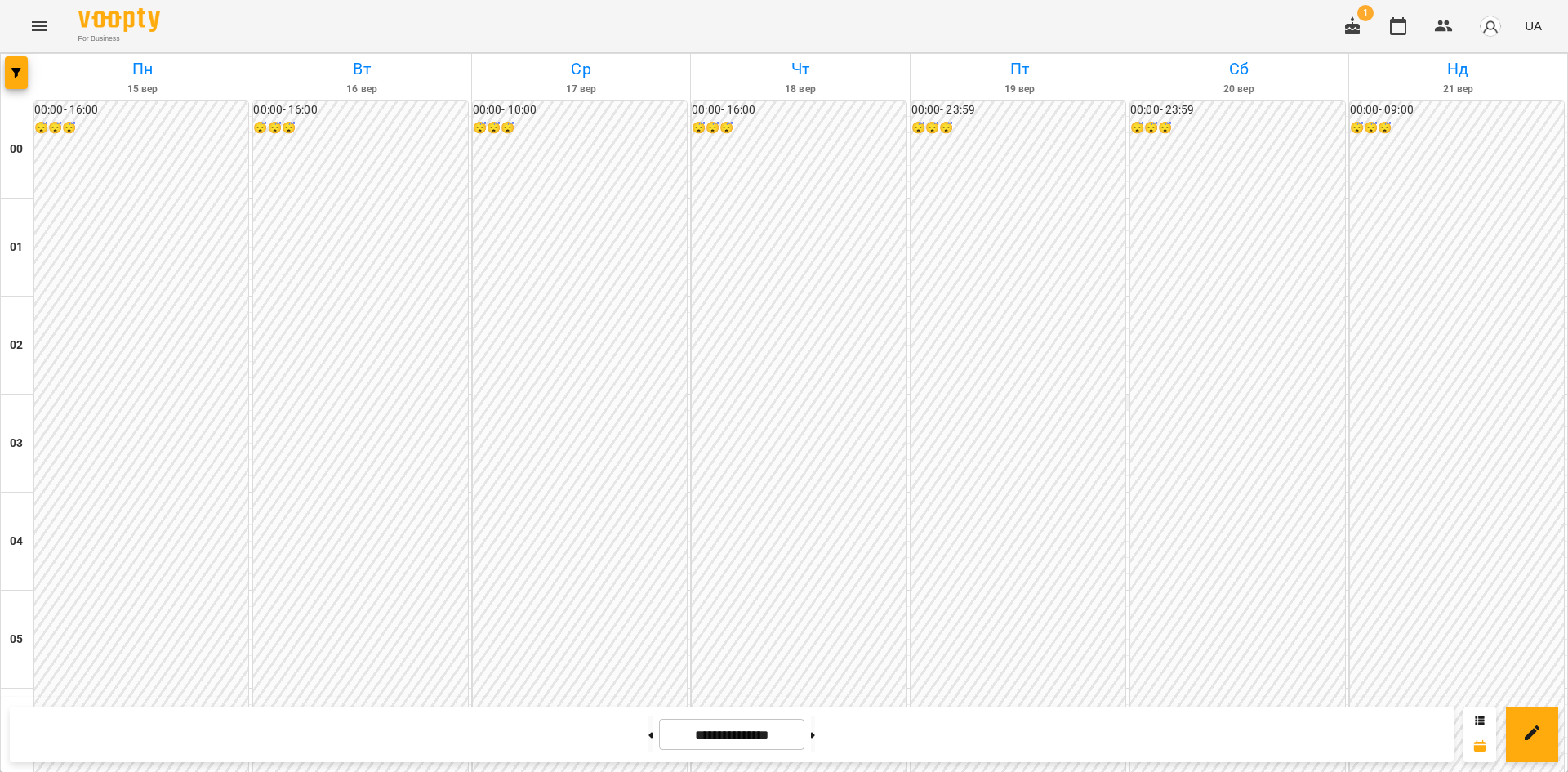
scroll to position [901, 0]
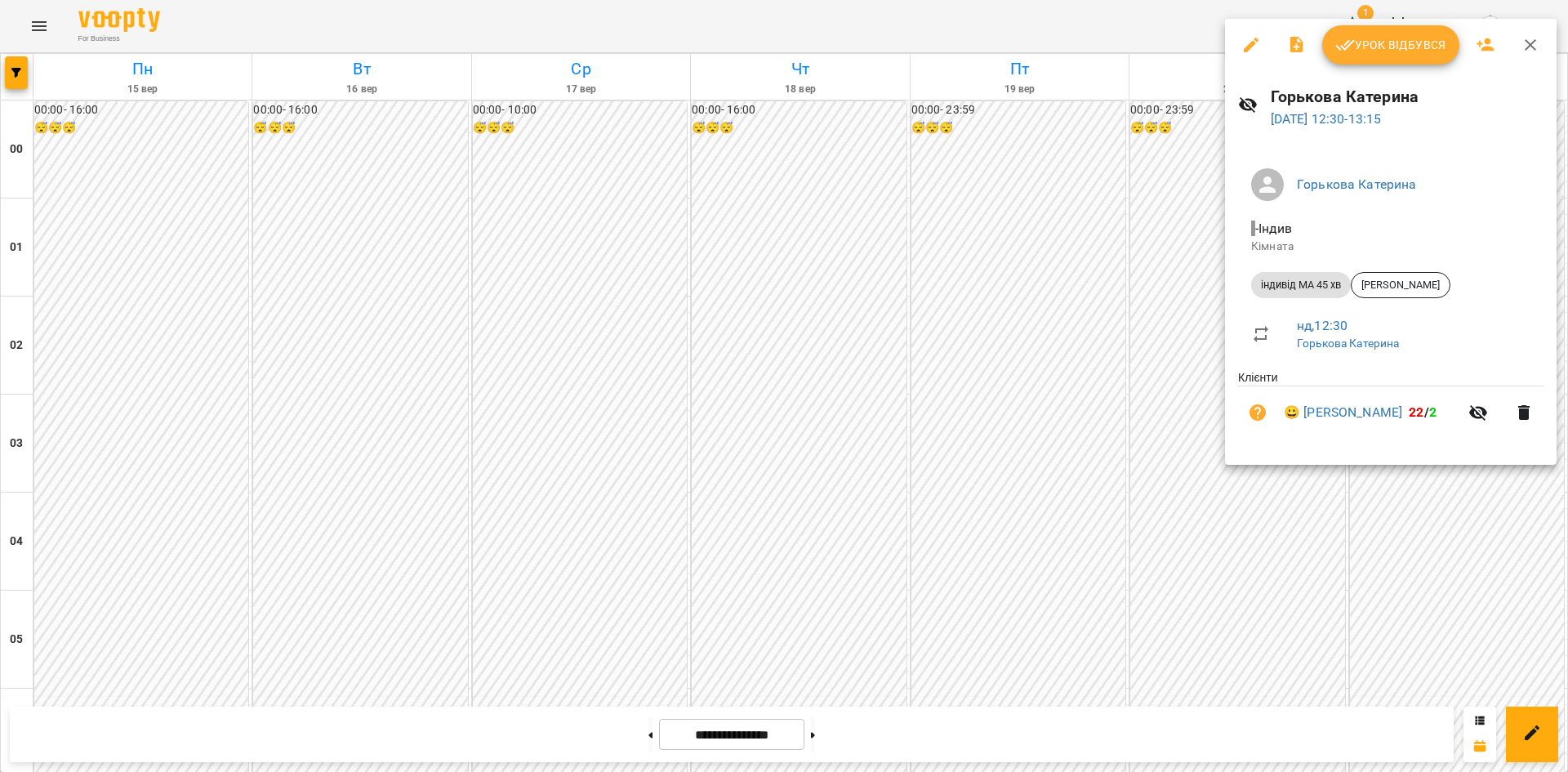
click at [1189, 499] on div at bounding box center [784, 386] width 1568 height 772
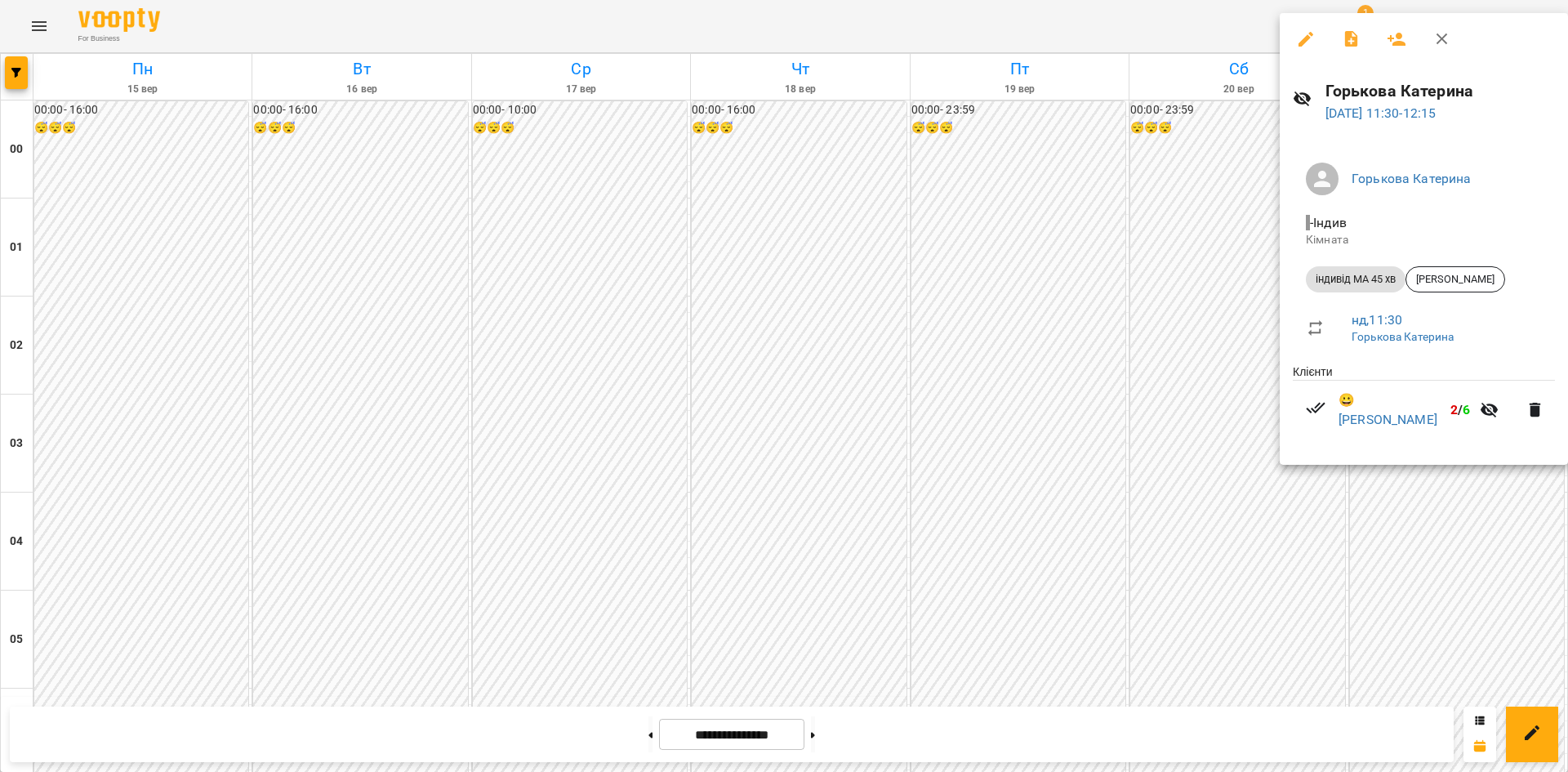
click at [1211, 426] on div at bounding box center [784, 386] width 1568 height 772
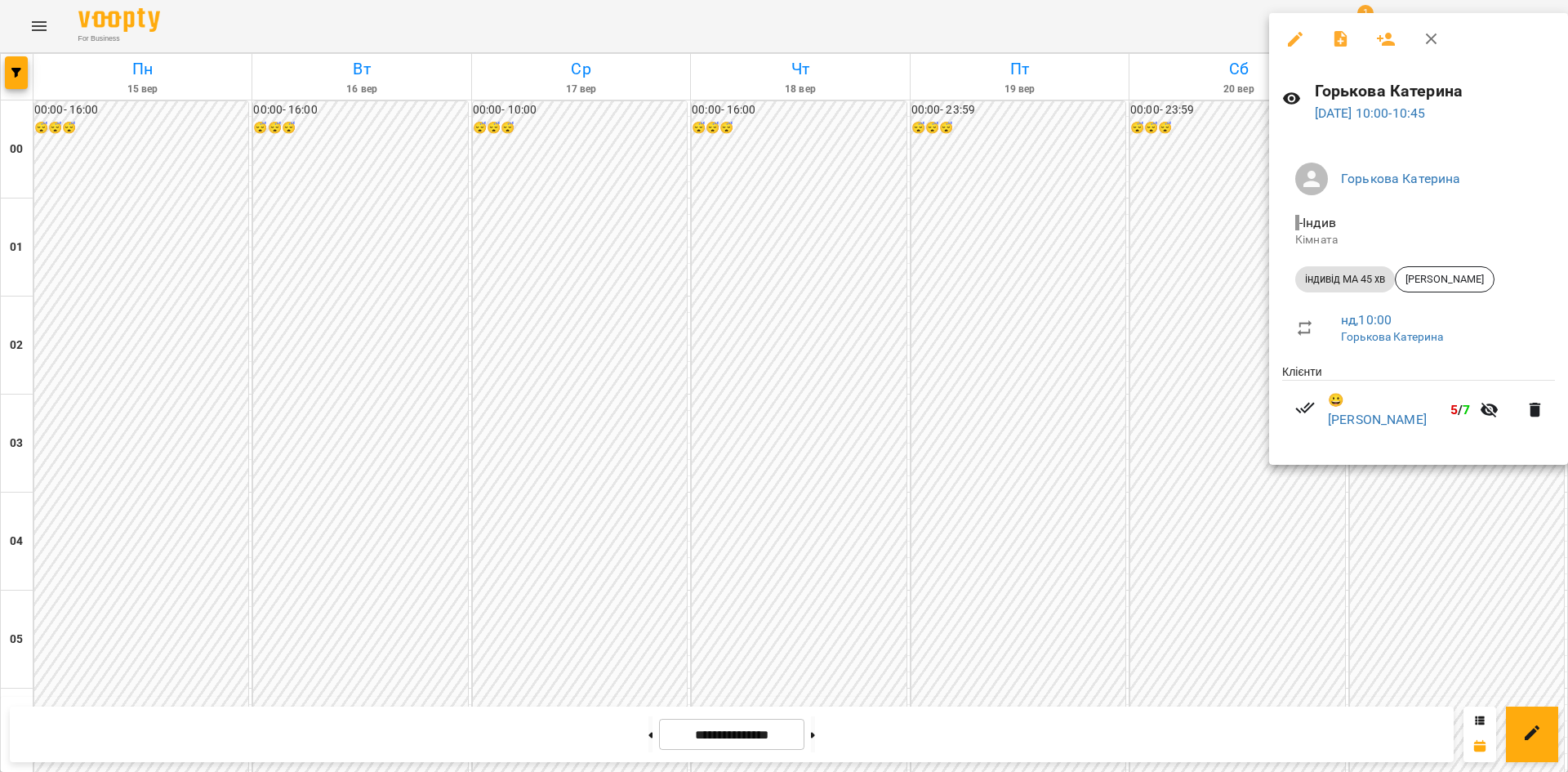
click at [1194, 300] on div at bounding box center [784, 386] width 1568 height 772
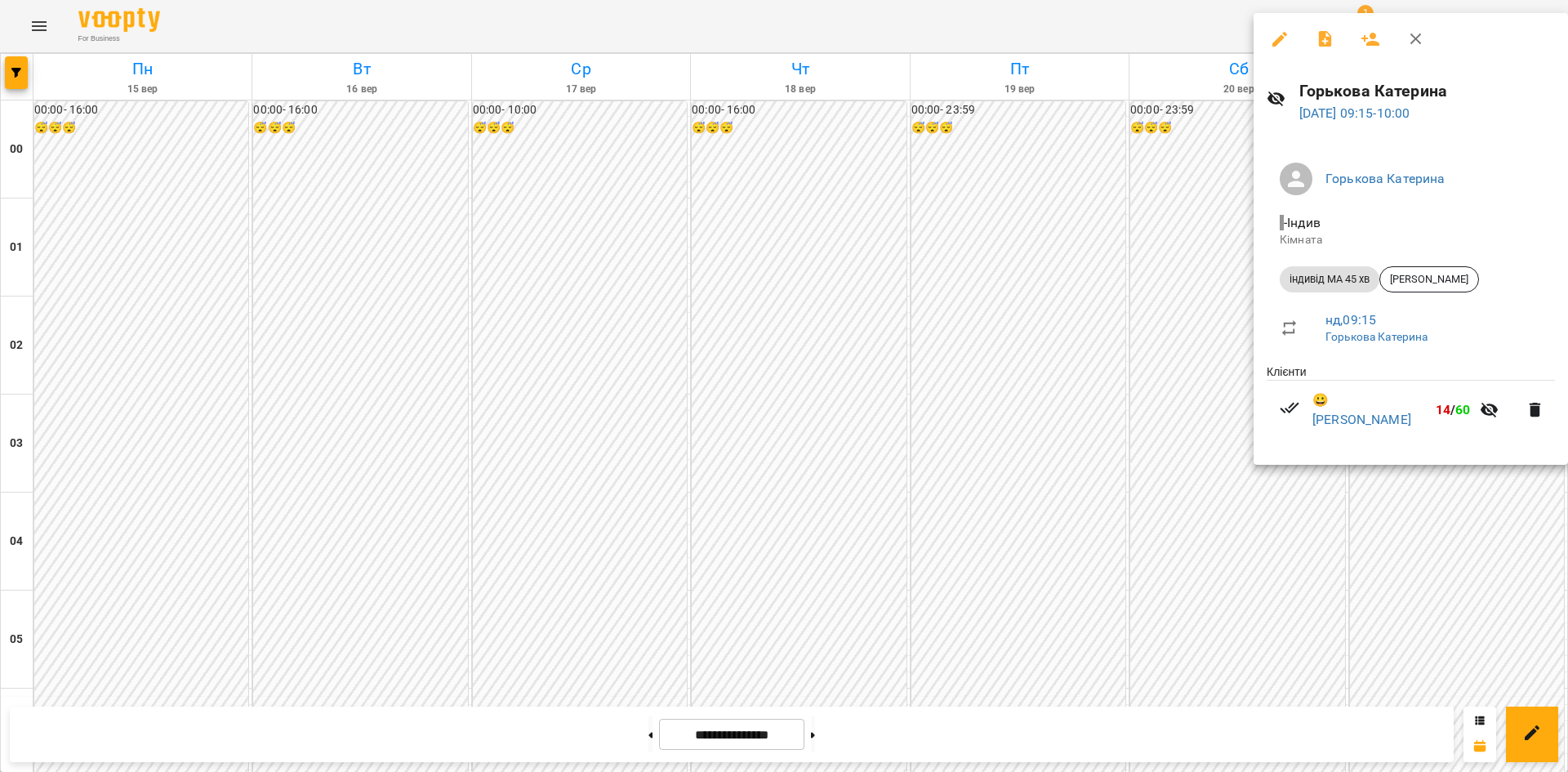
click at [1194, 315] on div at bounding box center [784, 386] width 1568 height 772
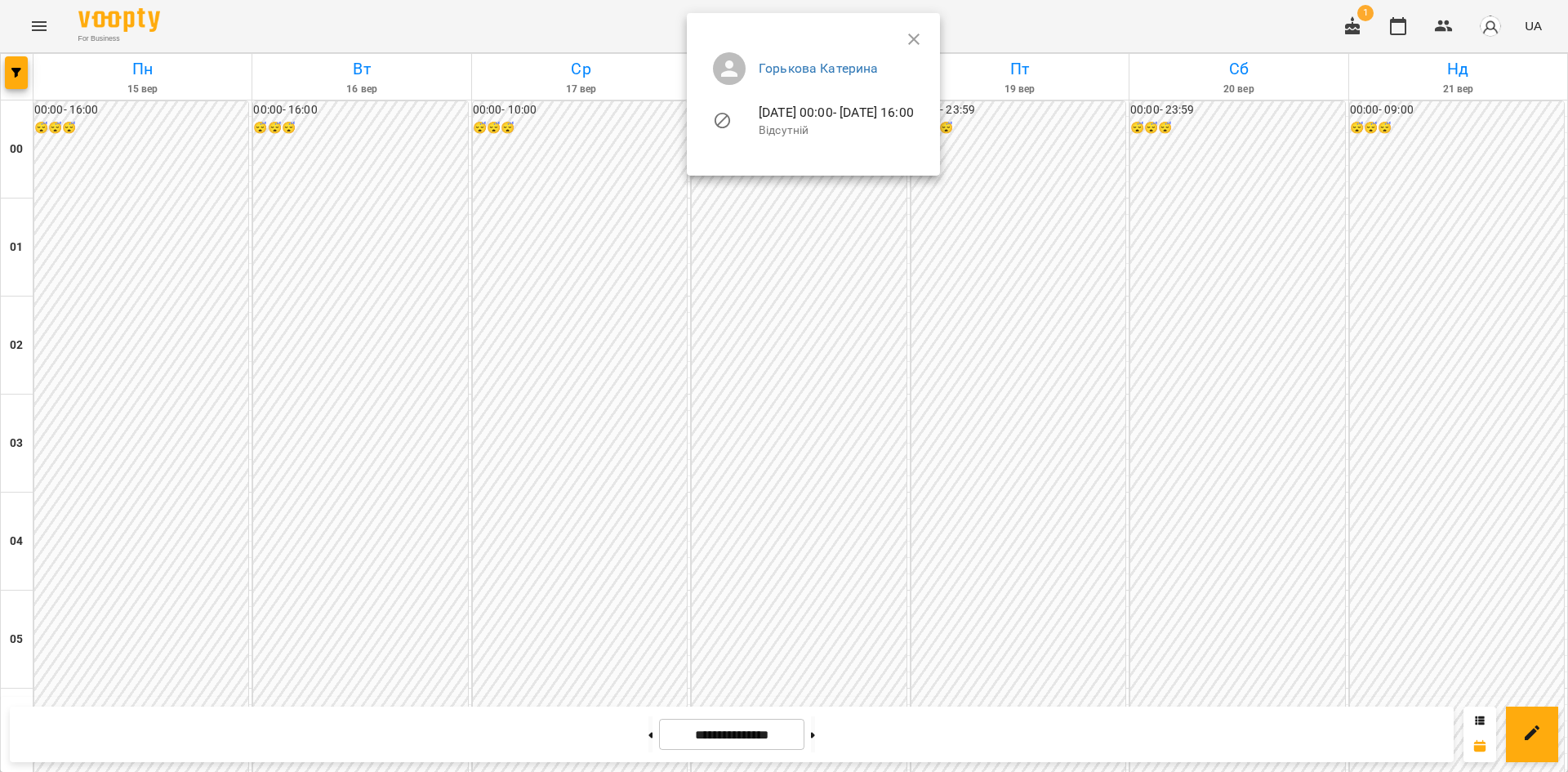
click at [1413, 458] on div at bounding box center [784, 386] width 1568 height 772
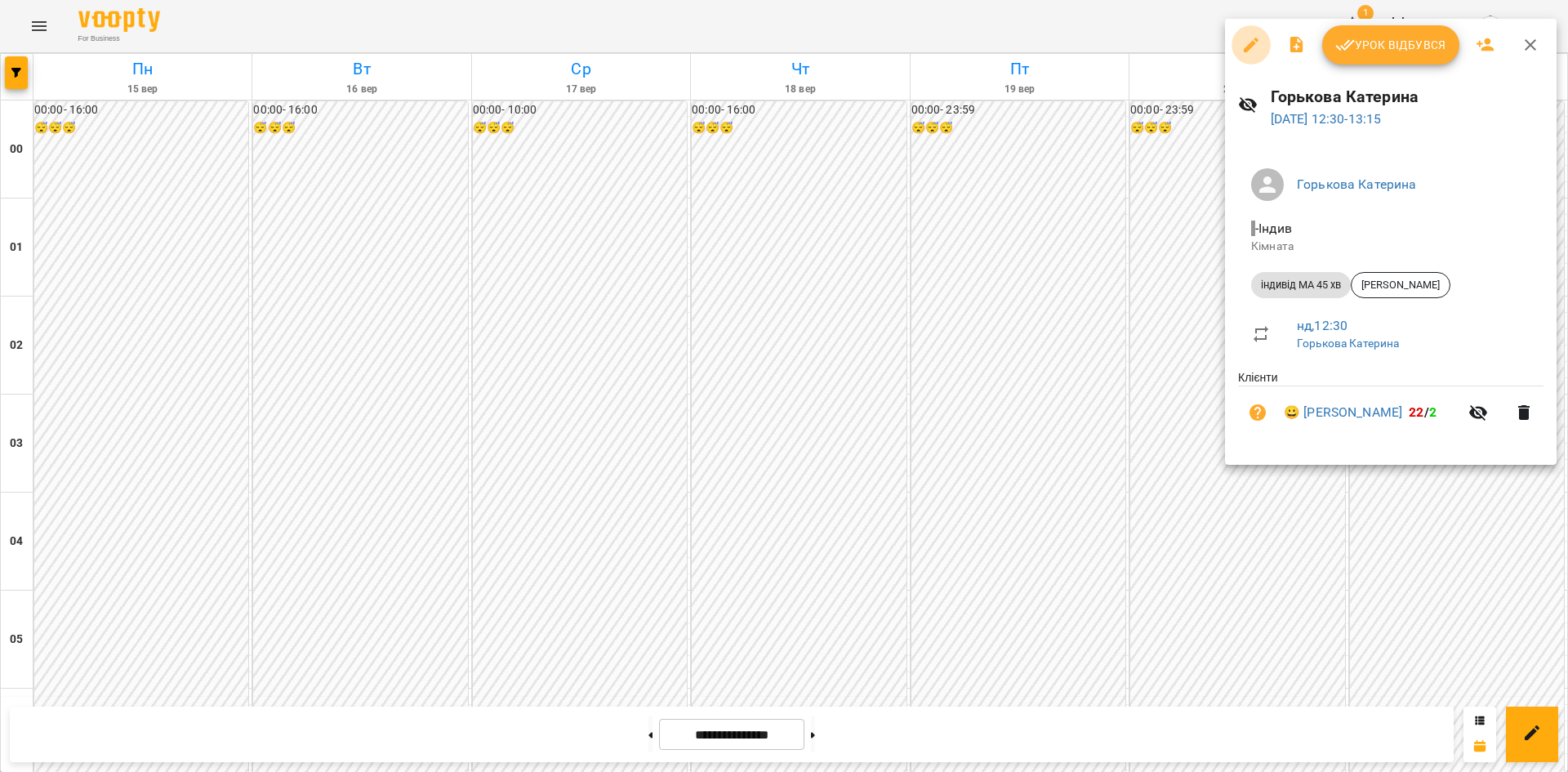
click at [1242, 42] on icon "button" at bounding box center [1251, 45] width 20 height 20
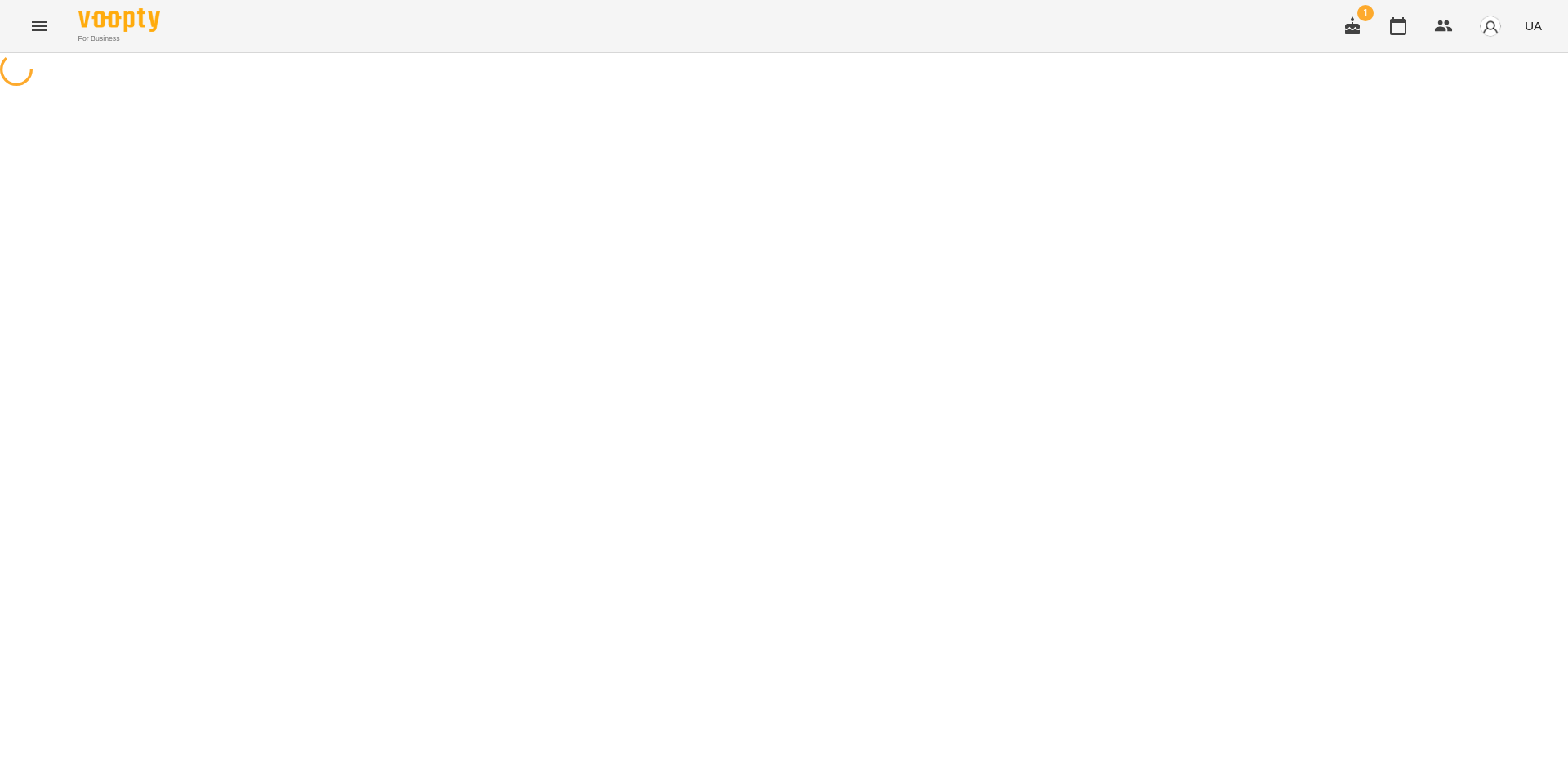
select select "**********"
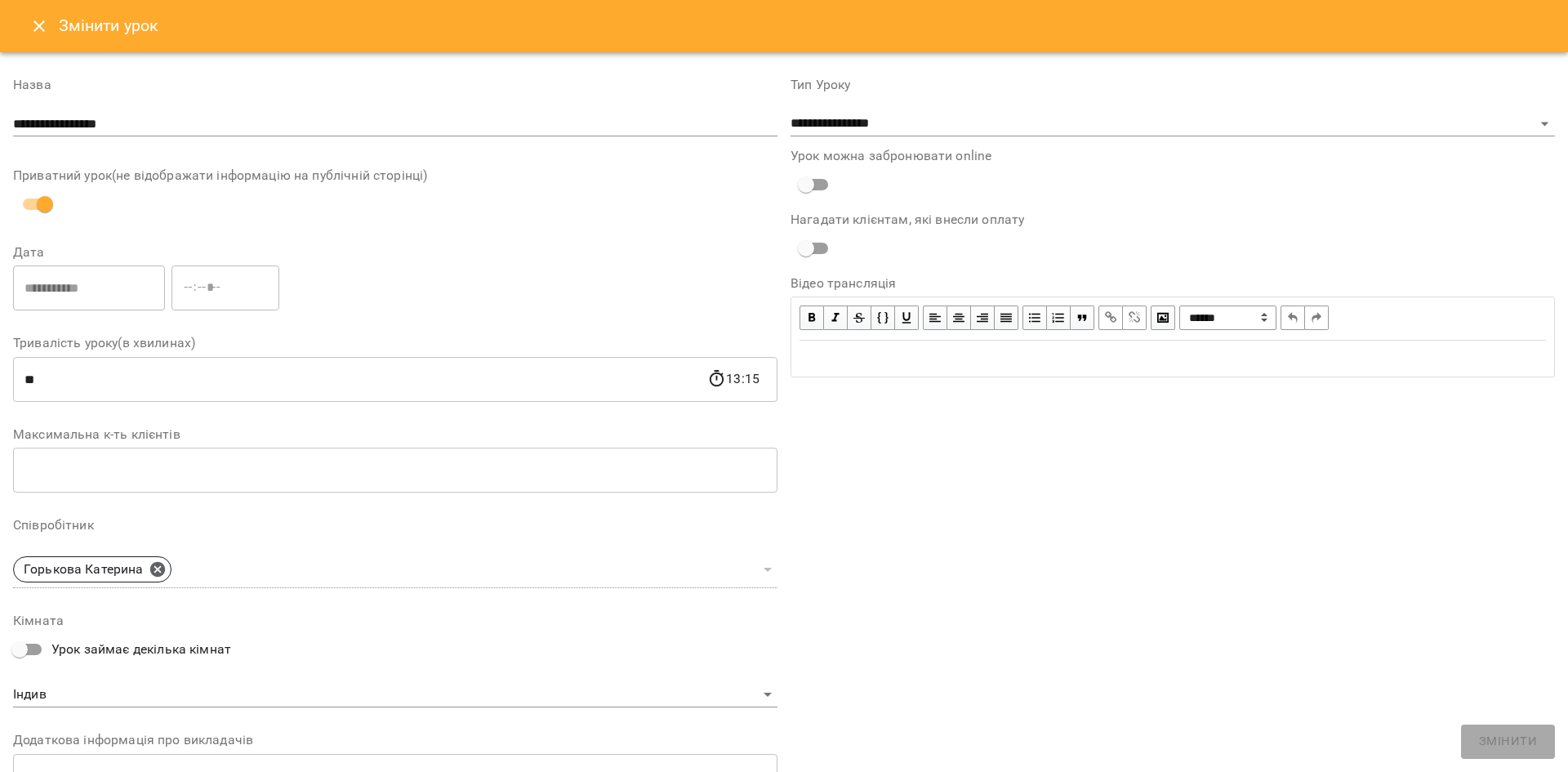
click at [39, 36] on button "Close" at bounding box center [39, 26] width 39 height 39
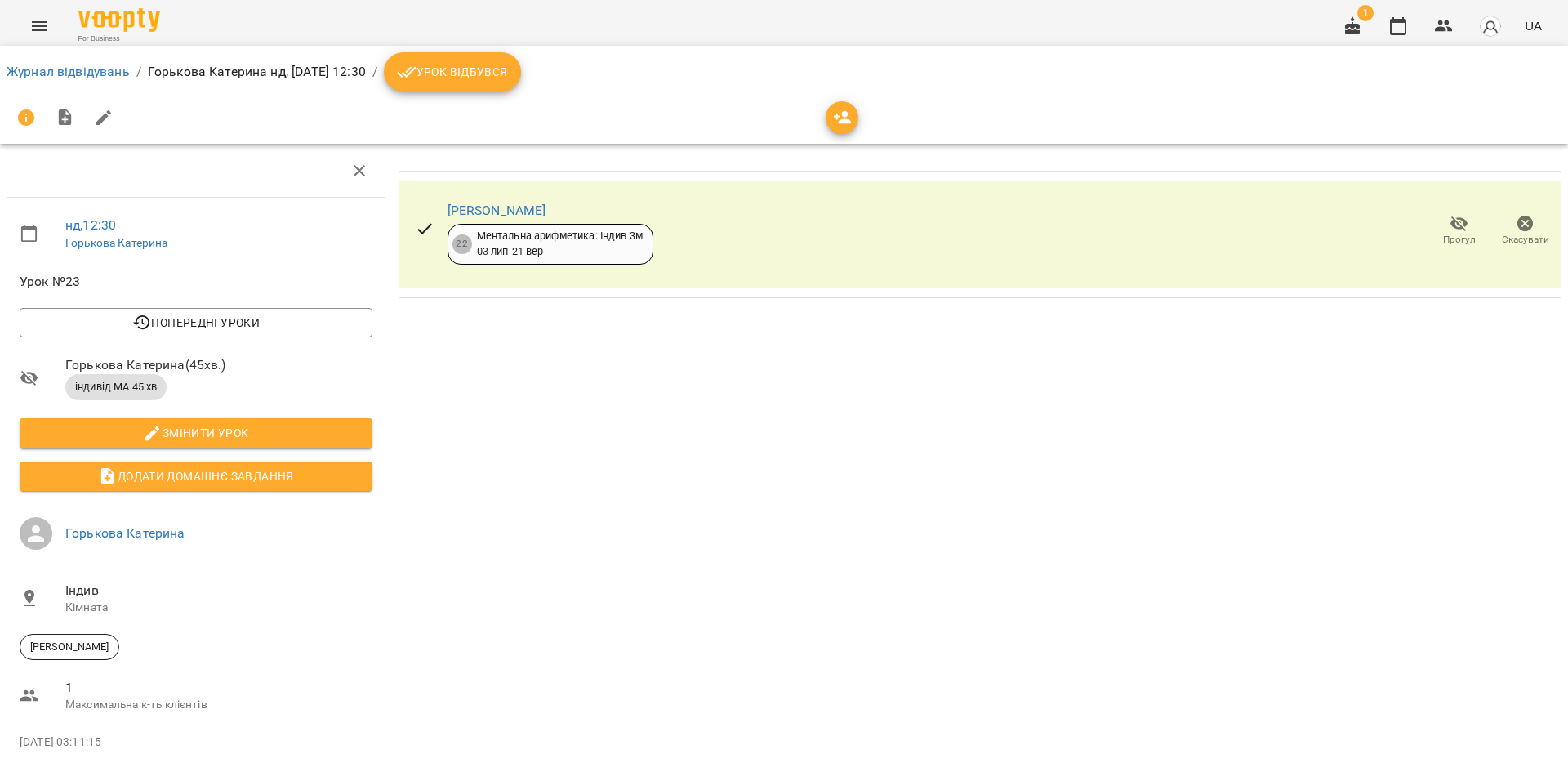
drag, startPoint x: 514, startPoint y: 91, endPoint x: 504, endPoint y: 72, distance: 21.5
click at [504, 72] on div "Журнал відвідувань / Горькова Катерина нд, 21 вер 2025 12:30 / Урок відбувся" at bounding box center [784, 71] width 1561 height 46
click at [504, 72] on span "Урок відбувся" at bounding box center [453, 72] width 111 height 20
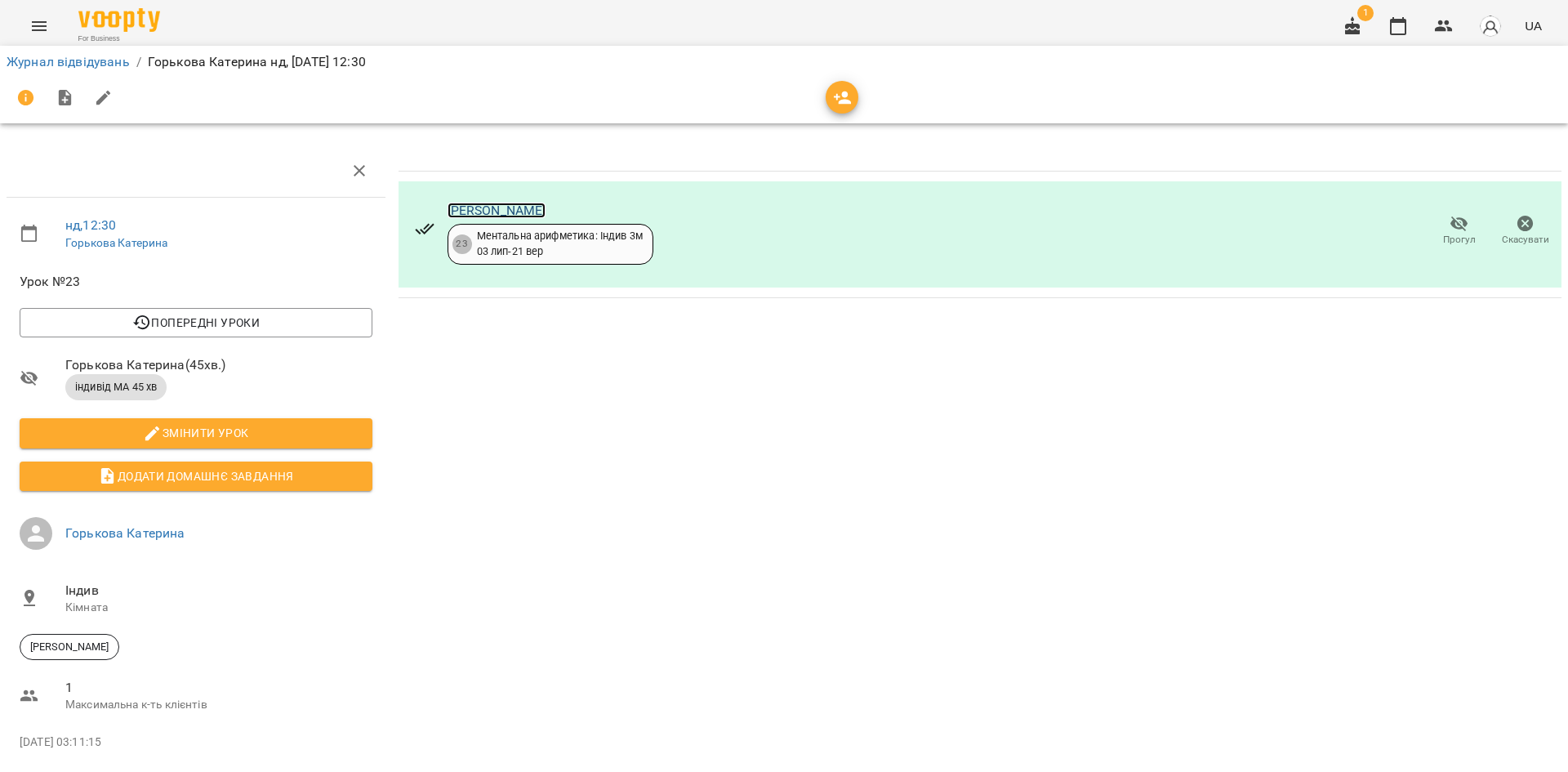
click at [460, 214] on link "[PERSON_NAME]" at bounding box center [497, 210] width 99 height 16
click at [47, 24] on icon "Menu" at bounding box center [39, 27] width 20 height 20
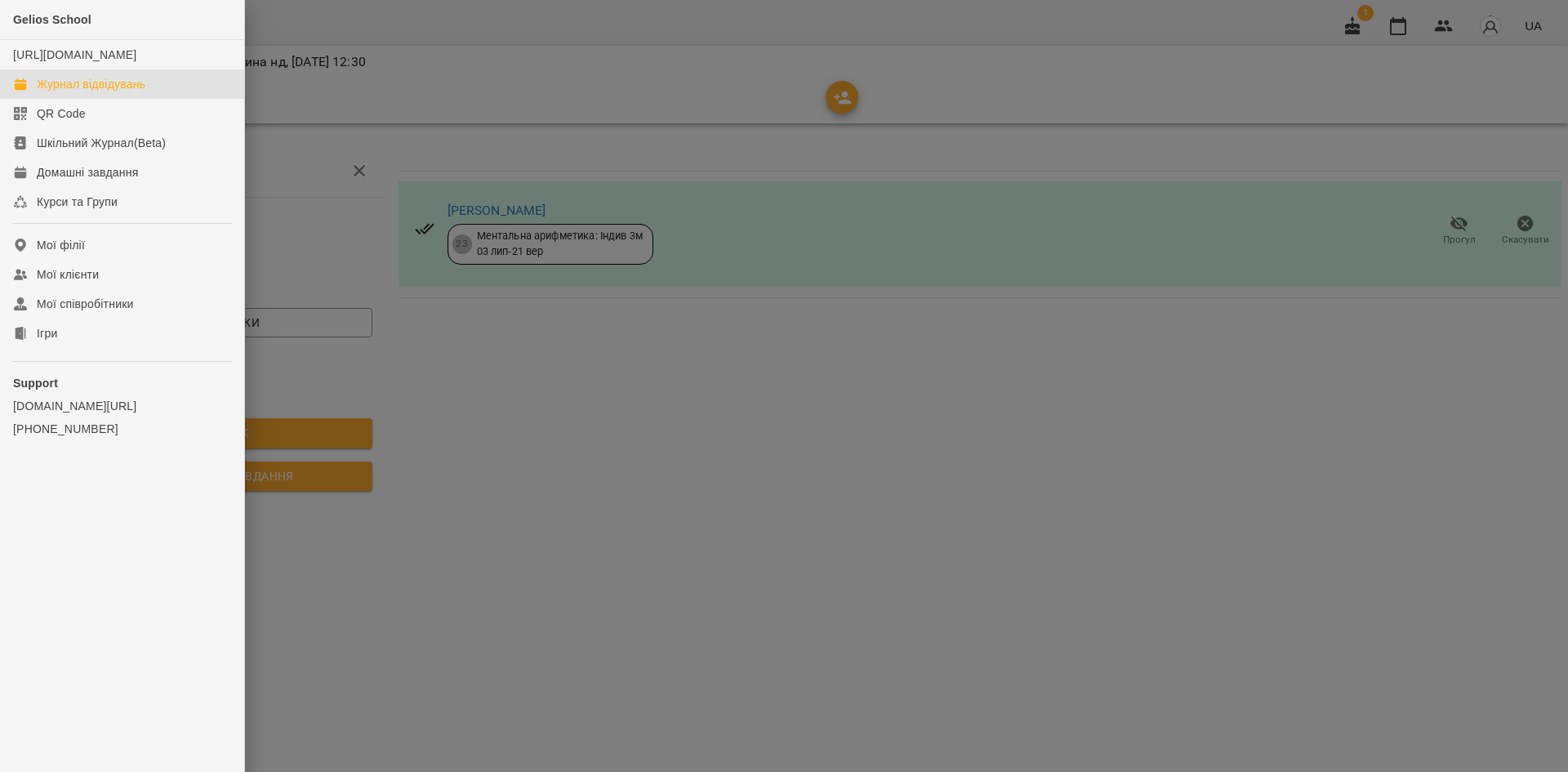
click at [77, 92] on div "Журнал відвідувань" at bounding box center [91, 84] width 109 height 17
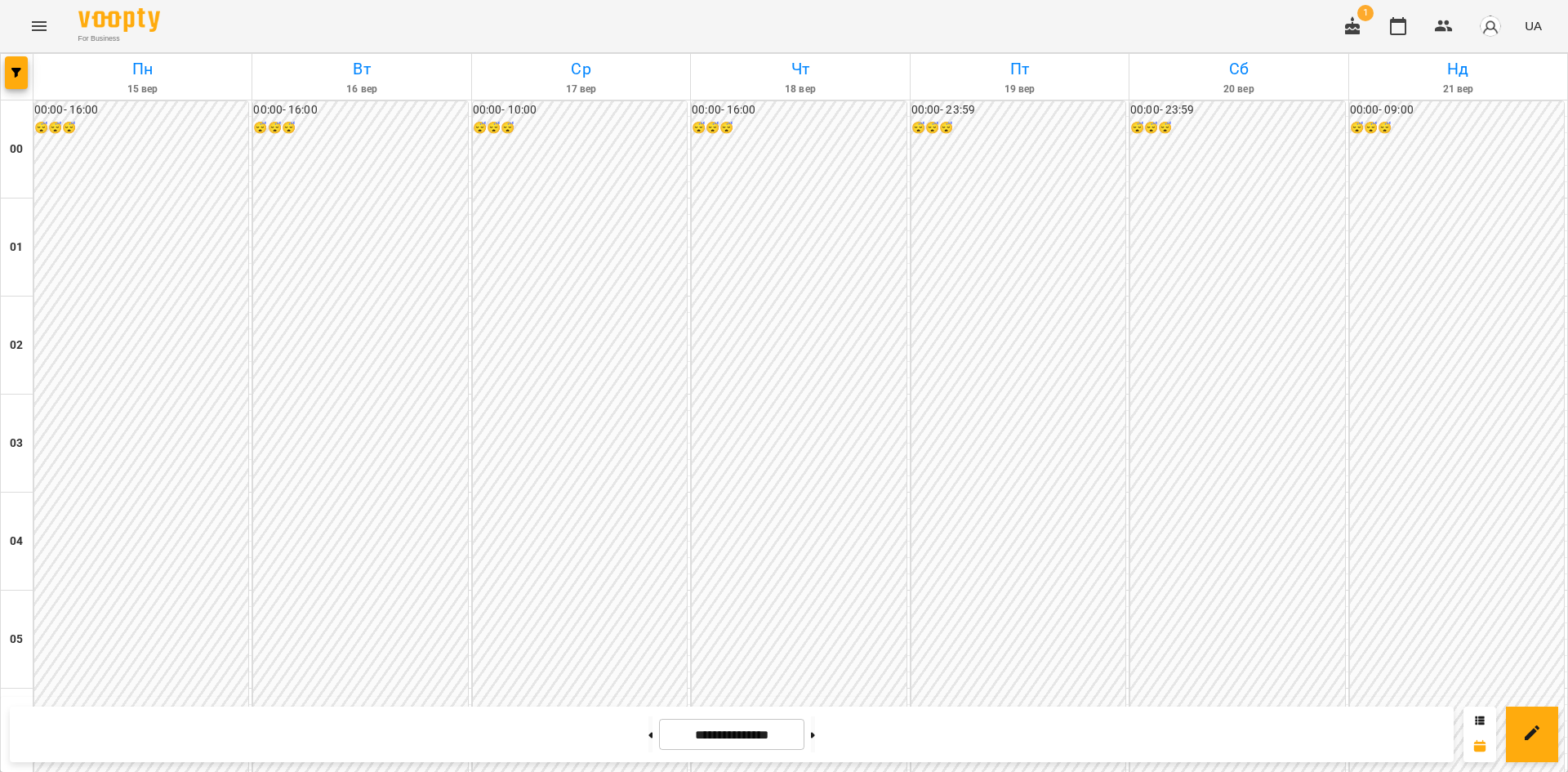
scroll to position [1586, 0]
